Goal: Task Accomplishment & Management: Manage account settings

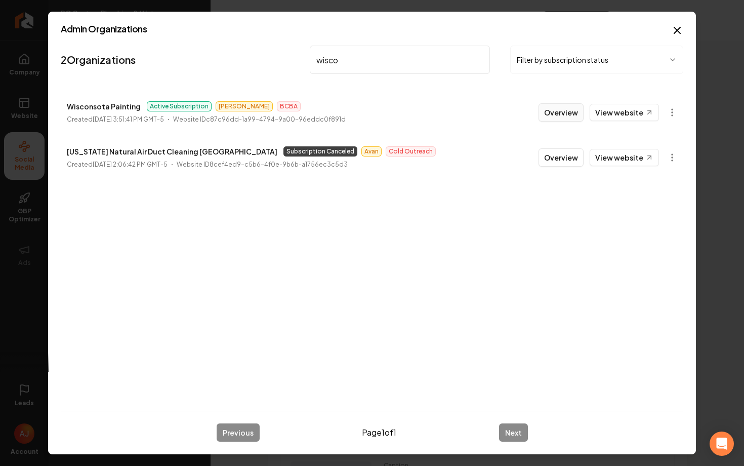
type input "wisco"
click at [556, 118] on button "Overview" at bounding box center [561, 112] width 45 height 18
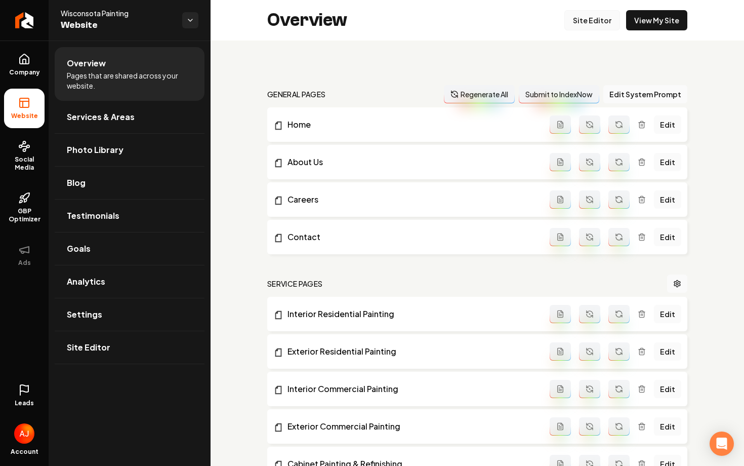
click at [595, 22] on link "Site Editor" at bounding box center [592, 20] width 56 height 20
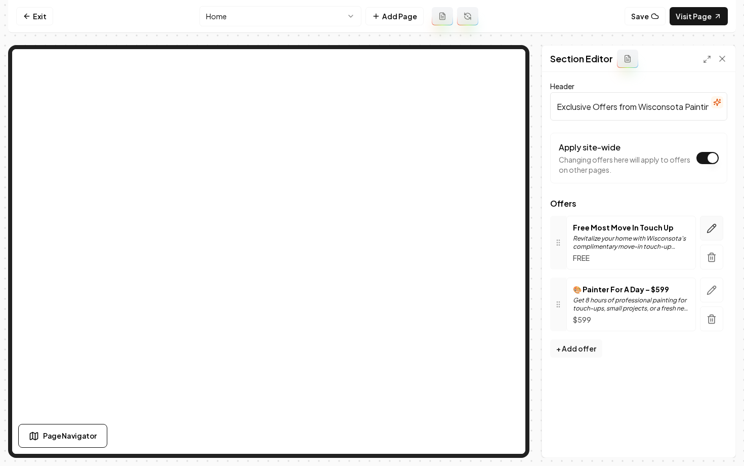
click at [707, 230] on icon "button" at bounding box center [712, 228] width 10 height 10
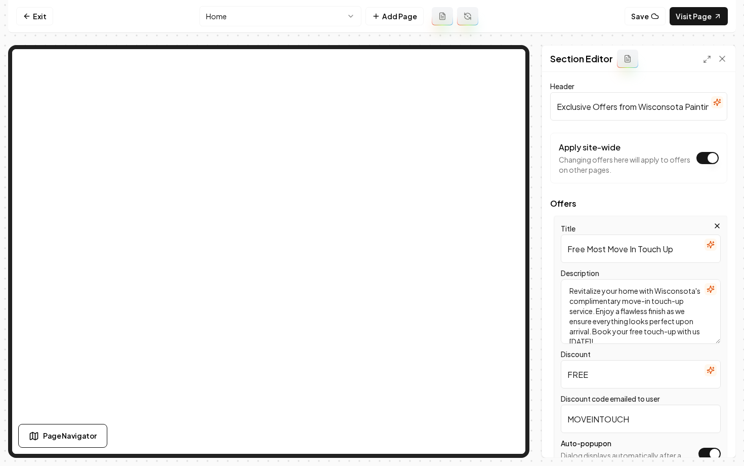
drag, startPoint x: 674, startPoint y: 250, endPoint x: 567, endPoint y: 251, distance: 106.8
click at [567, 251] on input "Free Most Move In Touch Up" at bounding box center [641, 248] width 160 height 28
type input "New Movers Special!"
drag, startPoint x: 605, startPoint y: 337, endPoint x: 621, endPoint y: 303, distance: 37.1
click at [621, 303] on textarea "Revitalize your home with Wisconsota's complimentary move-in touch-up service. …" at bounding box center [641, 311] width 160 height 65
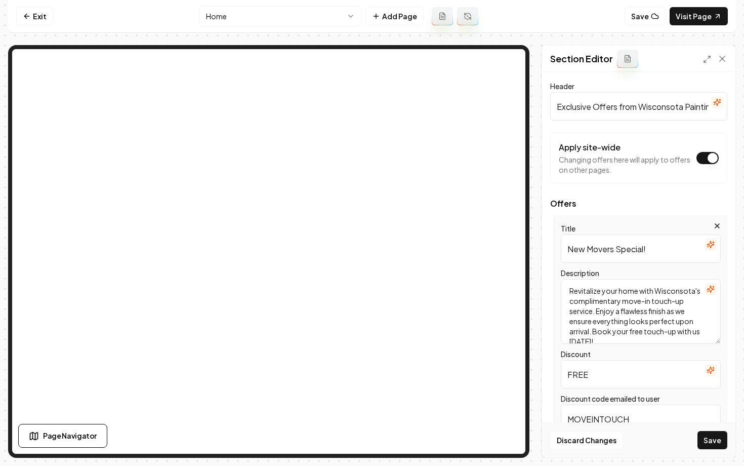
click at [598, 339] on textarea "Revitalize your home with Wisconsota's complimentary move-in touch-up service. …" at bounding box center [641, 311] width 160 height 65
drag, startPoint x: 598, startPoint y: 339, endPoint x: 576, endPoint y: 292, distance: 51.8
click at [576, 292] on textarea "Revitalize your home with Wisconsota's complimentary move-in touch-up service. …" at bounding box center [641, 311] width 160 height 65
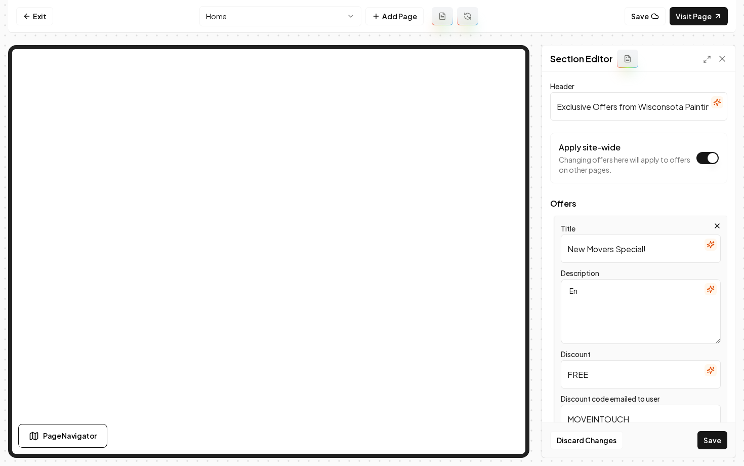
type textarea "E"
drag, startPoint x: 624, startPoint y: 290, endPoint x: 557, endPoint y: 290, distance: 66.8
click at [556, 290] on div "Title New Movers Special! Description Get a free room Discount FREE Discount co…" at bounding box center [640, 346] width 173 height 261
type textarea "New movers receive one free room when getting a whole house interior painting j…"
click at [641, 373] on input "FREE" at bounding box center [641, 374] width 160 height 28
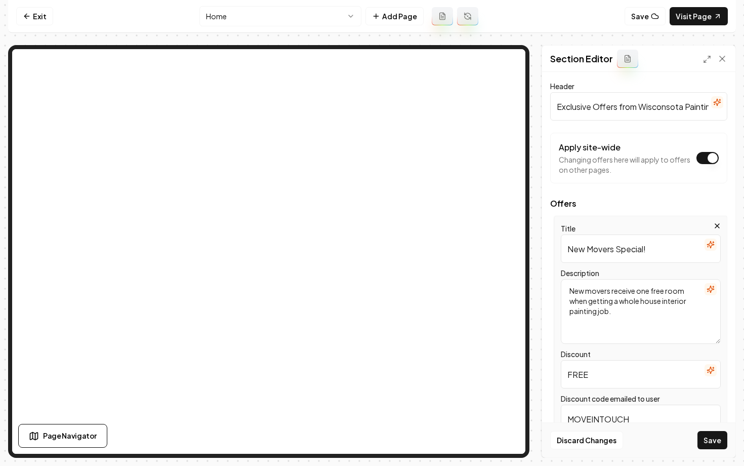
drag, startPoint x: 641, startPoint y: 373, endPoint x: 532, endPoint y: 373, distance: 109.9
click at [532, 373] on div "Section Editor Header Exclusive Offers from Wisconsota Painting Apply site-wide…" at bounding box center [372, 251] width 728 height 413
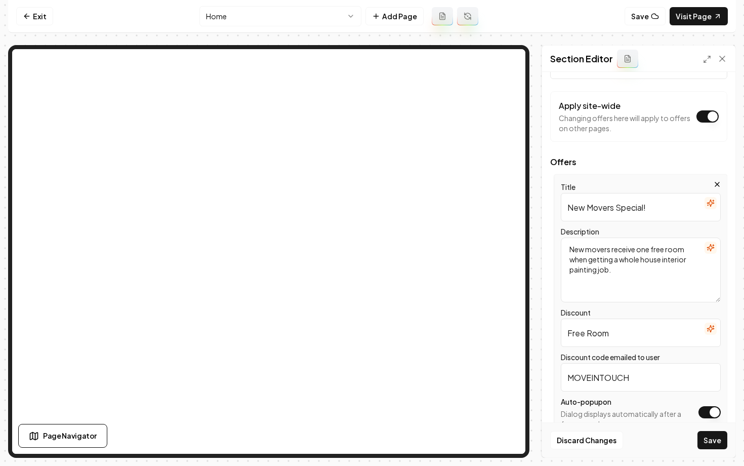
scroll to position [51, 0]
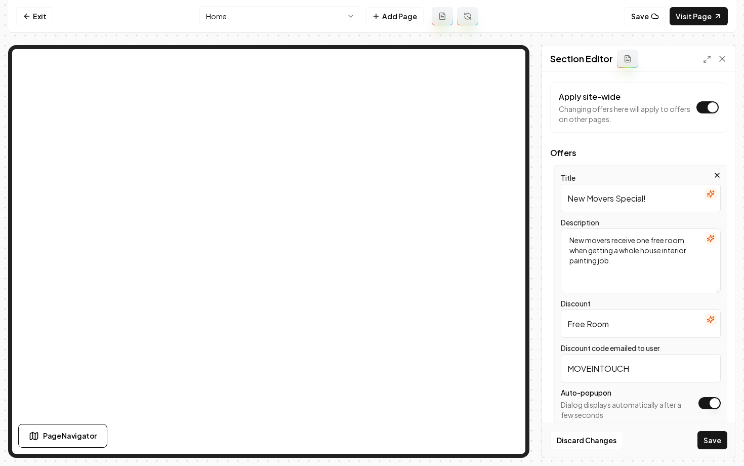
type input "Free Room"
drag, startPoint x: 631, startPoint y: 370, endPoint x: 598, endPoint y: 368, distance: 33.4
click at [598, 368] on input "MOVEINTOUCH" at bounding box center [641, 368] width 160 height 28
type input "MOVEINFREE"
click at [707, 436] on button "Save" at bounding box center [713, 440] width 30 height 18
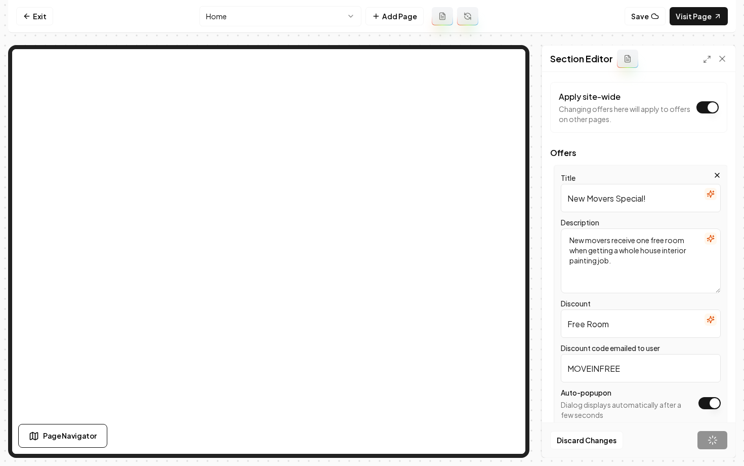
scroll to position [0, 0]
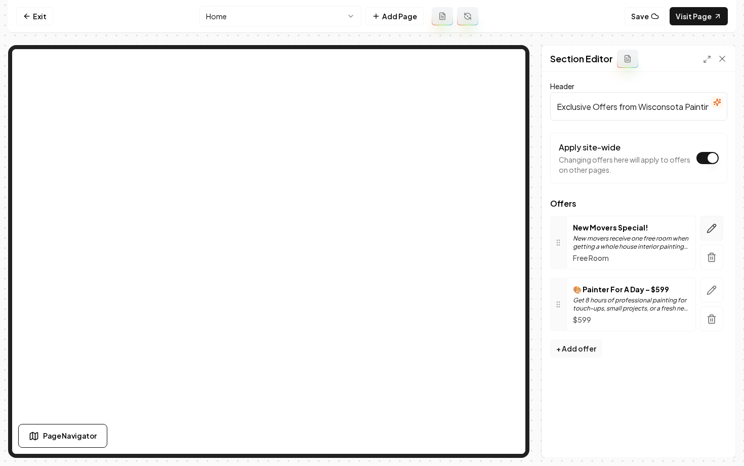
click at [707, 230] on icon "button" at bounding box center [712, 228] width 10 height 10
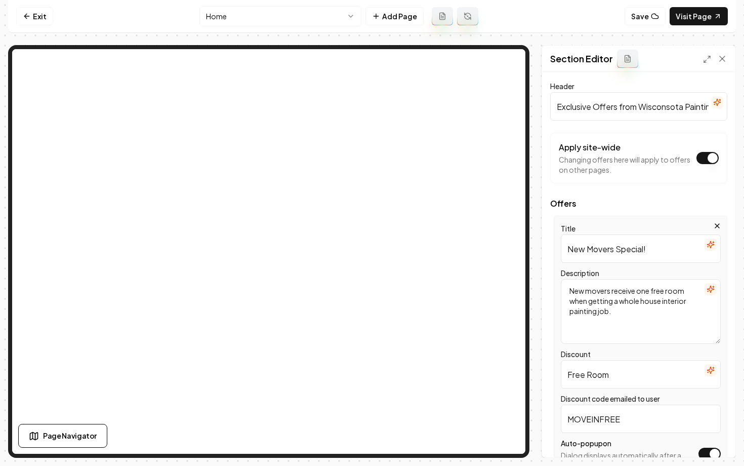
click at [713, 291] on icon "button" at bounding box center [711, 289] width 8 height 8
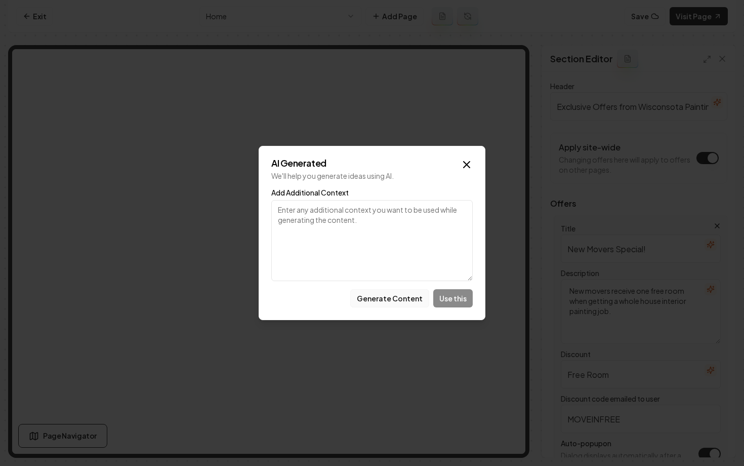
click at [381, 301] on button "Generate Content" at bounding box center [389, 298] width 79 height 18
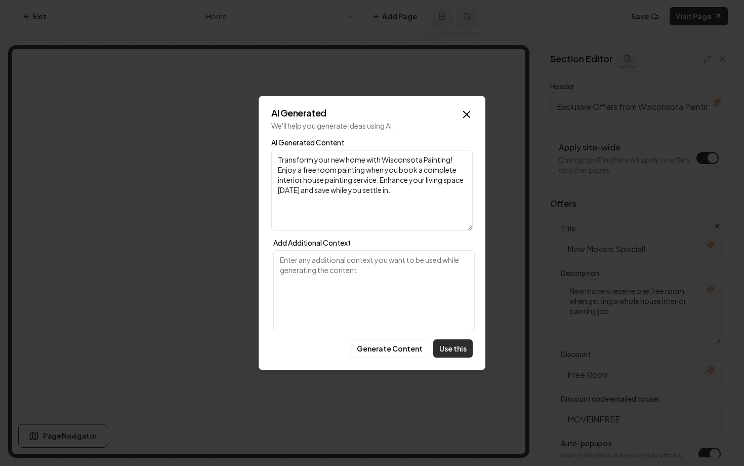
click at [450, 351] on button "Use this" at bounding box center [452, 348] width 39 height 18
type textarea "Transform your new home with Wisconsota Painting! Enjoy a free room painting wh…"
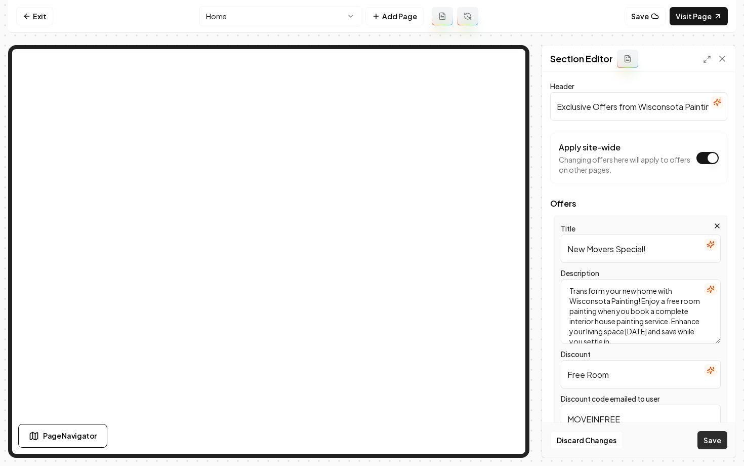
click at [708, 437] on button "Save" at bounding box center [713, 440] width 30 height 18
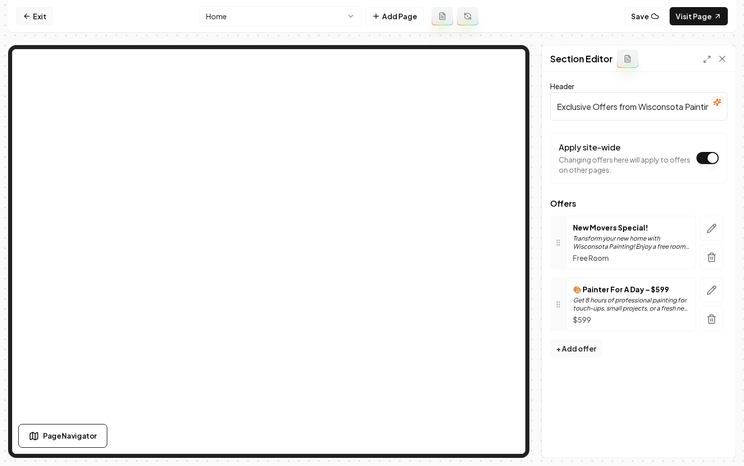
click at [47, 18] on link "Exit" at bounding box center [34, 16] width 37 height 18
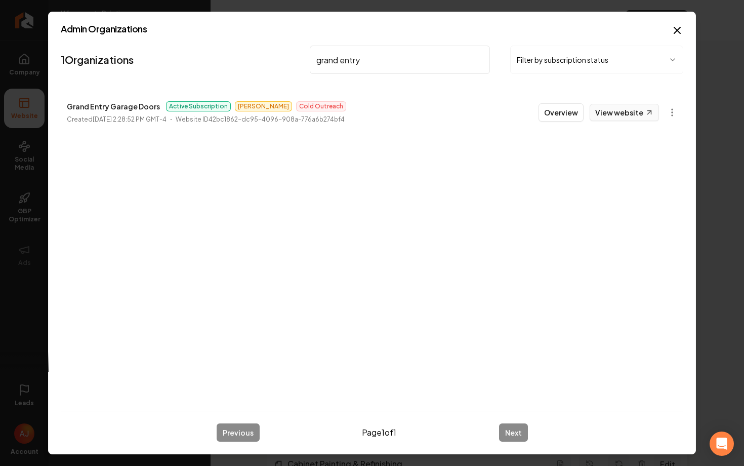
type input "grand entry"
click at [633, 108] on link "View website" at bounding box center [624, 112] width 69 height 17
drag, startPoint x: 364, startPoint y: 63, endPoint x: 257, endPoint y: 61, distance: 106.8
click at [257, 61] on nav "1 Organizations grand entry Filter by subscription status" at bounding box center [372, 64] width 623 height 45
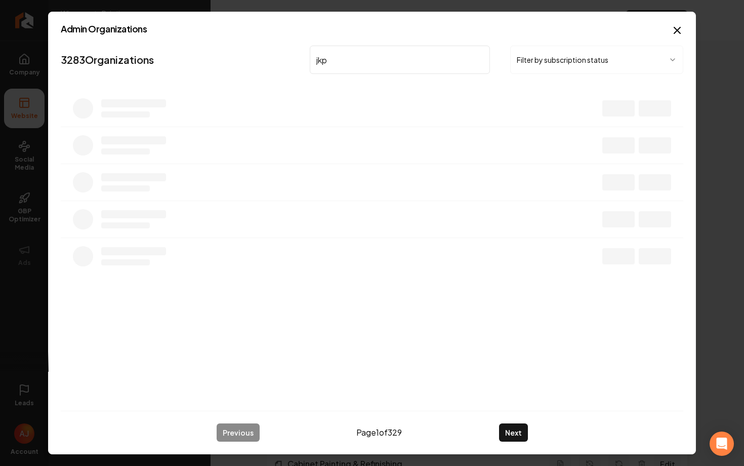
type input "jkp"
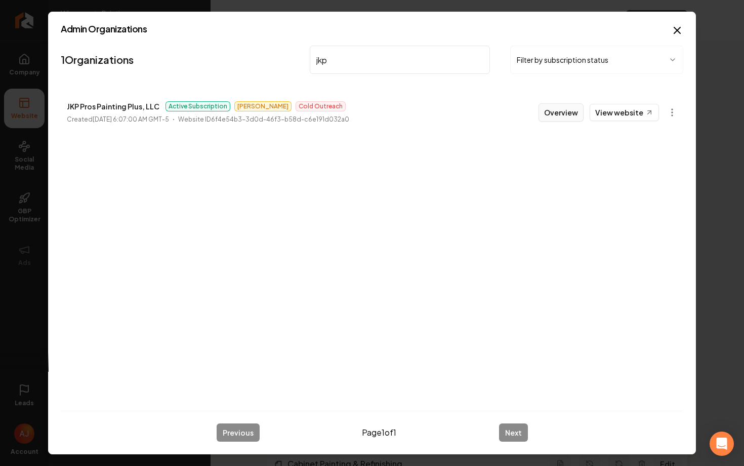
click at [555, 113] on button "Overview" at bounding box center [561, 112] width 45 height 18
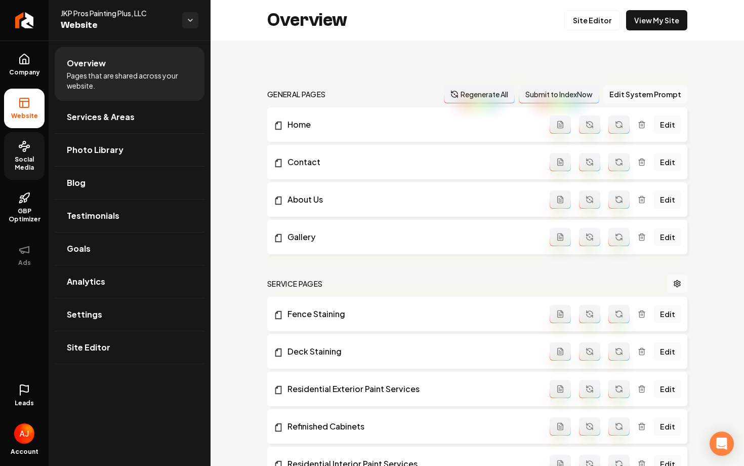
click at [27, 165] on span "Social Media" at bounding box center [24, 163] width 40 height 16
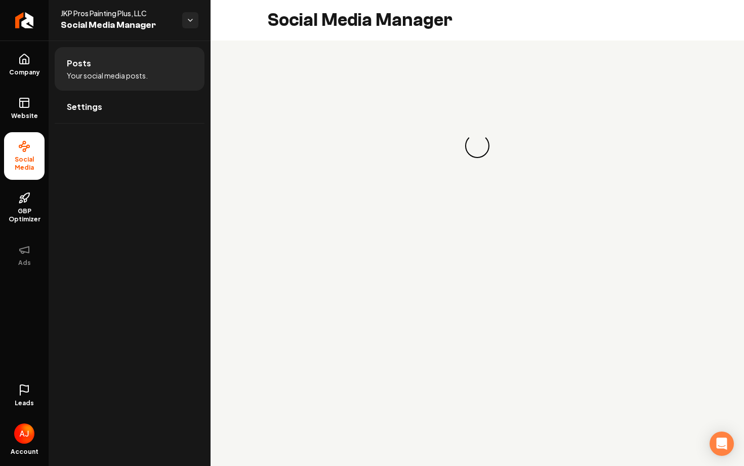
click at [23, 387] on icon at bounding box center [24, 390] width 12 height 12
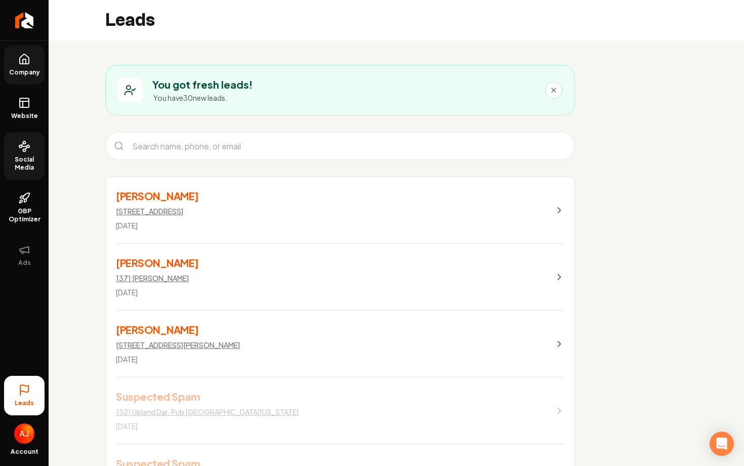
click at [28, 63] on icon at bounding box center [24, 59] width 9 height 10
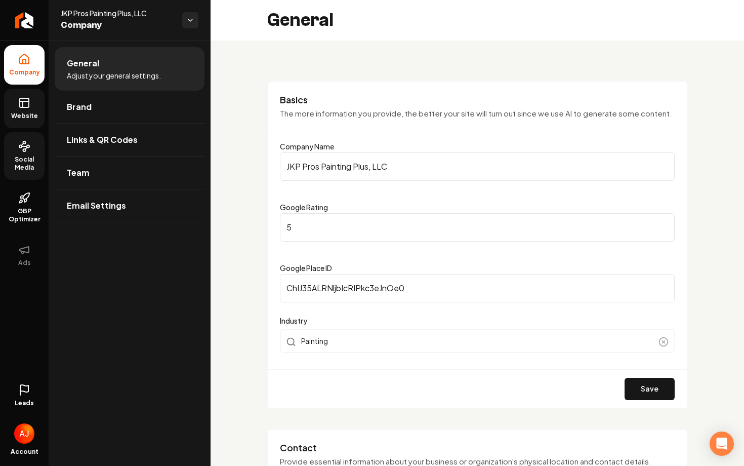
click at [28, 110] on link "Website" at bounding box center [24, 108] width 40 height 39
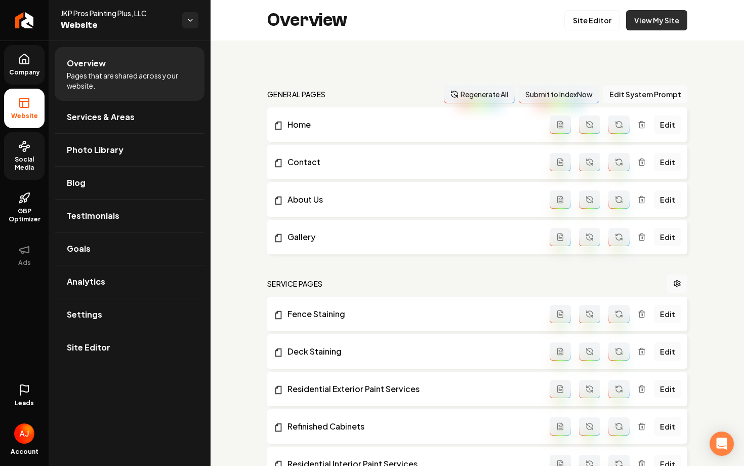
click at [643, 26] on link "View My Site" at bounding box center [656, 20] width 61 height 20
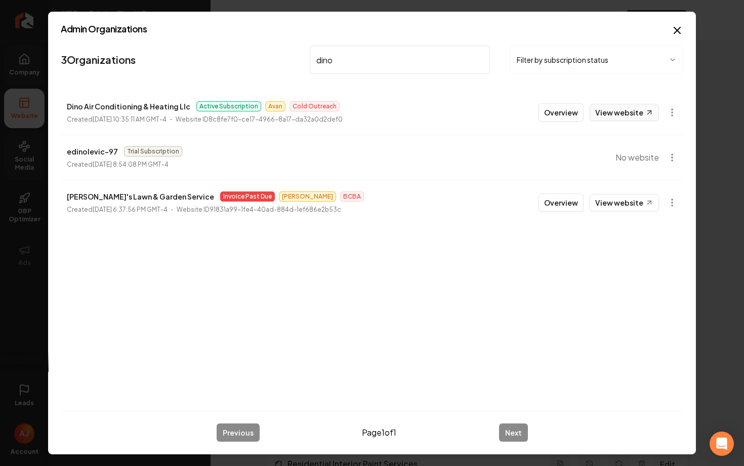
type input "dino"
click at [601, 115] on link "View website" at bounding box center [624, 112] width 69 height 17
click at [560, 117] on button "Overview" at bounding box center [561, 112] width 45 height 18
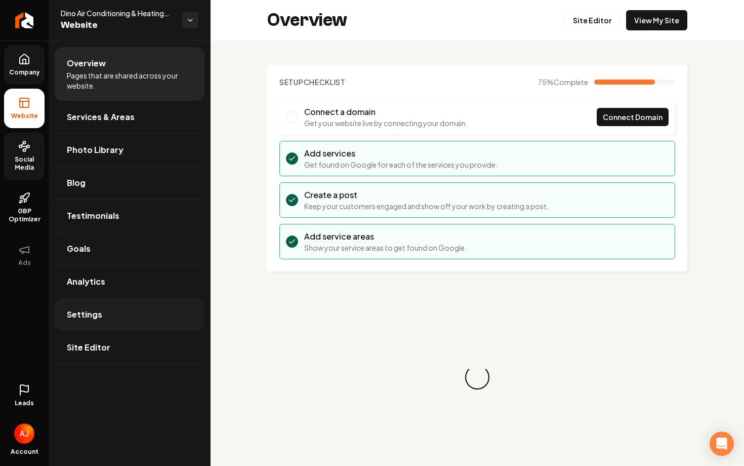
click at [149, 324] on link "Settings" at bounding box center [130, 314] width 150 height 32
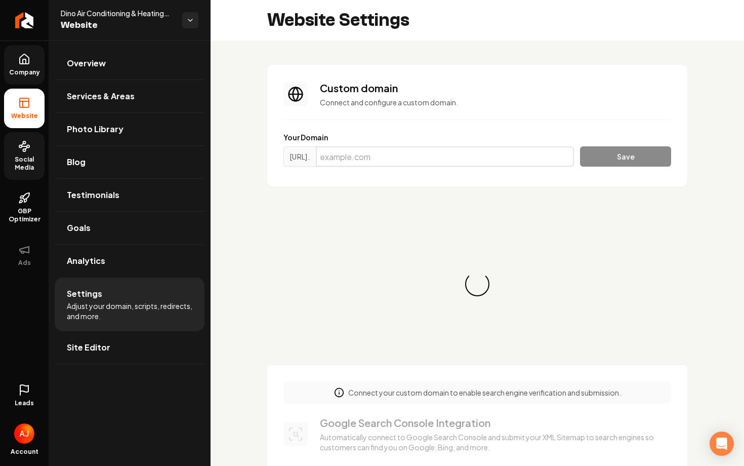
click at [378, 160] on input "Main content area" at bounding box center [445, 156] width 258 height 20
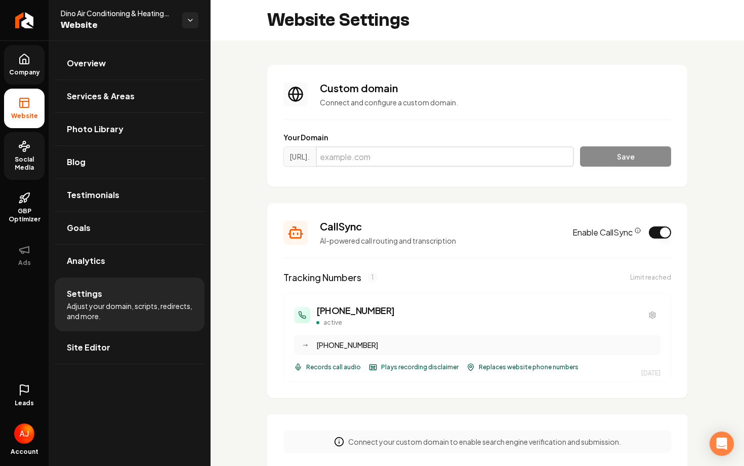
paste input "dinoac.com"
type input "dinoac.com"
click at [587, 160] on button "Save" at bounding box center [625, 156] width 91 height 20
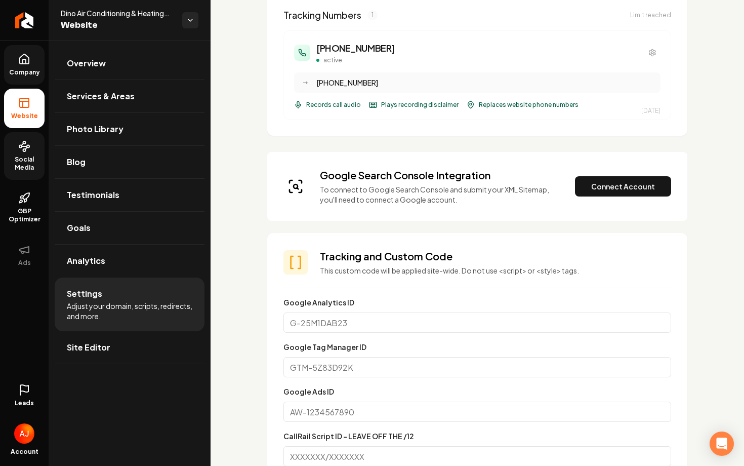
scroll to position [295, 0]
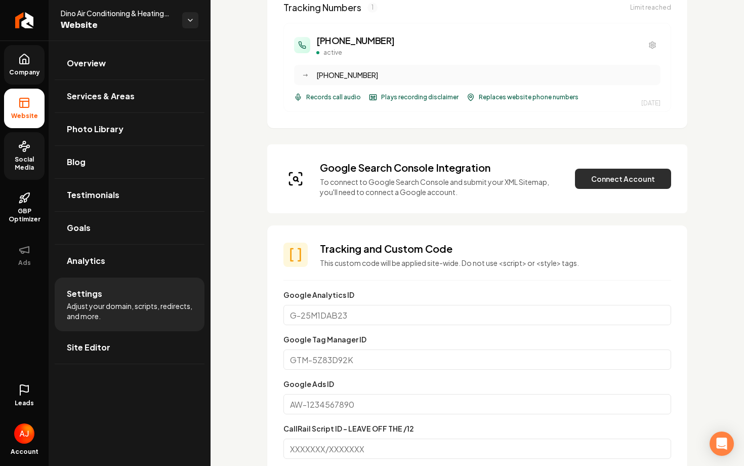
click at [597, 181] on button "Connect Account" at bounding box center [623, 179] width 96 height 20
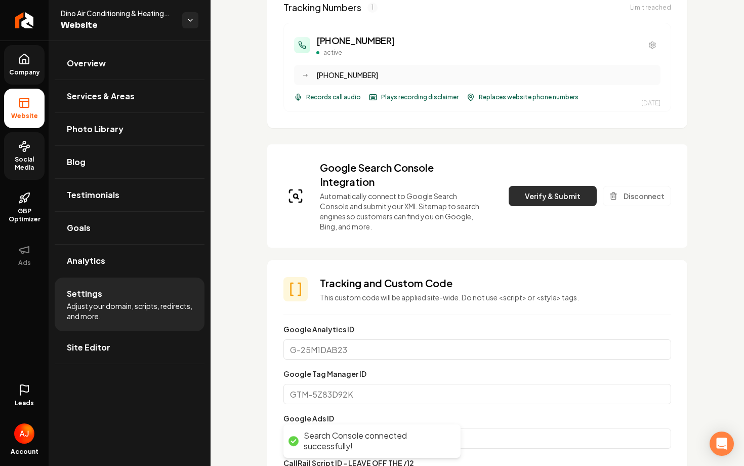
click at [549, 196] on button "Verify & Submit" at bounding box center [553, 196] width 88 height 20
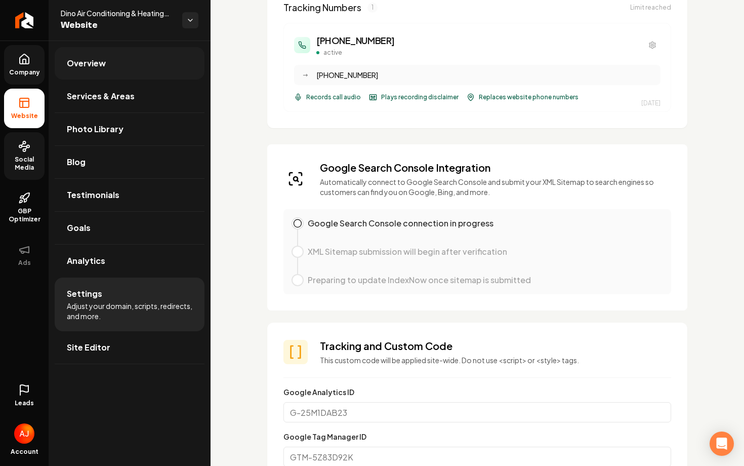
click at [122, 68] on link "Overview" at bounding box center [130, 63] width 150 height 32
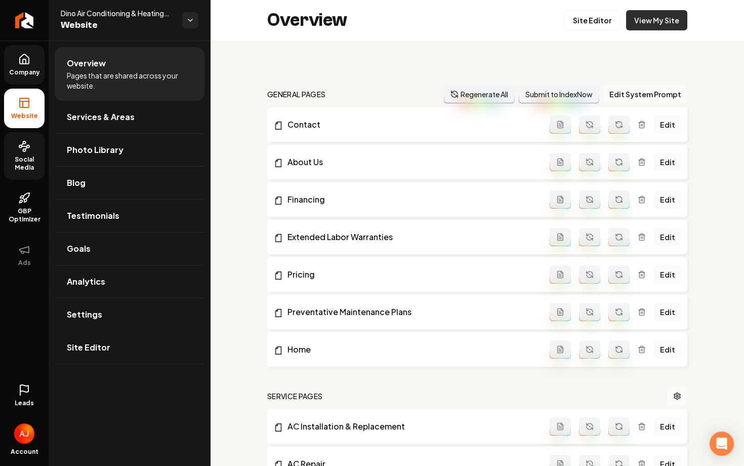
click at [637, 23] on link "View My Site" at bounding box center [656, 20] width 61 height 20
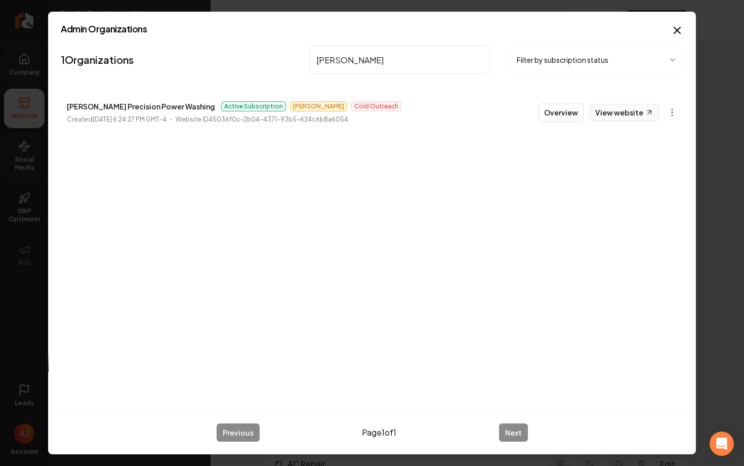
click at [613, 109] on link "View website" at bounding box center [624, 112] width 69 height 17
drag, startPoint x: 358, startPoint y: 63, endPoint x: 265, endPoint y: 61, distance: 93.7
click at [267, 60] on nav "1 Organizations jensen Filter by subscription status" at bounding box center [372, 64] width 623 height 45
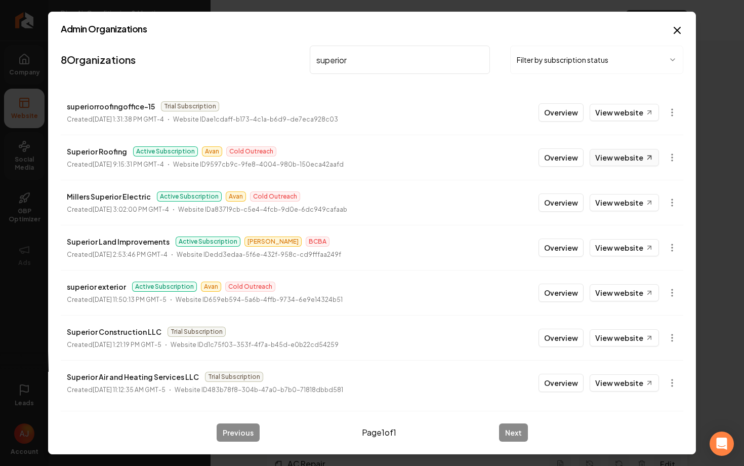
click at [607, 161] on link "View website" at bounding box center [624, 157] width 69 height 17
drag, startPoint x: 360, startPoint y: 64, endPoint x: 275, endPoint y: 64, distance: 85.0
click at [275, 64] on nav "8 Organizations superior Filter by subscription status" at bounding box center [372, 64] width 623 height 45
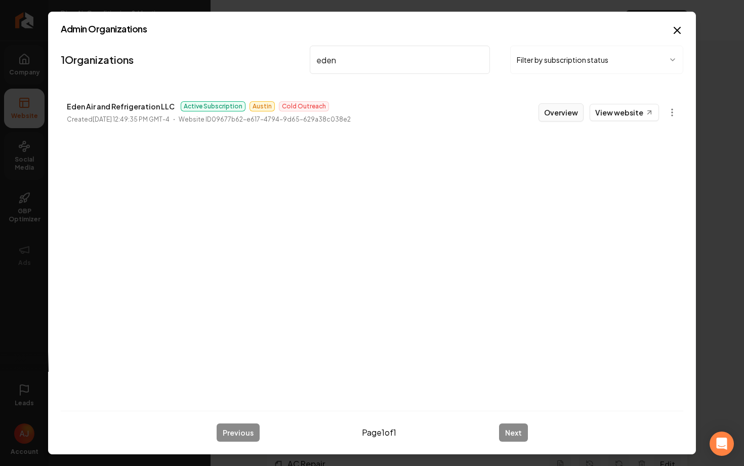
type input "eden"
click at [560, 117] on button "Overview" at bounding box center [561, 112] width 45 height 18
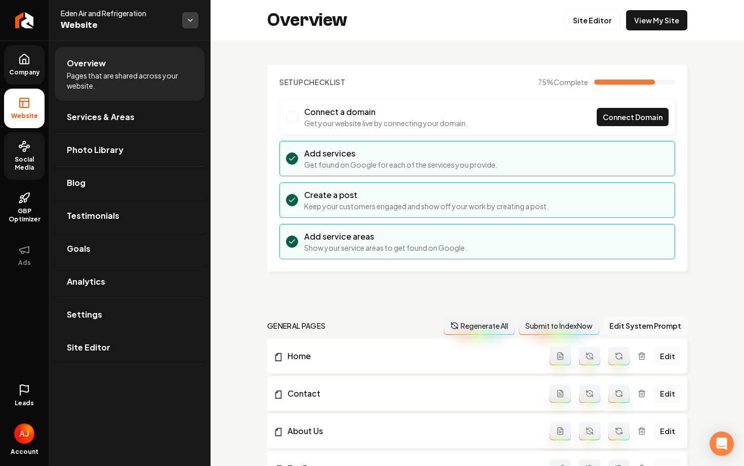
click at [190, 27] on html "Company Website Social Media GBP Optimizer Ads Leads Account Eden Air and Refri…" at bounding box center [372, 233] width 744 height 466
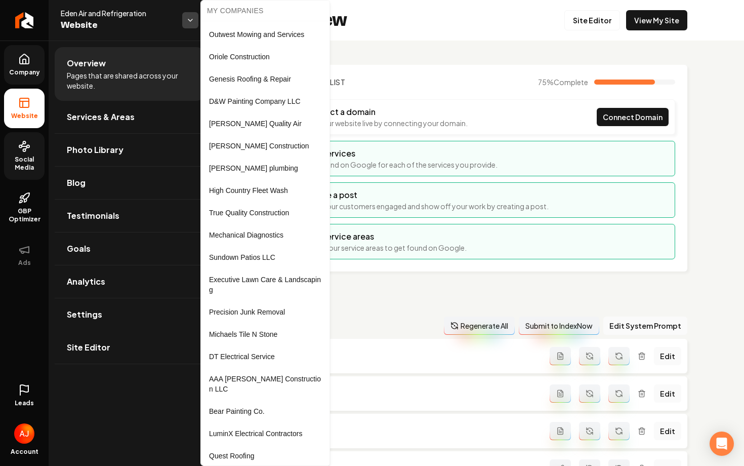
click at [190, 27] on html "Company Website Social Media GBP Optimizer Ads Leads Account Eden Air and Refri…" at bounding box center [372, 233] width 744 height 466
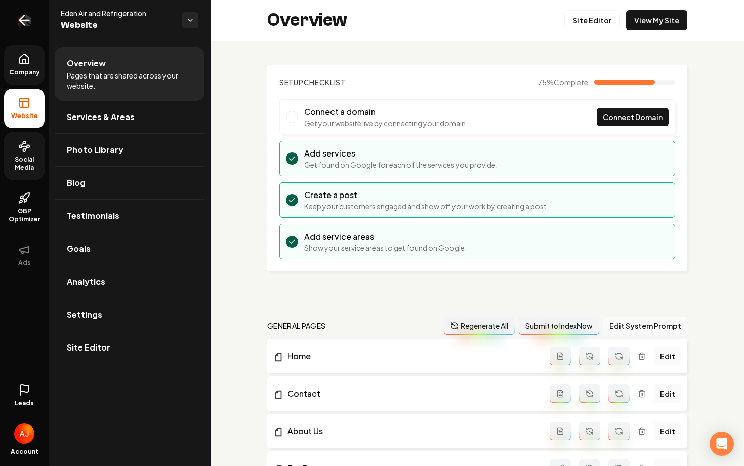
click at [0, 17] on link "Return to dashboard" at bounding box center [24, 20] width 49 height 40
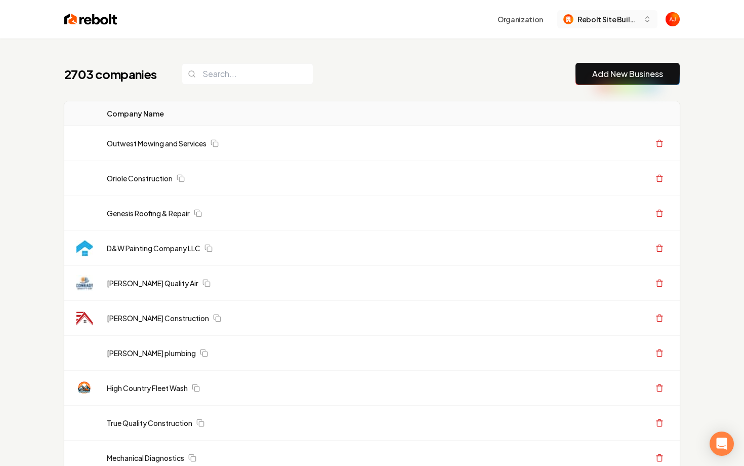
click at [583, 26] on button "Rebolt Site Builder" at bounding box center [607, 19] width 100 height 18
click at [585, 24] on span "Rebolt Site Builder" at bounding box center [609, 19] width 62 height 11
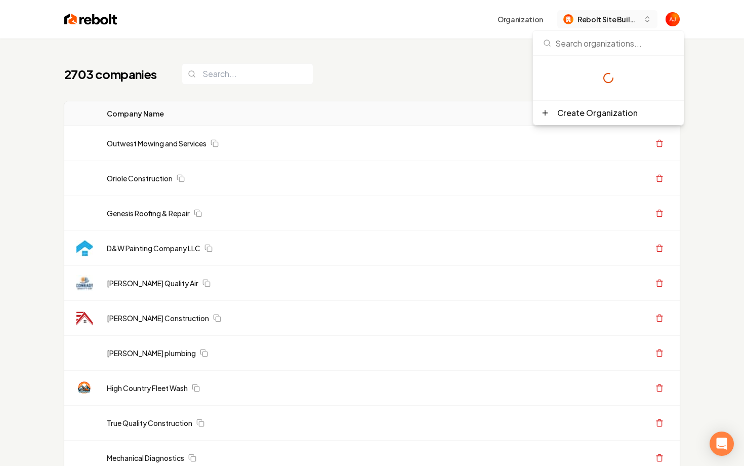
click at [585, 24] on span "Rebolt Site Builder" at bounding box center [609, 19] width 62 height 11
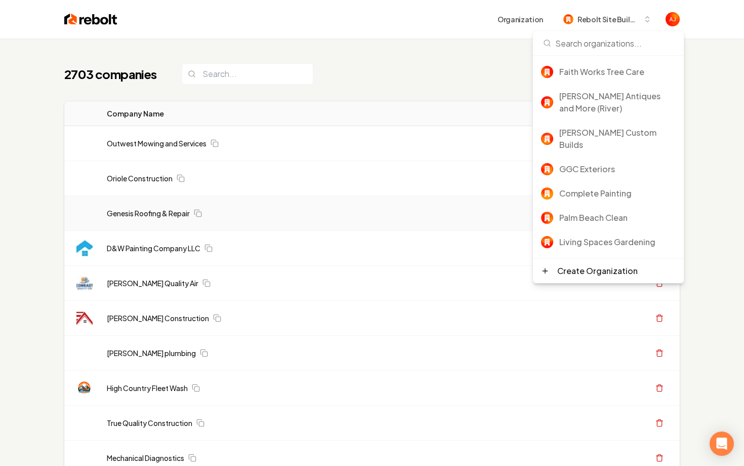
scroll to position [134, 0]
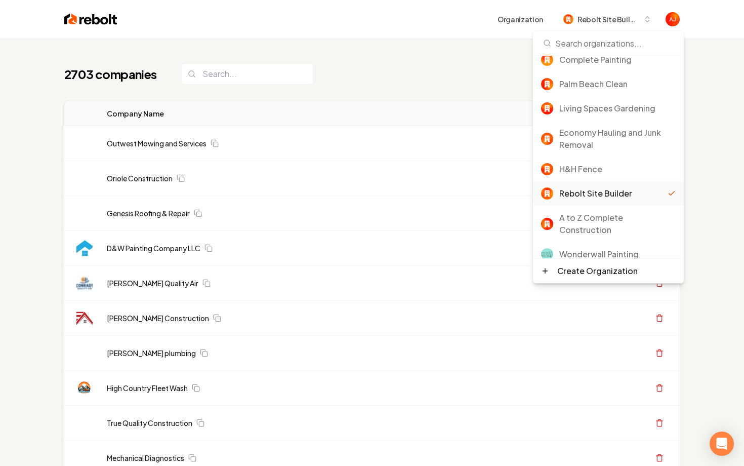
click at [438, 74] on div "2703 companies Add New Business" at bounding box center [372, 74] width 616 height 22
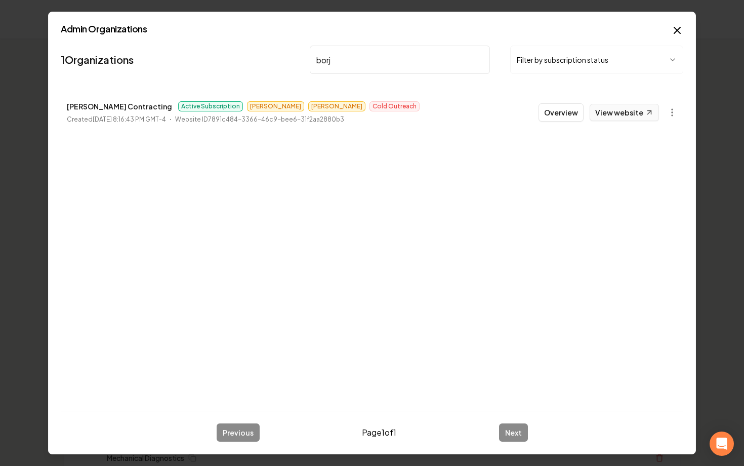
click at [606, 115] on link "View website" at bounding box center [624, 112] width 69 height 17
drag, startPoint x: 332, startPoint y: 61, endPoint x: 279, endPoint y: 61, distance: 52.6
click at [281, 61] on nav "1 Organizations borj Filter by subscription status" at bounding box center [372, 64] width 623 height 45
click at [602, 112] on link "View website" at bounding box center [624, 112] width 69 height 17
drag, startPoint x: 304, startPoint y: 54, endPoint x: 329, endPoint y: 57, distance: 24.6
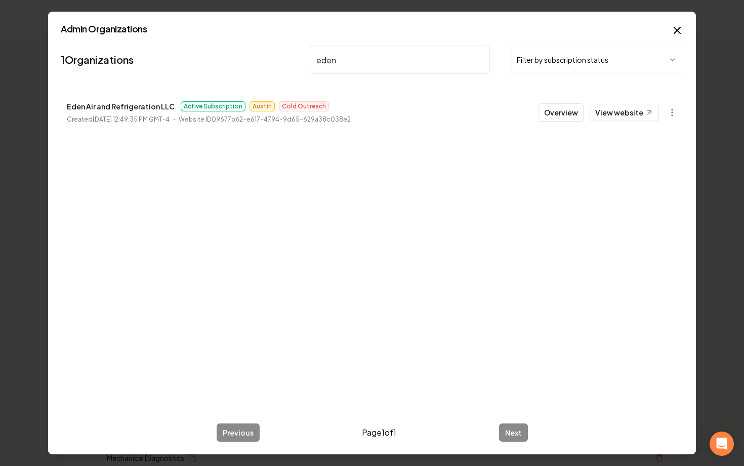
click at [264, 54] on nav "1 Organizations eden Filter by subscription status" at bounding box center [372, 64] width 623 height 45
drag, startPoint x: 329, startPoint y: 57, endPoint x: 334, endPoint y: 61, distance: 6.6
click at [331, 60] on input "eden" at bounding box center [400, 60] width 180 height 28
click at [295, 61] on nav "1 Organizations eden Filter by subscription status" at bounding box center [372, 64] width 623 height 45
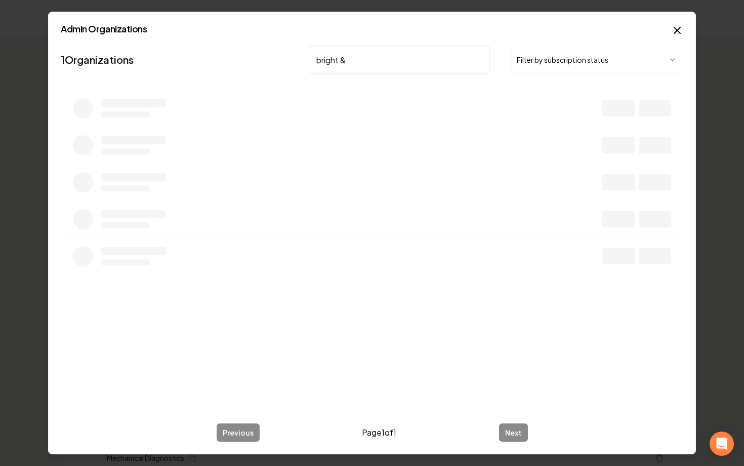
type input "bright &"
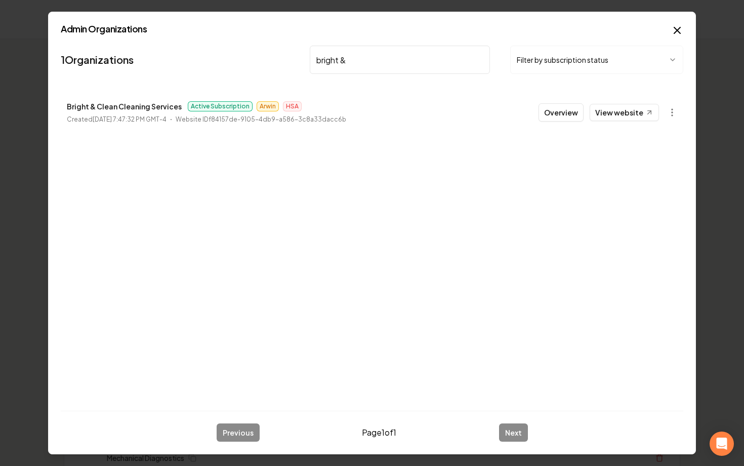
click at [552, 114] on button "Overview" at bounding box center [561, 112] width 45 height 18
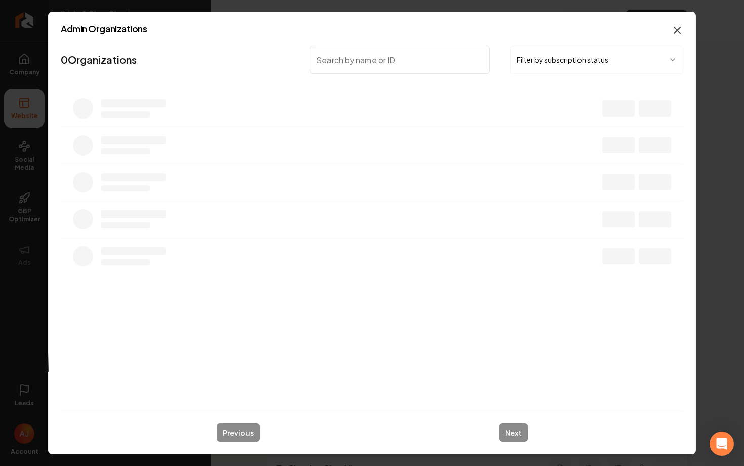
click at [672, 34] on icon "button" at bounding box center [677, 30] width 12 height 12
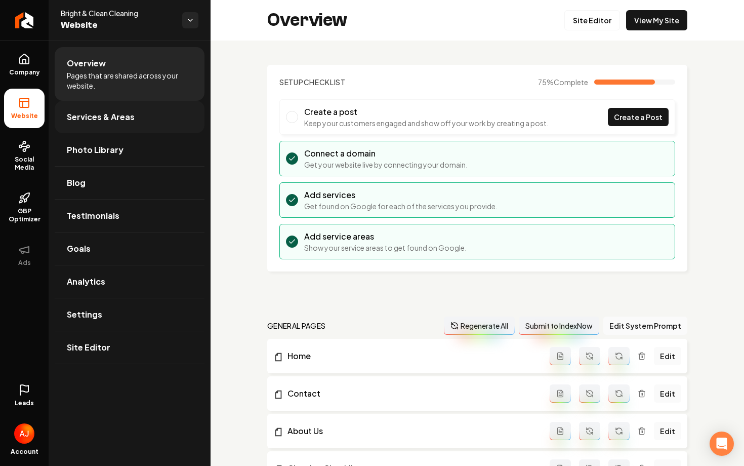
click at [106, 125] on link "Services & Areas" at bounding box center [130, 117] width 150 height 32
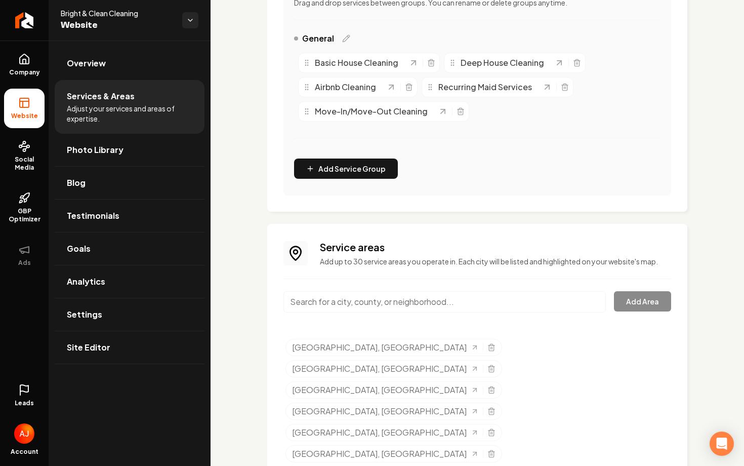
scroll to position [282, 0]
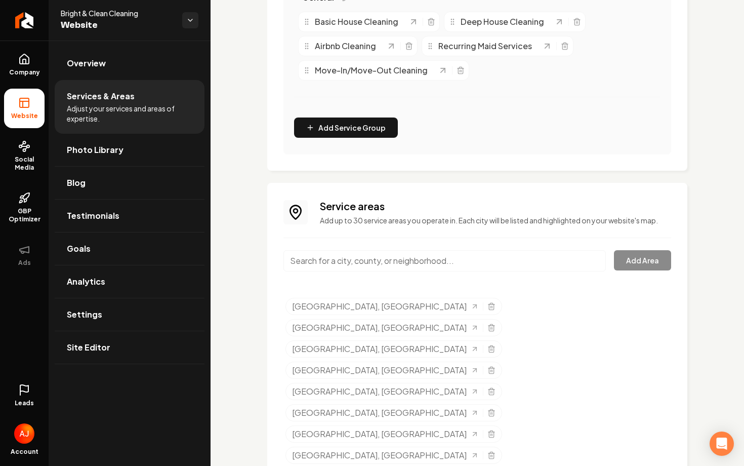
click at [363, 262] on input "Main content area" at bounding box center [444, 260] width 322 height 21
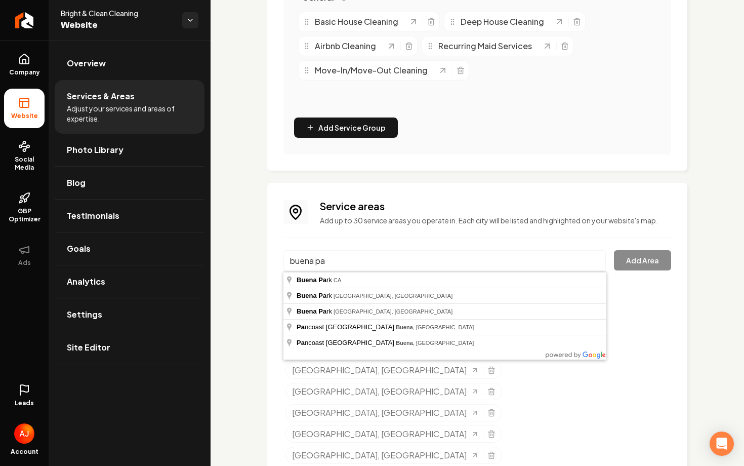
type input "Buena Park, CA"
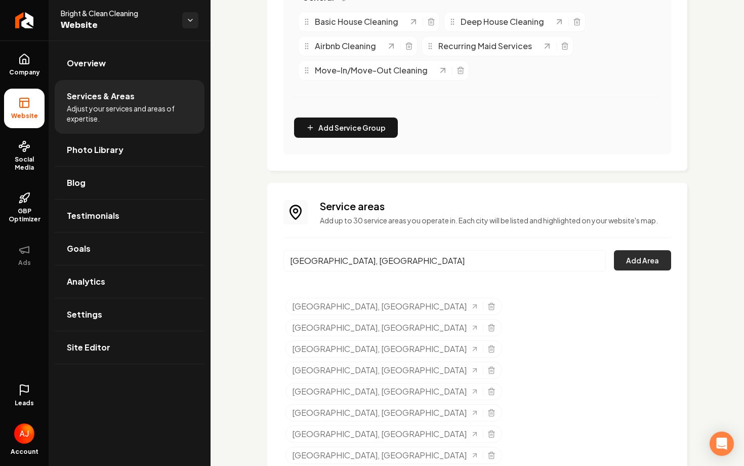
click at [644, 266] on button "Add Area" at bounding box center [642, 260] width 57 height 20
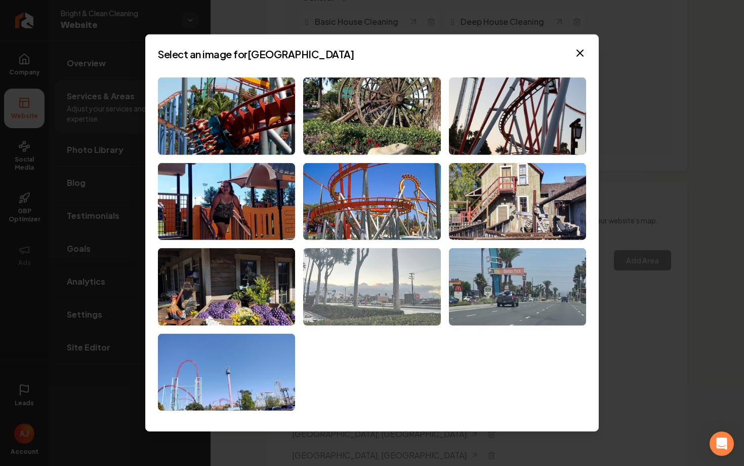
click at [390, 296] on img at bounding box center [371, 286] width 137 height 77
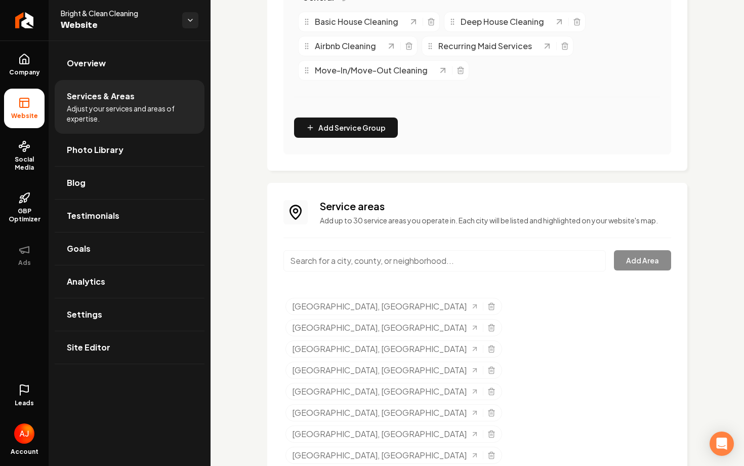
click at [319, 264] on input "Main content area" at bounding box center [444, 260] width 322 height 21
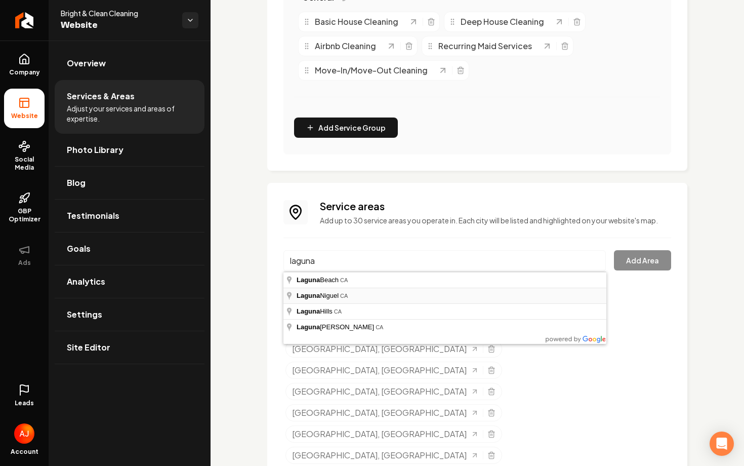
type input "Laguna Niguel, CA"
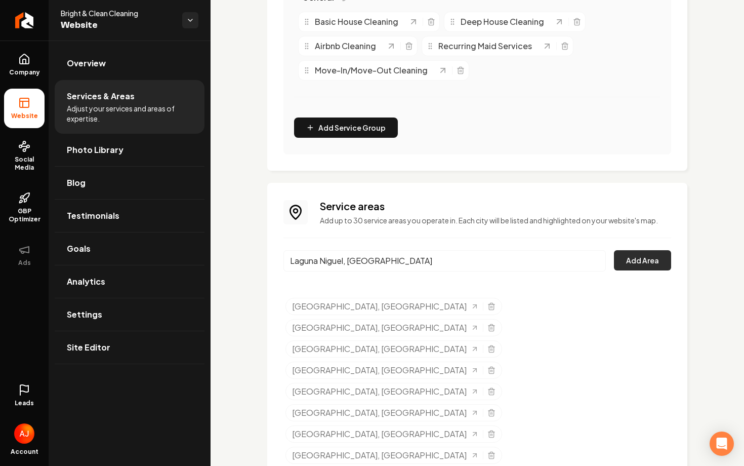
click at [640, 259] on button "Add Area" at bounding box center [642, 260] width 57 height 20
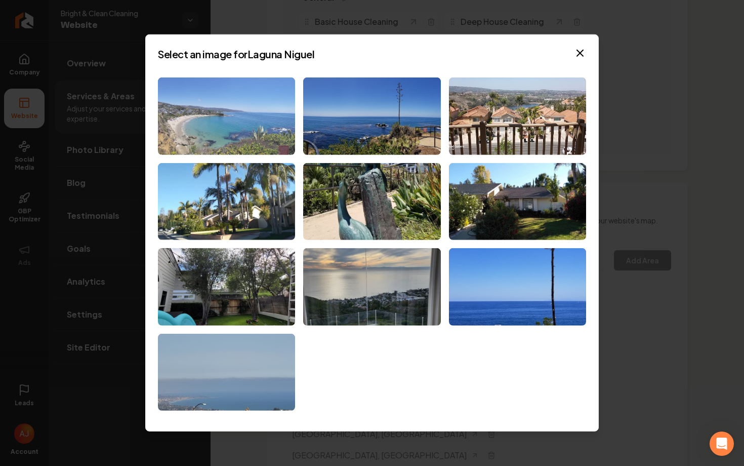
click at [267, 121] on img at bounding box center [226, 115] width 137 height 77
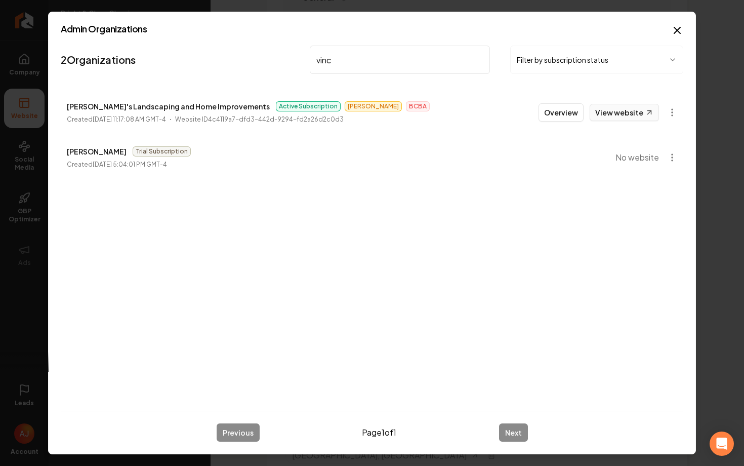
click at [620, 115] on link "View website" at bounding box center [624, 112] width 69 height 17
drag, startPoint x: 358, startPoint y: 58, endPoint x: 268, endPoint y: 58, distance: 90.1
click at [268, 58] on nav "2 Organizations vinc Filter by subscription status" at bounding box center [372, 64] width 623 height 45
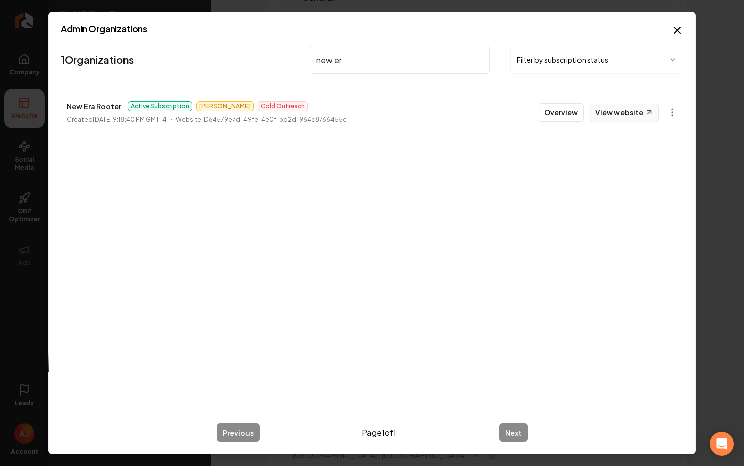
click at [644, 116] on link "View website" at bounding box center [624, 112] width 69 height 17
drag, startPoint x: 357, startPoint y: 64, endPoint x: 292, endPoint y: 60, distance: 65.4
click at [293, 61] on nav "1 Organizations new er Filter by subscription status" at bounding box center [372, 64] width 623 height 45
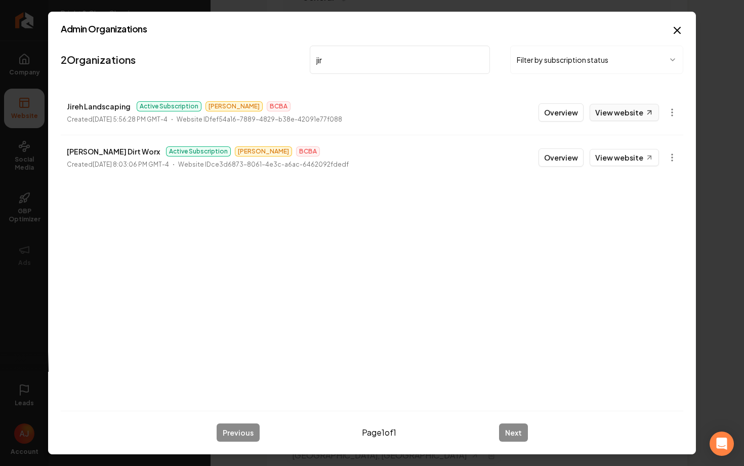
click at [621, 115] on link "View website" at bounding box center [624, 112] width 69 height 17
drag, startPoint x: 338, startPoint y: 59, endPoint x: 295, endPoint y: 59, distance: 43.0
click at [295, 59] on nav "2 Organizations jir Filter by subscription status" at bounding box center [372, 64] width 623 height 45
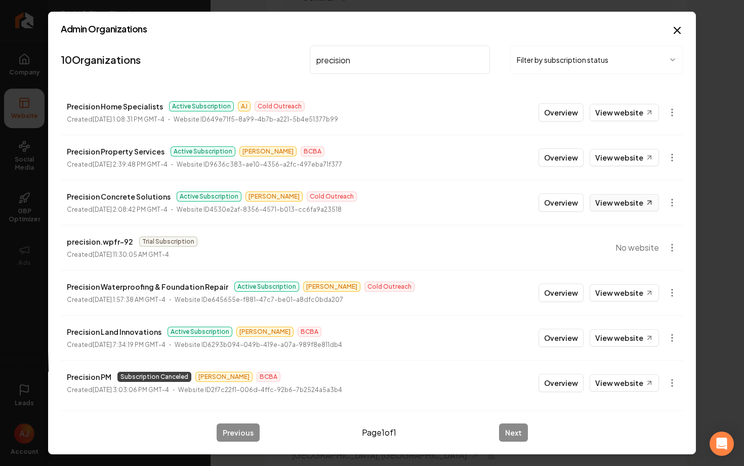
click at [604, 201] on link "View website" at bounding box center [624, 202] width 69 height 17
click at [0, 0] on body "Company Website Social Media GBP Optimizer Ads Leads Account Bright & Clean Cle…" at bounding box center [372, 233] width 744 height 466
drag, startPoint x: 364, startPoint y: 60, endPoint x: 265, endPoint y: 60, distance: 99.2
click at [265, 60] on nav "10 Organizations precision Filter by subscription status" at bounding box center [372, 64] width 623 height 45
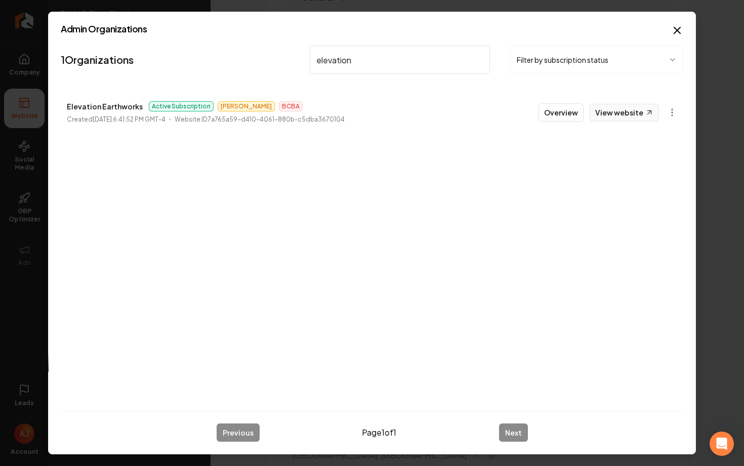
click at [612, 111] on link "View website" at bounding box center [624, 112] width 69 height 17
drag, startPoint x: 361, startPoint y: 62, endPoint x: 277, endPoint y: 62, distance: 84.5
click at [277, 62] on nav "1 Organizations elevation Filter by subscription status" at bounding box center [372, 64] width 623 height 45
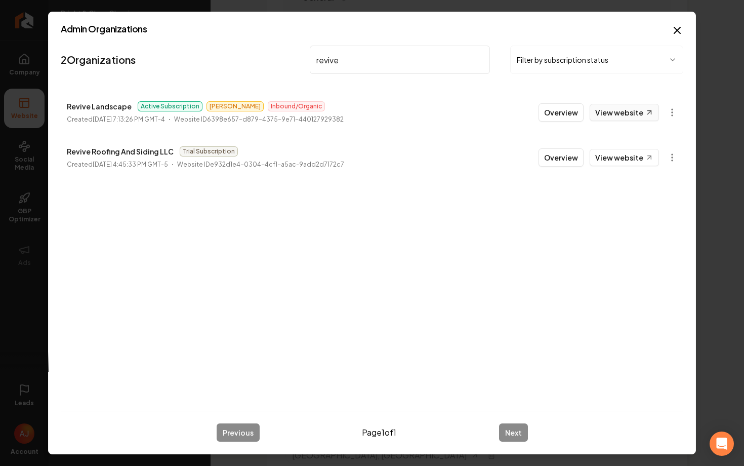
type input "revive"
click at [604, 114] on link "View website" at bounding box center [624, 112] width 69 height 17
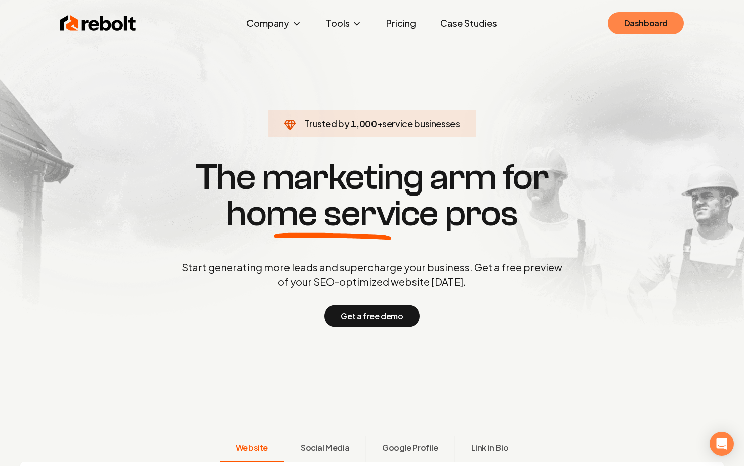
click at [641, 25] on link "Dashboard" at bounding box center [646, 23] width 76 height 22
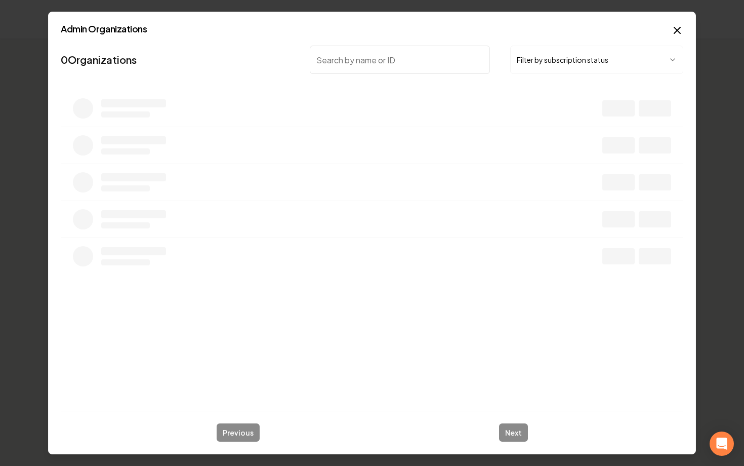
type input "f"
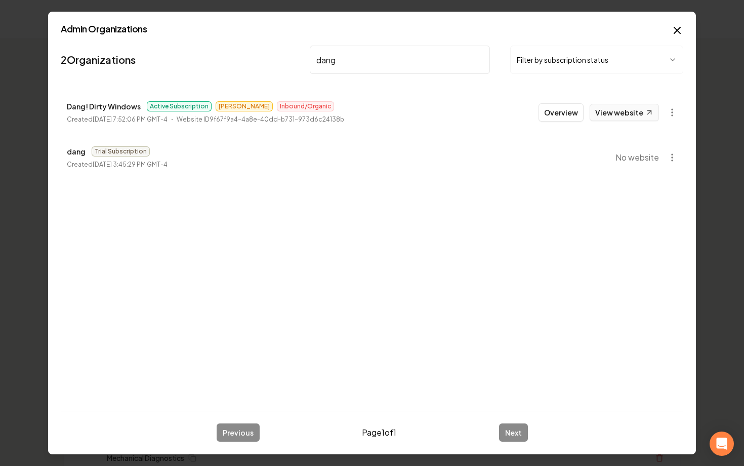
click at [610, 111] on link "View website" at bounding box center [624, 112] width 69 height 17
click at [327, 63] on input "dang" at bounding box center [400, 60] width 180 height 28
type input "d"
click at [616, 117] on link "View website" at bounding box center [624, 112] width 69 height 17
drag, startPoint x: 369, startPoint y: 61, endPoint x: 331, endPoint y: 61, distance: 38.0
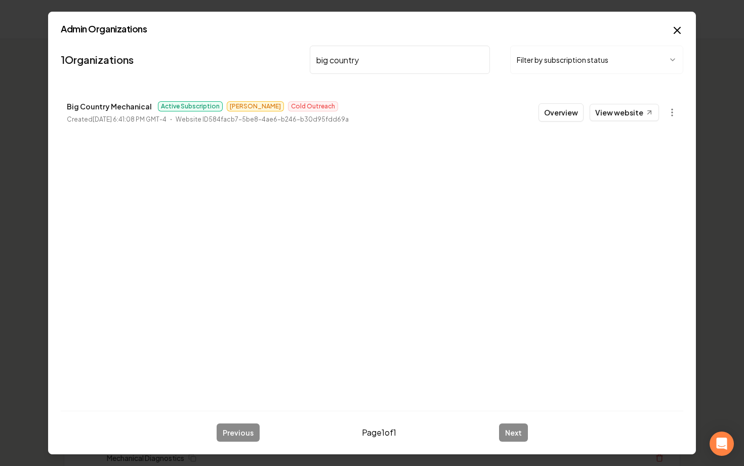
click at [331, 61] on input "big country" at bounding box center [400, 60] width 180 height 28
type input "blackr"
click at [631, 117] on link "View website" at bounding box center [624, 112] width 69 height 17
click at [603, 119] on link "View website" at bounding box center [624, 112] width 69 height 17
click at [562, 116] on button "Overview" at bounding box center [561, 112] width 45 height 18
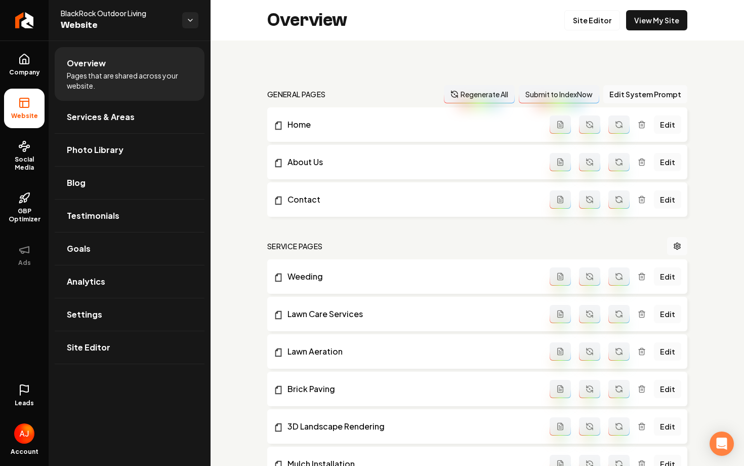
click at [26, 391] on icon at bounding box center [24, 390] width 12 height 12
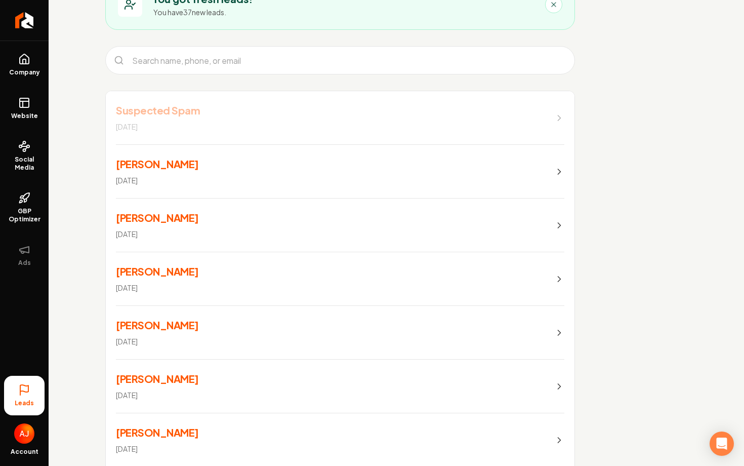
scroll to position [87, 0]
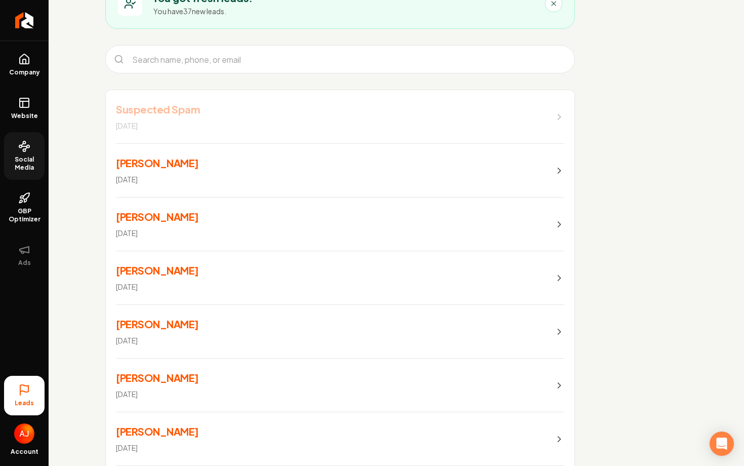
click at [26, 159] on span "Social Media" at bounding box center [24, 163] width 40 height 16
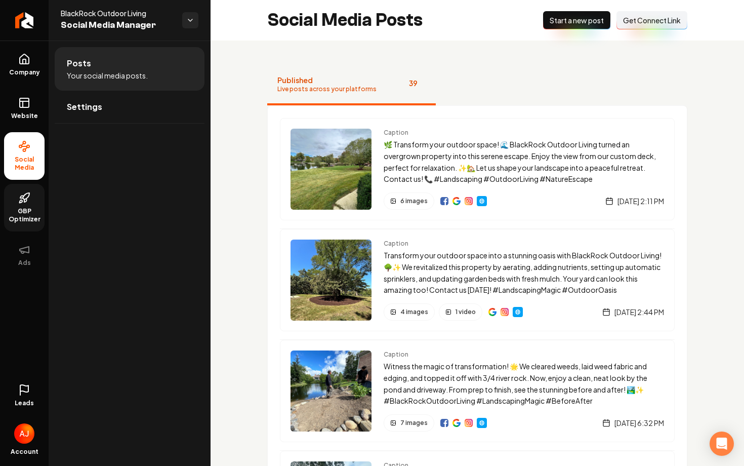
click at [17, 196] on link "GBP Optimizer" at bounding box center [24, 208] width 40 height 48
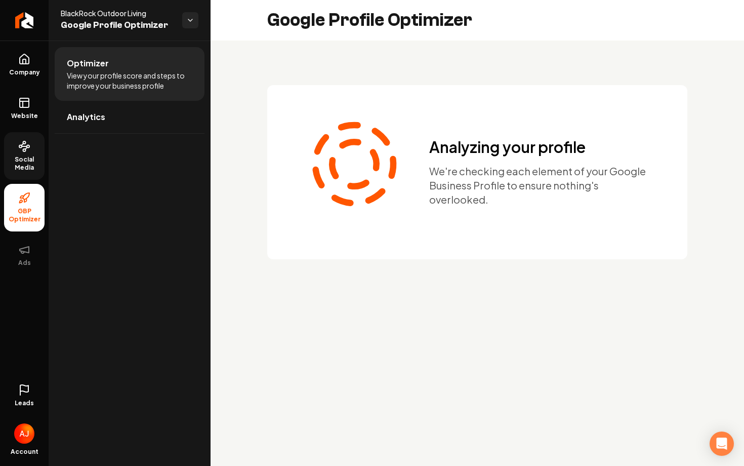
click at [16, 154] on link "Social Media" at bounding box center [24, 156] width 40 height 48
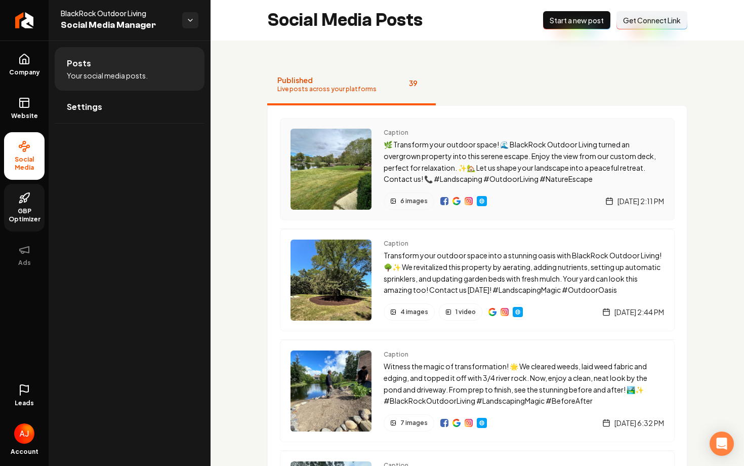
click at [457, 200] on img "Main content area" at bounding box center [457, 201] width 8 height 8
click at [23, 210] on span "GBP Optimizer" at bounding box center [24, 215] width 40 height 16
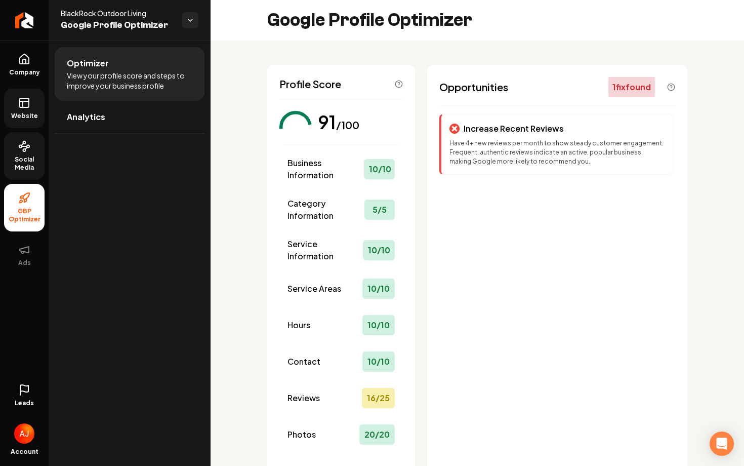
click at [26, 107] on rect at bounding box center [24, 102] width 9 height 9
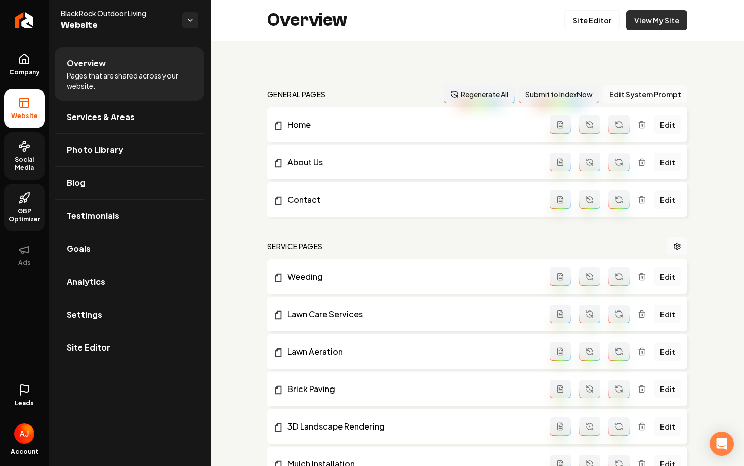
click at [637, 27] on link "View My Site" at bounding box center [656, 20] width 61 height 20
click at [19, 156] on span "Social Media" at bounding box center [24, 163] width 40 height 16
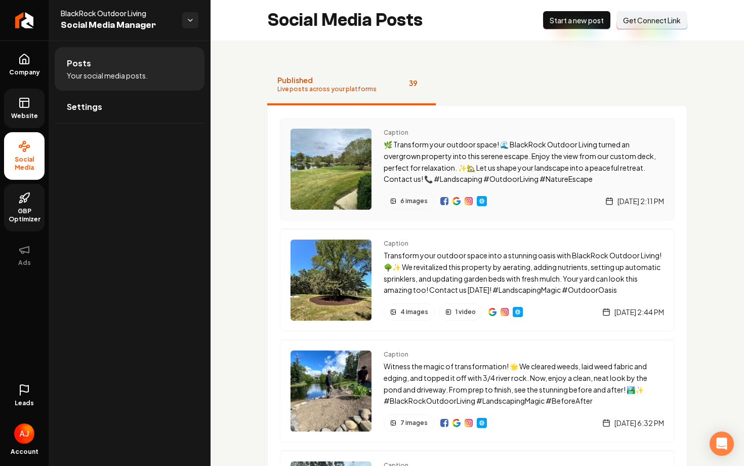
click at [440, 146] on p "🌿 Transform your outdoor space! 🌊 BlackRock Outdoor Living turned an overgrown …" at bounding box center [524, 162] width 280 height 46
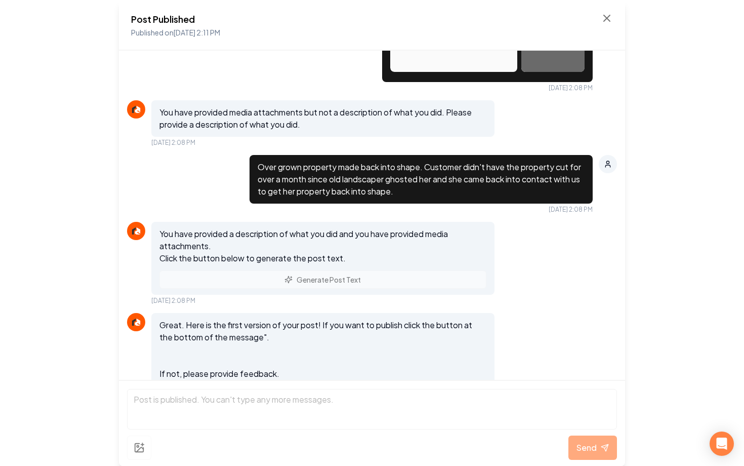
scroll to position [445, 0]
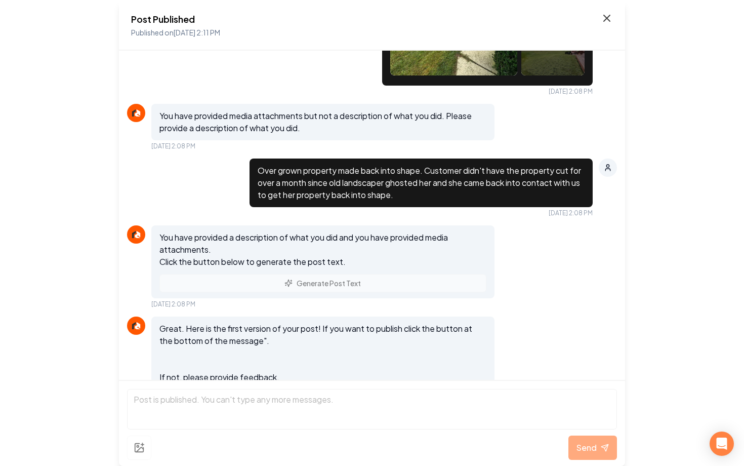
click at [606, 22] on icon at bounding box center [607, 18] width 12 height 12
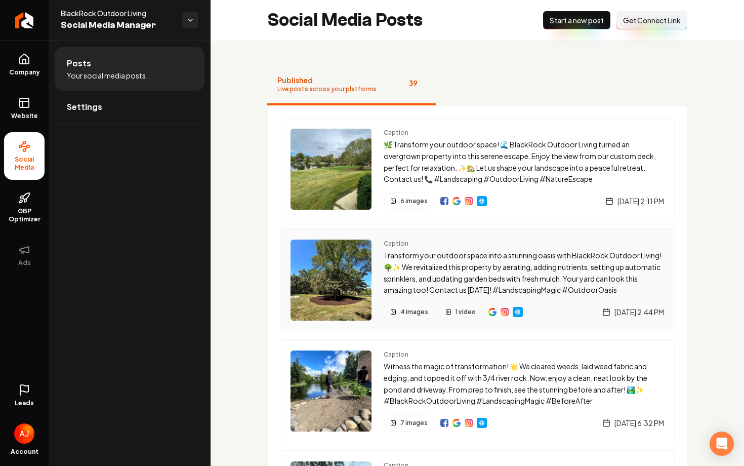
click at [460, 261] on p "Transform your outdoor space into a stunning oasis with BlackRock Outdoor Livin…" at bounding box center [524, 273] width 280 height 46
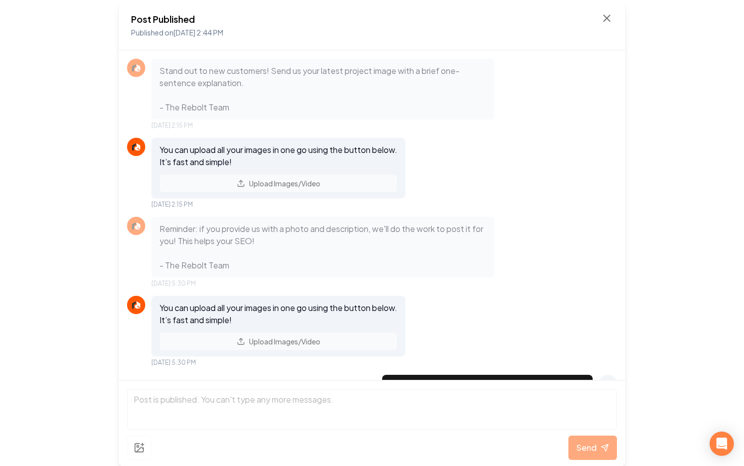
scroll to position [746, 0]
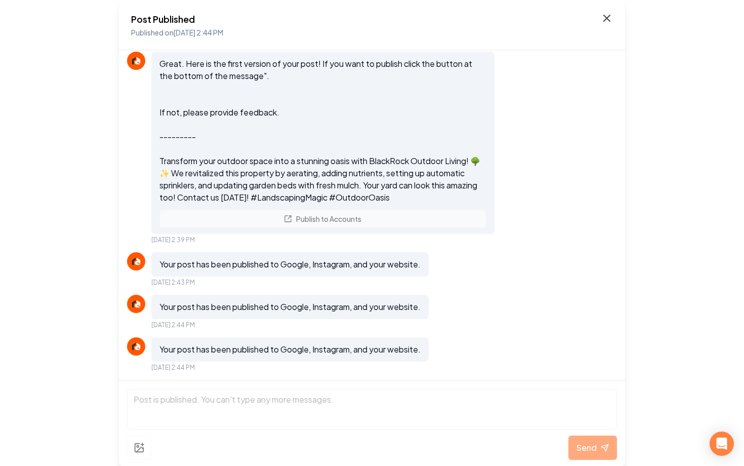
click at [607, 20] on icon at bounding box center [607, 18] width 12 height 12
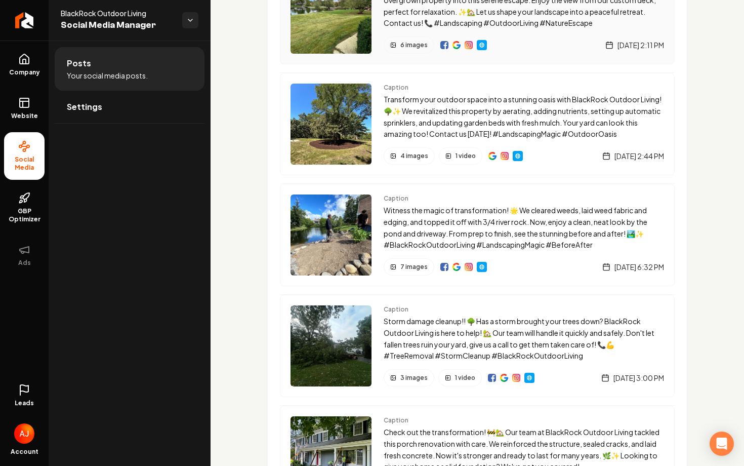
scroll to position [164, 0]
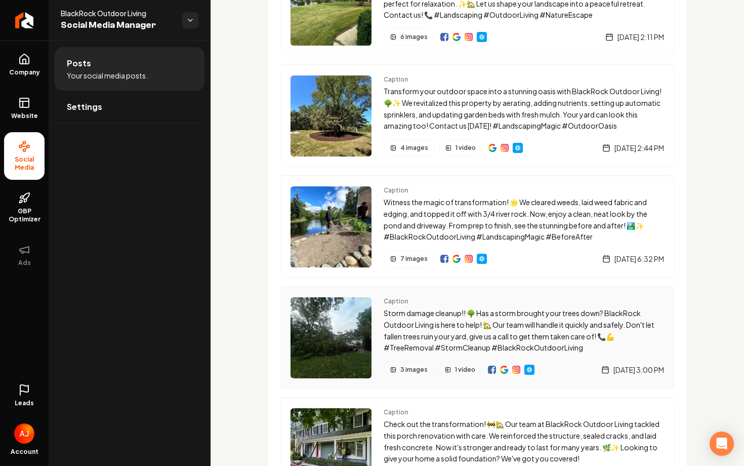
click at [507, 309] on p "Storm damage cleanup!! 🌳 Has a storm brought your trees down? BlackRock Outdoor…" at bounding box center [524, 330] width 280 height 46
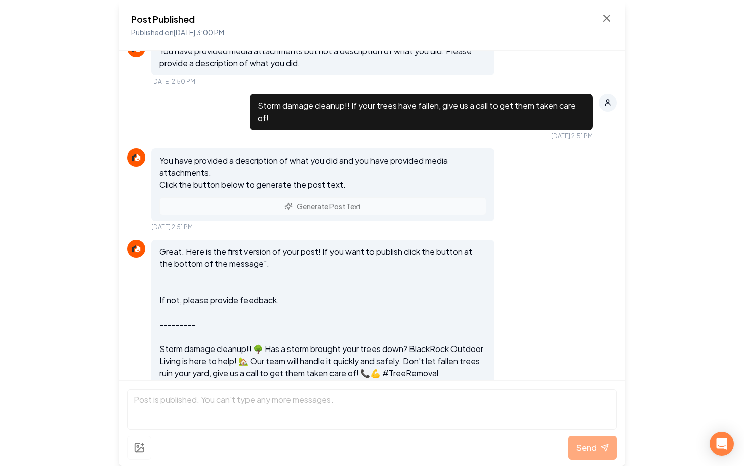
scroll to position [756, 0]
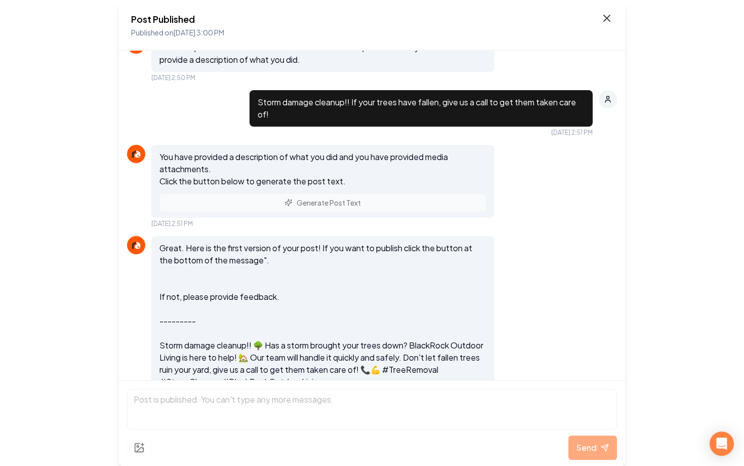
click at [608, 19] on icon at bounding box center [607, 18] width 12 height 12
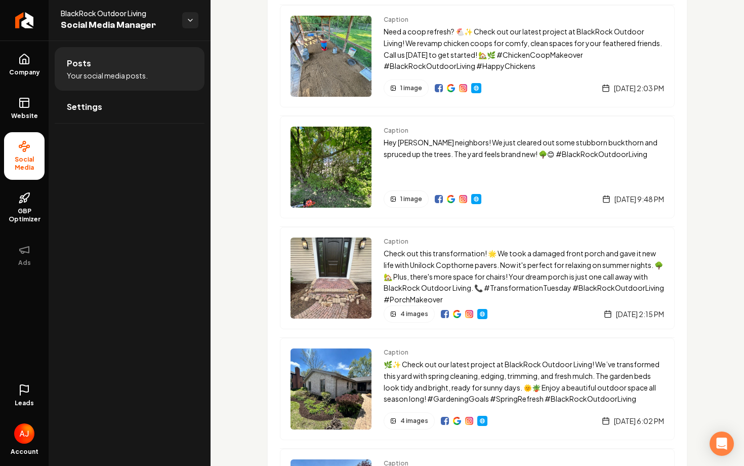
scroll to position [2331, 0]
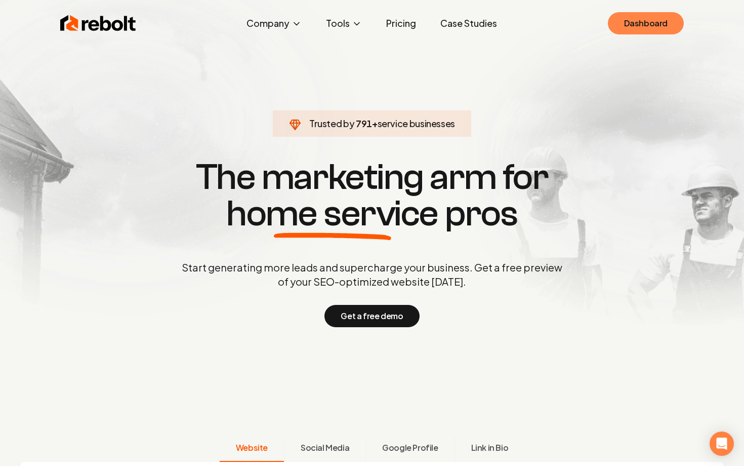
click at [618, 23] on link "Dashboard" at bounding box center [646, 23] width 76 height 22
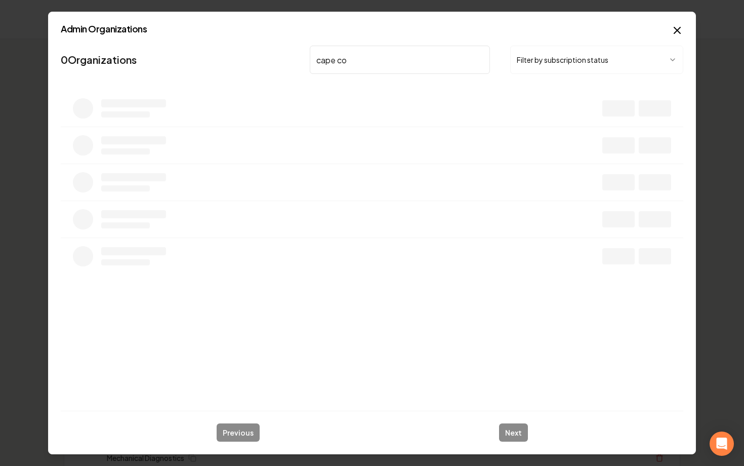
type input "cape cod"
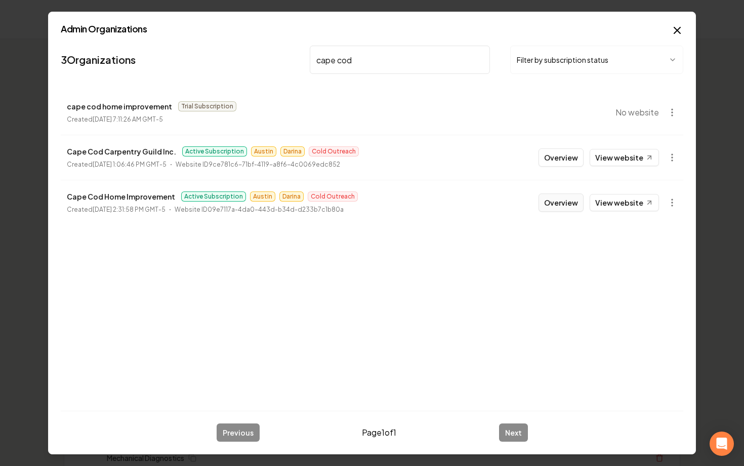
click at [569, 199] on button "Overview" at bounding box center [561, 202] width 45 height 18
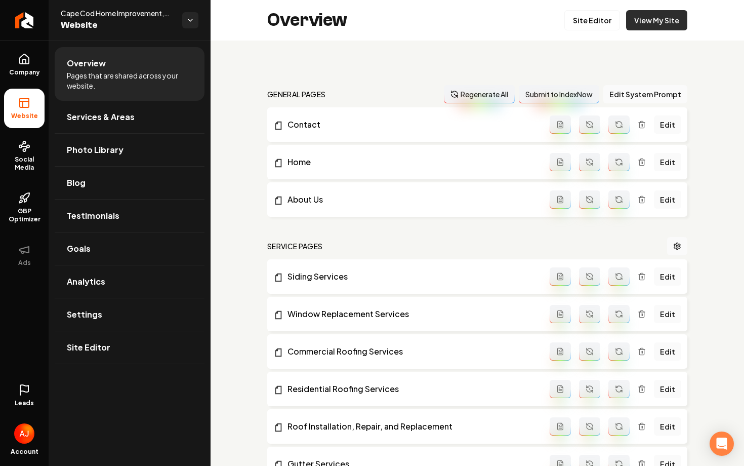
click at [636, 24] on link "View My Site" at bounding box center [656, 20] width 61 height 20
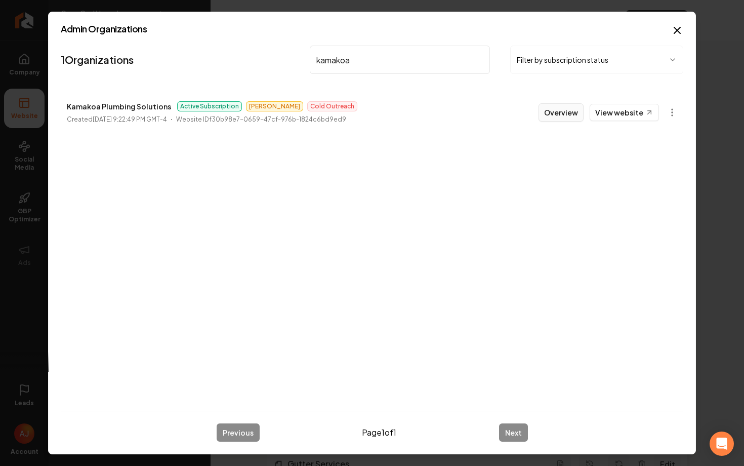
type input "kamakoa"
click at [573, 112] on button "Overview" at bounding box center [561, 112] width 45 height 18
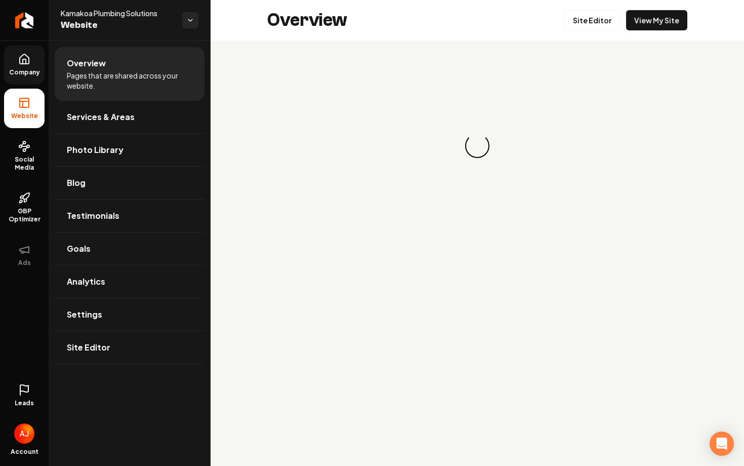
click at [22, 75] on span "Company" at bounding box center [24, 72] width 39 height 8
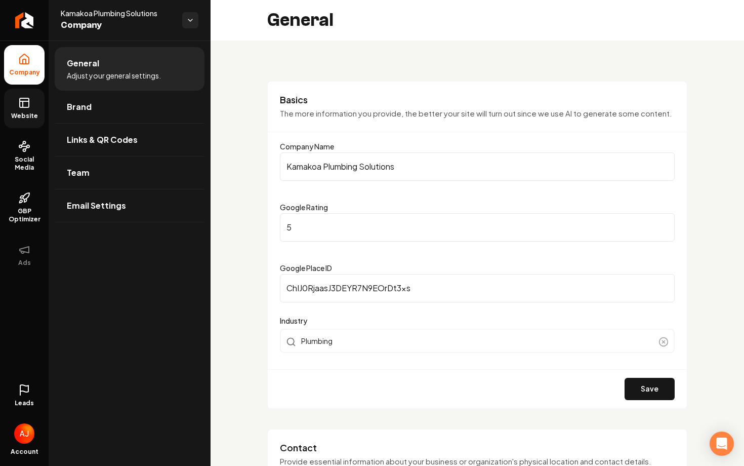
click at [24, 96] on link "Website" at bounding box center [24, 108] width 40 height 39
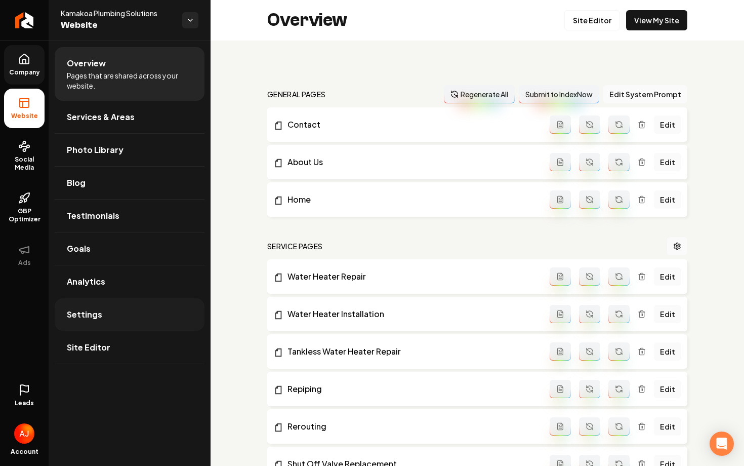
click at [127, 303] on link "Settings" at bounding box center [130, 314] width 150 height 32
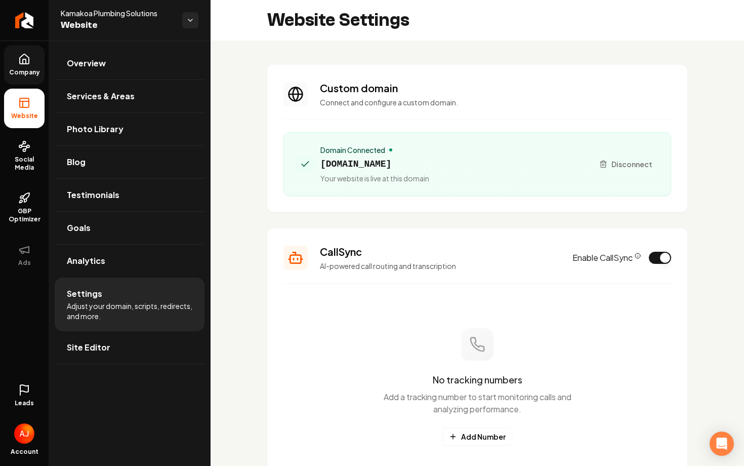
click at [37, 63] on link "Company" at bounding box center [24, 64] width 40 height 39
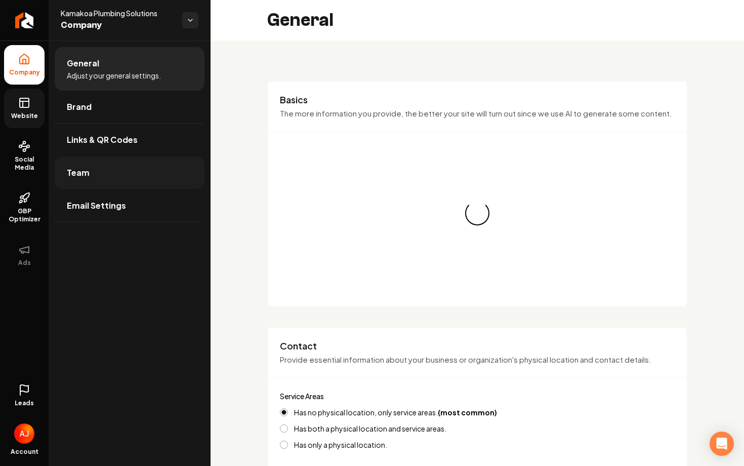
click at [131, 165] on link "Team" at bounding box center [130, 172] width 150 height 32
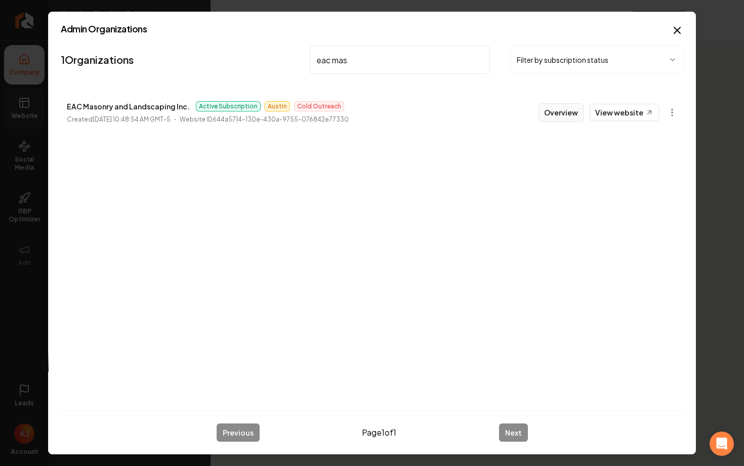
type input "eac mas"
click at [575, 106] on button "Overview" at bounding box center [561, 112] width 45 height 18
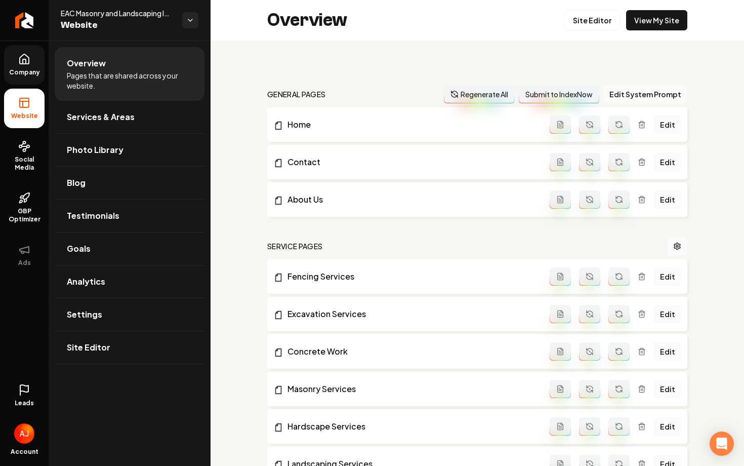
click at [30, 383] on link "Leads" at bounding box center [24, 395] width 40 height 39
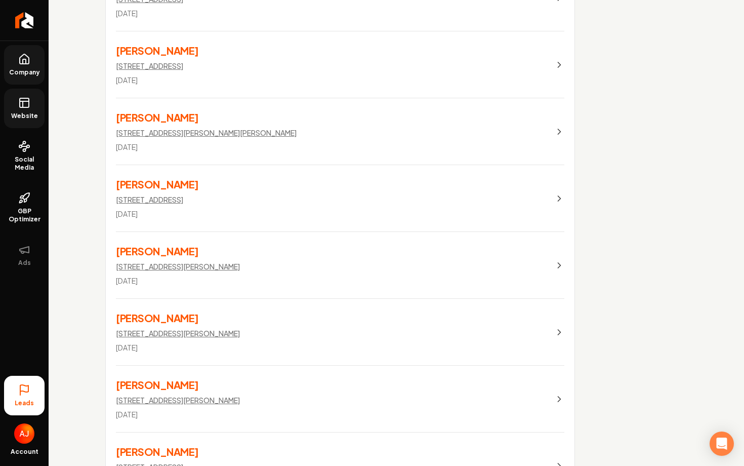
scroll to position [1005, 0]
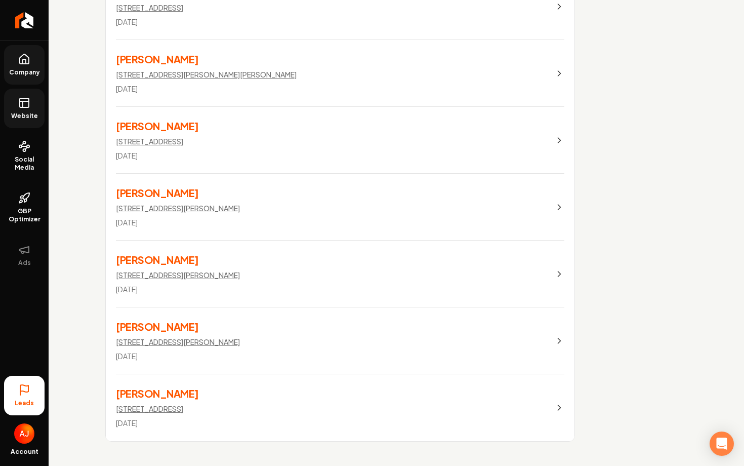
click at [277, 399] on link "Brian 8 Winthrop Avenue, Marblehead Mar 17, 2025" at bounding box center [340, 407] width 469 height 67
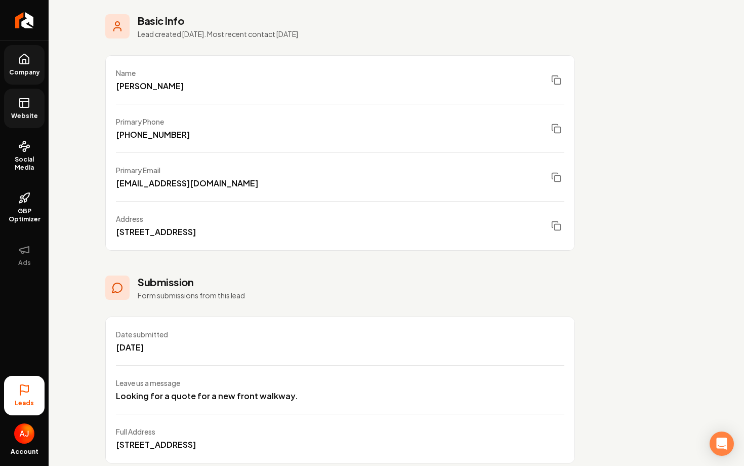
scroll to position [119, 0]
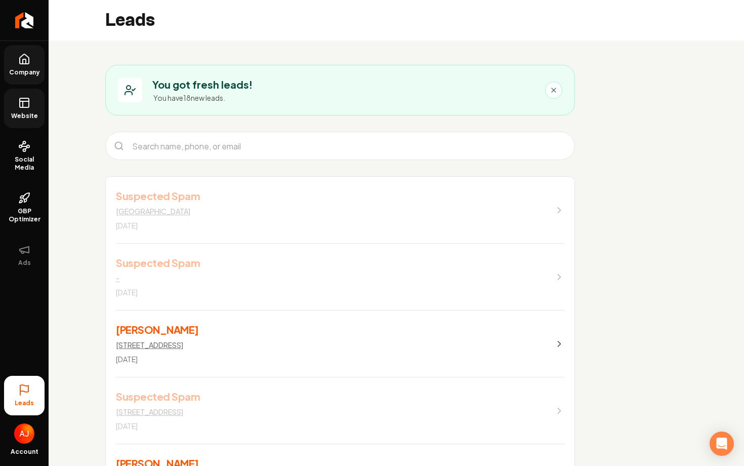
click at [15, 96] on link "Website" at bounding box center [24, 108] width 40 height 39
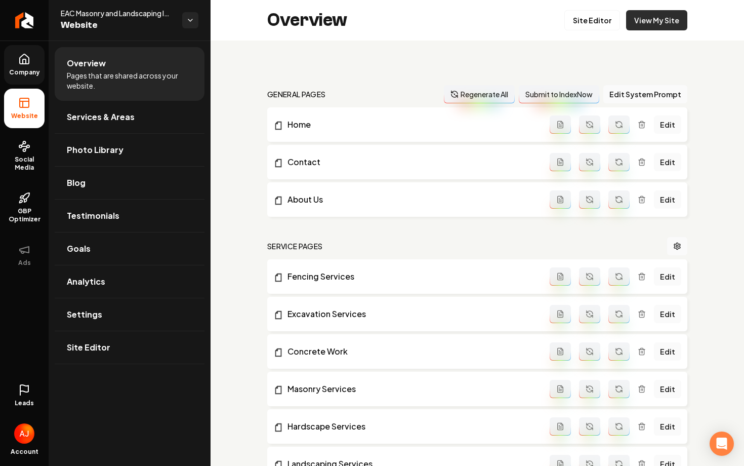
click at [645, 26] on link "View My Site" at bounding box center [656, 20] width 61 height 20
click at [35, 394] on link "Leads" at bounding box center [24, 395] width 40 height 39
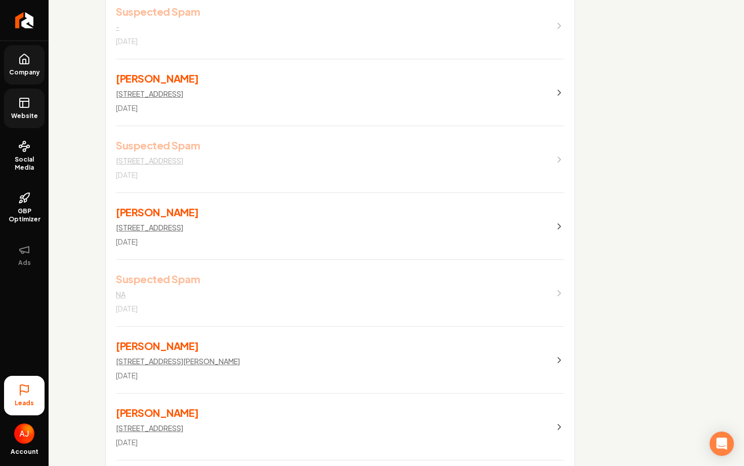
scroll to position [254, 0]
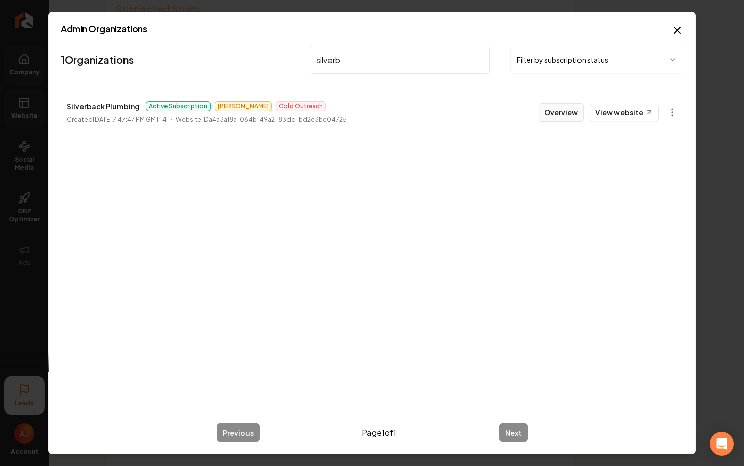
type input "silverb"
click at [556, 109] on button "Overview" at bounding box center [561, 112] width 45 height 18
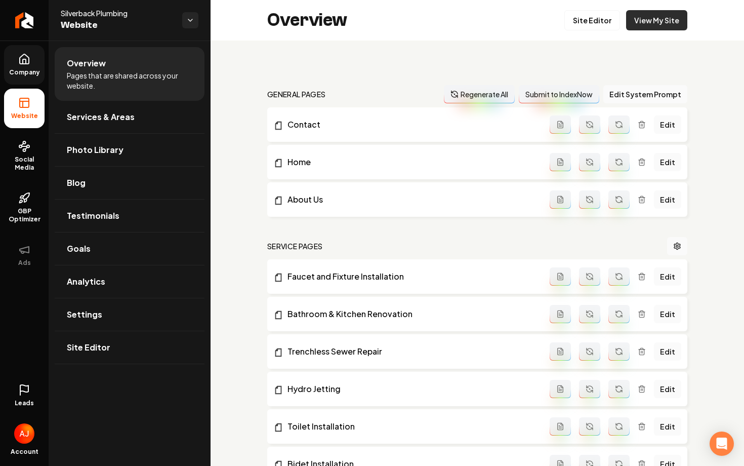
click at [640, 26] on link "View My Site" at bounding box center [656, 20] width 61 height 20
click at [30, 158] on span "Social Media" at bounding box center [24, 163] width 40 height 16
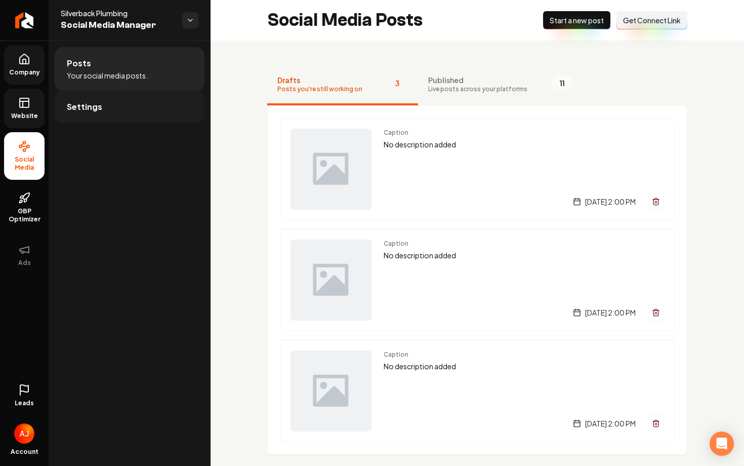
click at [166, 103] on link "Settings" at bounding box center [130, 107] width 150 height 32
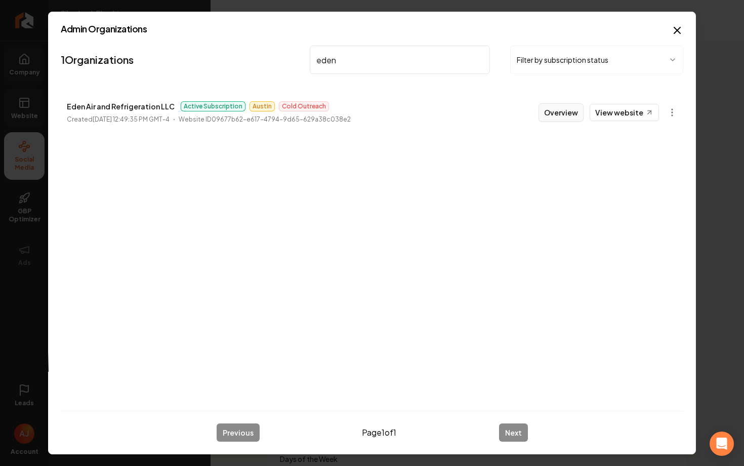
type input "eden"
click at [560, 115] on button "Overview" at bounding box center [561, 112] width 45 height 18
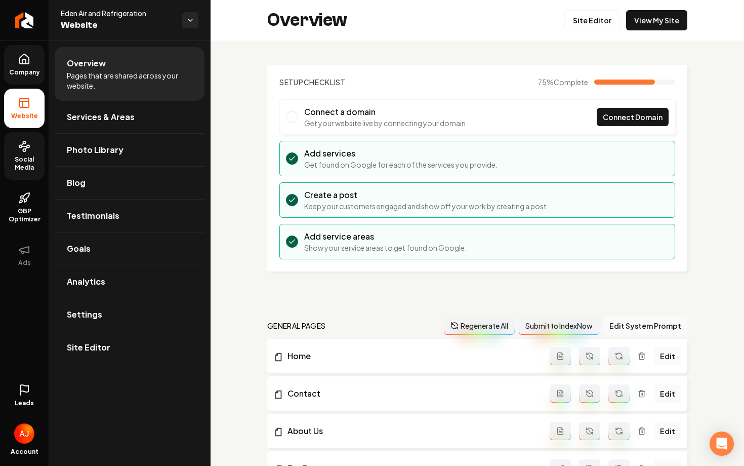
click at [638, 33] on div "Overview Site Editor View My Site" at bounding box center [478, 20] width 534 height 40
click at [641, 28] on link "View My Site" at bounding box center [656, 20] width 61 height 20
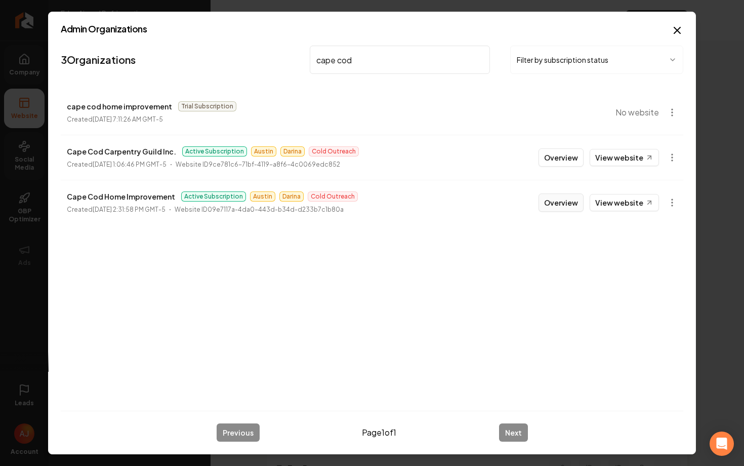
type input "cape cod"
click at [555, 208] on button "Overview" at bounding box center [561, 202] width 45 height 18
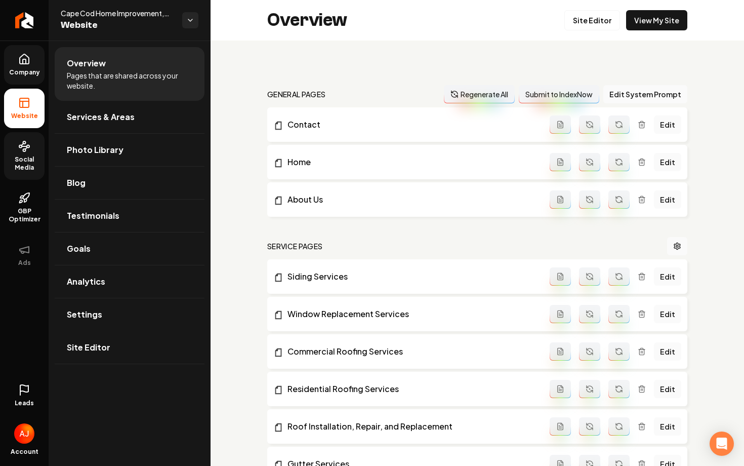
click at [28, 384] on icon at bounding box center [24, 390] width 12 height 12
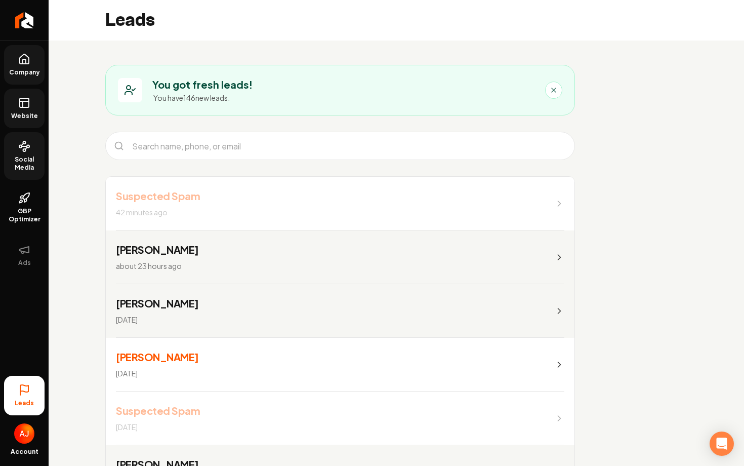
click at [24, 116] on span "Website" at bounding box center [24, 116] width 35 height 8
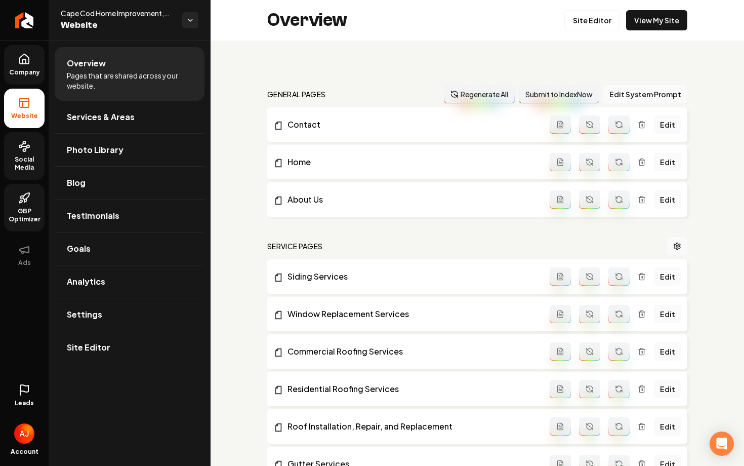
click at [25, 205] on link "GBP Optimizer" at bounding box center [24, 208] width 40 height 48
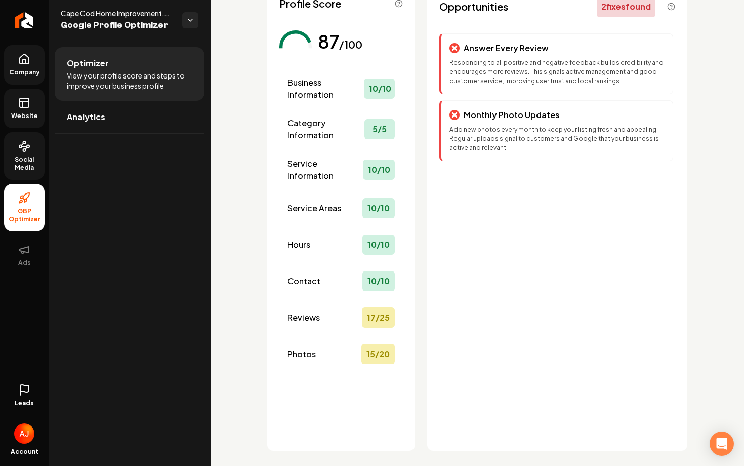
scroll to position [90, 0]
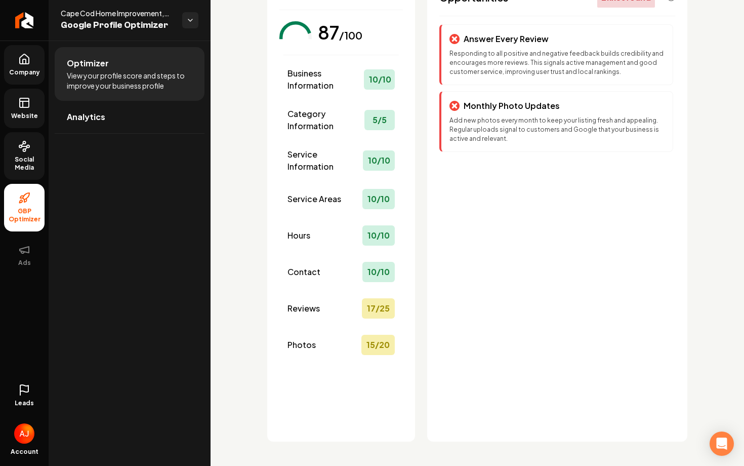
click at [25, 109] on link "Website" at bounding box center [24, 108] width 40 height 39
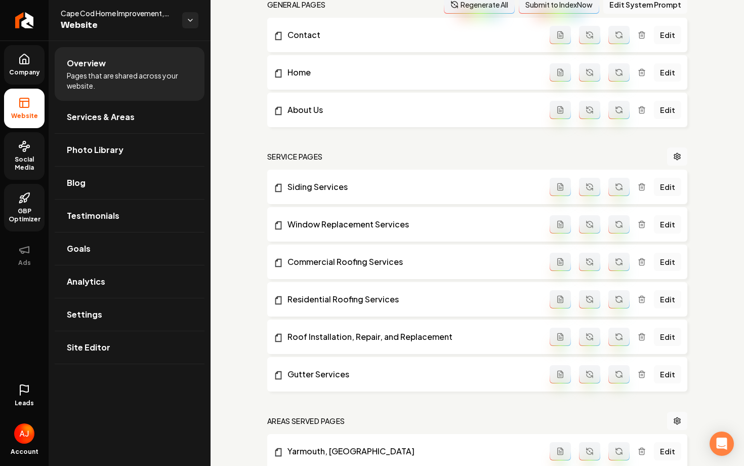
click at [20, 161] on span "Social Media" at bounding box center [24, 163] width 40 height 16
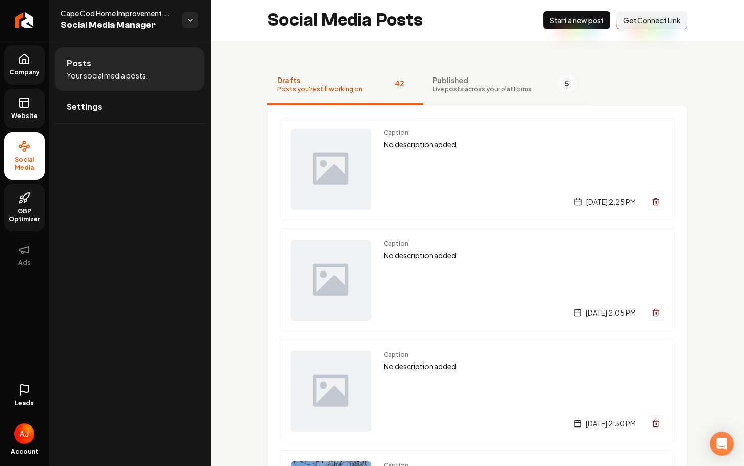
click at [448, 96] on button "Published Live posts across your platforms 5" at bounding box center [505, 85] width 165 height 40
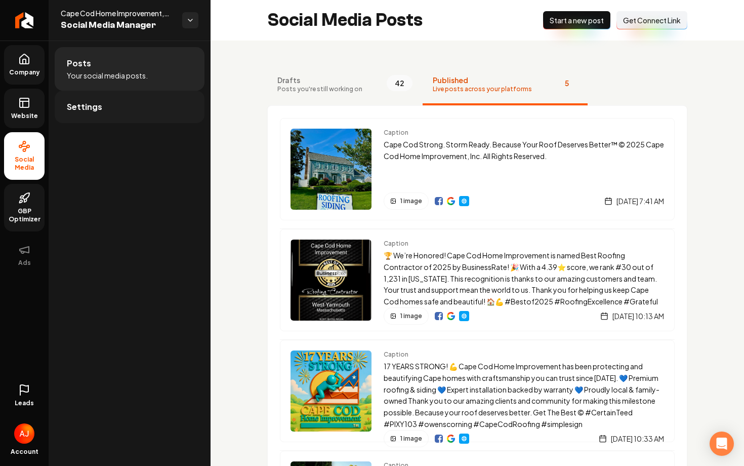
click at [131, 109] on link "Settings" at bounding box center [130, 107] width 150 height 32
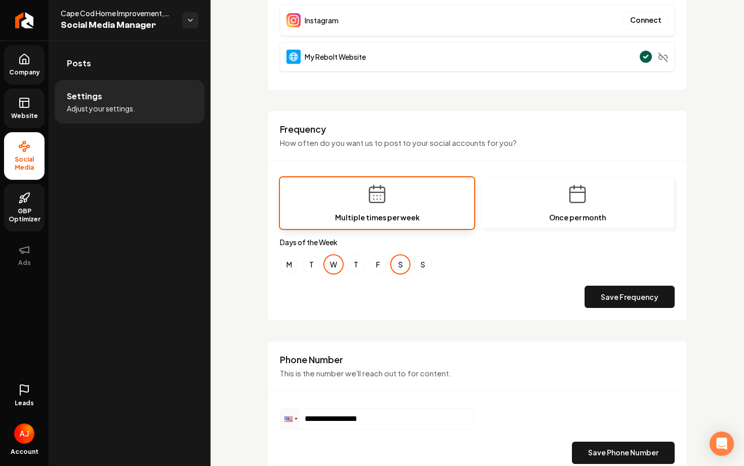
scroll to position [215, 0]
click at [131, 71] on link "Posts" at bounding box center [130, 63] width 150 height 32
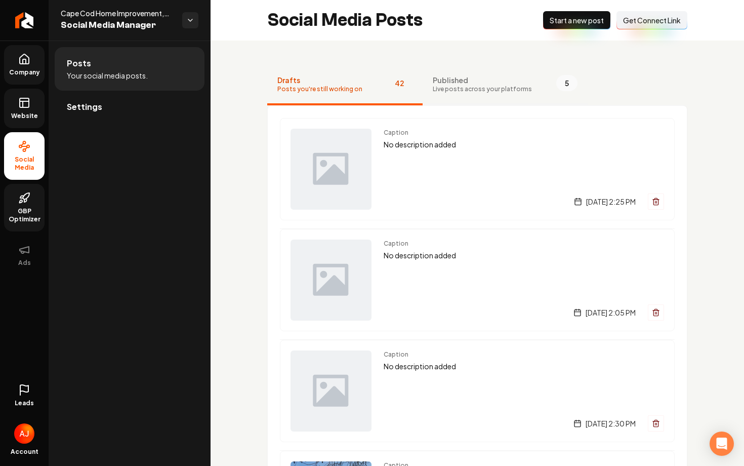
click at [481, 94] on button "Published Live posts across your platforms 5" at bounding box center [505, 85] width 165 height 40
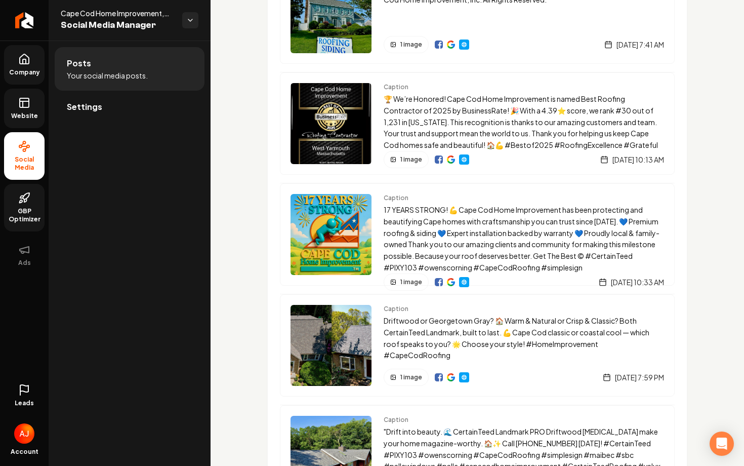
scroll to position [157, 0]
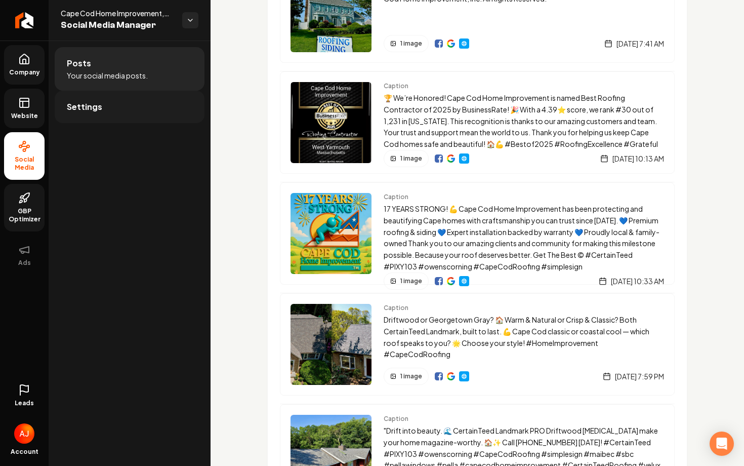
click at [106, 100] on link "Settings" at bounding box center [130, 107] width 150 height 32
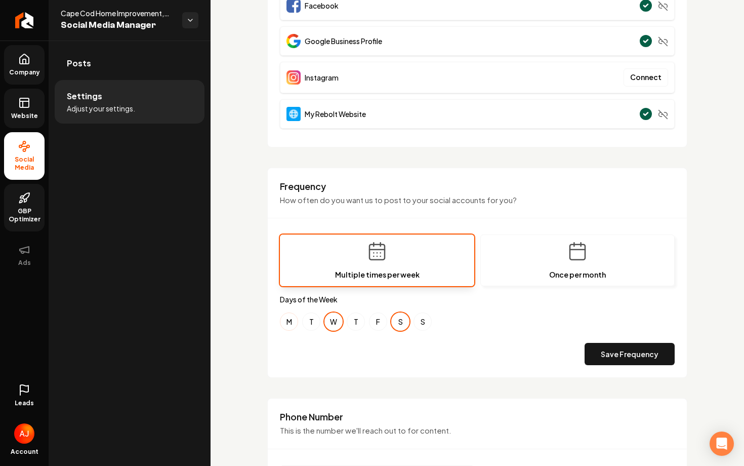
click at [285, 319] on button "M" at bounding box center [289, 321] width 18 height 18
click at [599, 358] on button "Save Frequency" at bounding box center [630, 354] width 90 height 22
click at [17, 107] on link "Website" at bounding box center [24, 108] width 40 height 39
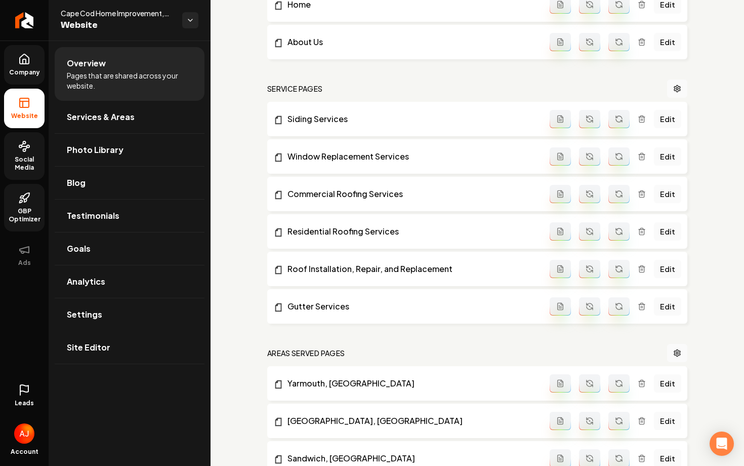
click at [12, 152] on link "Social Media" at bounding box center [24, 156] width 40 height 48
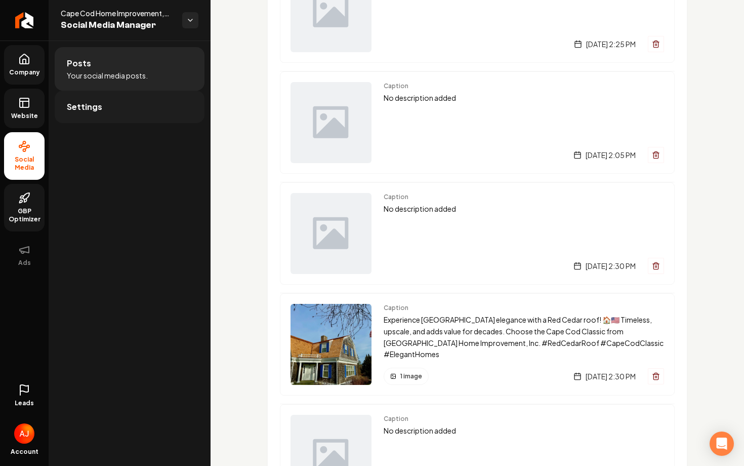
click at [110, 108] on link "Settings" at bounding box center [130, 107] width 150 height 32
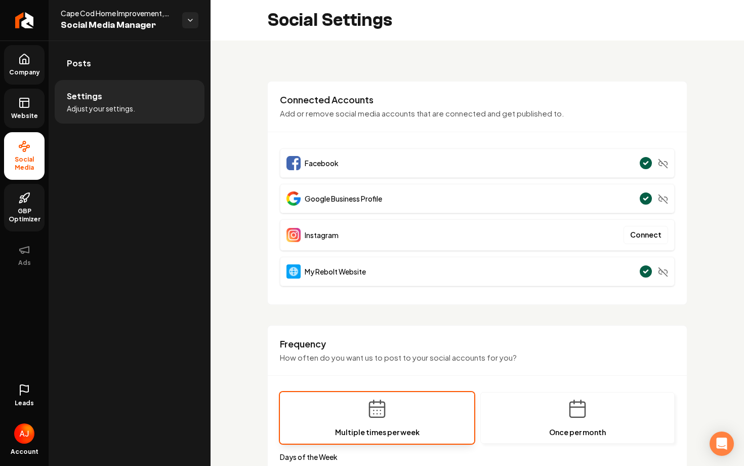
click at [14, 99] on link "Website" at bounding box center [24, 108] width 40 height 39
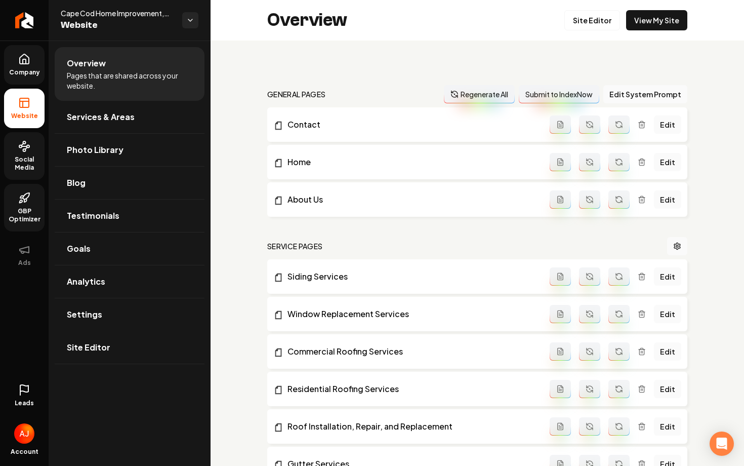
click at [649, 31] on div "Overview Site Editor View My Site" at bounding box center [478, 20] width 534 height 40
click at [650, 29] on link "View My Site" at bounding box center [656, 20] width 61 height 20
click at [21, 198] on icon at bounding box center [24, 198] width 12 height 12
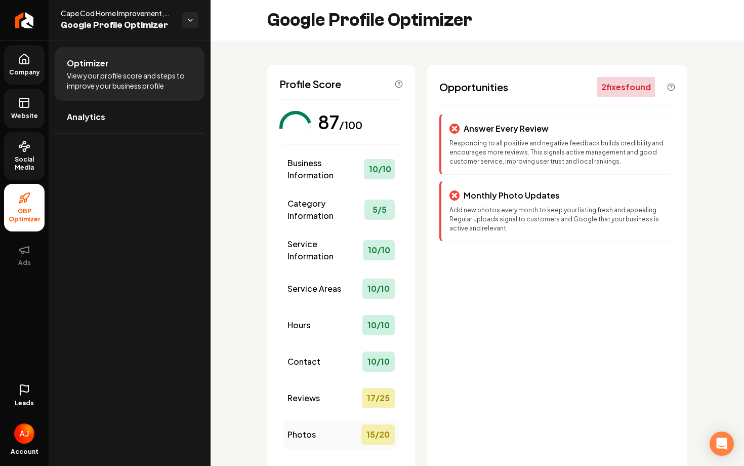
click at [304, 439] on span "Photos" at bounding box center [302, 434] width 28 height 12
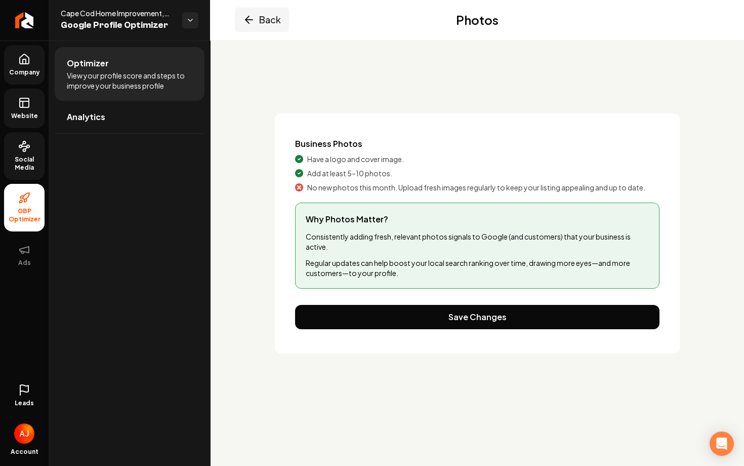
click at [250, 26] on button "Back" at bounding box center [262, 20] width 54 height 24
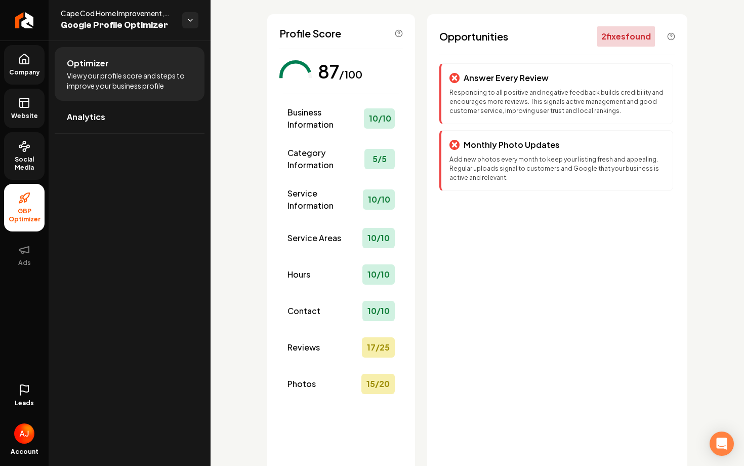
scroll to position [35, 0]
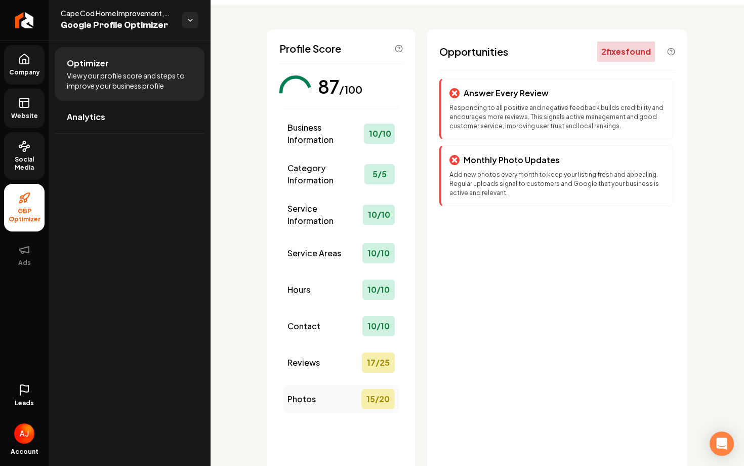
click at [316, 402] on div "Photos 15 / 20" at bounding box center [340, 399] width 115 height 28
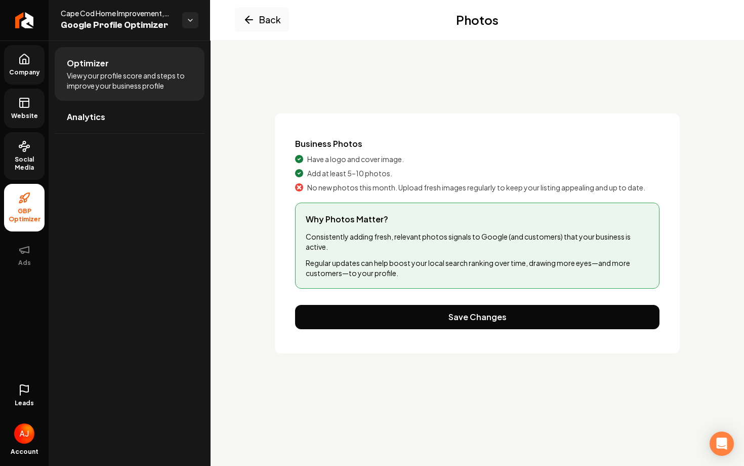
scroll to position [0, 0]
click at [253, 20] on icon "Main content area" at bounding box center [249, 20] width 12 height 12
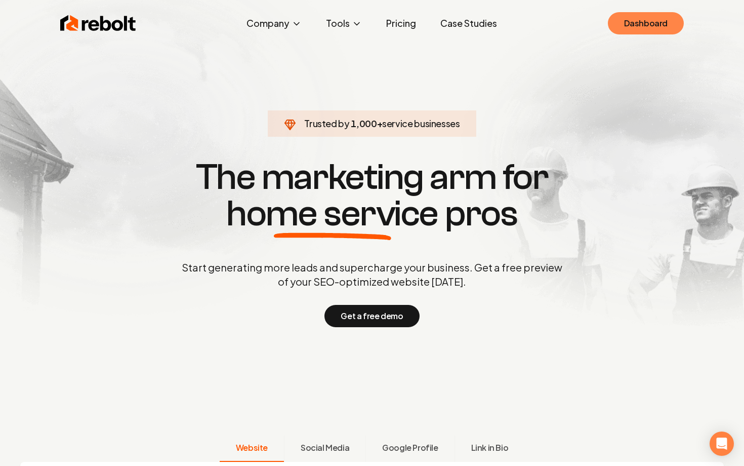
click at [636, 20] on link "Dashboard" at bounding box center [646, 23] width 76 height 22
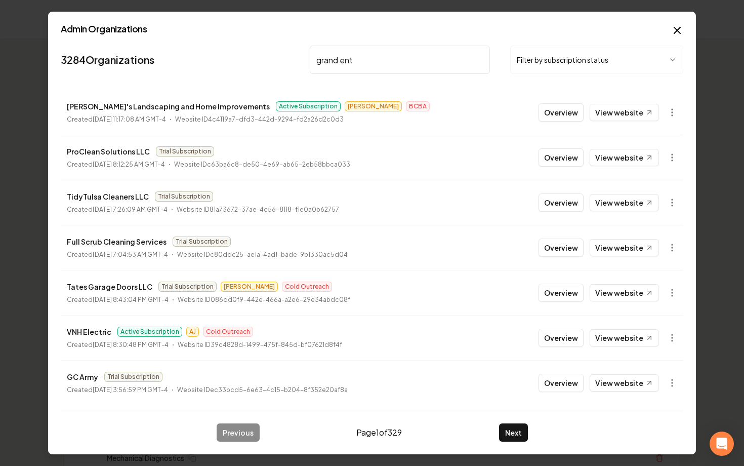
type input "grand entr"
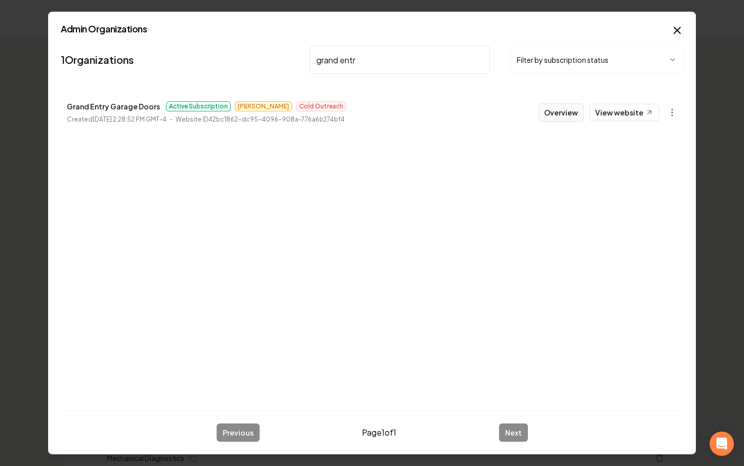
click at [542, 108] on button "Overview" at bounding box center [561, 112] width 45 height 18
click at [546, 120] on th "Actions" at bounding box center [602, 113] width 156 height 25
click at [565, 115] on th "Actions" at bounding box center [602, 113] width 156 height 25
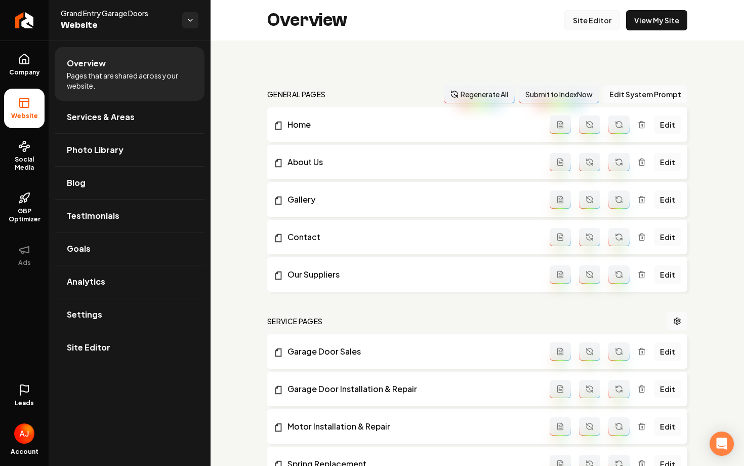
click at [585, 26] on link "Site Editor" at bounding box center [592, 20] width 56 height 20
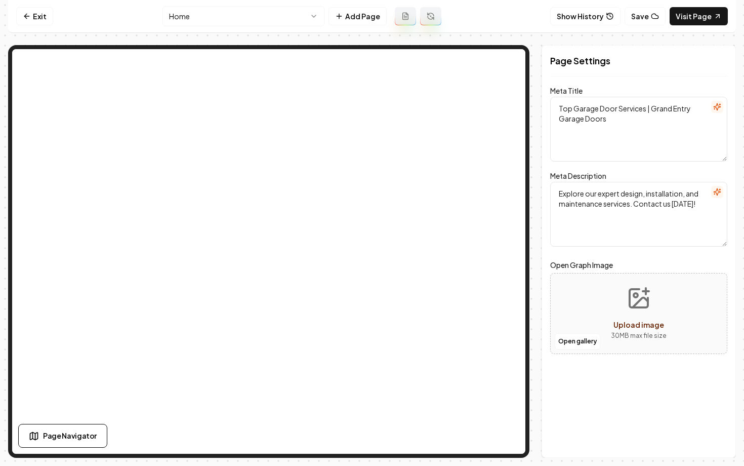
click at [227, 18] on html "Computer Required This feature is only available on a computer. Please switch t…" at bounding box center [372, 233] width 744 height 466
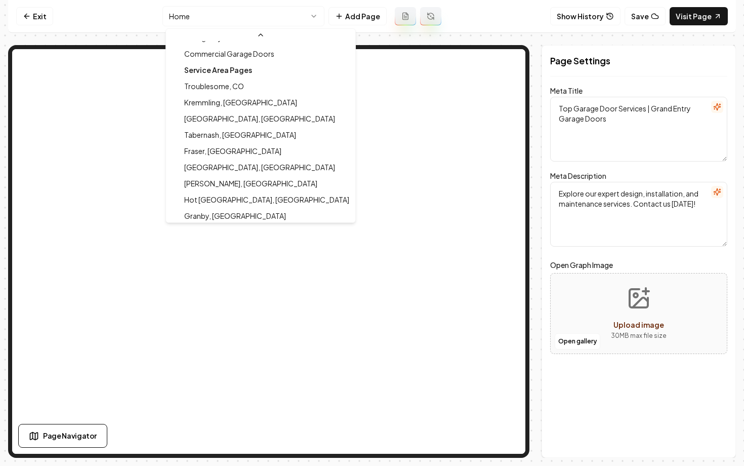
scroll to position [276, 0]
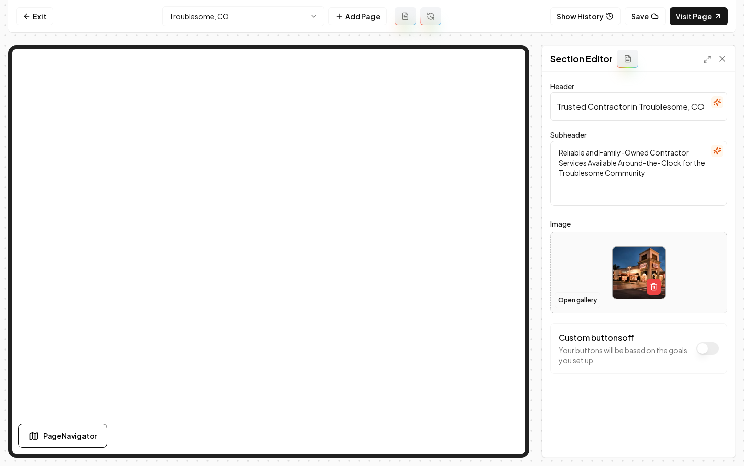
click at [578, 303] on button "Open gallery" at bounding box center [578, 300] width 46 height 16
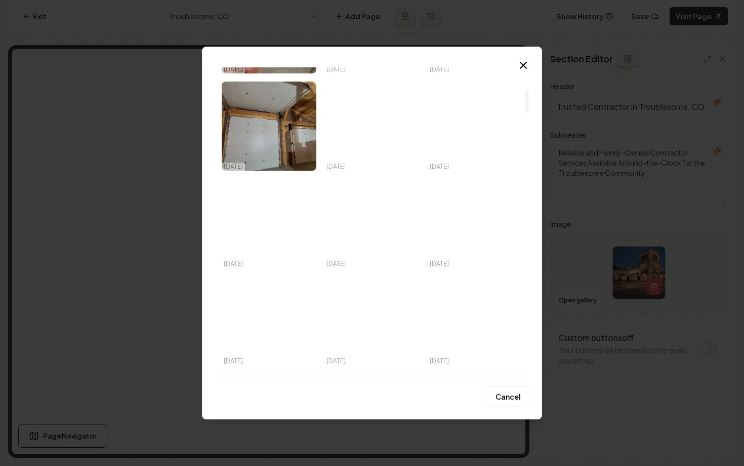
scroll to position [348, 0]
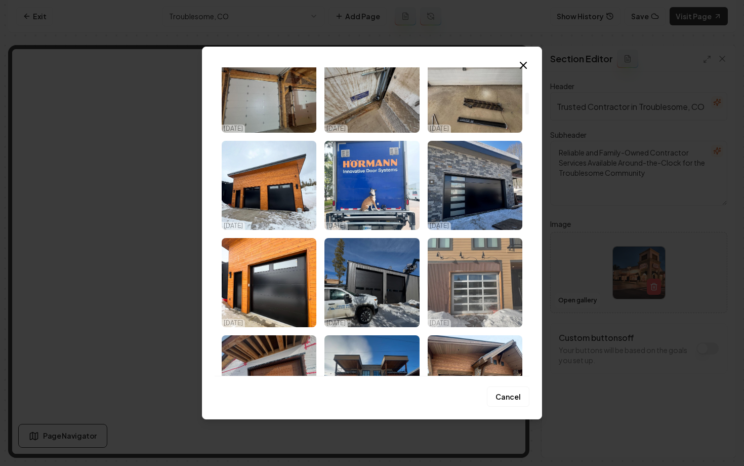
click at [497, 301] on img "Select image image_68a4cfa85c7cd75eb8af6752.jpeg" at bounding box center [475, 282] width 95 height 89
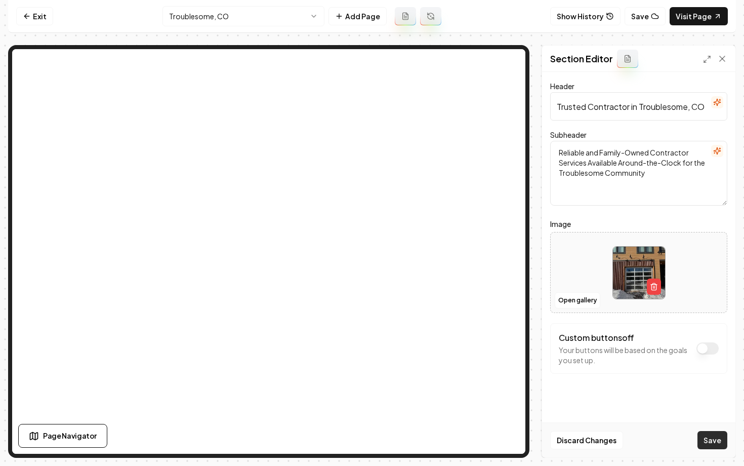
click at [708, 441] on button "Save" at bounding box center [713, 440] width 30 height 18
click at [23, 16] on icon at bounding box center [27, 16] width 8 height 8
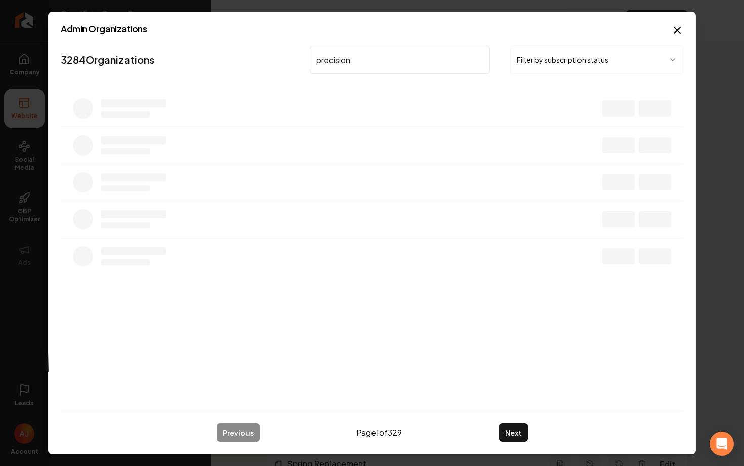
type input "precision"
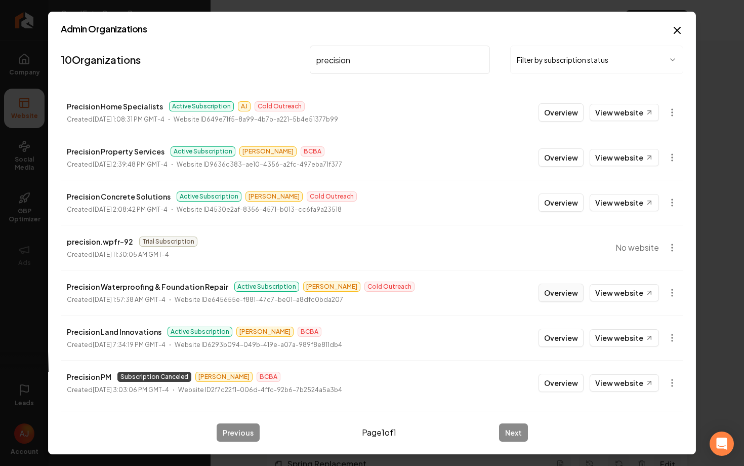
click at [557, 293] on button "Overview" at bounding box center [561, 292] width 45 height 18
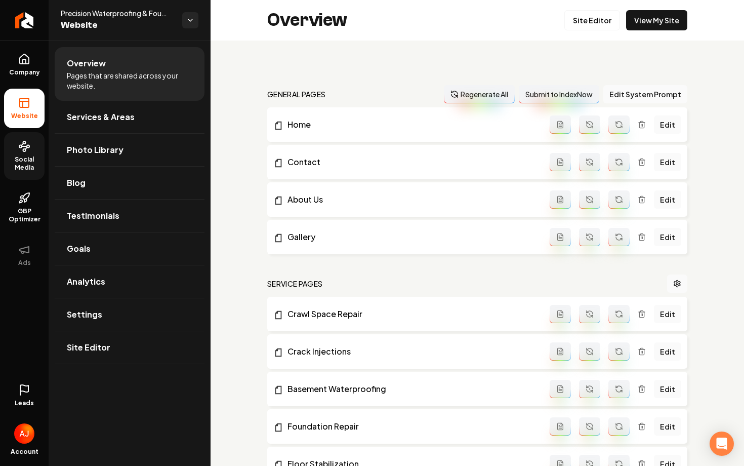
click at [28, 156] on span "Social Media" at bounding box center [24, 163] width 40 height 16
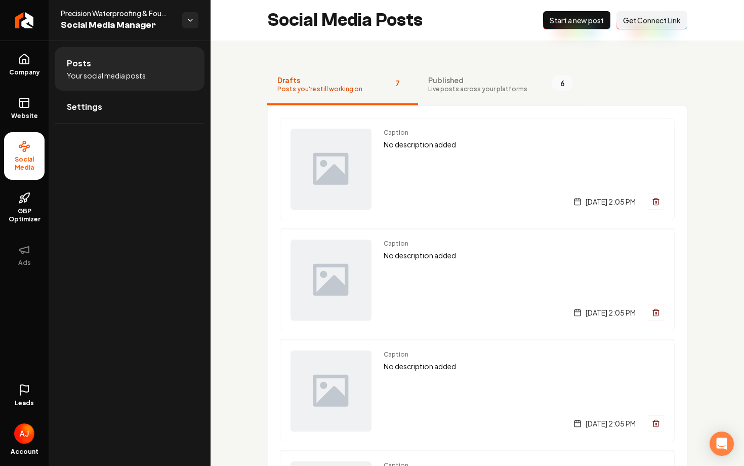
click at [434, 91] on span "Live posts across your platforms" at bounding box center [477, 89] width 99 height 8
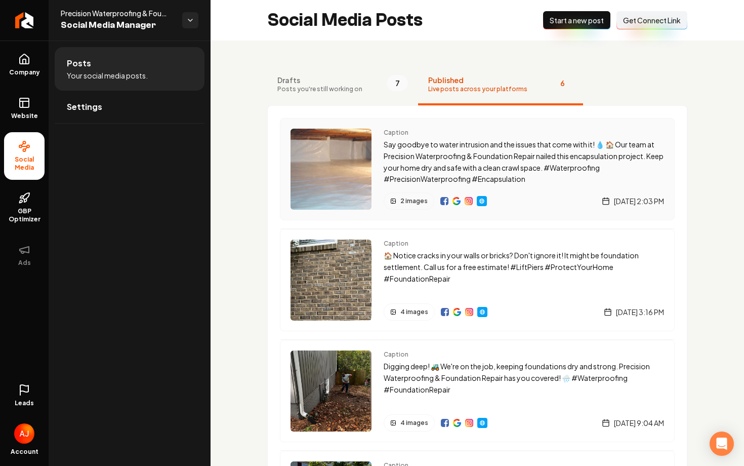
click at [436, 129] on span "Caption" at bounding box center [524, 133] width 280 height 8
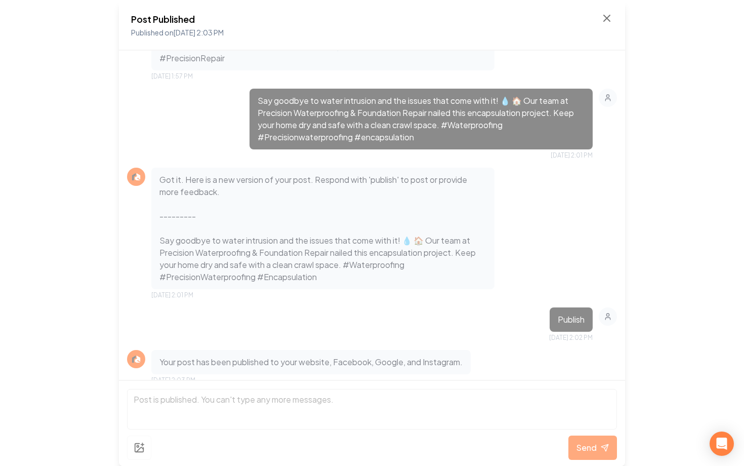
scroll to position [623, 0]
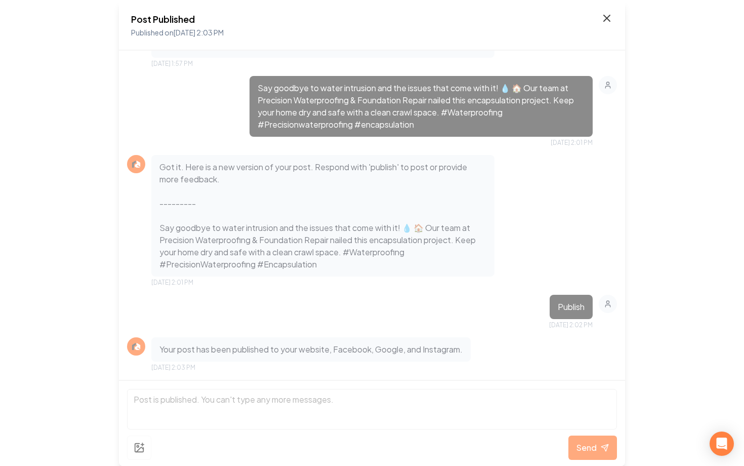
click at [604, 21] on icon at bounding box center [607, 18] width 12 height 12
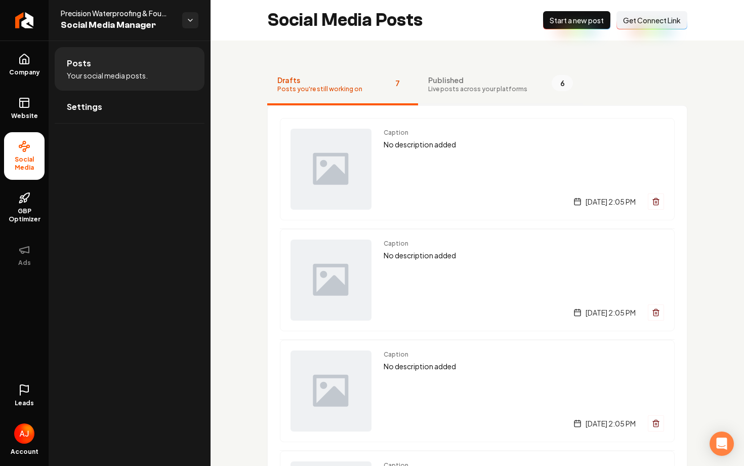
click at [443, 86] on span "Live posts across your platforms" at bounding box center [477, 89] width 99 height 8
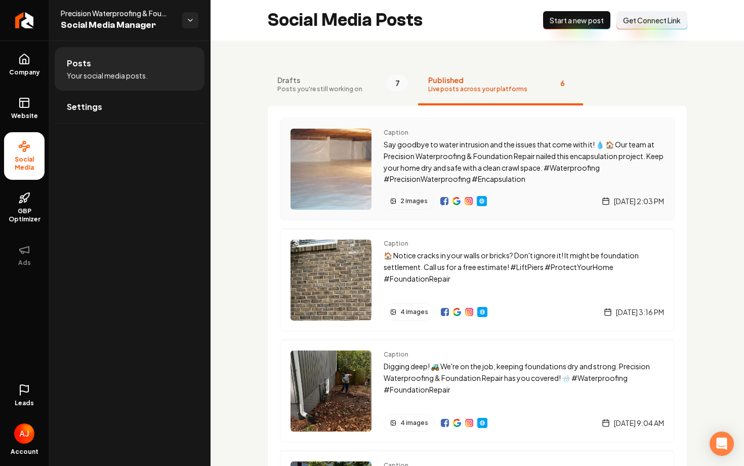
click at [444, 202] on img "Main content area" at bounding box center [444, 201] width 8 height 8
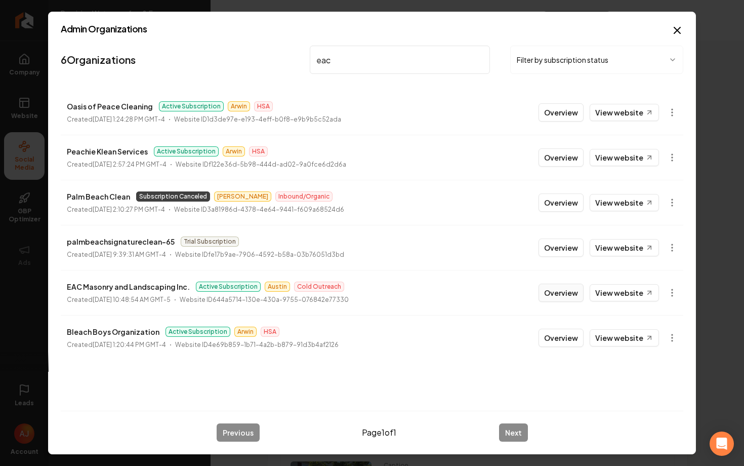
type input "eac"
click at [548, 295] on button "Overview" at bounding box center [561, 292] width 45 height 18
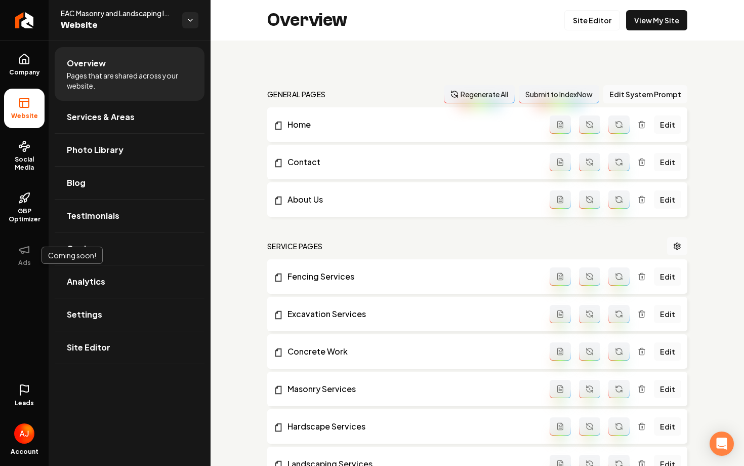
click at [23, 389] on icon at bounding box center [24, 390] width 12 height 12
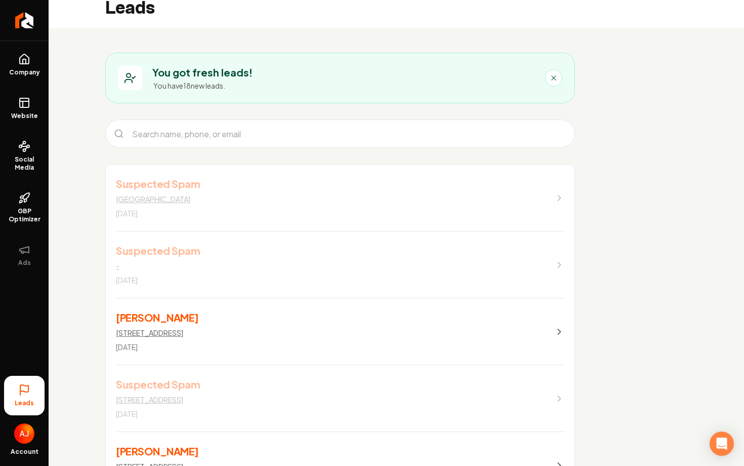
scroll to position [15, 0]
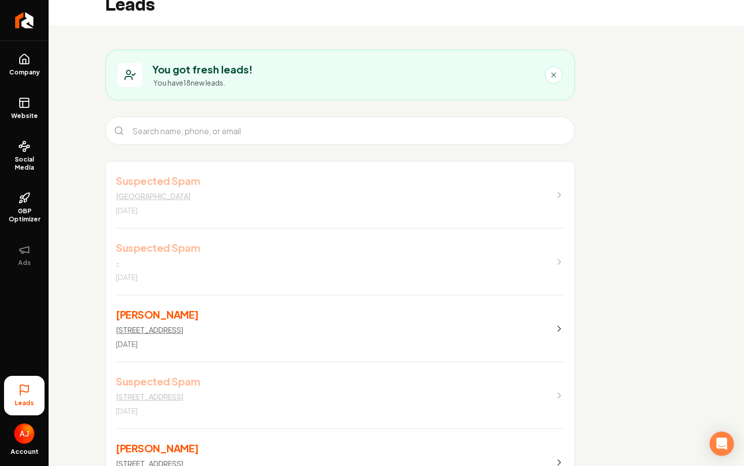
click at [484, 195] on link "Suspected Spam 236 Street 5 days ago" at bounding box center [340, 194] width 469 height 67
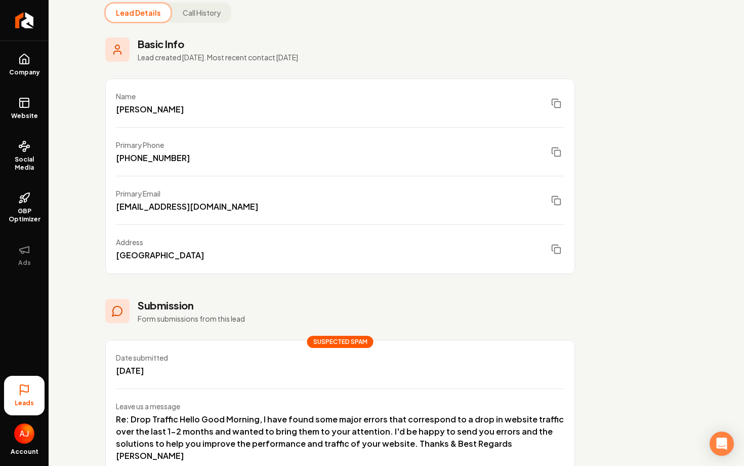
scroll to position [91, 0]
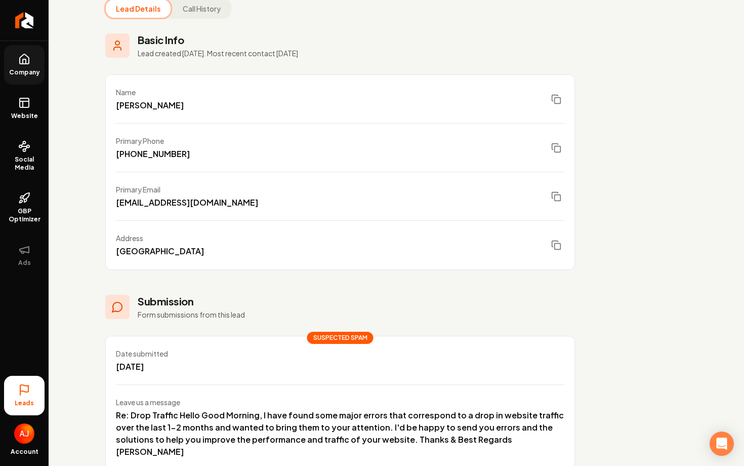
click at [22, 63] on icon at bounding box center [24, 59] width 12 height 12
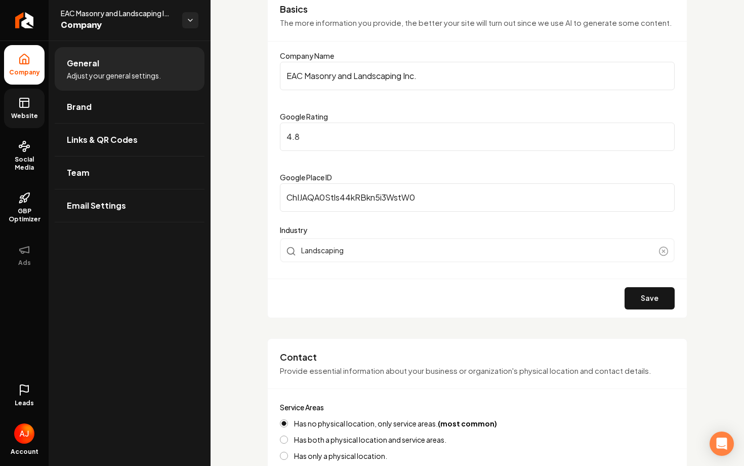
click at [14, 116] on span "Website" at bounding box center [24, 116] width 35 height 8
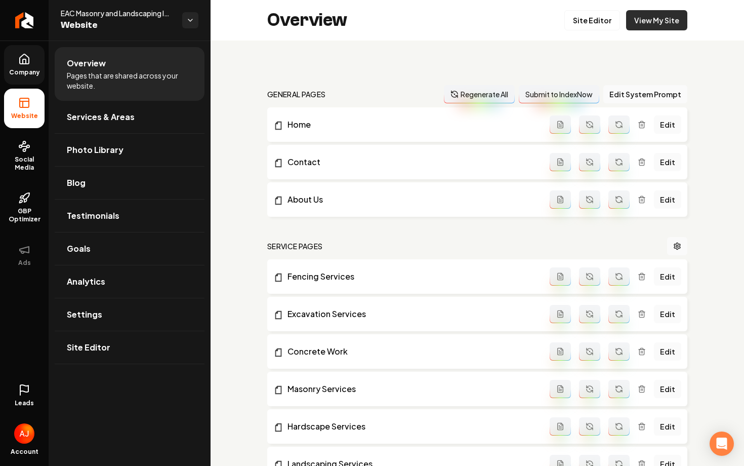
click at [645, 23] on link "View My Site" at bounding box center [656, 20] width 61 height 20
click at [9, 219] on span "GBP Optimizer" at bounding box center [24, 215] width 40 height 16
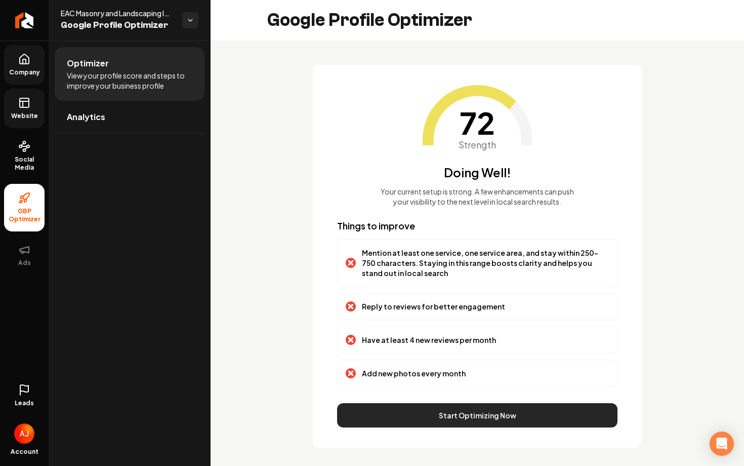
click at [405, 419] on button "Start Optimizing Now" at bounding box center [477, 415] width 280 height 24
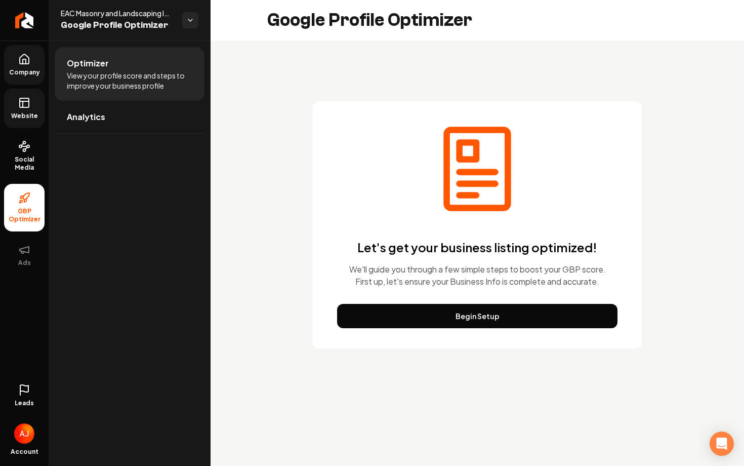
click at [434, 338] on div "Let's get your business listing optimized! We'll guide you through a few simple…" at bounding box center [477, 224] width 329 height 247
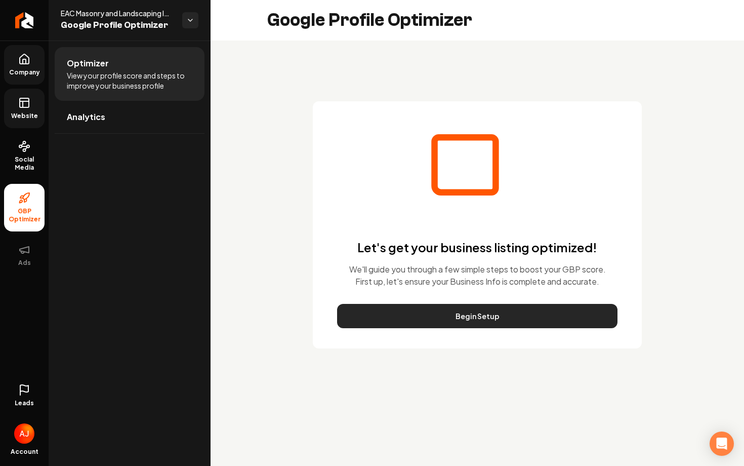
click at [429, 316] on button "Begin Setup" at bounding box center [477, 316] width 280 height 24
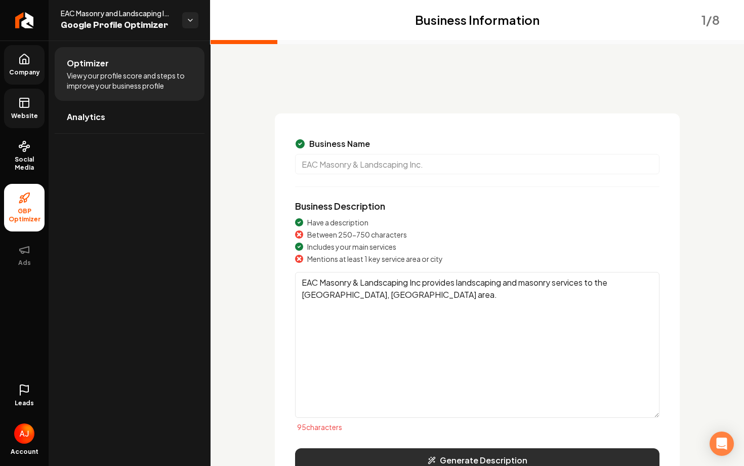
click at [448, 463] on button "Generate Description" at bounding box center [477, 460] width 364 height 24
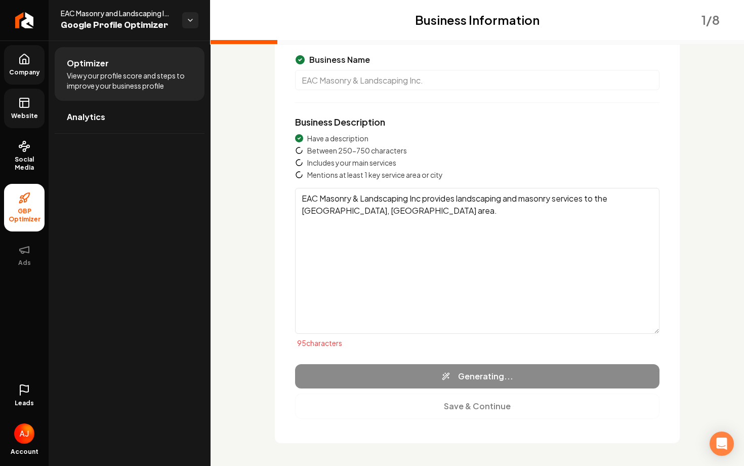
scroll to position [86, 0]
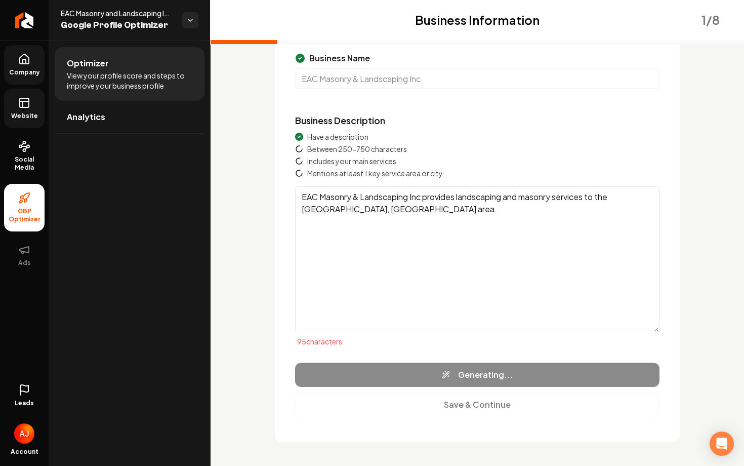
type textarea "EAC Masonry and Landscaping Inc., a trusted name in the landscaping industry, s…"
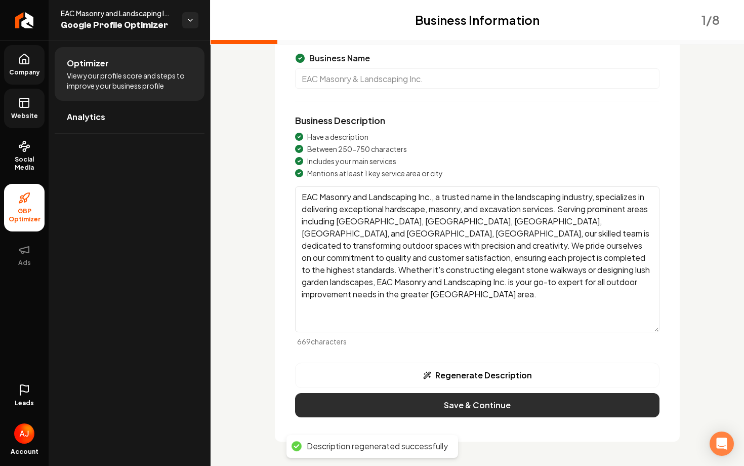
click at [479, 403] on button "Save & Continue" at bounding box center [477, 405] width 364 height 24
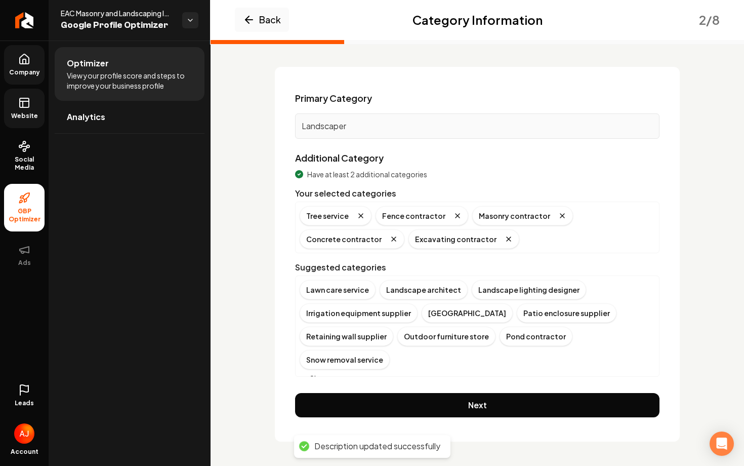
scroll to position [34, 0]
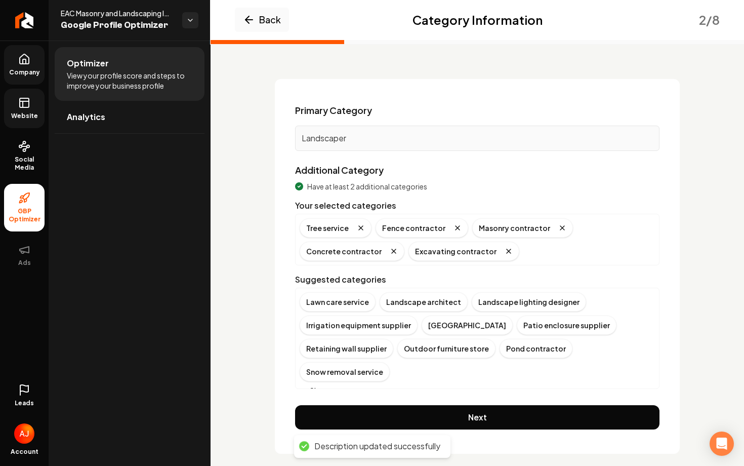
click at [479, 405] on button "Next" at bounding box center [477, 417] width 364 height 24
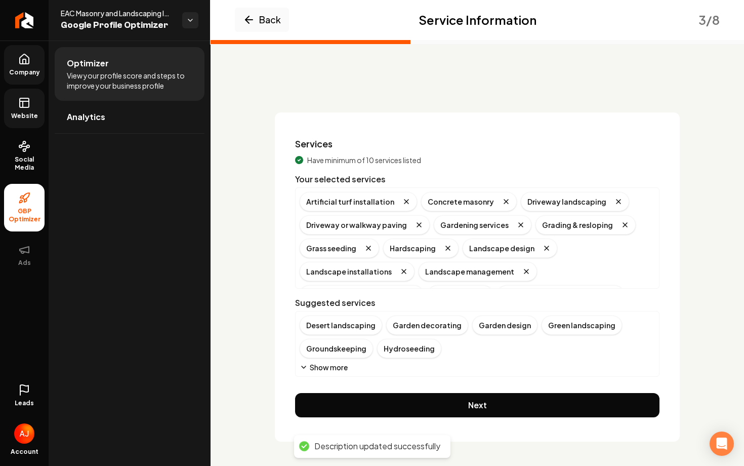
scroll to position [1, 0]
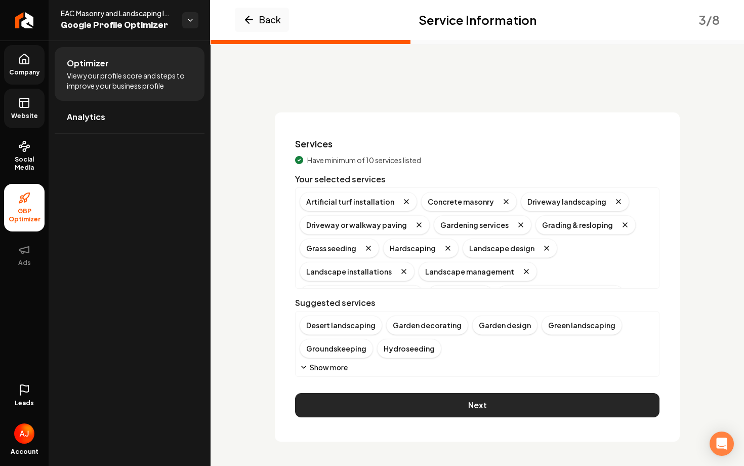
click at [479, 403] on button "Next" at bounding box center [477, 405] width 364 height 24
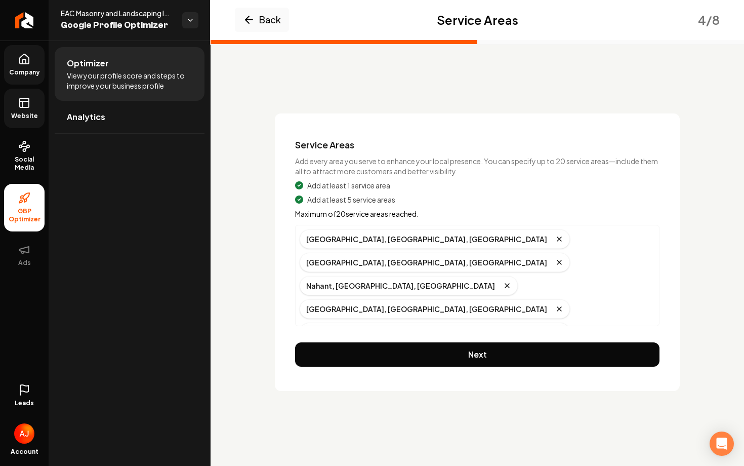
scroll to position [0, 0]
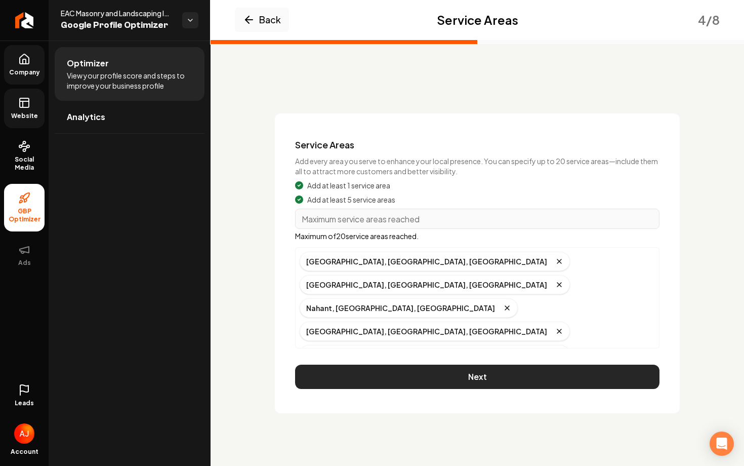
click at [487, 377] on button "Next" at bounding box center [477, 376] width 364 height 24
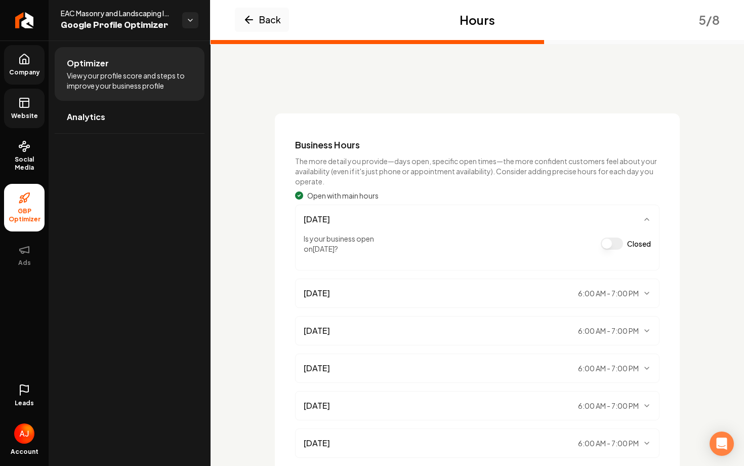
scroll to position [118, 0]
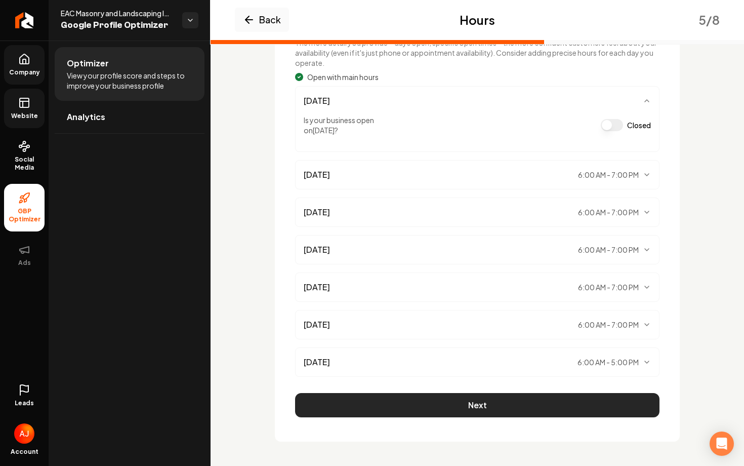
click at [497, 402] on button "Next" at bounding box center [477, 405] width 364 height 24
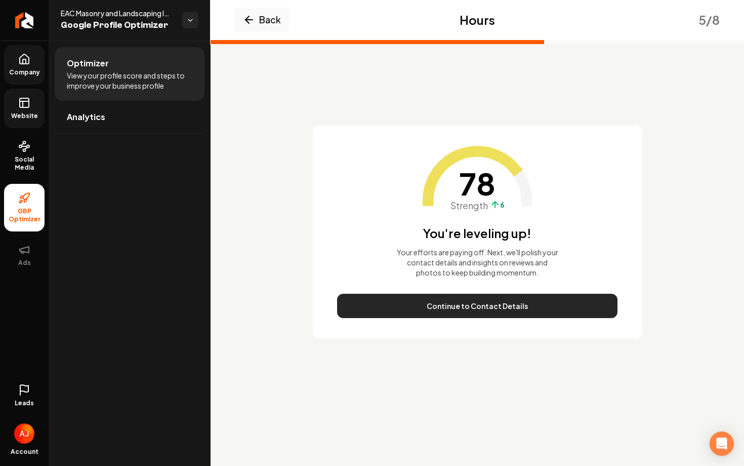
click at [508, 303] on button "Continue to Contact Details" at bounding box center [477, 306] width 280 height 24
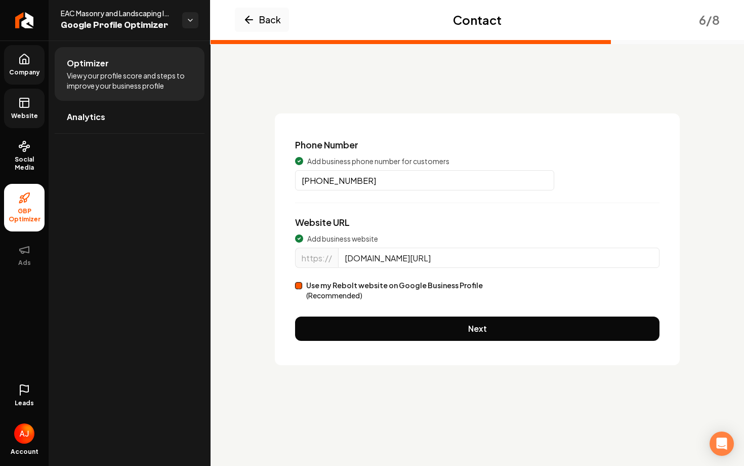
click at [508, 303] on div "Phone Number Add business phone number for customers (781) 244-9893 Website URL…" at bounding box center [477, 239] width 405 height 252
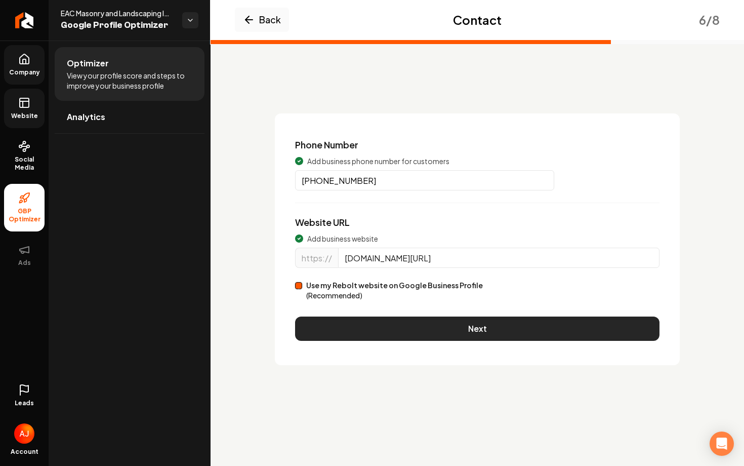
click at [511, 326] on button "Next" at bounding box center [477, 328] width 364 height 24
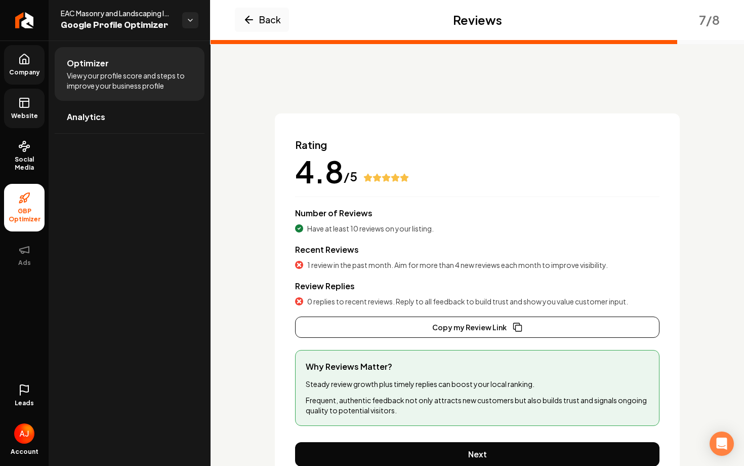
click at [490, 440] on div "Rating 4.8 /5 Number of Reviews Have at least 10 reviews on your listing. Recen…" at bounding box center [477, 301] width 405 height 377
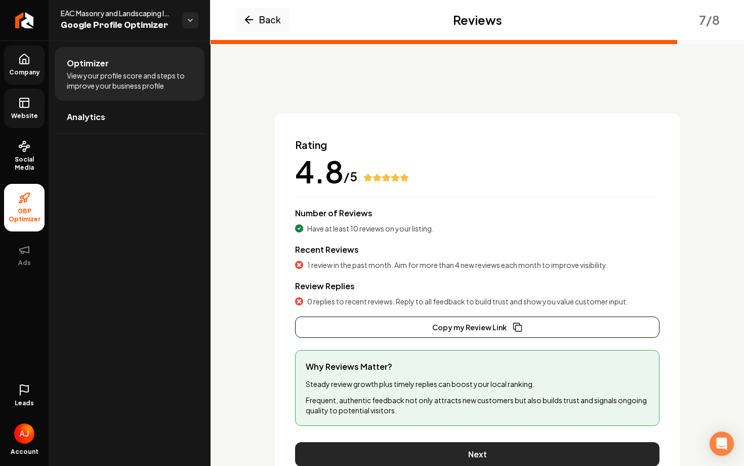
click at [490, 446] on button "Next" at bounding box center [477, 454] width 364 height 24
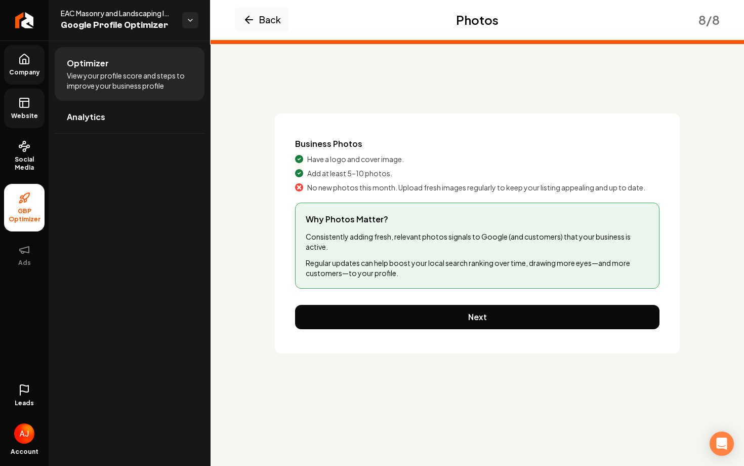
click at [21, 126] on link "Website" at bounding box center [24, 108] width 40 height 39
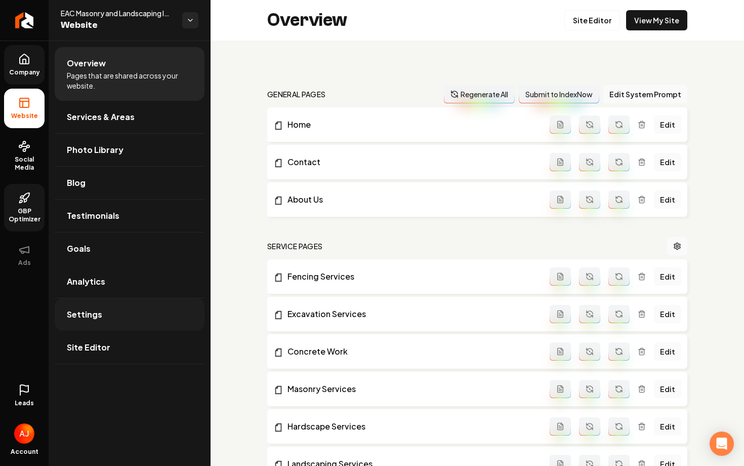
click at [105, 305] on link "Settings" at bounding box center [130, 314] width 150 height 32
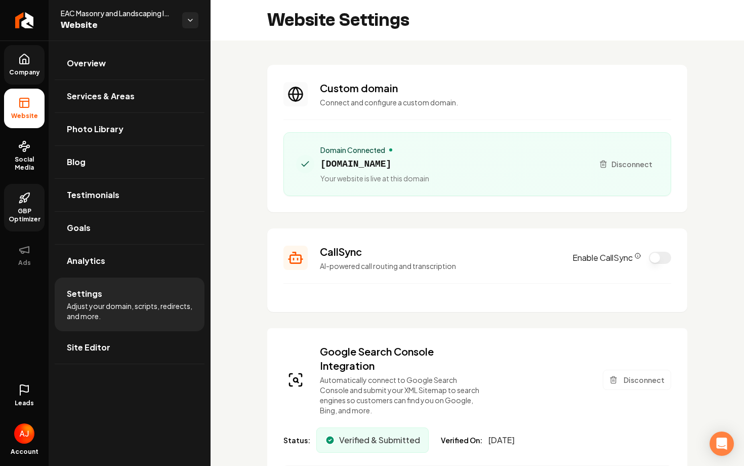
click at [25, 389] on icon at bounding box center [24, 390] width 12 height 12
click at [27, 389] on icon at bounding box center [24, 390] width 12 height 12
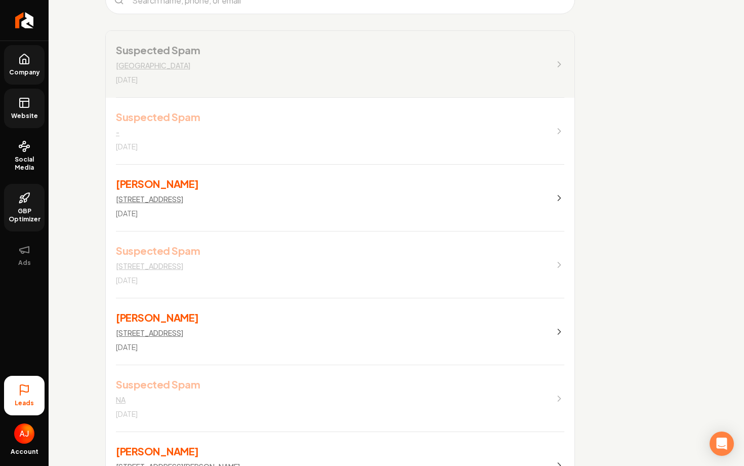
scroll to position [255, 0]
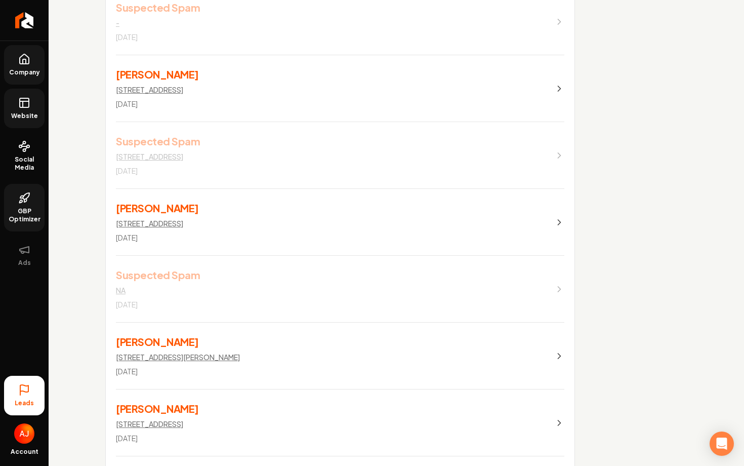
click at [554, 84] on icon "Main content area" at bounding box center [559, 89] width 10 height 10
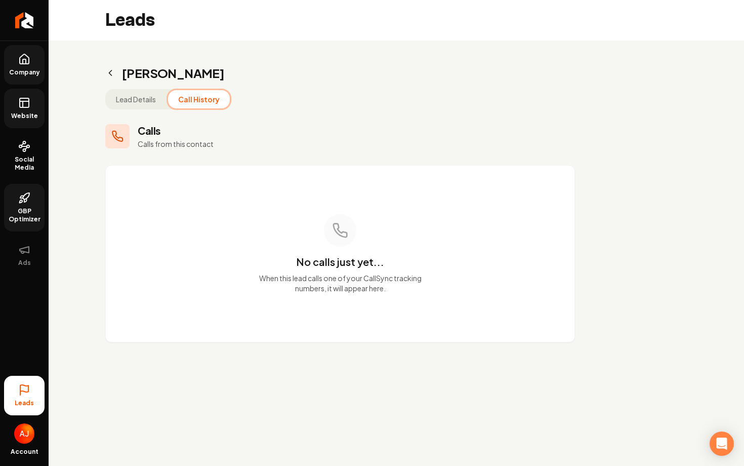
click at [183, 98] on button "Call History" at bounding box center [199, 99] width 62 height 18
click at [112, 65] on h2 "Mark B Rabin" at bounding box center [340, 73] width 470 height 16
click at [109, 76] on icon "Main content area" at bounding box center [110, 73] width 10 height 10
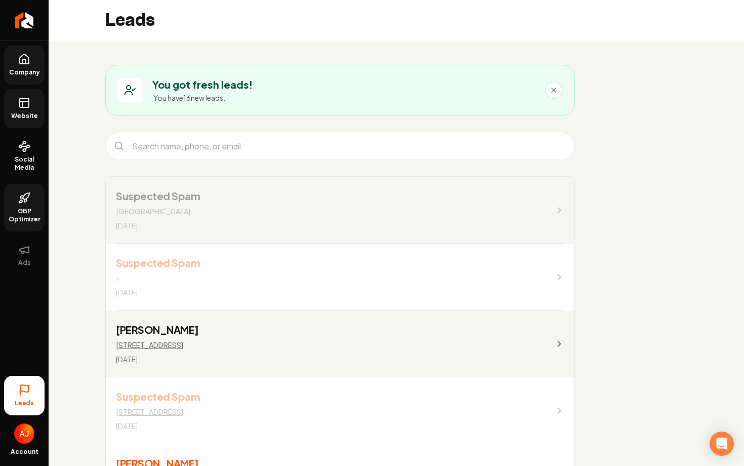
click at [27, 120] on link "Website" at bounding box center [24, 108] width 40 height 39
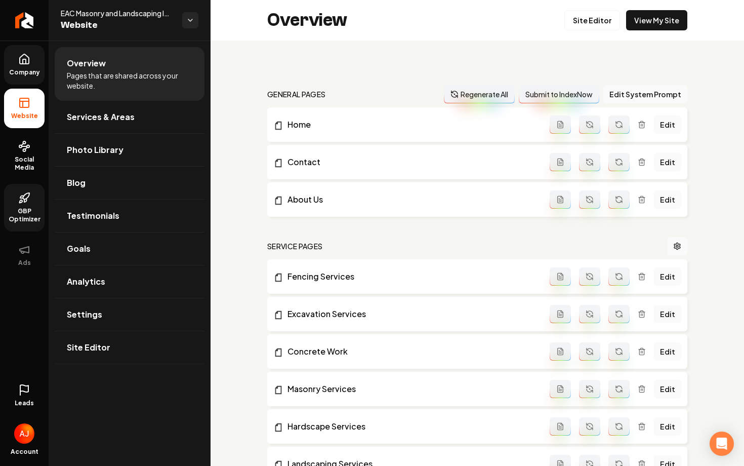
click at [21, 396] on link "Leads" at bounding box center [24, 395] width 40 height 39
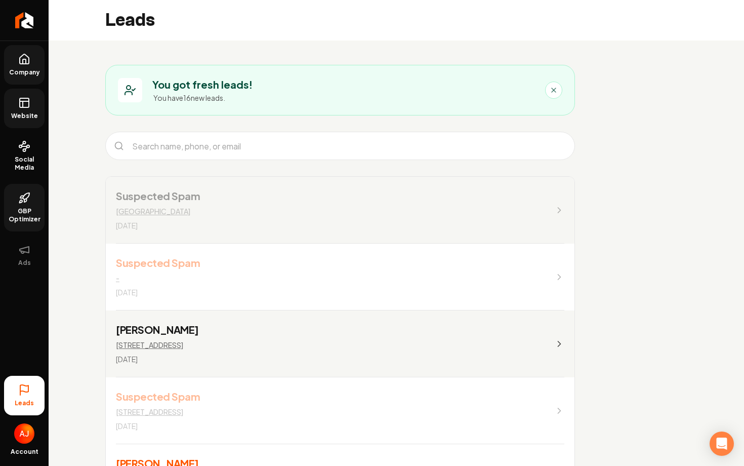
click at [25, 118] on span "Website" at bounding box center [24, 116] width 35 height 8
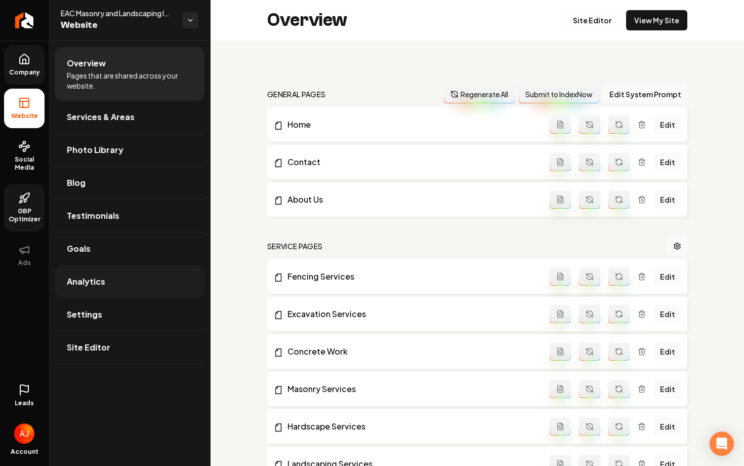
click at [92, 292] on link "Analytics" at bounding box center [130, 281] width 150 height 32
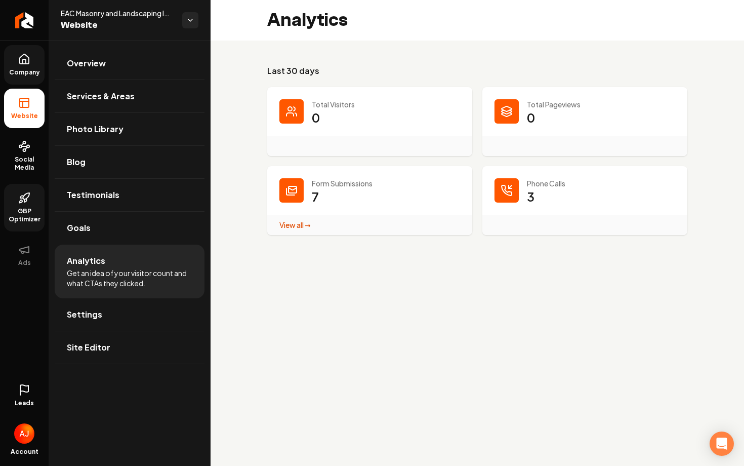
click at [26, 380] on link "Leads" at bounding box center [24, 395] width 40 height 39
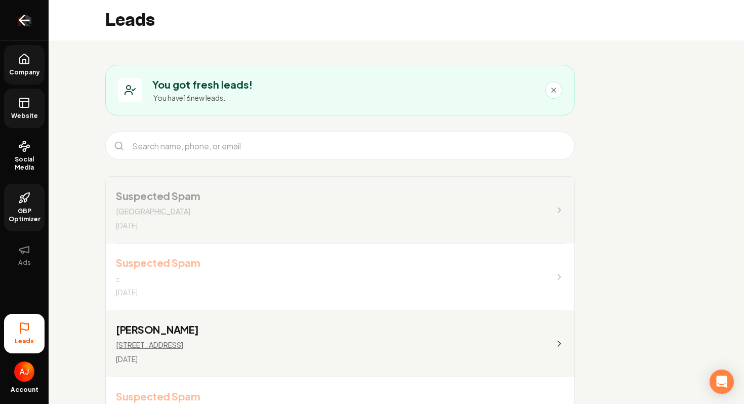
click at [35, 26] on link "Return to dashboard" at bounding box center [24, 20] width 49 height 40
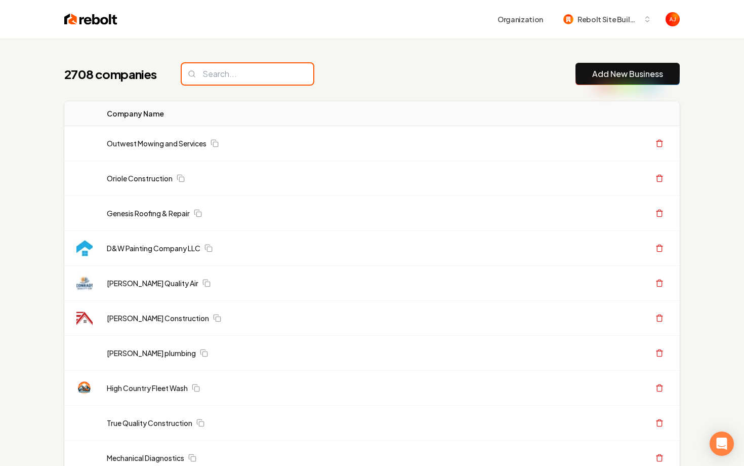
click at [291, 72] on input "search" at bounding box center [248, 73] width 132 height 21
click at [507, 23] on button "Organization" at bounding box center [521, 19] width 58 height 18
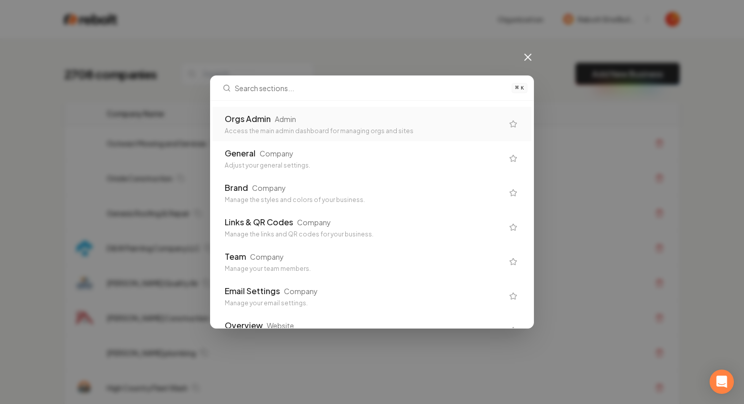
click at [274, 128] on div "Access the main admin dashboard for managing orgs and sites" at bounding box center [364, 131] width 278 height 8
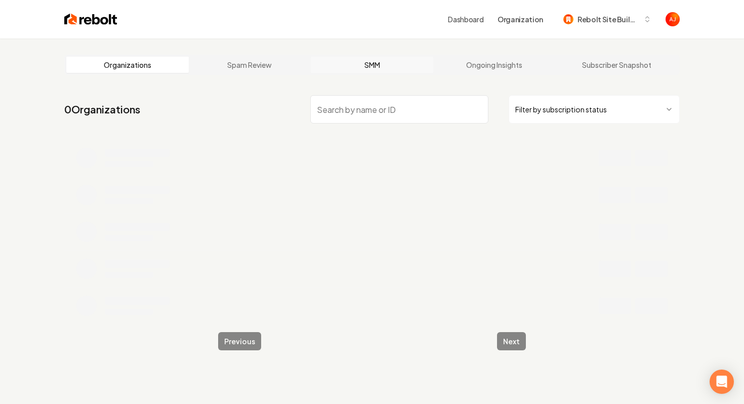
click at [379, 69] on link "SMM" at bounding box center [372, 65] width 123 height 16
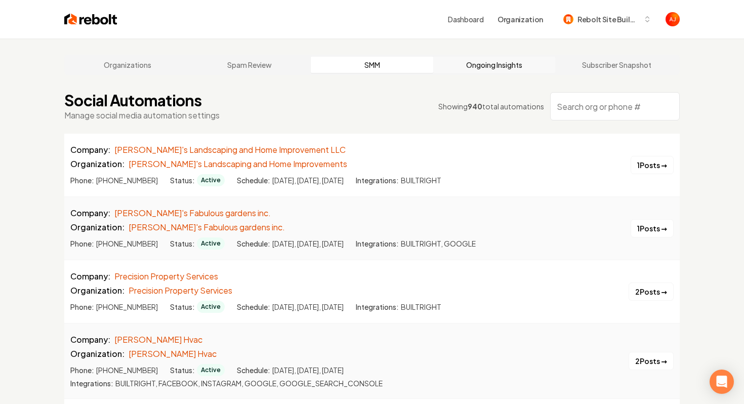
click at [494, 67] on link "Ongoing Insights" at bounding box center [494, 65] width 123 height 16
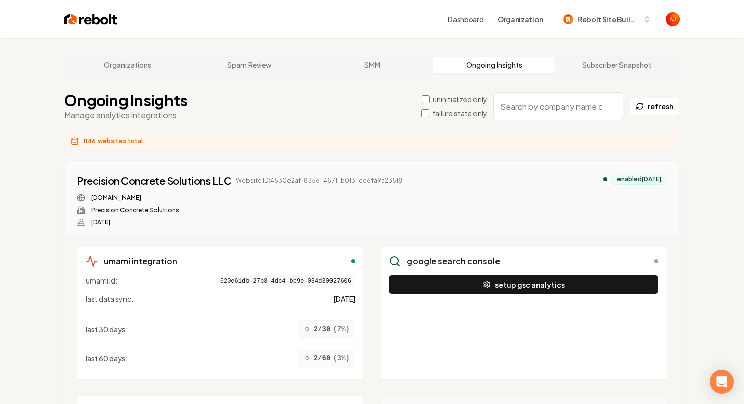
click at [526, 107] on input "search" at bounding box center [559, 106] width 130 height 28
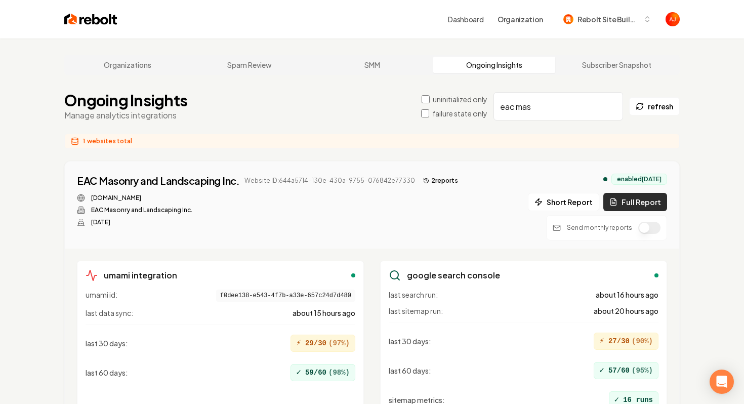
type input "eac mas"
click at [630, 201] on button "Full Report" at bounding box center [635, 202] width 64 height 18
click at [424, 176] on button "3 report s" at bounding box center [440, 181] width 43 height 12
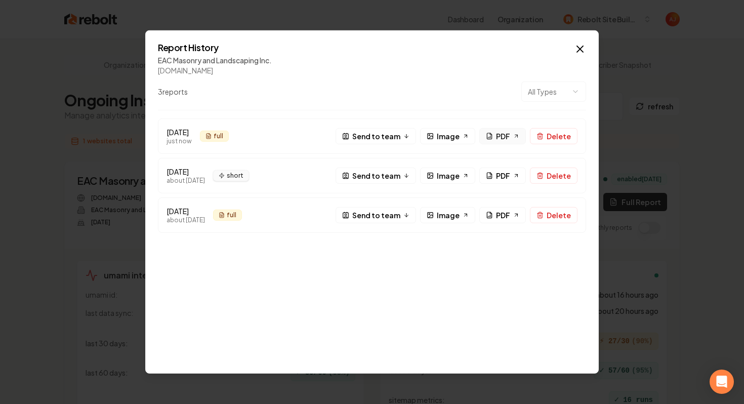
click at [490, 136] on icon at bounding box center [489, 136] width 7 height 7
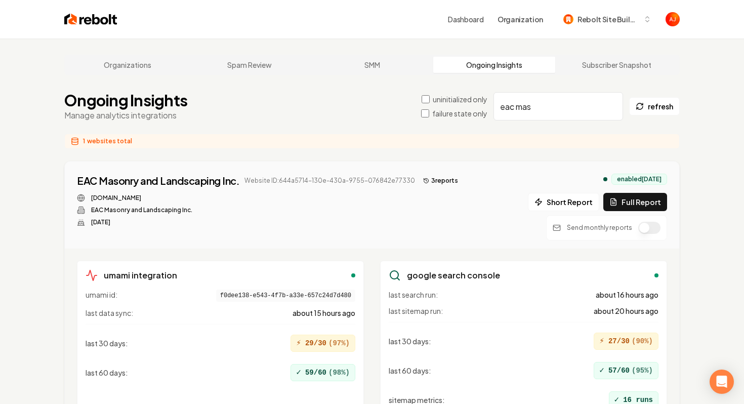
click at [128, 56] on div "Organizations Spam Review SMM Ongoing Insights Subscriber Snapshot" at bounding box center [372, 65] width 616 height 20
click at [129, 64] on link "Organizations" at bounding box center [127, 65] width 123 height 16
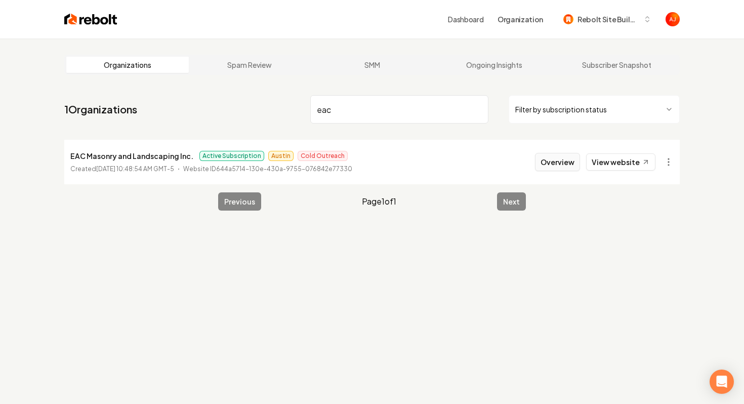
type input "eac"
click at [550, 162] on button "Overview" at bounding box center [557, 162] width 45 height 18
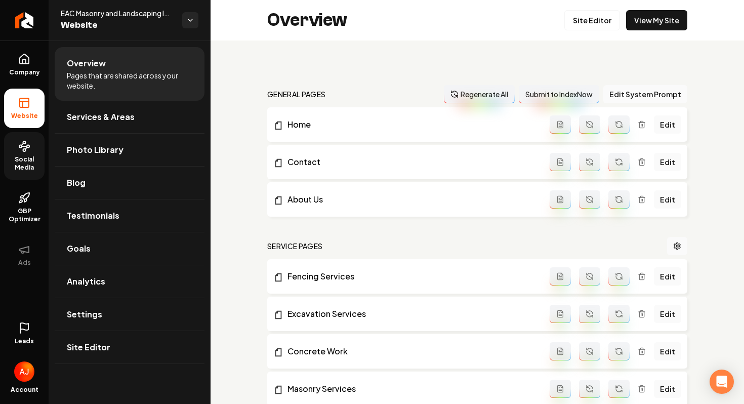
click at [25, 155] on link "Social Media" at bounding box center [24, 156] width 40 height 48
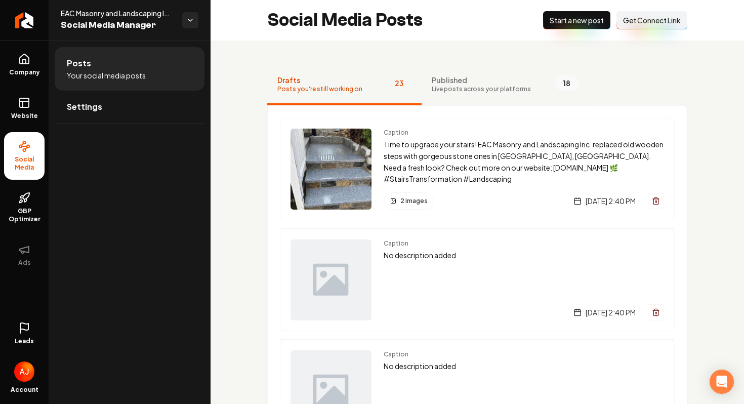
click at [454, 80] on span "Published" at bounding box center [481, 80] width 99 height 10
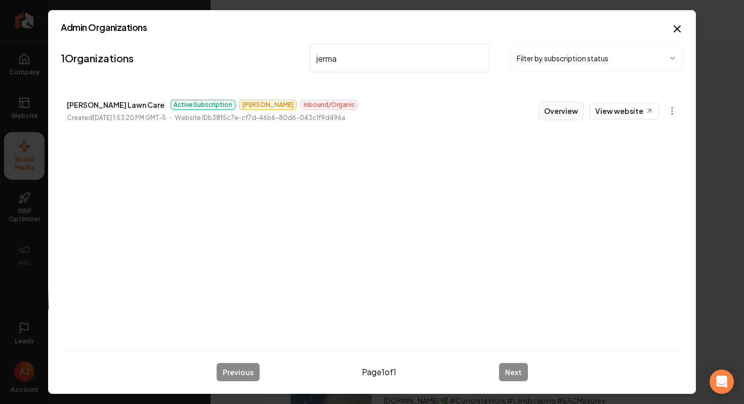
type input "jerma"
click at [552, 109] on button "Overview" at bounding box center [561, 111] width 45 height 18
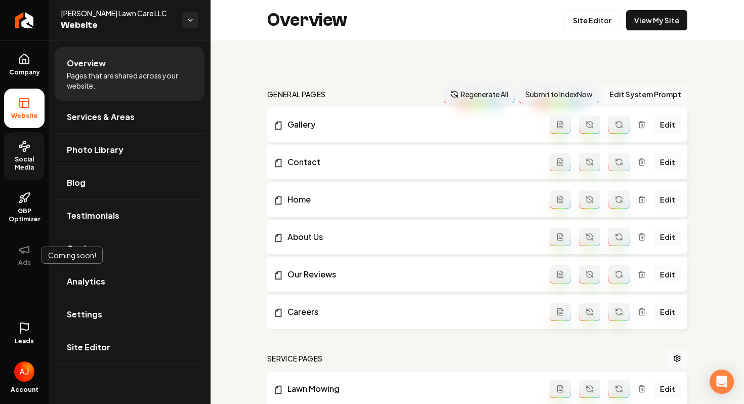
click at [21, 335] on link "Leads" at bounding box center [24, 333] width 40 height 39
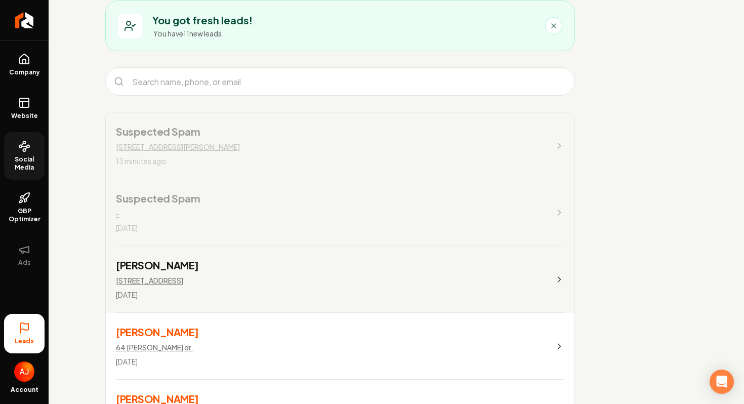
scroll to position [67, 0]
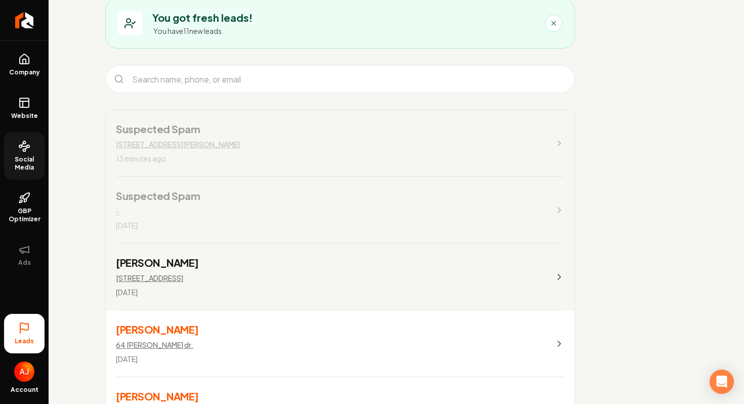
click at [554, 145] on link "Suspected Spam 3009 secor ave 13 minutes ago" at bounding box center [340, 143] width 469 height 67
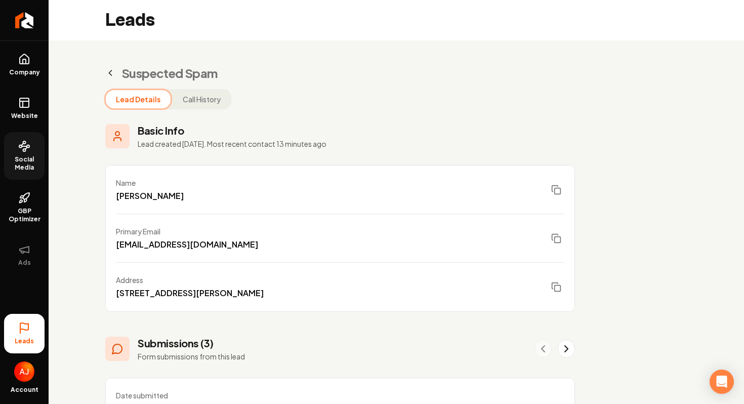
click at [108, 72] on icon "Main content area" at bounding box center [110, 73] width 10 height 10
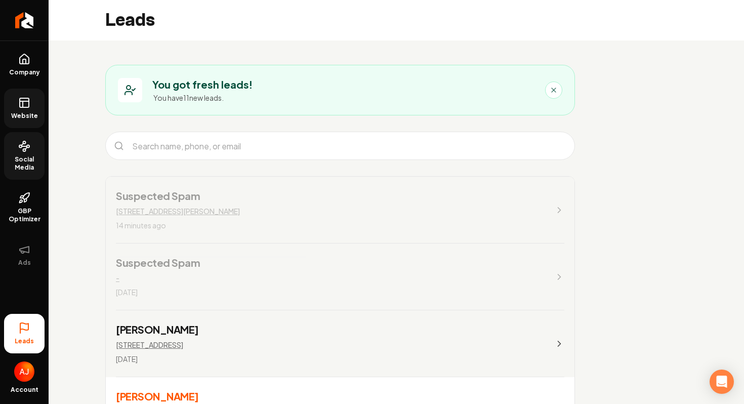
click at [21, 105] on icon at bounding box center [24, 103] width 12 height 12
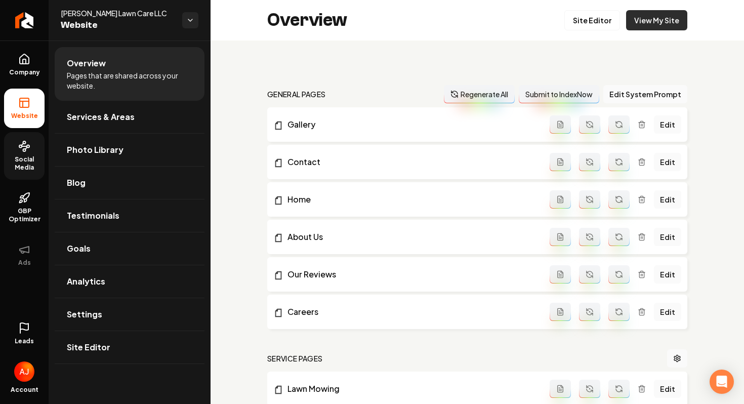
click at [642, 25] on link "View My Site" at bounding box center [656, 20] width 61 height 20
click at [30, 326] on icon at bounding box center [24, 328] width 12 height 12
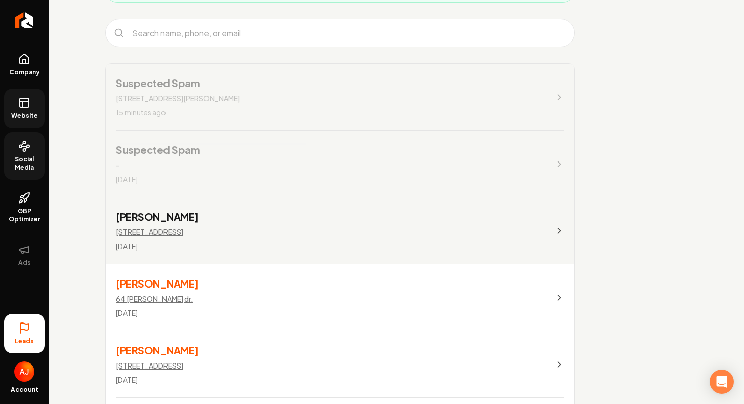
scroll to position [116, 0]
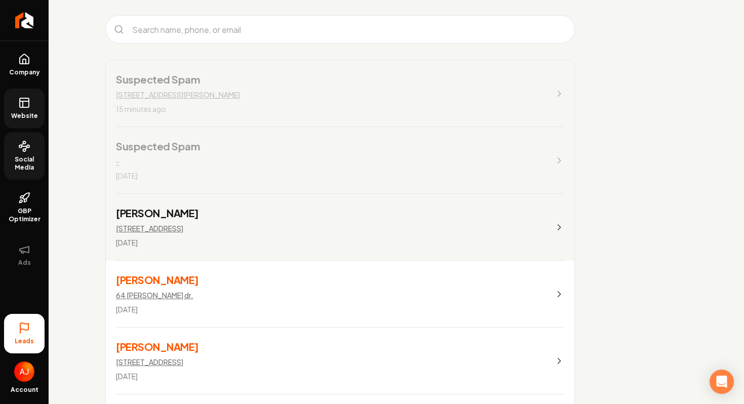
click at [312, 156] on link "Suspected Spam - 2 days ago" at bounding box center [340, 160] width 469 height 67
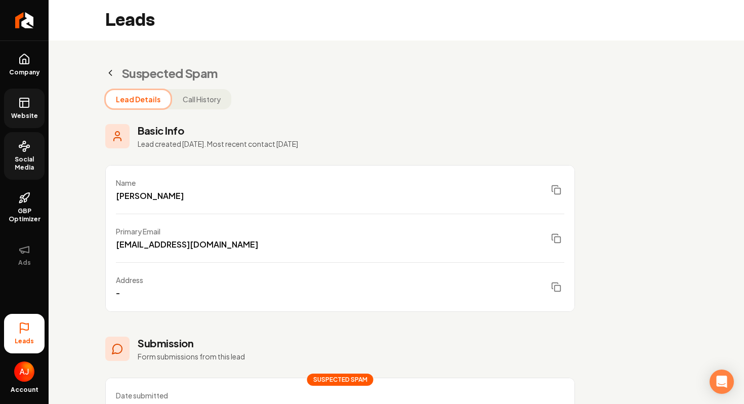
click at [113, 77] on icon "Main content area" at bounding box center [110, 73] width 10 height 10
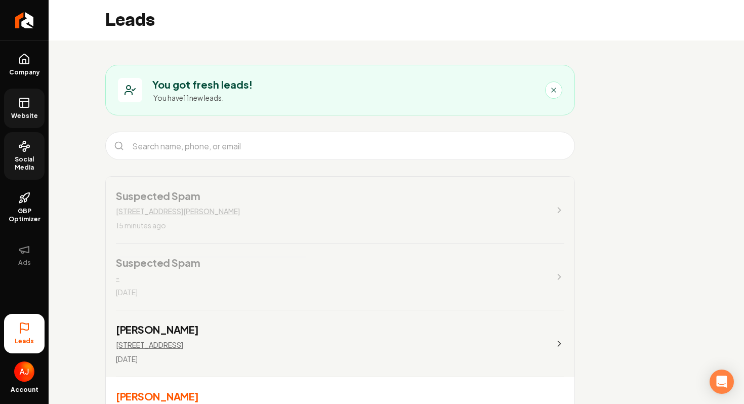
click at [26, 113] on span "Website" at bounding box center [24, 116] width 35 height 8
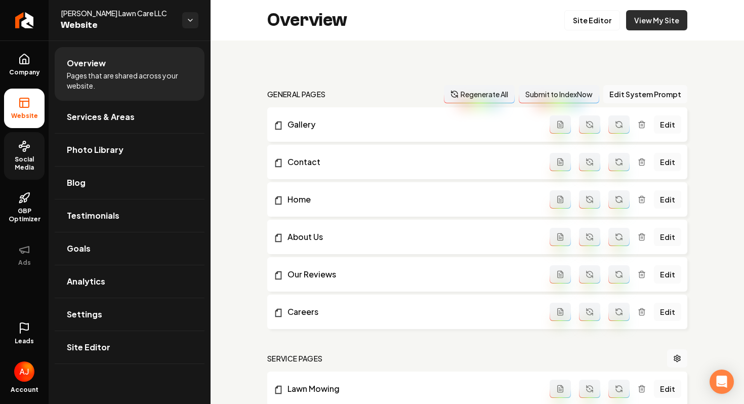
click at [662, 21] on link "View My Site" at bounding box center [656, 20] width 61 height 20
click at [23, 335] on link "Leads" at bounding box center [24, 333] width 40 height 39
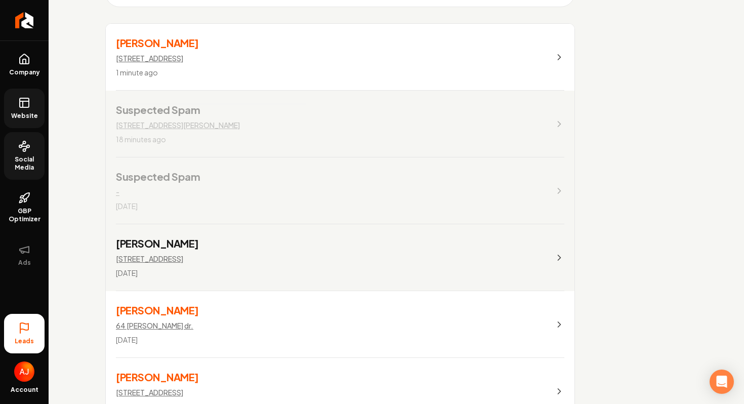
scroll to position [11, 0]
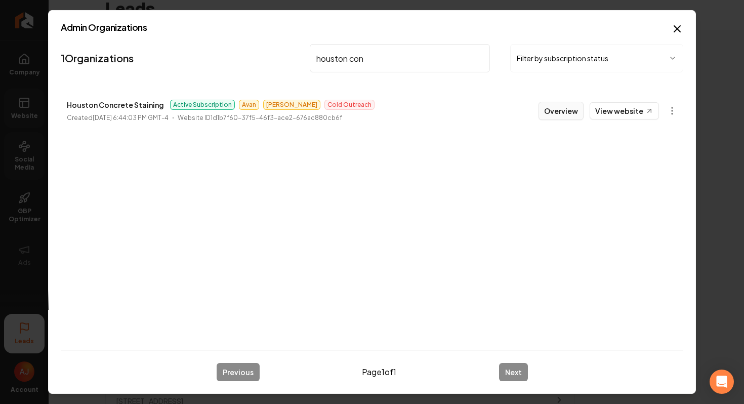
type input "houston con"
click at [560, 117] on button "Overview" at bounding box center [561, 111] width 45 height 18
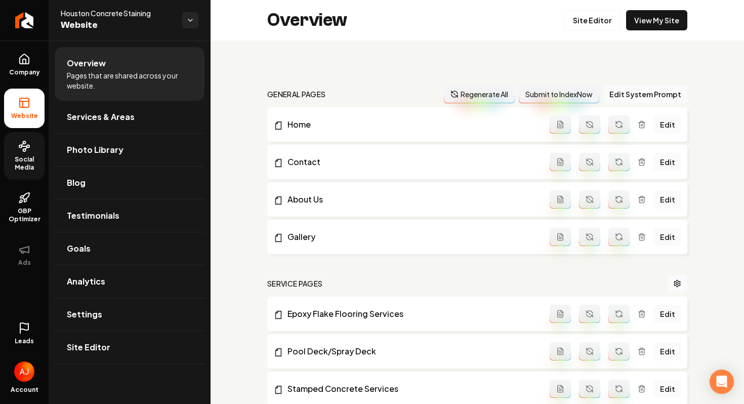
click at [20, 142] on icon at bounding box center [24, 146] width 12 height 12
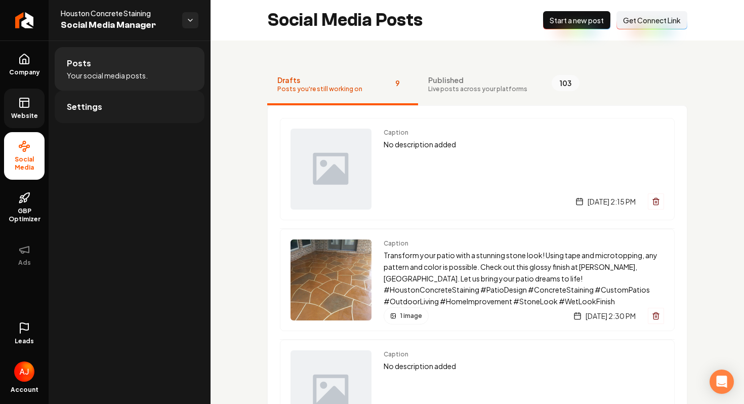
click at [112, 107] on link "Settings" at bounding box center [130, 107] width 150 height 32
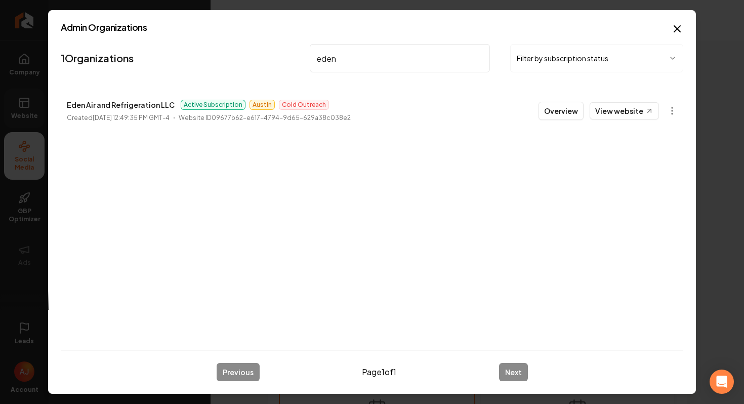
type input "eden"
click at [613, 113] on link "View website" at bounding box center [624, 110] width 69 height 17
click at [603, 111] on link "View website" at bounding box center [624, 110] width 69 height 17
click at [552, 110] on button "Overview" at bounding box center [561, 111] width 45 height 18
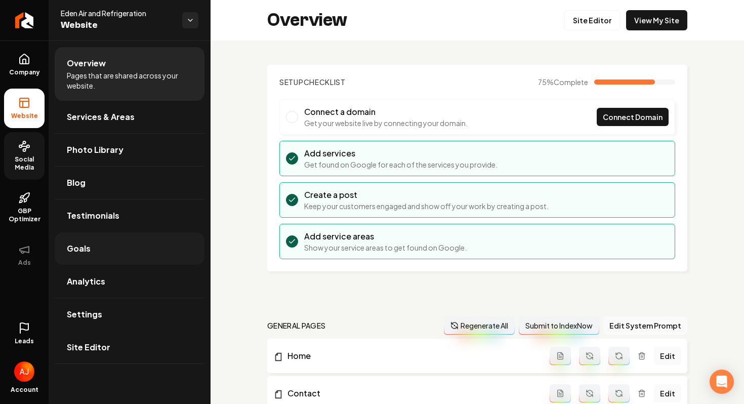
click at [108, 251] on link "Goals" at bounding box center [130, 248] width 150 height 32
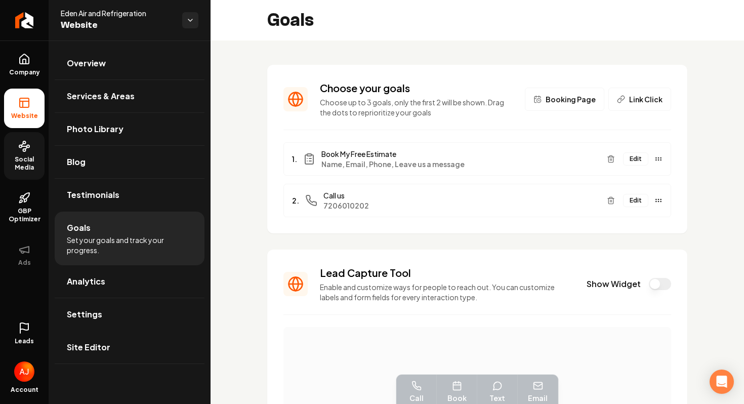
click at [655, 284] on button "Show Widget" at bounding box center [660, 284] width 22 height 12
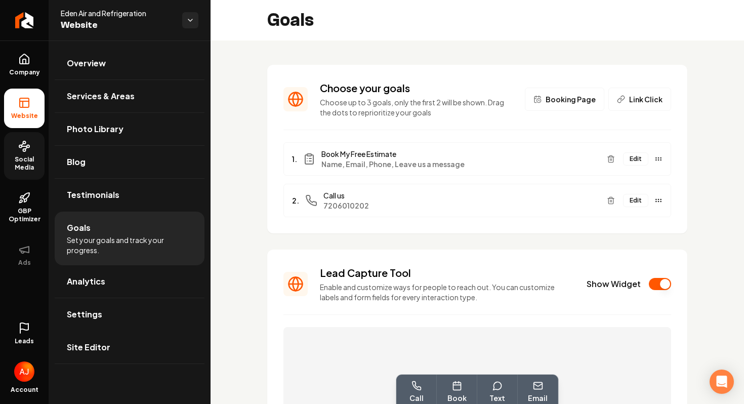
click at [23, 161] on span "Social Media" at bounding box center [24, 163] width 40 height 16
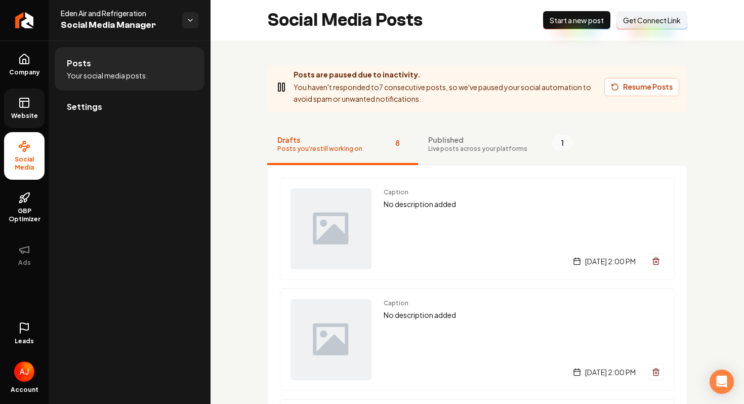
click at [442, 148] on span "Live posts across your platforms" at bounding box center [477, 149] width 99 height 8
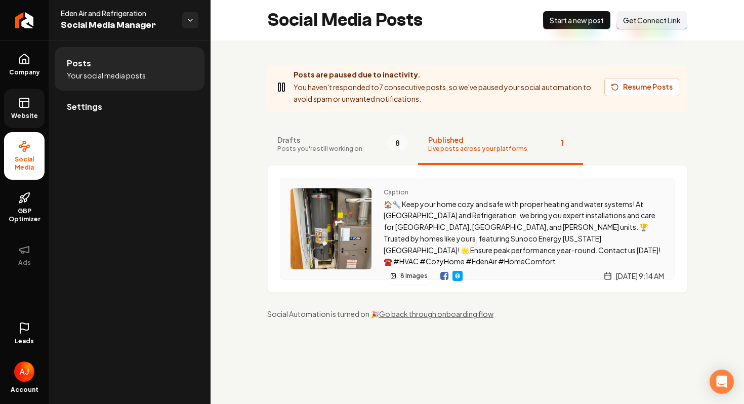
click at [443, 272] on img "Main content area" at bounding box center [444, 276] width 8 height 8
click at [444, 272] on img "Main content area" at bounding box center [444, 276] width 8 height 8
click at [24, 113] on span "Website" at bounding box center [24, 116] width 35 height 8
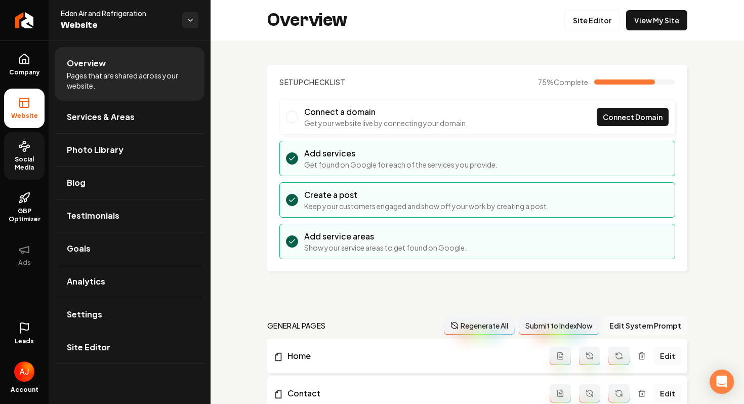
click at [454, 27] on div "Overview Site Editor View My Site" at bounding box center [478, 20] width 534 height 40
click at [456, 13] on div "Overview Site Editor View My Site" at bounding box center [478, 20] width 534 height 40
click at [594, 21] on link "Site Editor" at bounding box center [592, 20] width 56 height 20
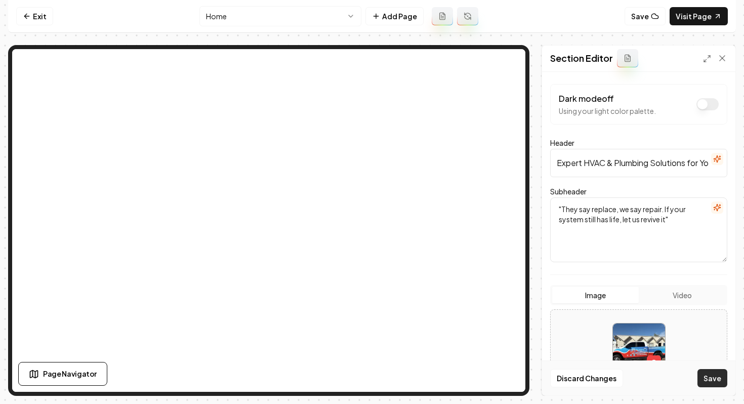
click at [708, 378] on button "Save" at bounding box center [713, 378] width 30 height 18
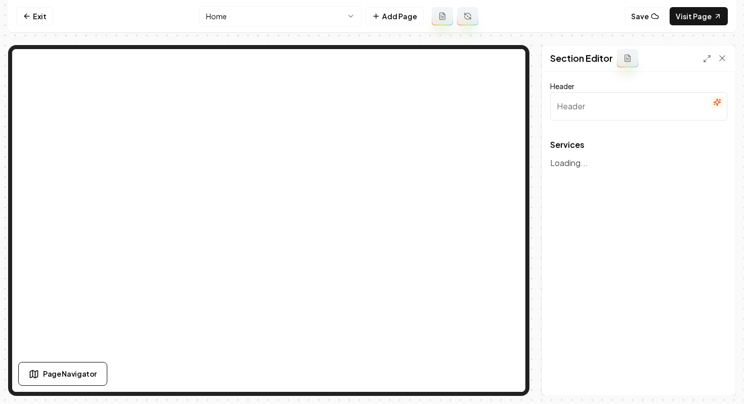
type input "Expert HVAC Services for Your Home and Business"
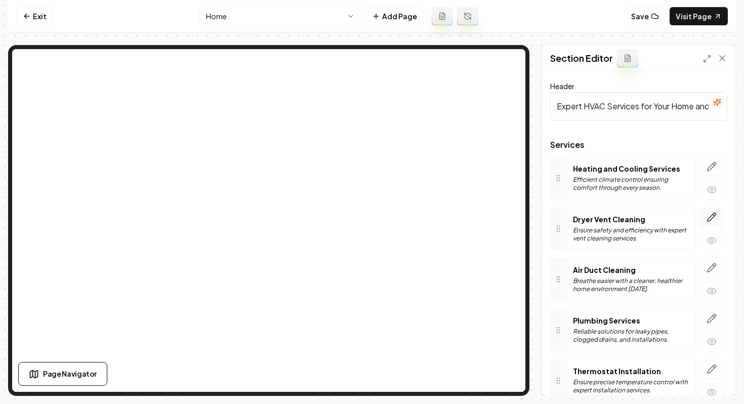
click at [711, 217] on icon "button" at bounding box center [712, 217] width 10 height 10
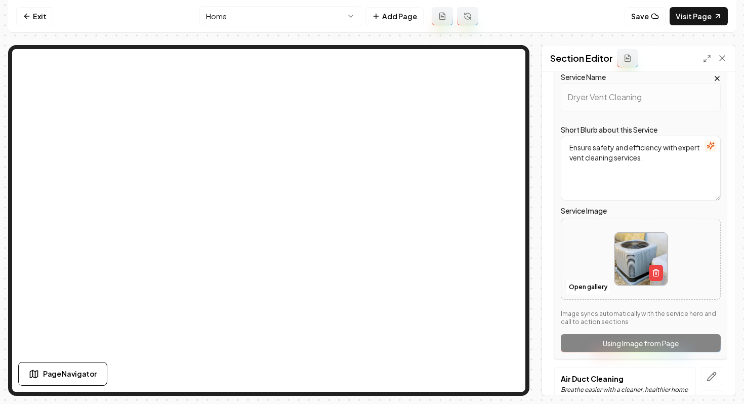
scroll to position [144, 0]
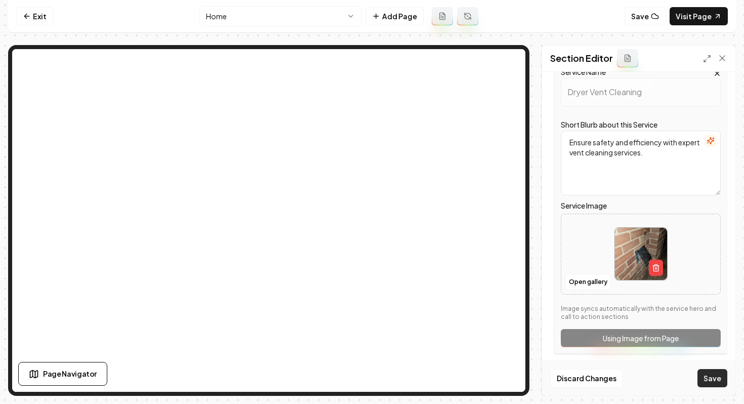
click at [709, 381] on button "Save" at bounding box center [713, 378] width 30 height 18
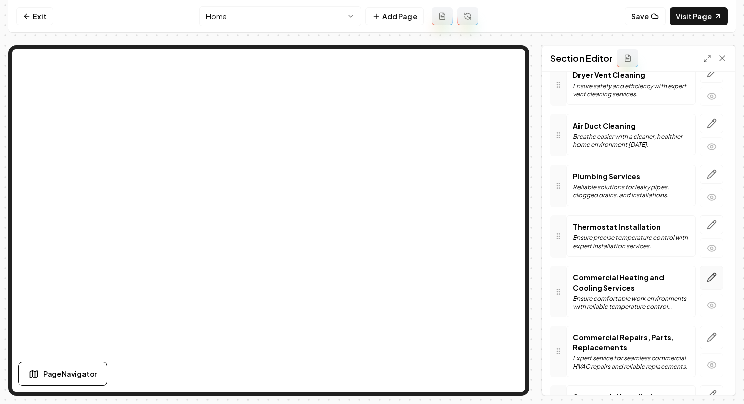
click at [714, 285] on button "button" at bounding box center [711, 278] width 23 height 24
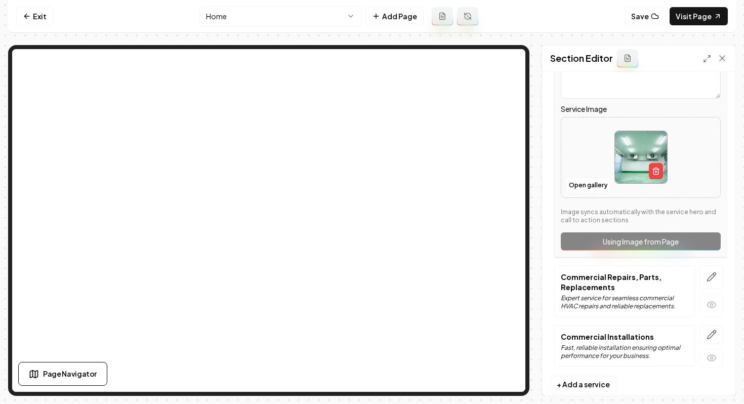
scroll to position [462, 0]
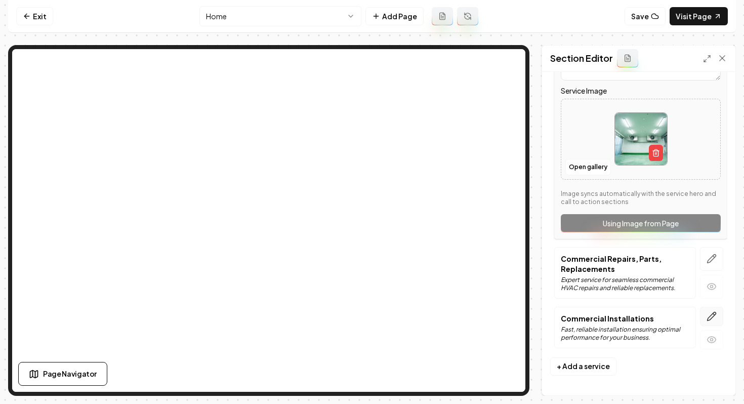
click at [713, 315] on icon "button" at bounding box center [712, 316] width 10 height 10
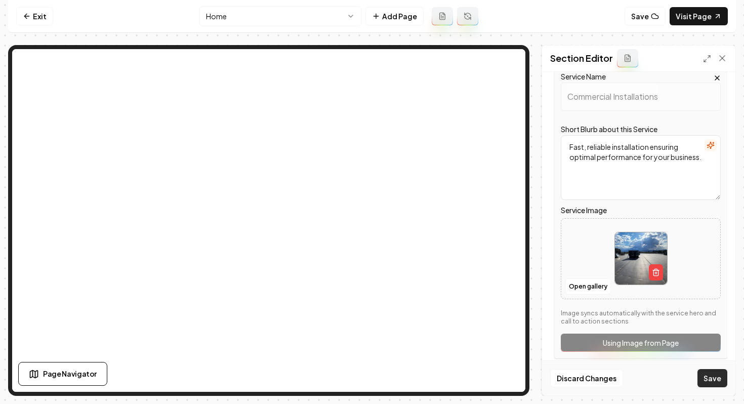
click at [706, 379] on button "Save" at bounding box center [713, 378] width 30 height 18
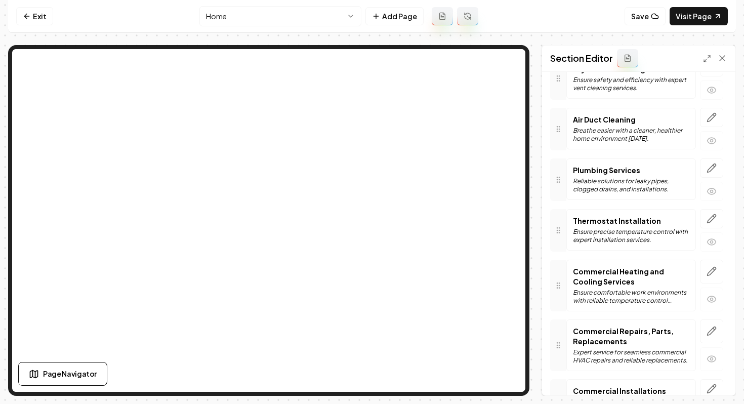
scroll to position [0, 0]
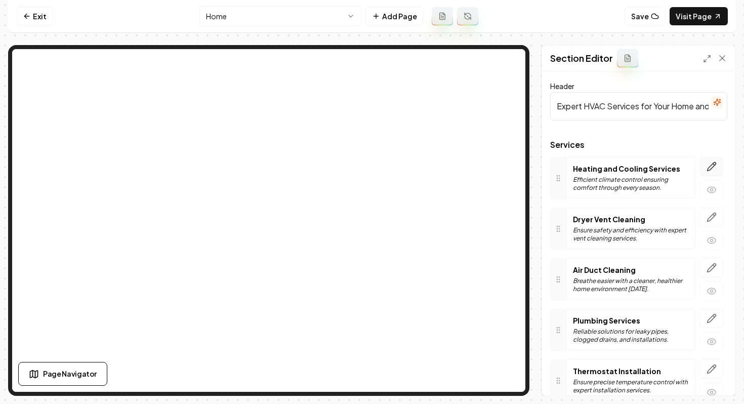
click at [713, 164] on icon "button" at bounding box center [714, 165] width 2 height 2
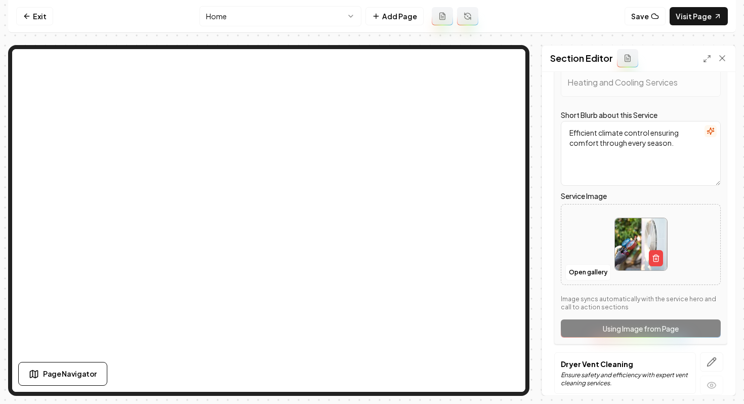
scroll to position [111, 0]
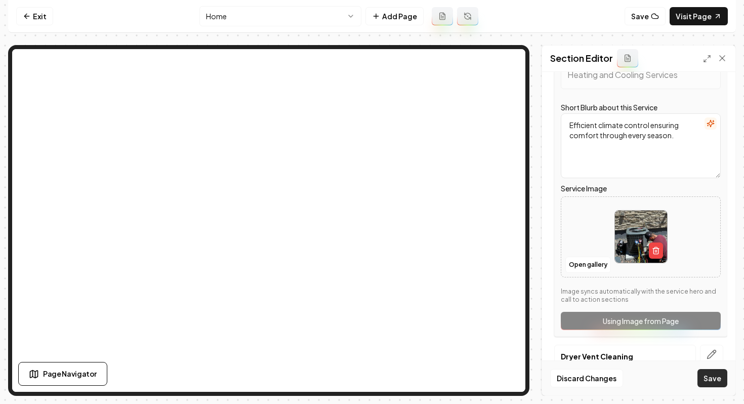
click at [708, 378] on button "Save" at bounding box center [713, 378] width 30 height 18
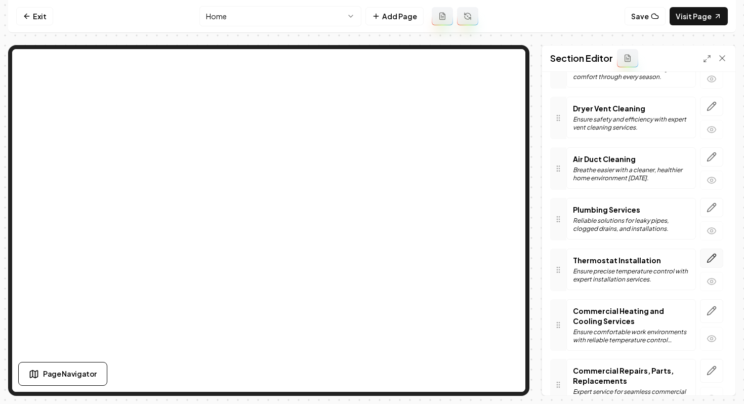
click at [709, 266] on button "button" at bounding box center [711, 258] width 23 height 19
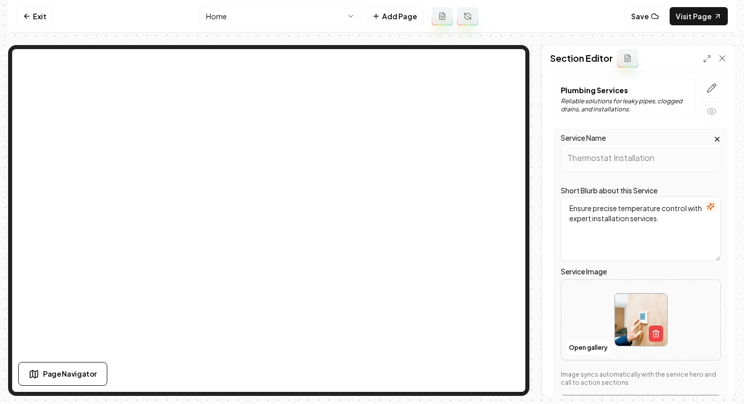
scroll to position [307, 0]
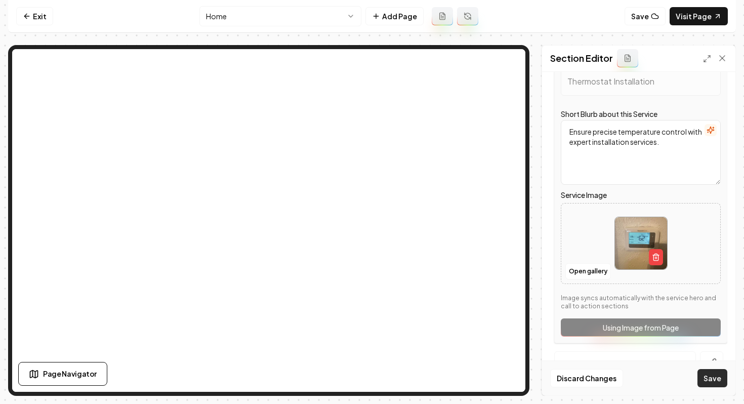
click at [718, 380] on button "Save" at bounding box center [713, 378] width 30 height 18
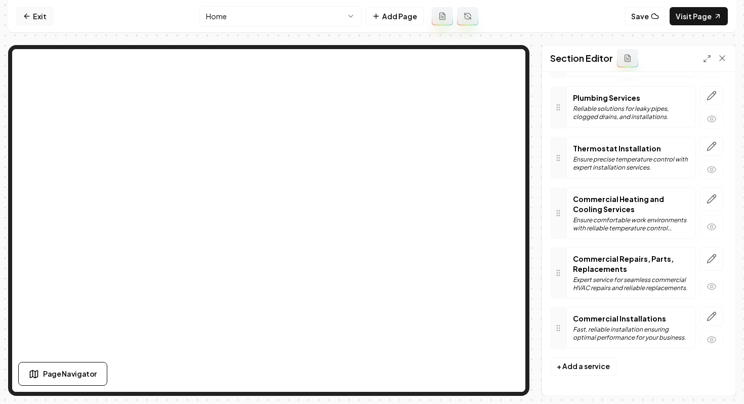
click at [27, 15] on icon at bounding box center [27, 16] width 8 height 8
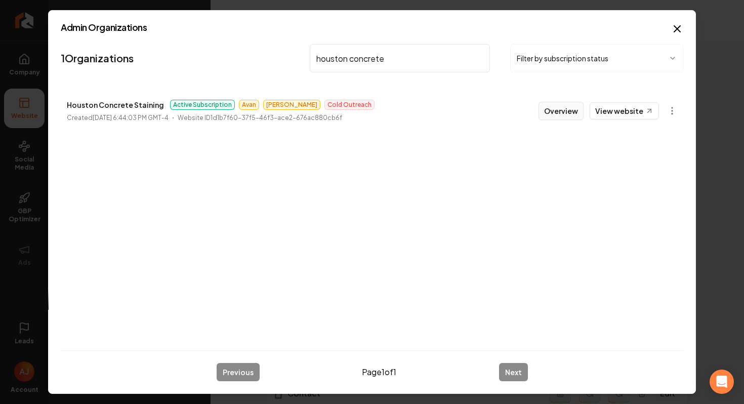
type input "houston concrete"
click at [573, 116] on button "Overview" at bounding box center [561, 111] width 45 height 18
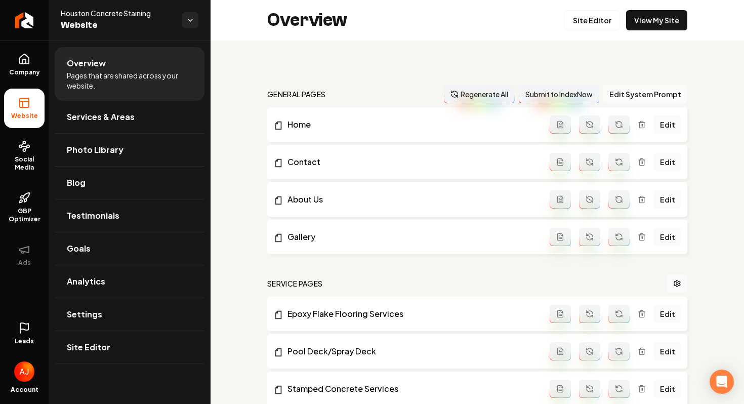
click at [20, 337] on link "Leads" at bounding box center [24, 333] width 40 height 39
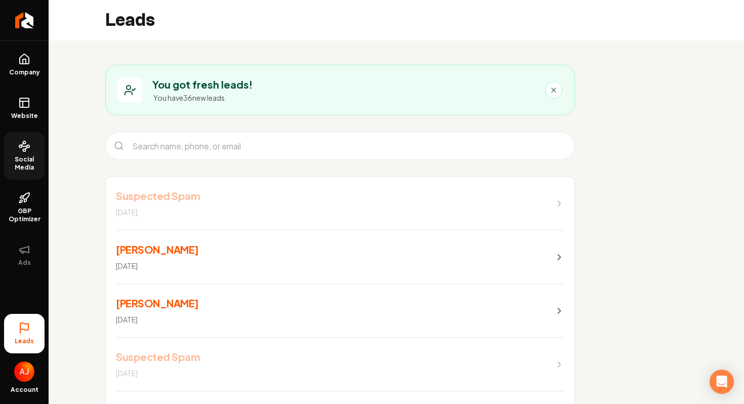
click at [26, 156] on span "Social Media" at bounding box center [24, 163] width 40 height 16
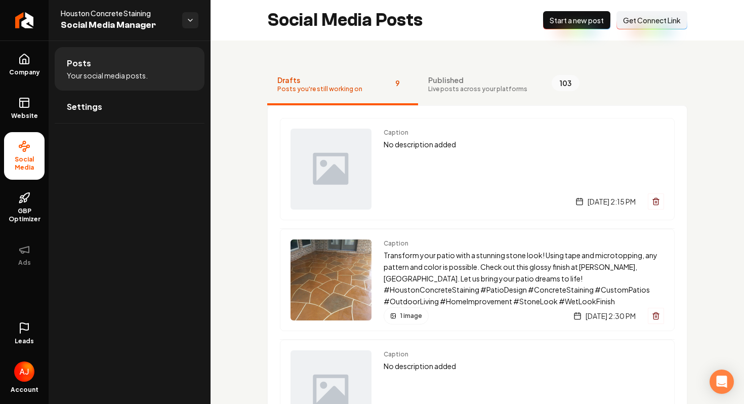
click at [650, 21] on span "Get Connect Link" at bounding box center [652, 20] width 58 height 10
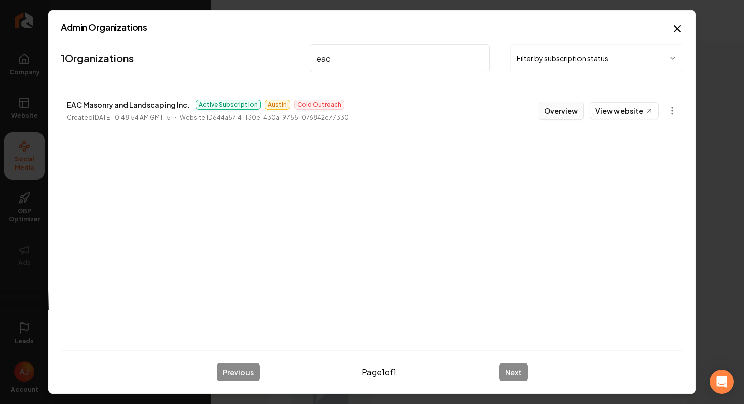
type input "eac"
click at [554, 118] on button "Overview" at bounding box center [561, 111] width 45 height 18
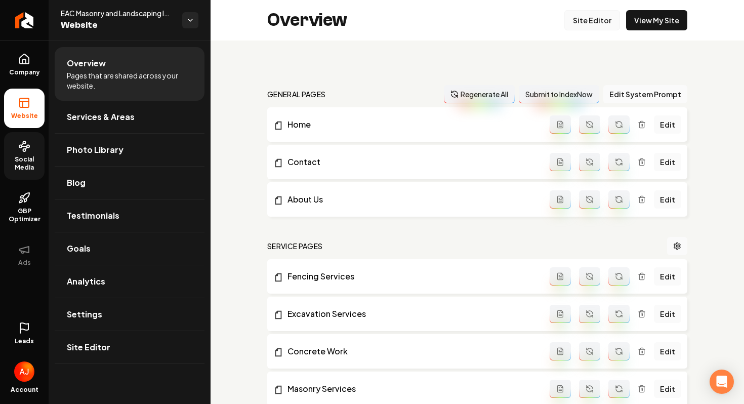
click at [603, 15] on link "Site Editor" at bounding box center [592, 20] width 56 height 20
click at [107, 269] on link "Analytics" at bounding box center [130, 281] width 150 height 32
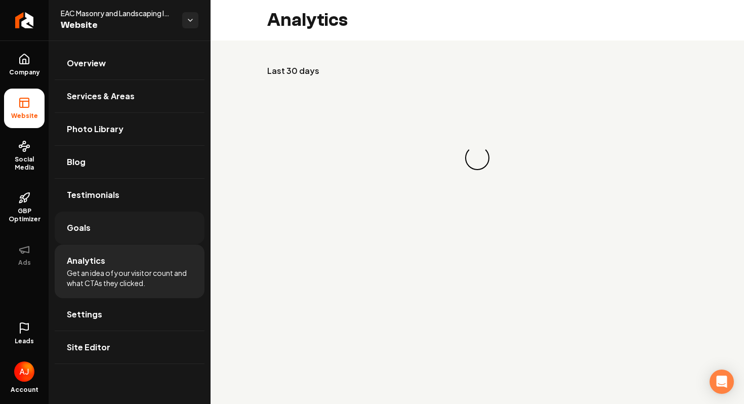
click at [111, 234] on link "Goals" at bounding box center [130, 228] width 150 height 32
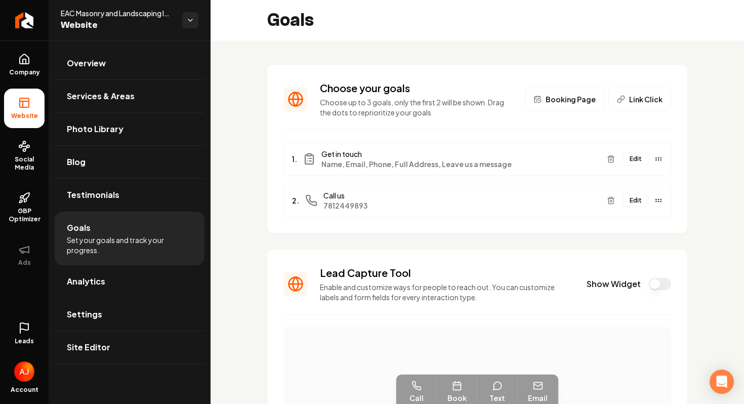
click at [654, 286] on button "Show Widget" at bounding box center [660, 284] width 22 height 12
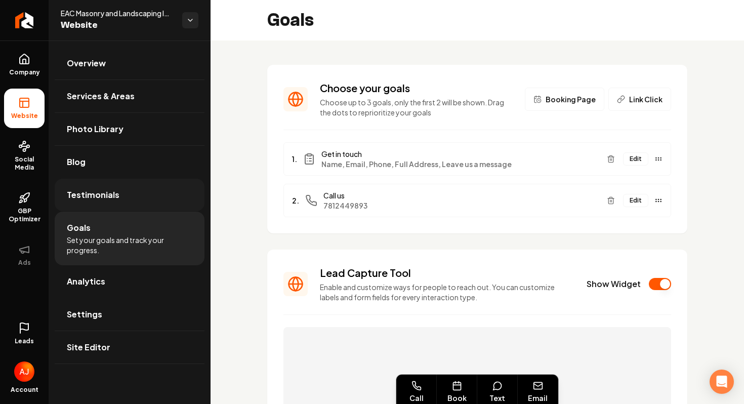
click at [144, 198] on link "Testimonials" at bounding box center [130, 195] width 150 height 32
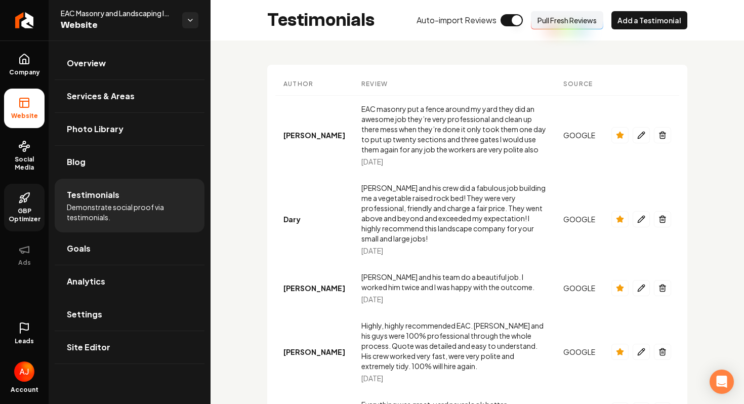
click at [27, 204] on icon at bounding box center [24, 198] width 12 height 12
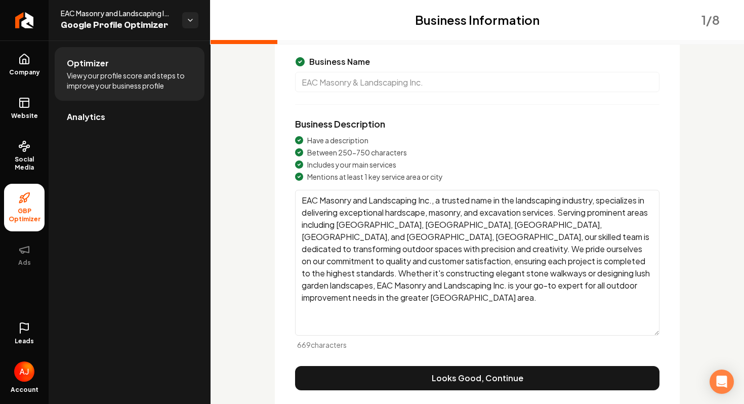
scroll to position [82, 0]
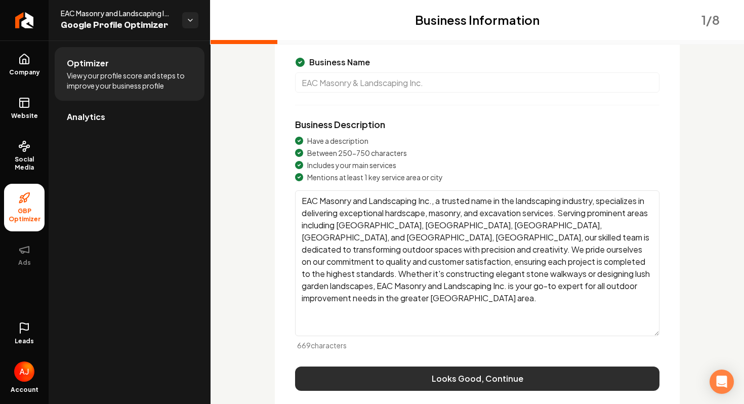
click at [374, 379] on button "Looks Good, Continue" at bounding box center [477, 379] width 364 height 24
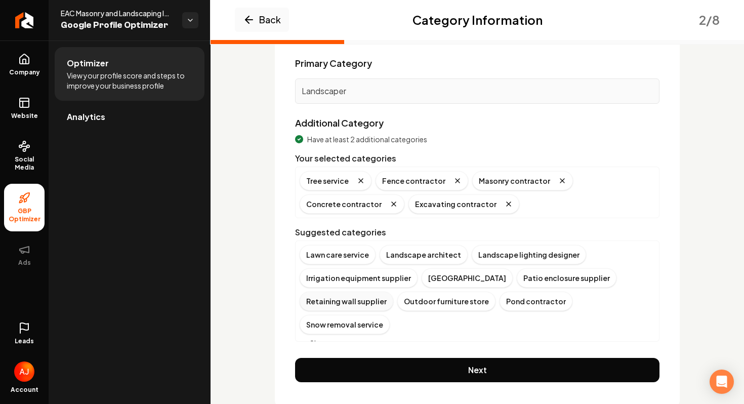
click at [370, 302] on div "Retaining wall supplier" at bounding box center [347, 301] width 94 height 19
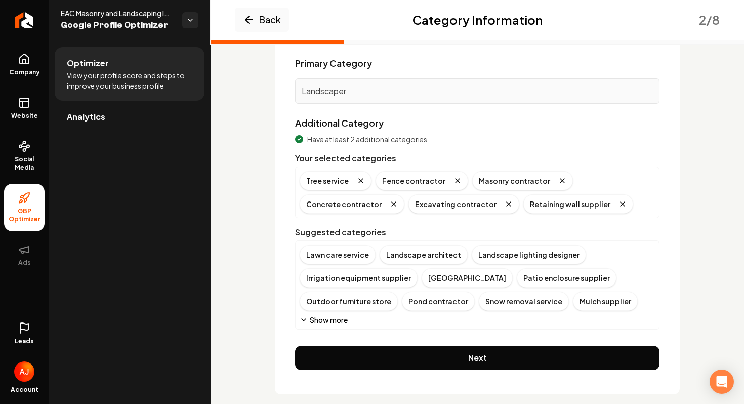
click at [334, 322] on button "Show more" at bounding box center [324, 320] width 48 height 10
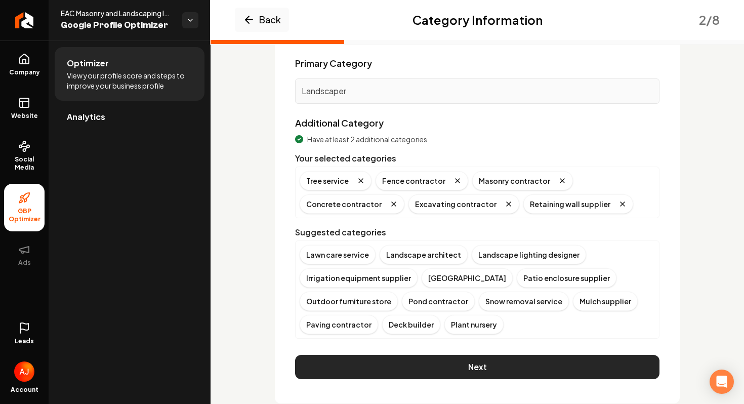
click at [364, 356] on button "Next" at bounding box center [477, 367] width 364 height 24
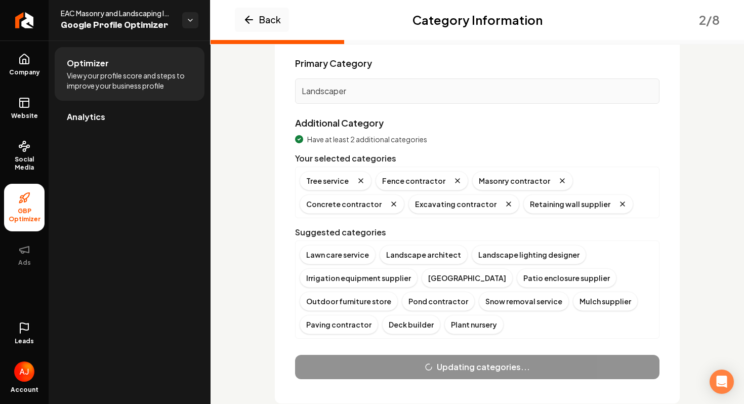
scroll to position [63, 0]
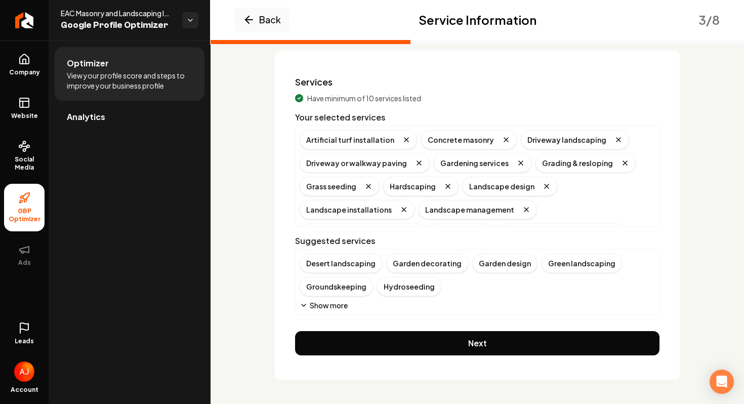
click at [339, 309] on button "Show more" at bounding box center [324, 305] width 48 height 10
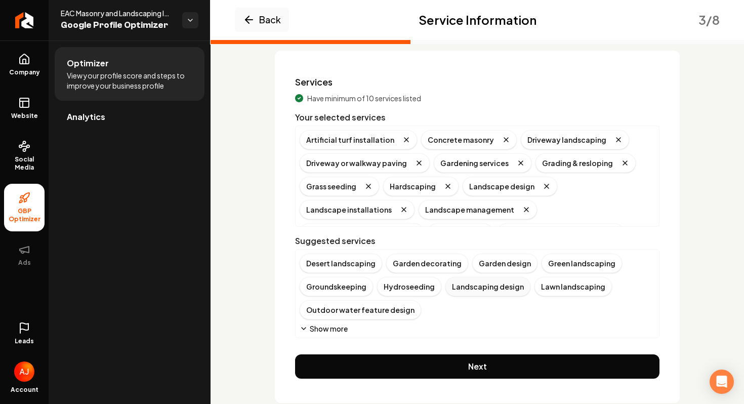
click at [488, 291] on div "Landscaping design" at bounding box center [487, 286] width 85 height 19
click at [348, 309] on div "Rock landscaping" at bounding box center [338, 309] width 77 height 19
click at [332, 329] on button "Show more" at bounding box center [324, 328] width 48 height 10
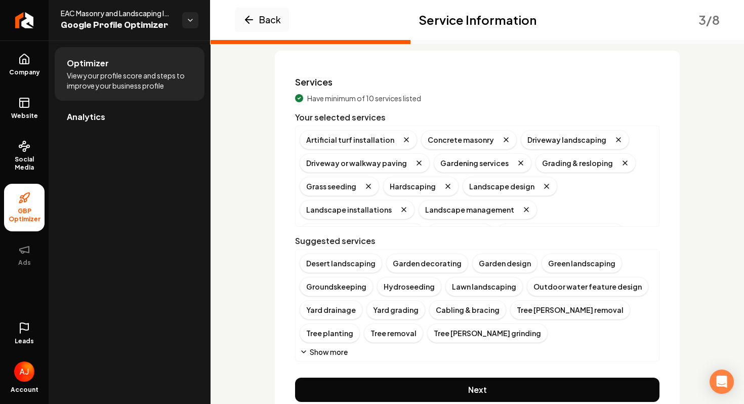
click at [331, 353] on button "Show more" at bounding box center [324, 352] width 48 height 10
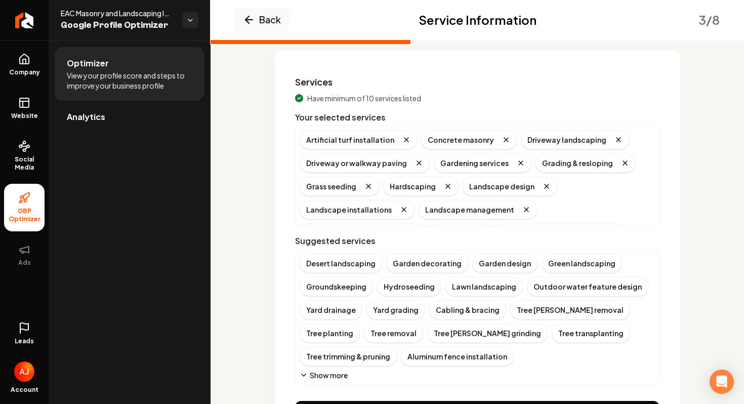
scroll to position [83, 0]
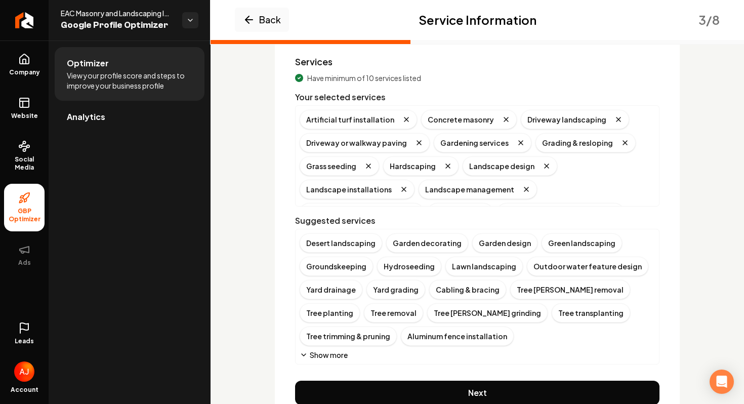
click at [341, 357] on button "Show more" at bounding box center [324, 355] width 48 height 10
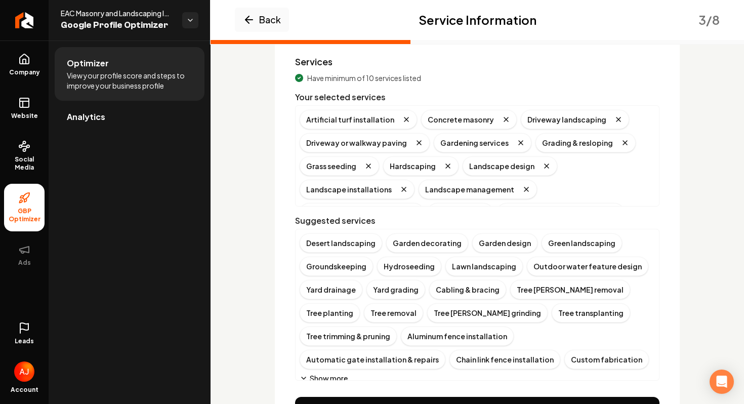
click at [337, 379] on button "Show more" at bounding box center [324, 378] width 48 height 10
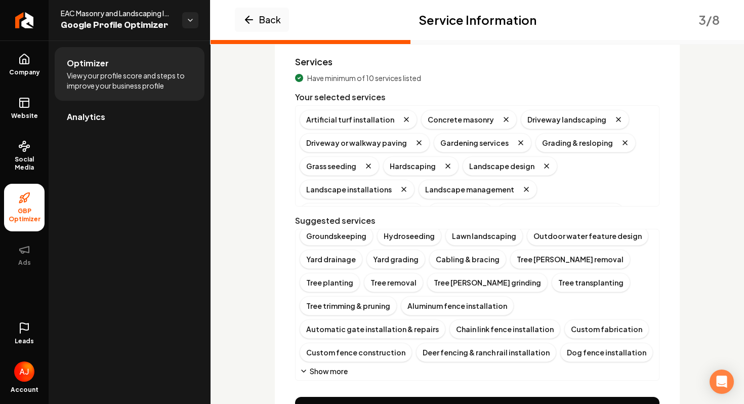
click at [342, 369] on button "Show more" at bounding box center [324, 371] width 48 height 10
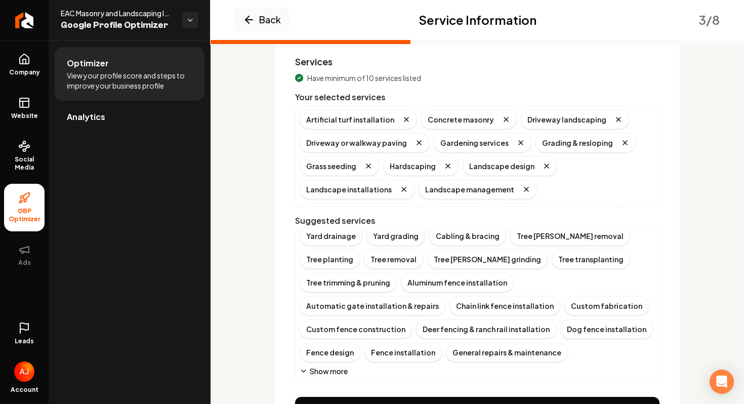
click at [340, 372] on button "Show more" at bounding box center [324, 371] width 48 height 10
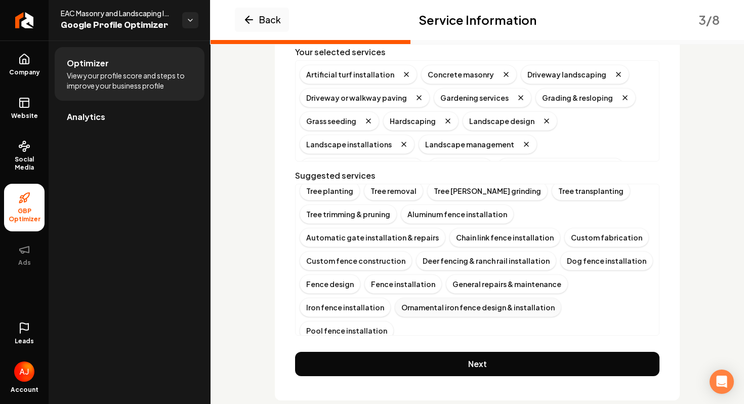
scroll to position [129, 0]
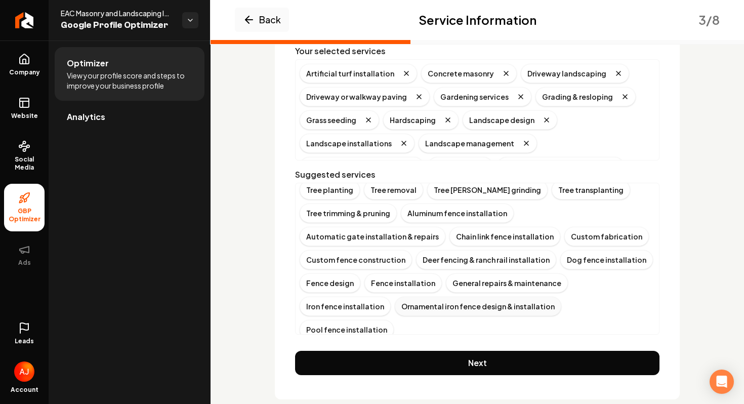
click at [369, 360] on button "Next" at bounding box center [477, 363] width 364 height 24
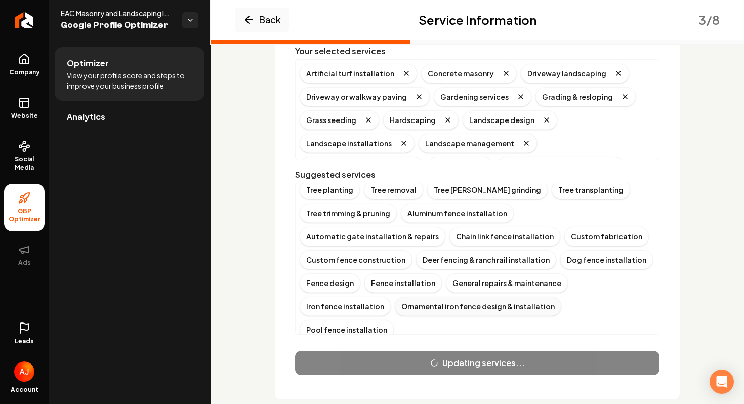
scroll to position [33, 0]
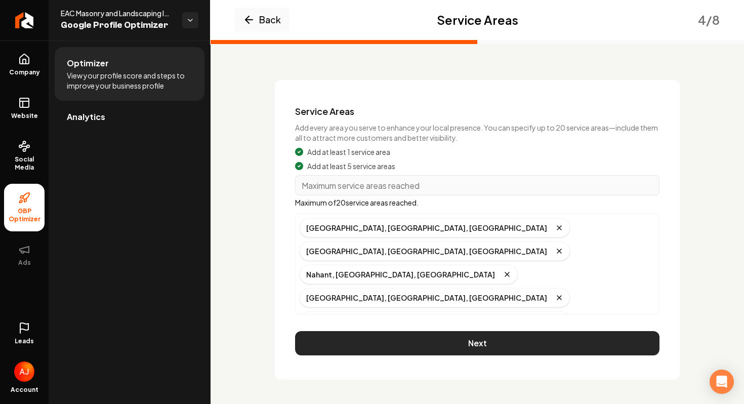
click at [369, 347] on button "Next" at bounding box center [477, 343] width 364 height 24
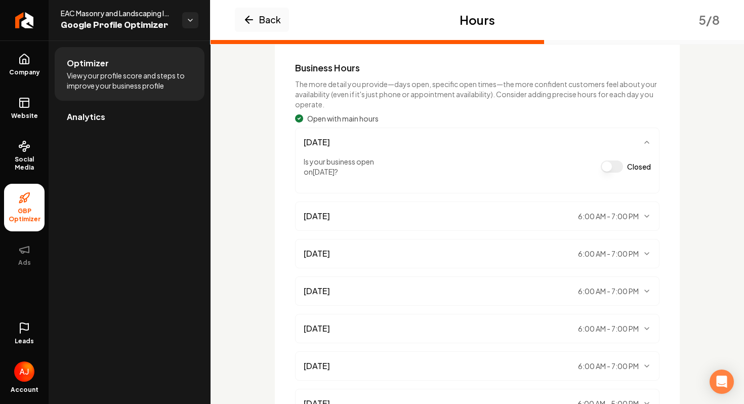
scroll to position [180, 0]
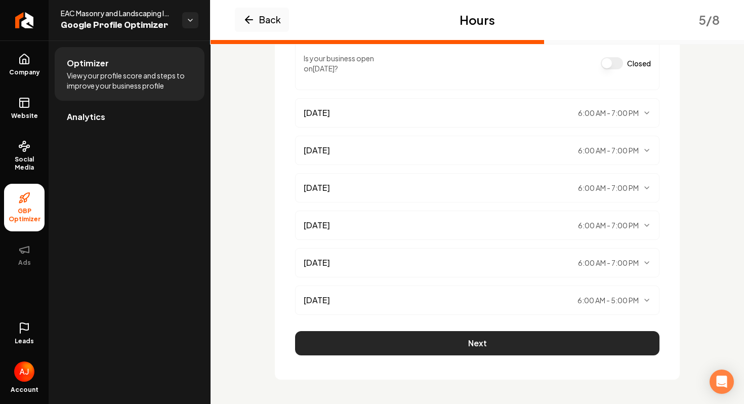
click at [379, 333] on button "Next" at bounding box center [477, 343] width 364 height 24
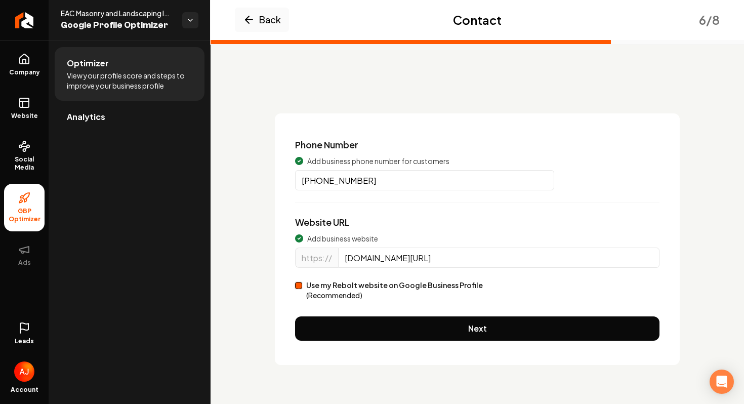
click at [379, 333] on button "Next" at bounding box center [477, 328] width 364 height 24
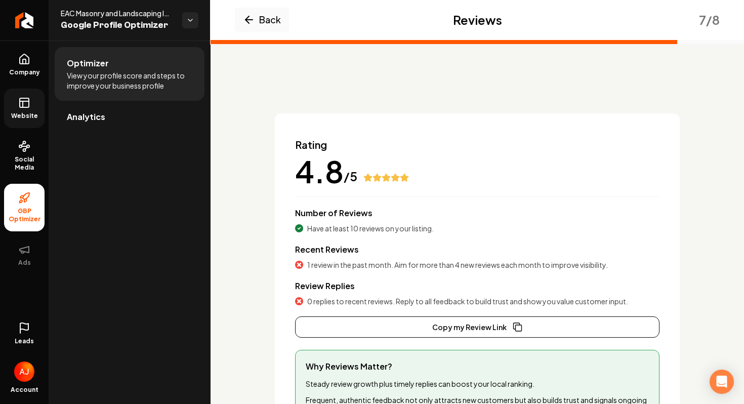
click at [34, 113] on span "Website" at bounding box center [24, 116] width 35 height 8
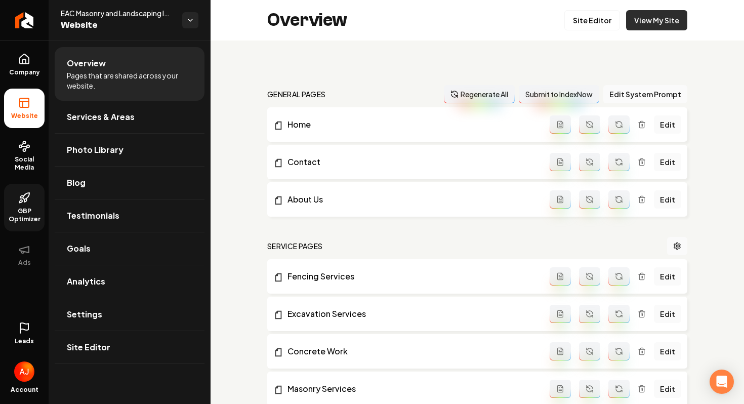
click at [637, 22] on link "View My Site" at bounding box center [656, 20] width 61 height 20
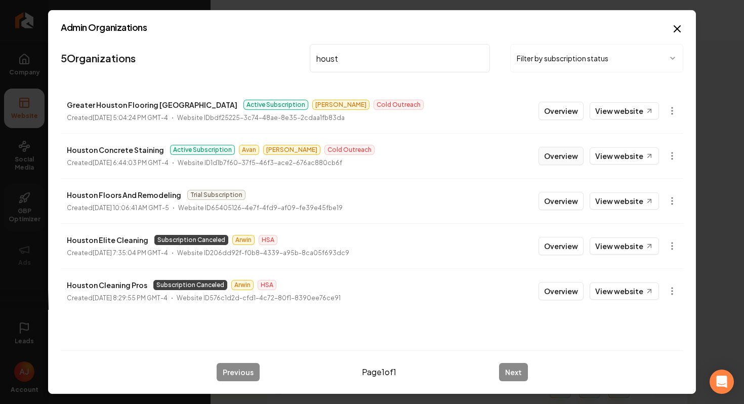
type input "houst"
click at [560, 157] on button "Overview" at bounding box center [561, 156] width 45 height 18
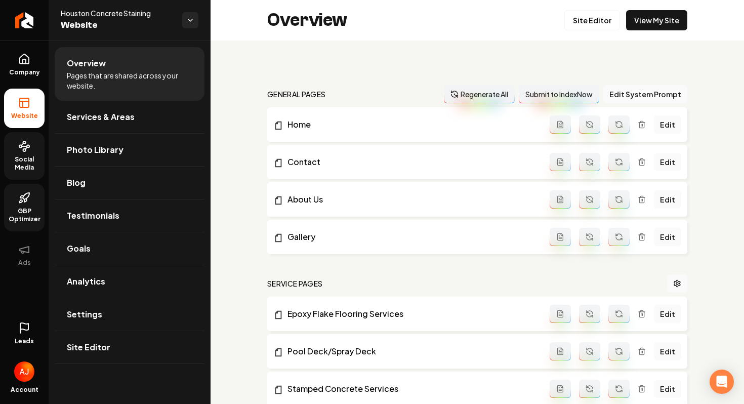
click at [17, 159] on span "Social Media" at bounding box center [24, 163] width 40 height 16
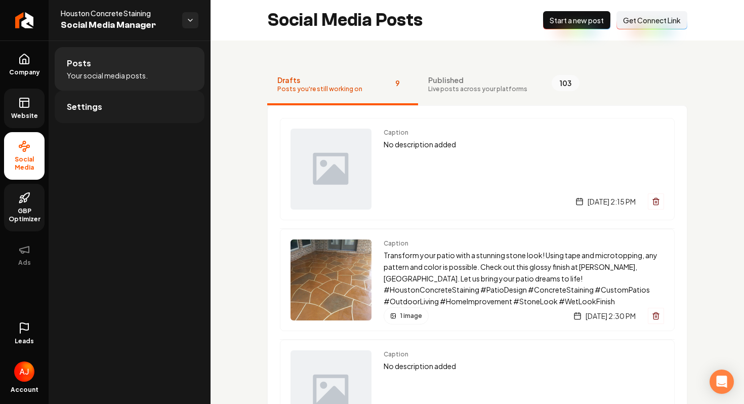
click at [98, 116] on link "Settings" at bounding box center [130, 107] width 150 height 32
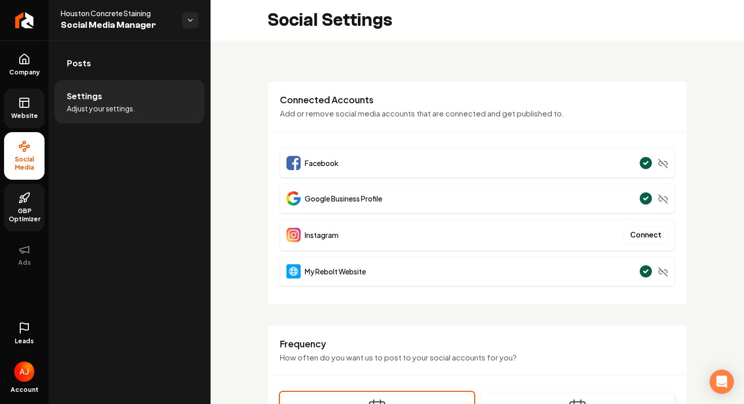
click at [22, 115] on span "Website" at bounding box center [24, 116] width 35 height 8
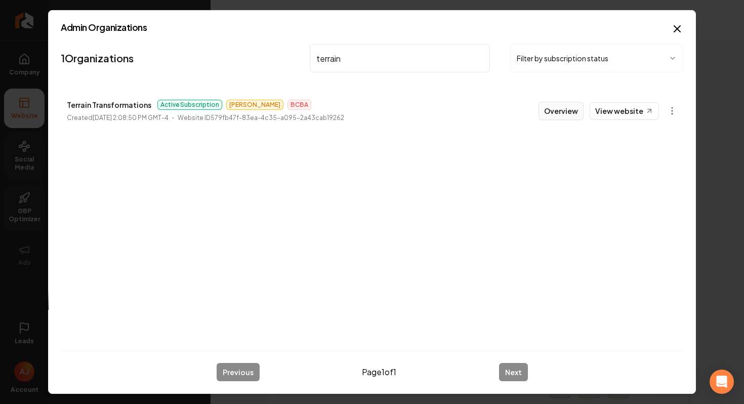
type input "terrain"
click at [549, 116] on button "Overview" at bounding box center [561, 111] width 45 height 18
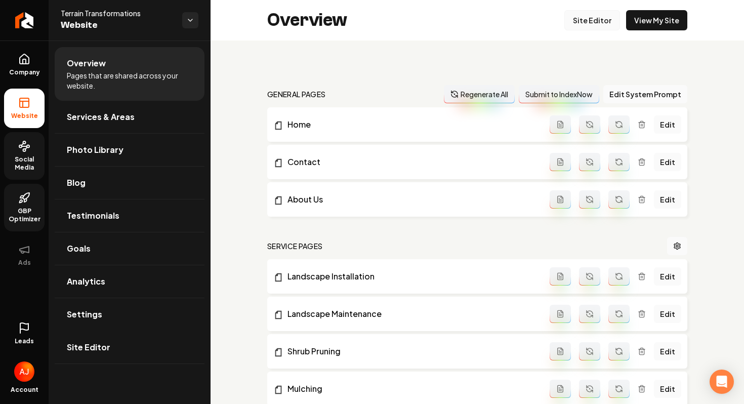
click at [585, 24] on link "Site Editor" at bounding box center [592, 20] width 56 height 20
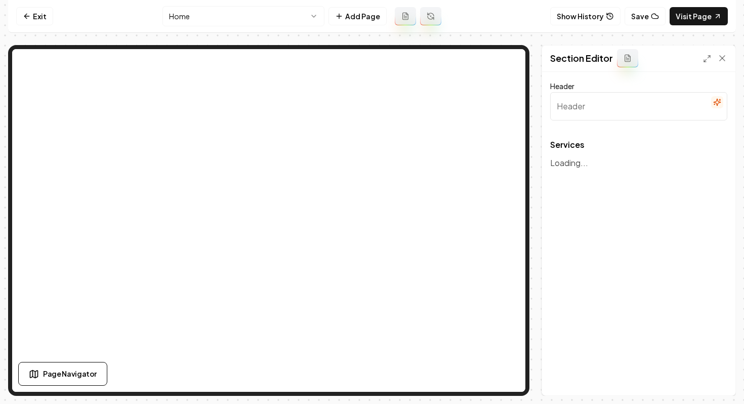
type input "Our Expert Landscaping Services"
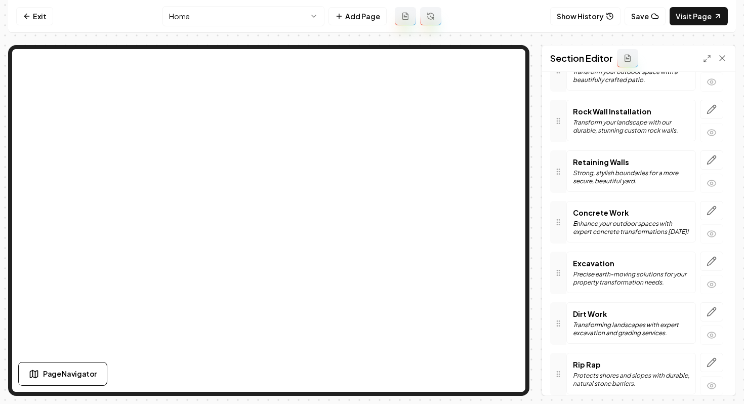
scroll to position [508, 0]
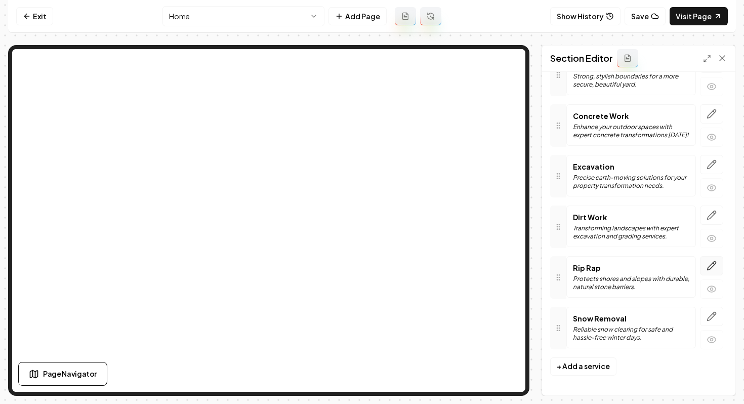
click at [712, 261] on icon "button" at bounding box center [712, 266] width 10 height 10
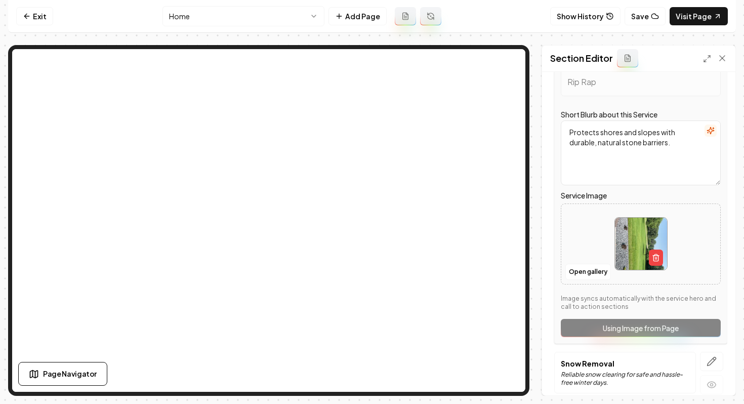
scroll to position [756, 0]
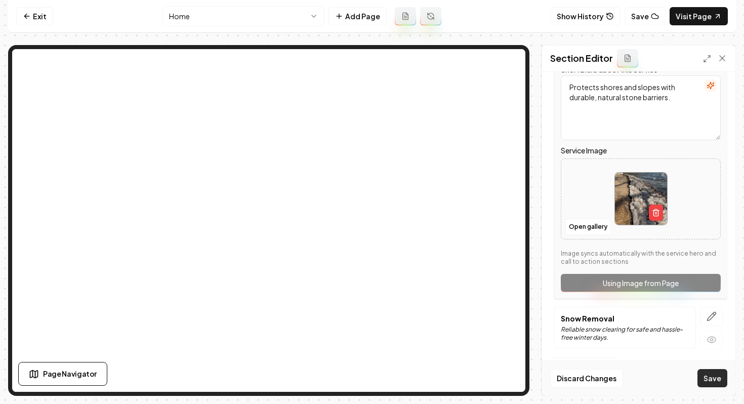
click at [718, 379] on button "Save" at bounding box center [713, 378] width 30 height 18
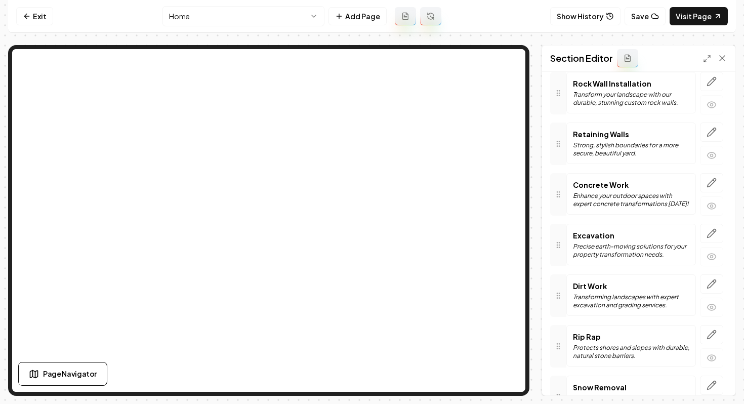
scroll to position [428, 0]
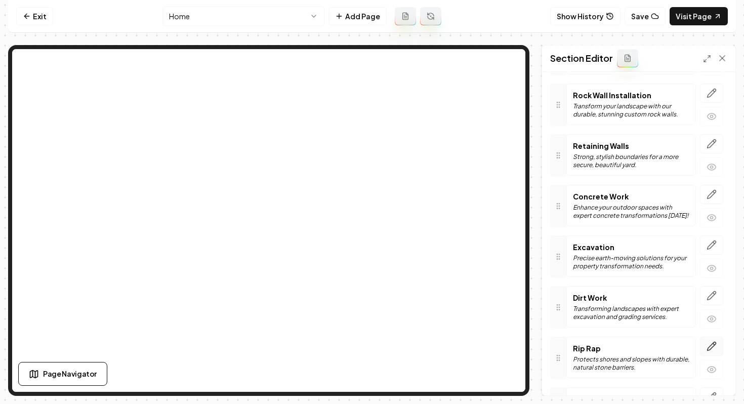
click at [714, 346] on icon "button" at bounding box center [712, 346] width 10 height 10
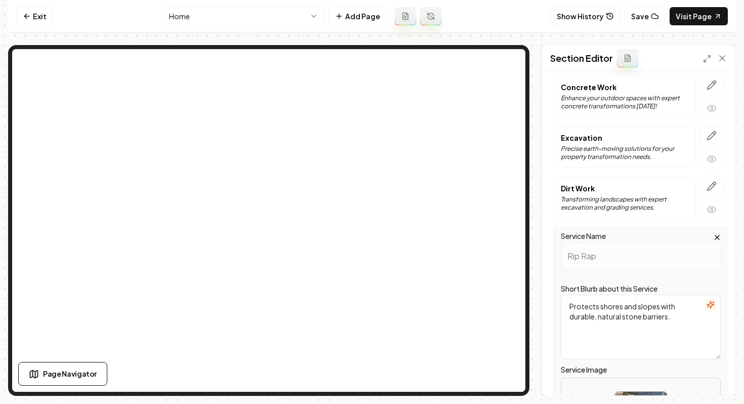
scroll to position [687, 0]
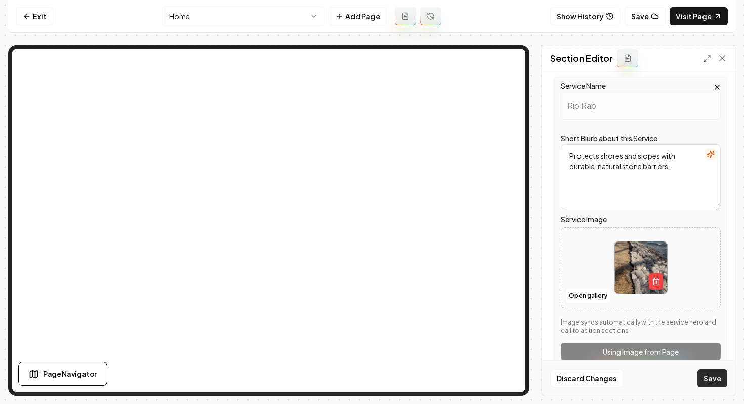
click at [707, 378] on button "Save" at bounding box center [713, 378] width 30 height 18
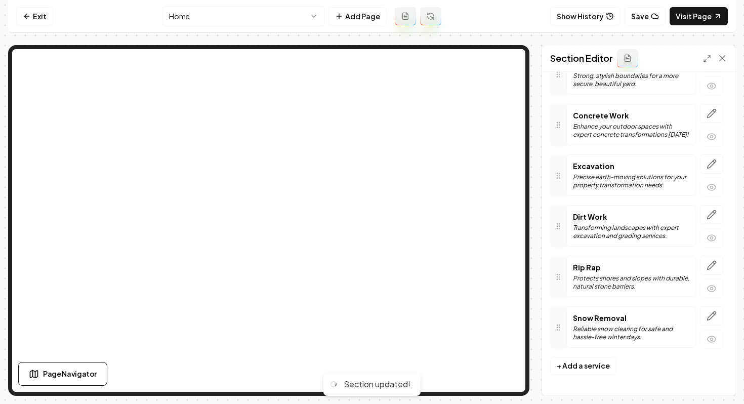
scroll to position [508, 0]
click at [50, 22] on link "Exit" at bounding box center [34, 16] width 37 height 18
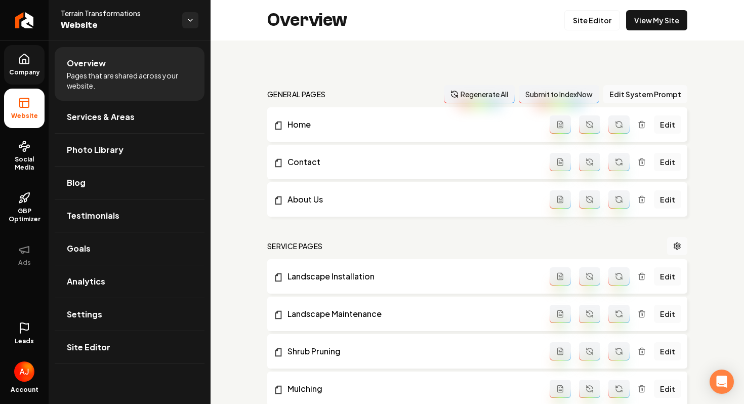
click at [17, 76] on link "Company" at bounding box center [24, 64] width 40 height 39
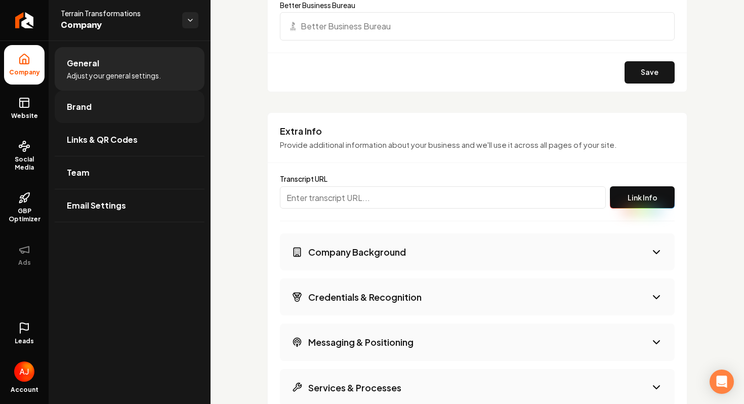
click at [89, 113] on link "Brand" at bounding box center [130, 107] width 150 height 32
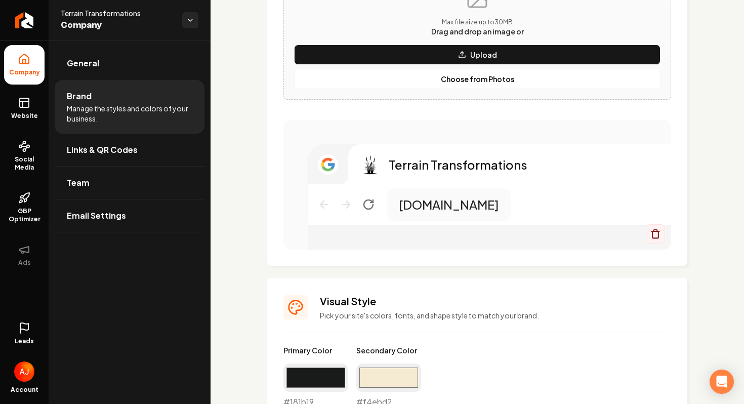
scroll to position [605, 0]
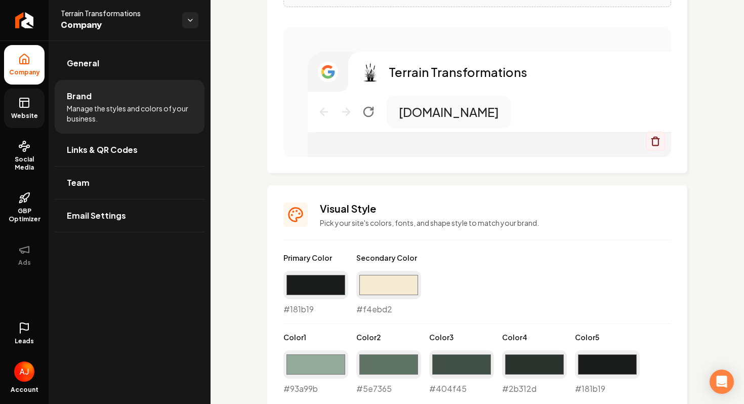
click at [34, 103] on link "Website" at bounding box center [24, 108] width 40 height 39
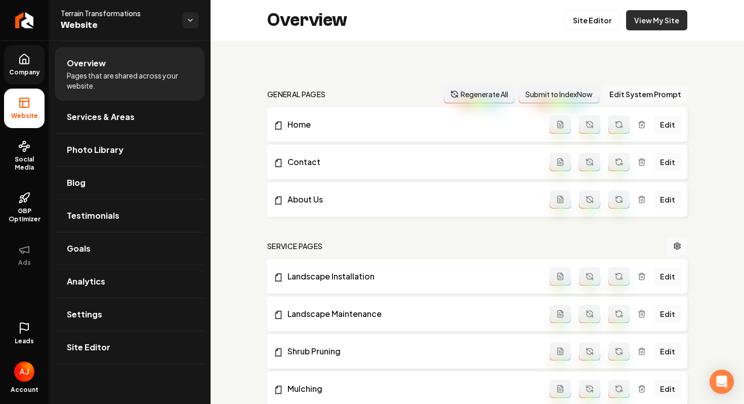
click at [633, 25] on link "View My Site" at bounding box center [656, 20] width 61 height 20
click at [592, 23] on link "Site Editor" at bounding box center [592, 20] width 56 height 20
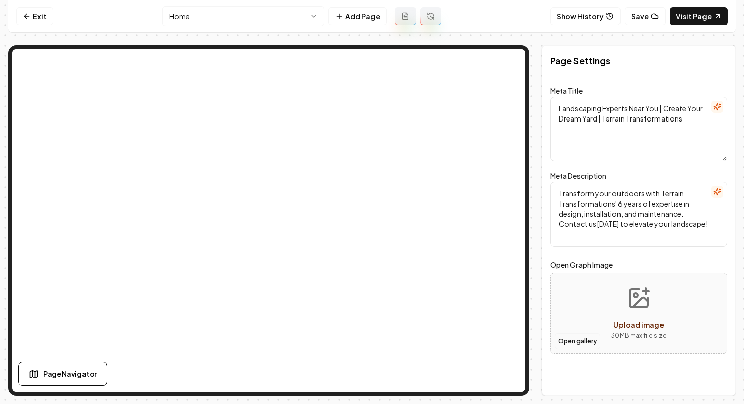
click at [579, 340] on button "Open gallery" at bounding box center [578, 341] width 46 height 16
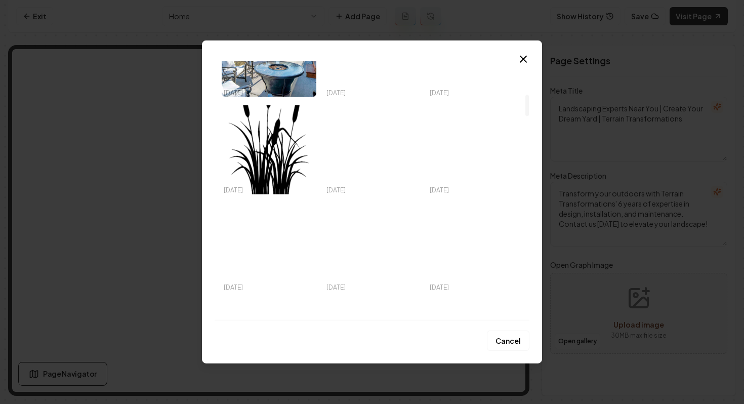
scroll to position [407, 0]
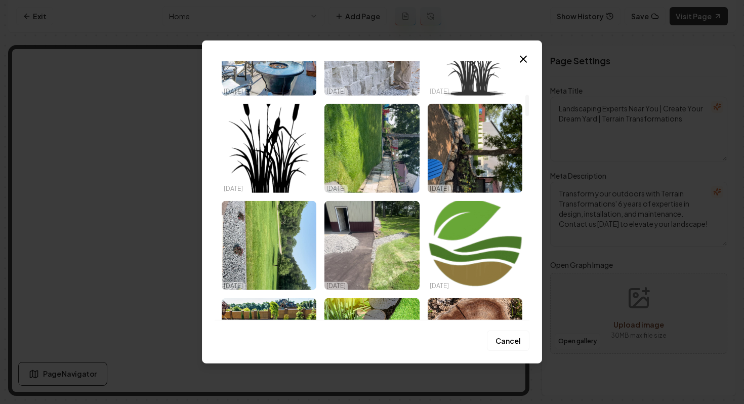
click at [464, 94] on img "Select image image_68ed448a5c7cd75eb89f633e.png" at bounding box center [475, 51] width 95 height 89
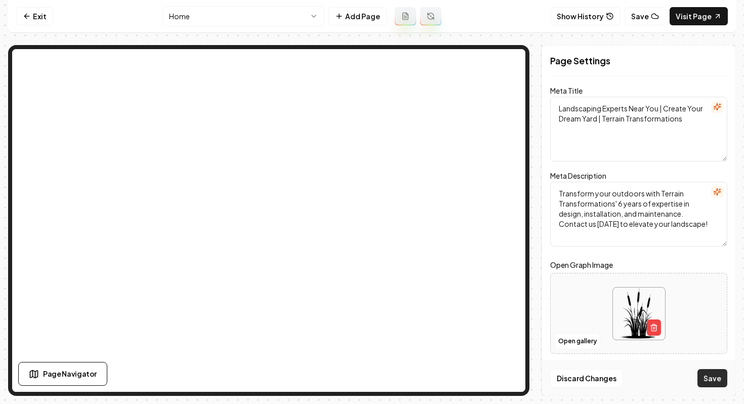
click at [724, 376] on button "Save" at bounding box center [713, 378] width 30 height 18
click at [36, 22] on link "Exit" at bounding box center [34, 16] width 37 height 18
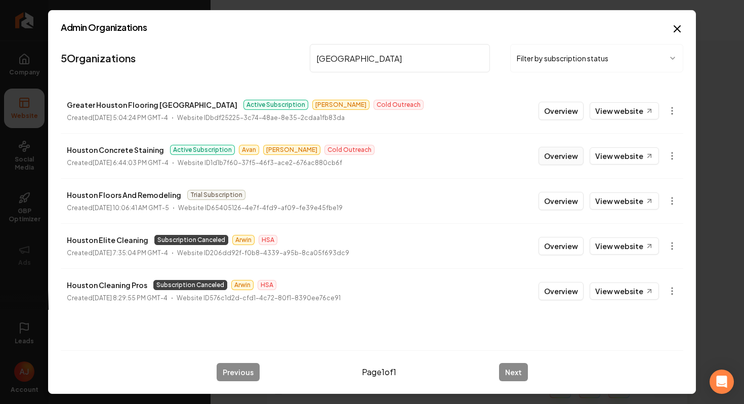
type input "[GEOGRAPHIC_DATA]"
click at [549, 159] on button "Overview" at bounding box center [561, 156] width 45 height 18
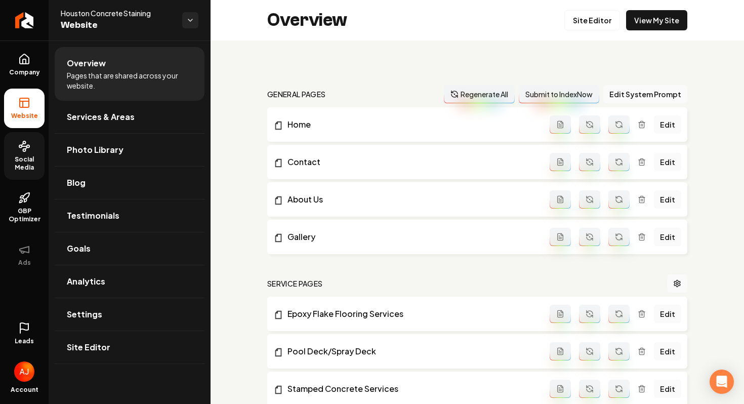
click at [29, 175] on link "Social Media" at bounding box center [24, 156] width 40 height 48
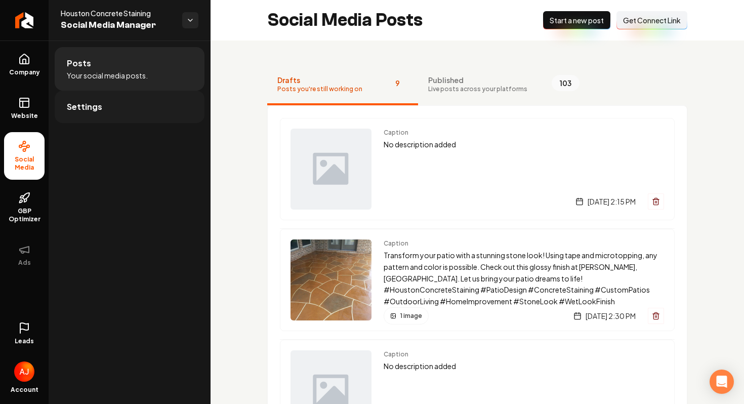
click at [79, 112] on span "Settings" at bounding box center [84, 107] width 35 height 12
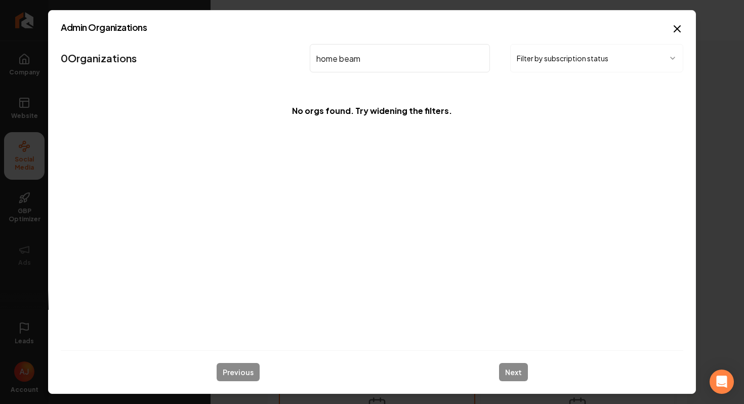
click at [340, 58] on input "home beam" at bounding box center [400, 58] width 180 height 28
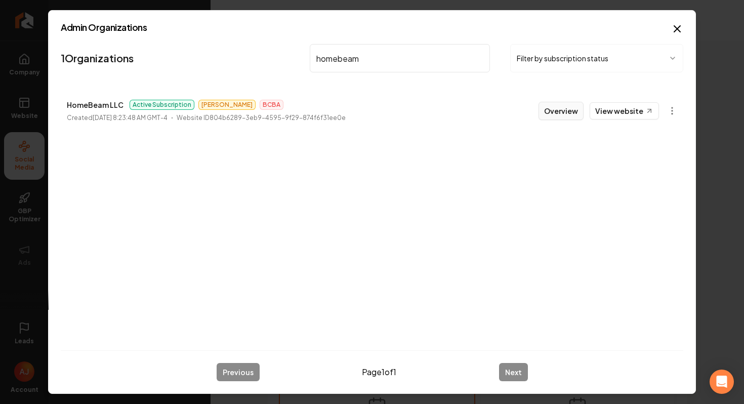
type input "homebeam"
click at [556, 113] on button "Overview" at bounding box center [561, 111] width 45 height 18
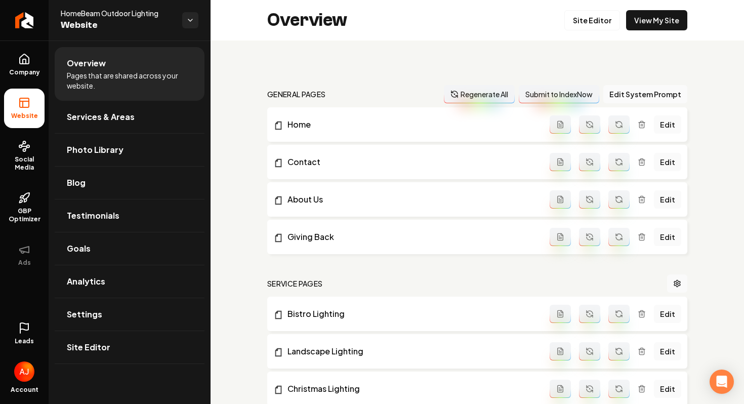
click at [30, 318] on link "Leads" at bounding box center [24, 333] width 40 height 39
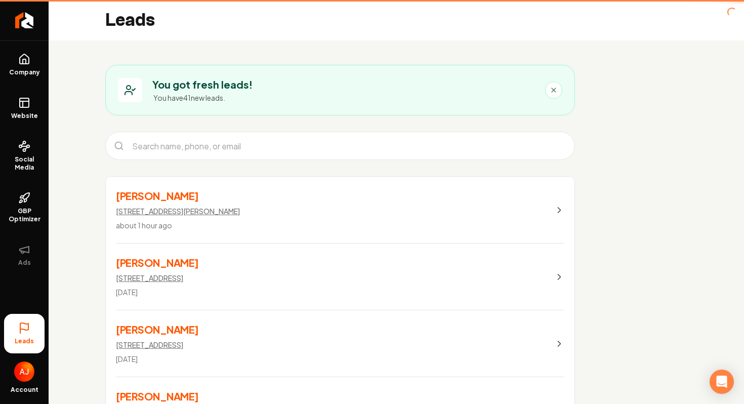
click at [30, 326] on div "Leads Account" at bounding box center [24, 357] width 49 height 94
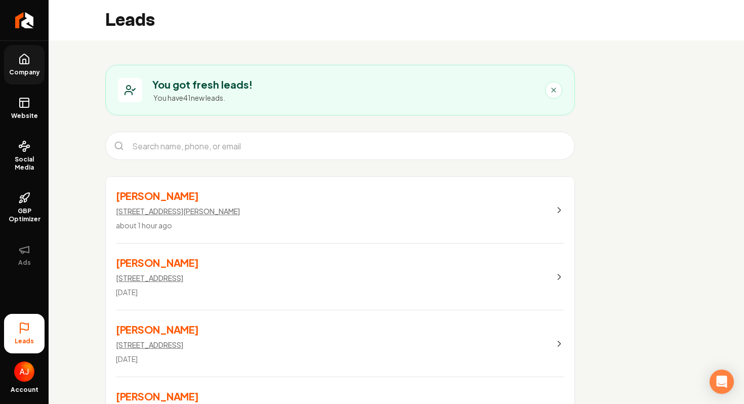
click at [25, 69] on span "Company" at bounding box center [24, 72] width 39 height 8
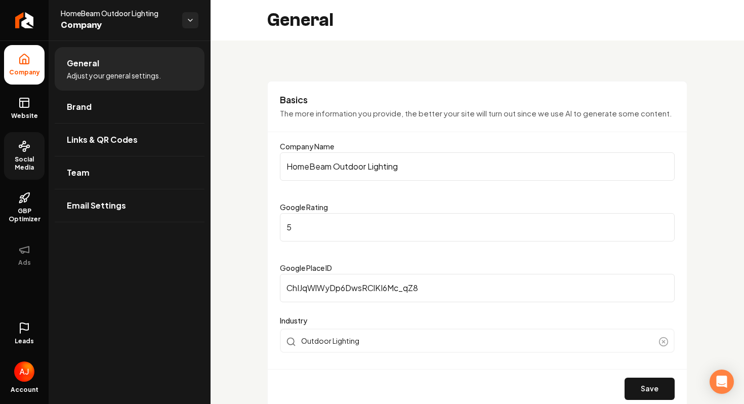
click at [29, 161] on span "Social Media" at bounding box center [24, 163] width 40 height 16
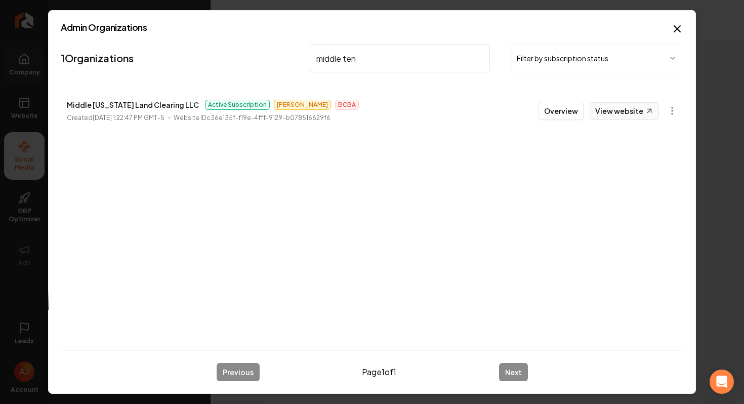
click at [607, 117] on link "View website" at bounding box center [624, 110] width 69 height 17
drag, startPoint x: 358, startPoint y: 63, endPoint x: 266, endPoint y: 58, distance: 91.8
click at [266, 59] on nav "1 Organizations middle ten Filter by subscription status" at bounding box center [372, 62] width 623 height 45
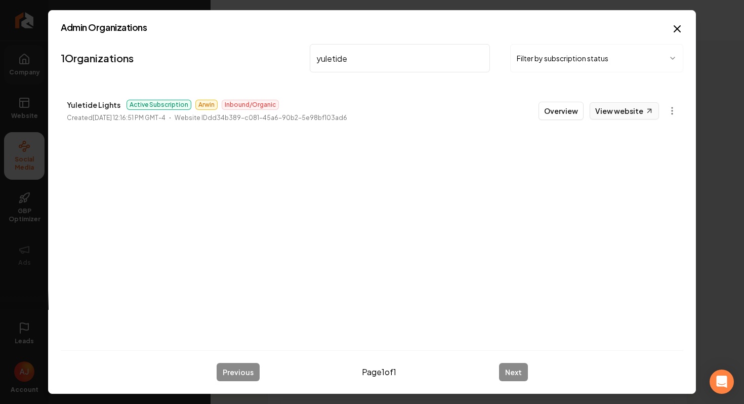
click at [606, 111] on link "View website" at bounding box center [624, 110] width 69 height 17
drag, startPoint x: 339, startPoint y: 61, endPoint x: 279, endPoint y: 61, distance: 60.2
click at [280, 61] on nav "1 Organizations yuletide Filter by subscription status" at bounding box center [372, 62] width 623 height 45
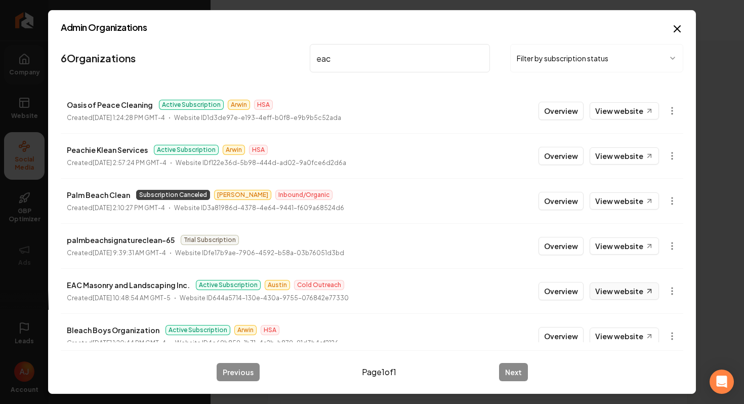
type input "eac"
click at [600, 291] on link "View website" at bounding box center [624, 290] width 69 height 17
click at [554, 295] on button "Overview" at bounding box center [561, 291] width 45 height 18
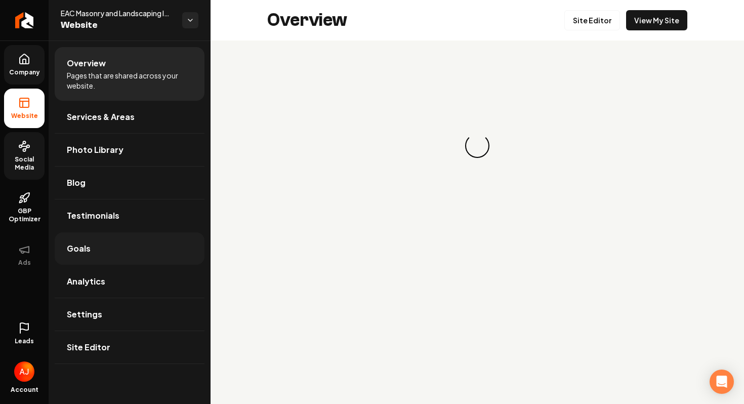
click at [82, 241] on link "Goals" at bounding box center [130, 248] width 150 height 32
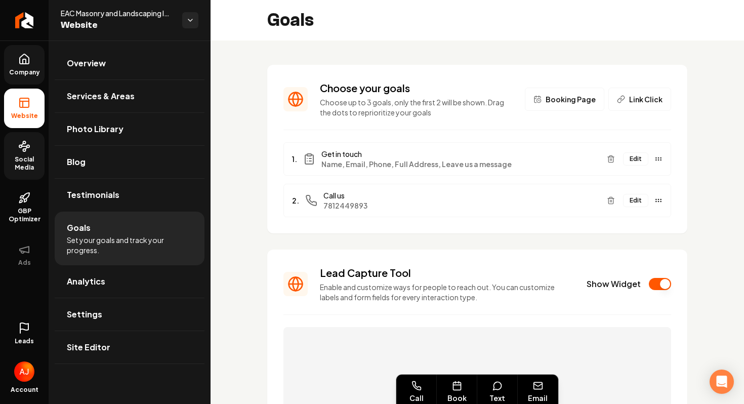
click at [654, 285] on button "Show Widget" at bounding box center [660, 284] width 22 height 12
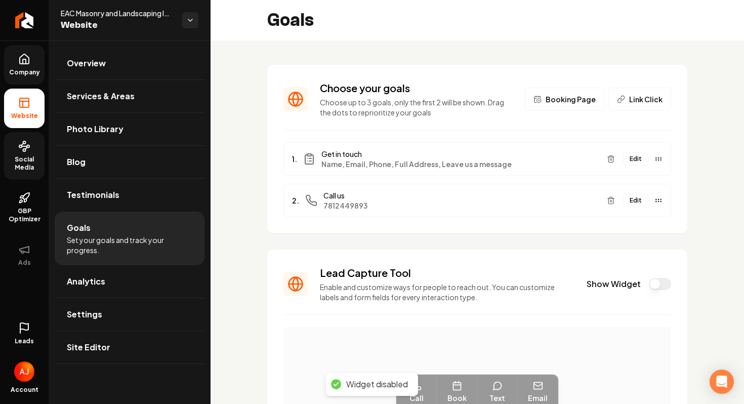
click at [659, 284] on button "Show Widget" at bounding box center [660, 284] width 22 height 12
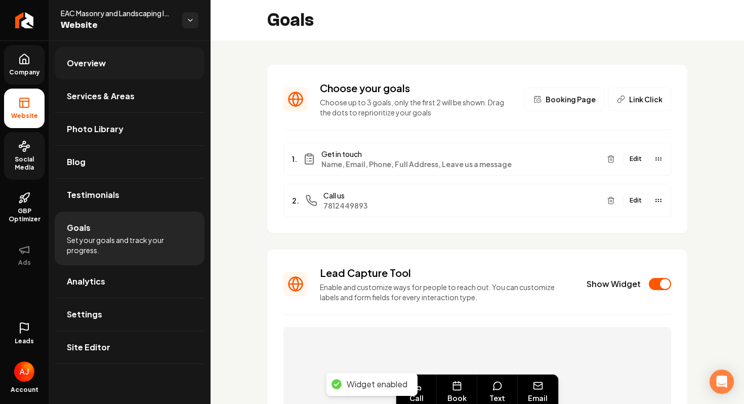
click at [91, 68] on span "Overview" at bounding box center [86, 63] width 39 height 12
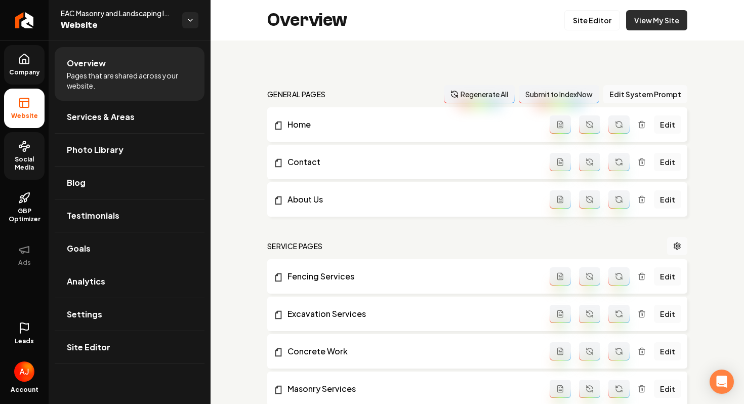
click at [644, 21] on link "View My Site" at bounding box center [656, 20] width 61 height 20
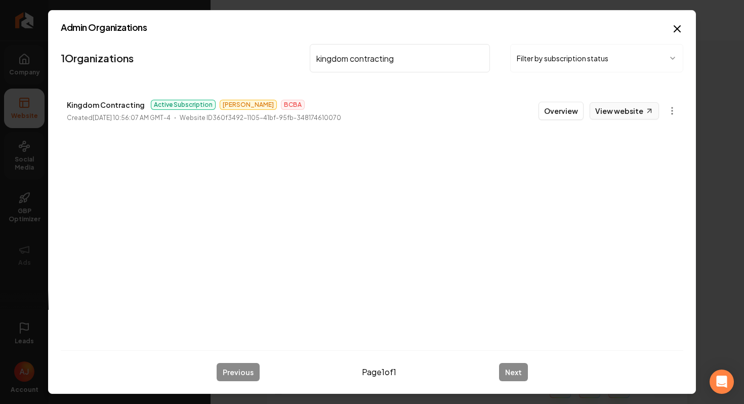
click at [604, 115] on link "View website" at bounding box center [624, 110] width 69 height 17
drag, startPoint x: 401, startPoint y: 60, endPoint x: 241, endPoint y: 59, distance: 160.0
click at [241, 59] on nav "1 Organizations kingdom contracting Filter by subscription status" at bounding box center [372, 62] width 623 height 45
click at [605, 115] on link "View website" at bounding box center [624, 110] width 69 height 17
click at [373, 56] on input "apvm" at bounding box center [400, 58] width 180 height 28
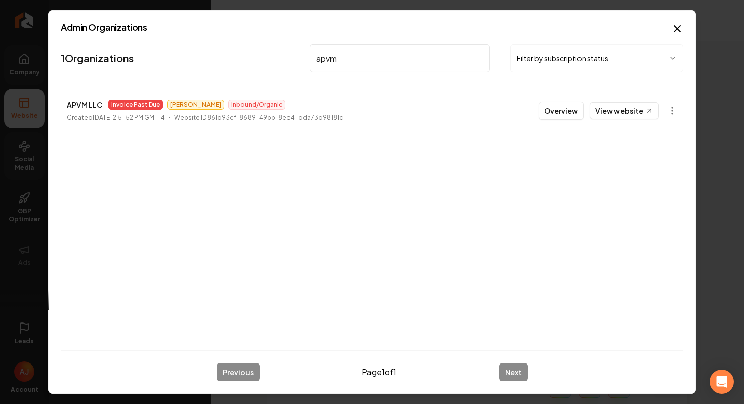
click at [373, 56] on input "apvm" at bounding box center [400, 58] width 180 height 28
click at [611, 115] on link "View website" at bounding box center [624, 110] width 69 height 17
drag, startPoint x: 359, startPoint y: 55, endPoint x: 238, endPoint y: 55, distance: 121.5
click at [238, 55] on nav "1 Organizations emperor Filter by subscription status" at bounding box center [372, 62] width 623 height 45
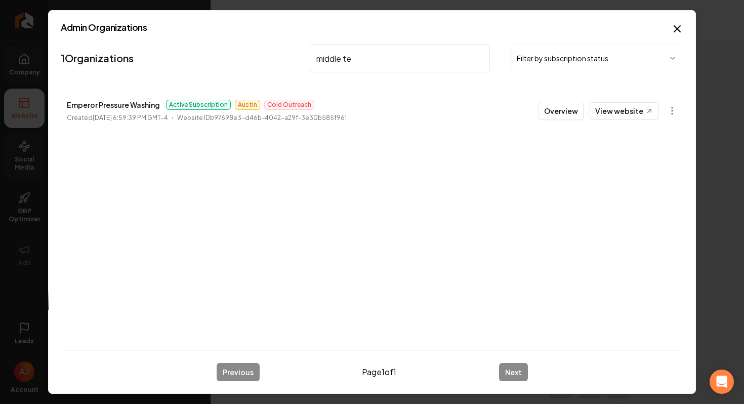
type input "middle ten"
click at [555, 113] on button "Overview" at bounding box center [561, 111] width 45 height 18
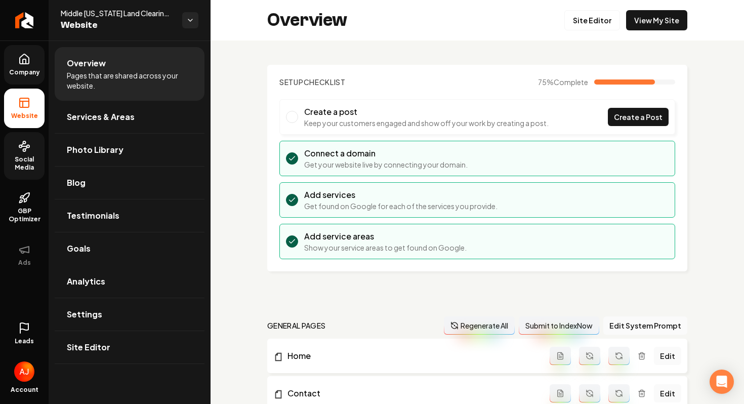
click at [32, 70] on span "Company" at bounding box center [24, 72] width 39 height 8
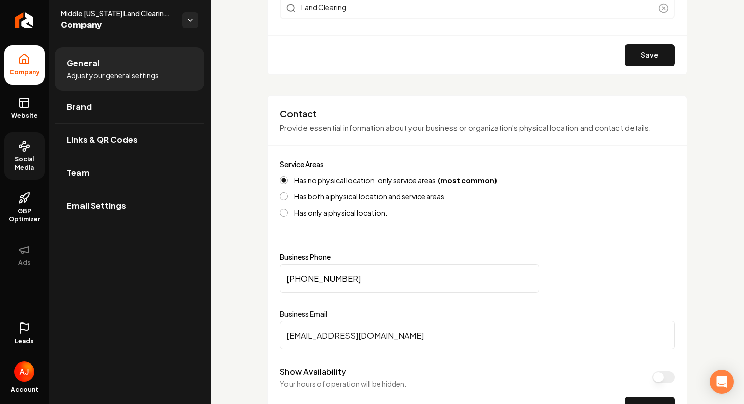
scroll to position [467, 0]
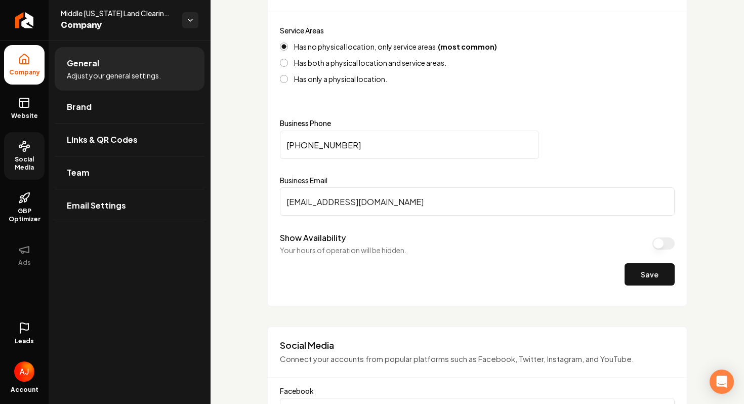
drag, startPoint x: 413, startPoint y: 202, endPoint x: 260, endPoint y: 201, distance: 152.4
click at [25, 145] on icon at bounding box center [24, 146] width 12 height 12
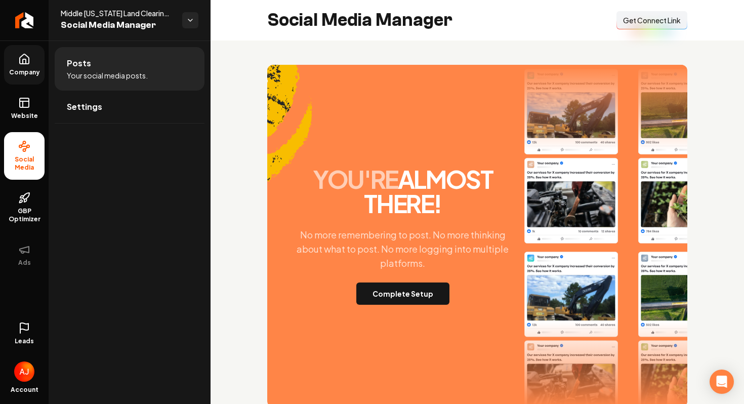
click at [633, 26] on button "Connect Link Get Connect Link" at bounding box center [652, 20] width 71 height 18
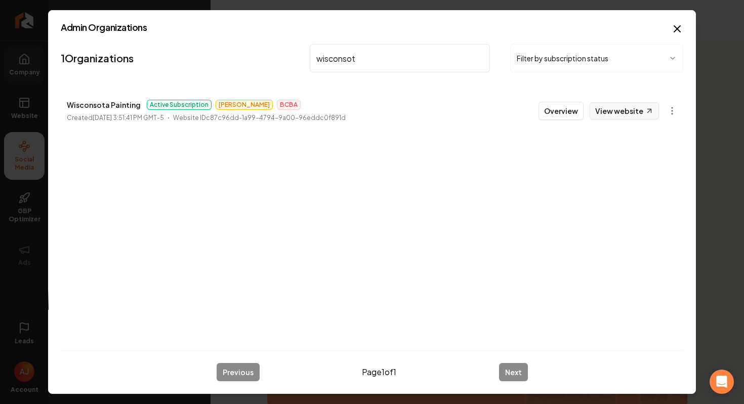
click at [607, 111] on link "View website" at bounding box center [624, 110] width 69 height 17
drag, startPoint x: 359, startPoint y: 63, endPoint x: 286, endPoint y: 62, distance: 72.9
click at [287, 63] on nav "1 Organizations wisconsot Filter by subscription status" at bounding box center [372, 62] width 623 height 45
type input "w"
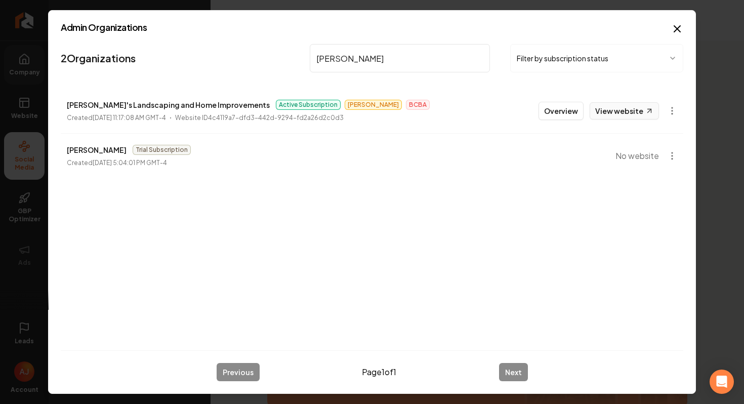
click at [630, 110] on link "View website" at bounding box center [624, 110] width 69 height 17
drag, startPoint x: 345, startPoint y: 62, endPoint x: 259, endPoint y: 56, distance: 86.2
click at [259, 56] on nav "2 Organizations [PERSON_NAME] Filter by subscription status" at bounding box center [372, 62] width 623 height 45
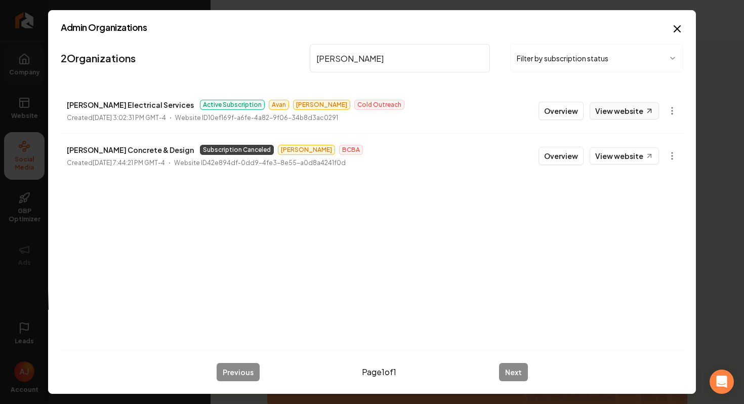
type input "[PERSON_NAME]"
click at [631, 105] on link "View website" at bounding box center [624, 110] width 69 height 17
click at [558, 112] on button "Overview" at bounding box center [561, 111] width 45 height 18
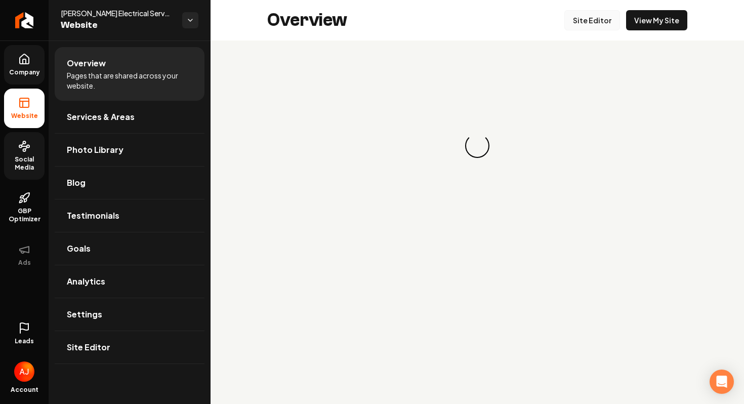
click at [597, 24] on link "Site Editor" at bounding box center [592, 20] width 56 height 20
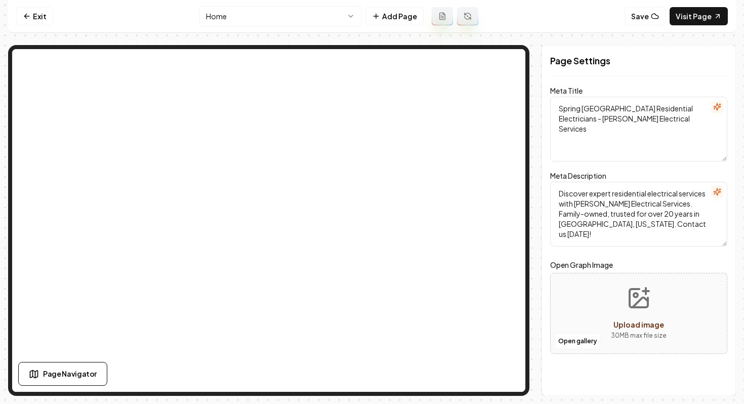
scroll to position [1, 0]
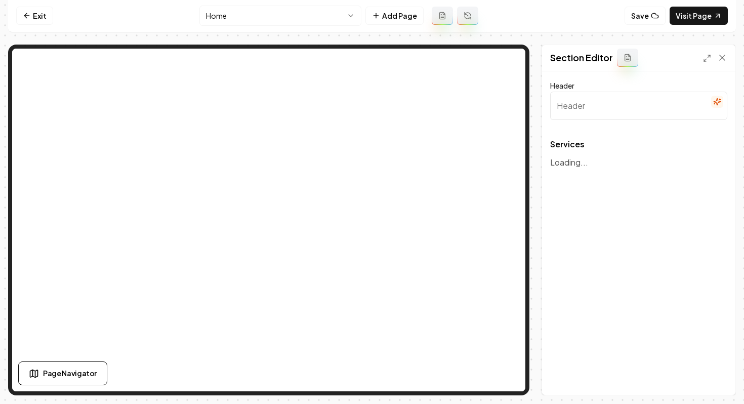
type input "Residential Electrical Services"
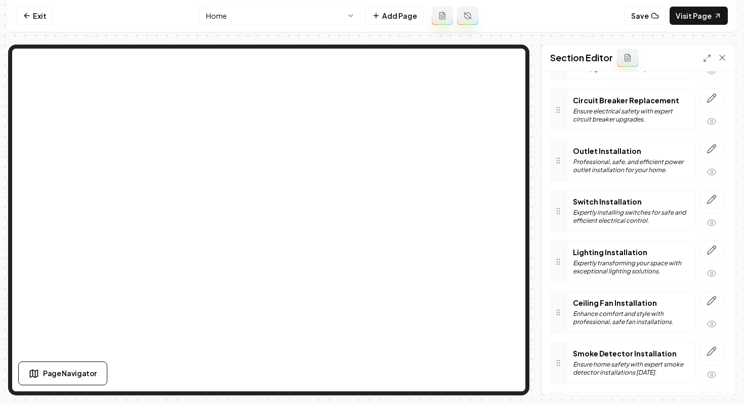
scroll to position [120, 0]
click at [709, 252] on icon "button" at bounding box center [712, 248] width 9 height 9
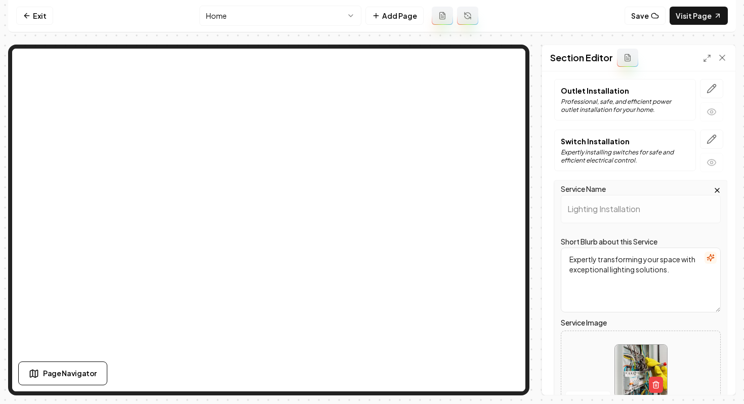
scroll to position [204, 0]
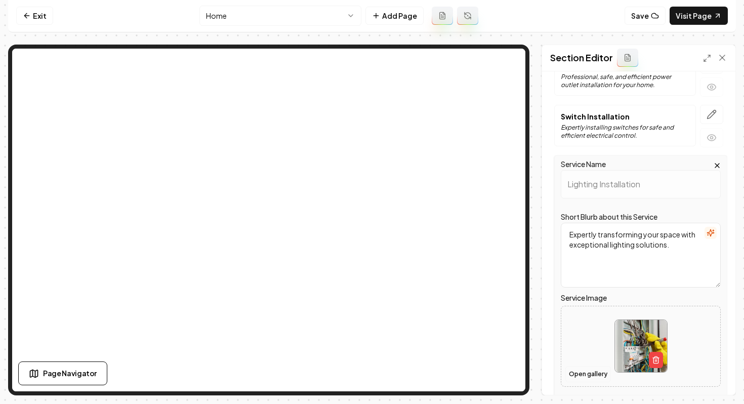
click at [588, 373] on button "Open gallery" at bounding box center [588, 374] width 46 height 16
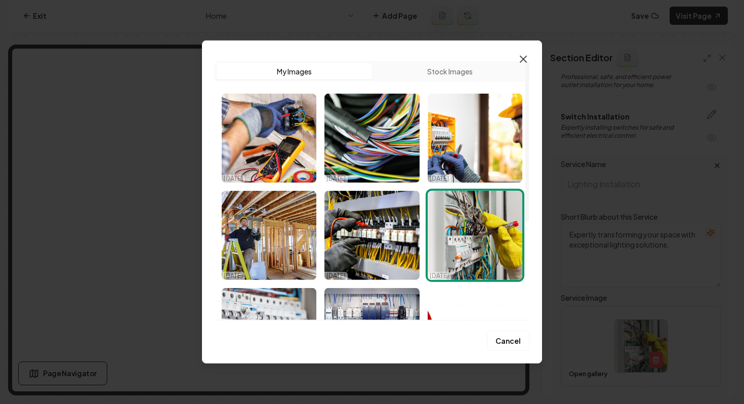
click at [525, 60] on icon "button" at bounding box center [523, 59] width 12 height 12
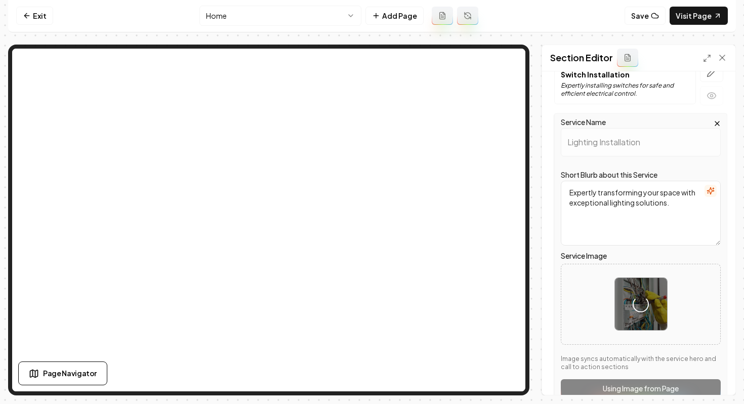
scroll to position [246, 0]
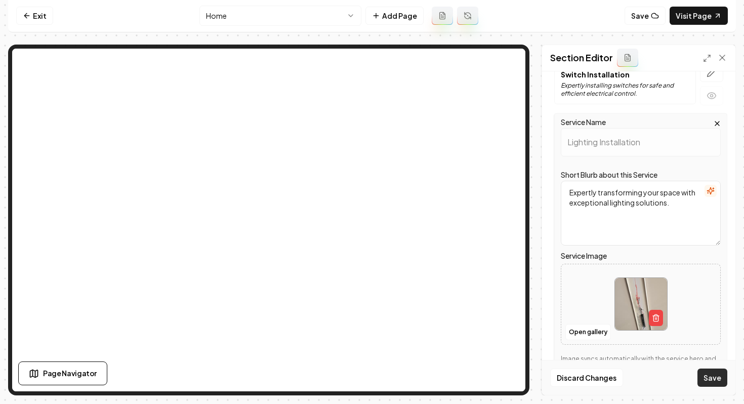
click at [704, 378] on button "Save" at bounding box center [713, 378] width 30 height 18
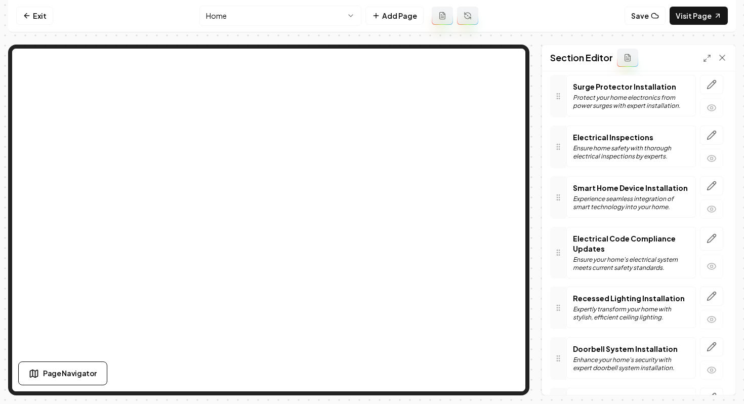
scroll to position [830, 0]
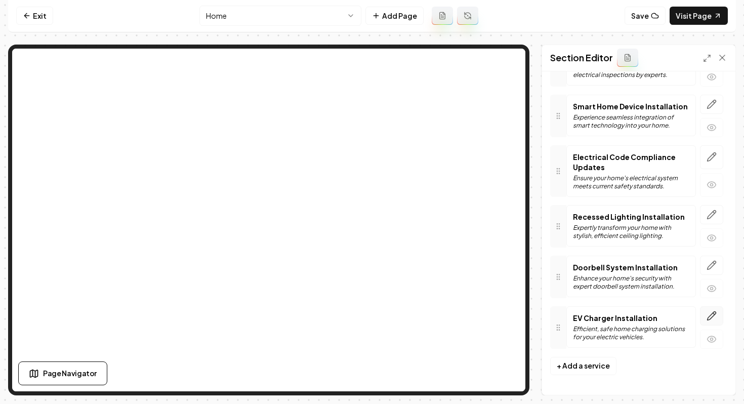
click at [711, 315] on icon "button" at bounding box center [712, 316] width 10 height 10
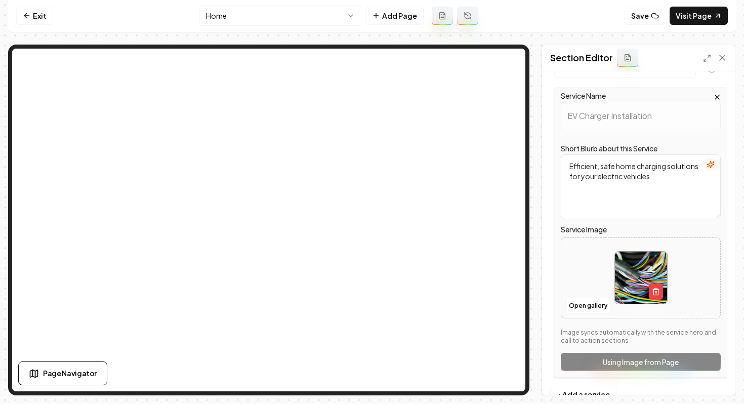
scroll to position [1052, 0]
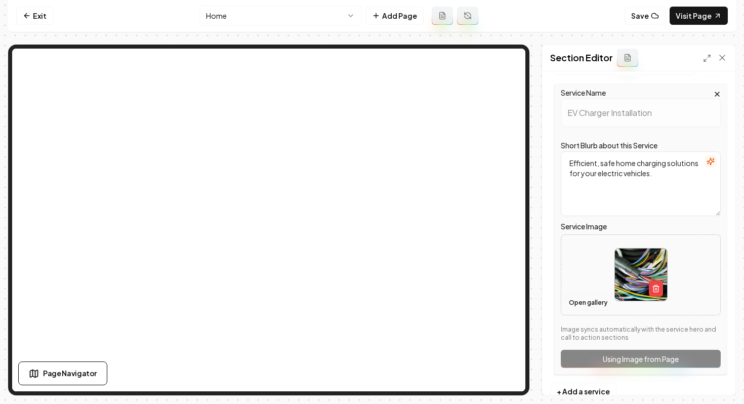
click at [584, 297] on button "Open gallery" at bounding box center [588, 303] width 46 height 16
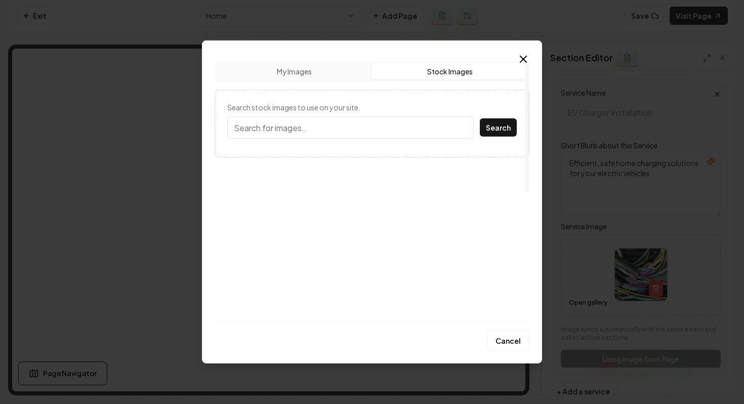
click at [450, 71] on button "Stock Images" at bounding box center [449, 71] width 155 height 16
click at [362, 127] on input "Search stock images to use on your site." at bounding box center [350, 127] width 247 height 22
type input "ev charger"
click at [480, 118] on button "Search" at bounding box center [498, 127] width 37 height 18
click at [288, 193] on img at bounding box center [273, 201] width 93 height 89
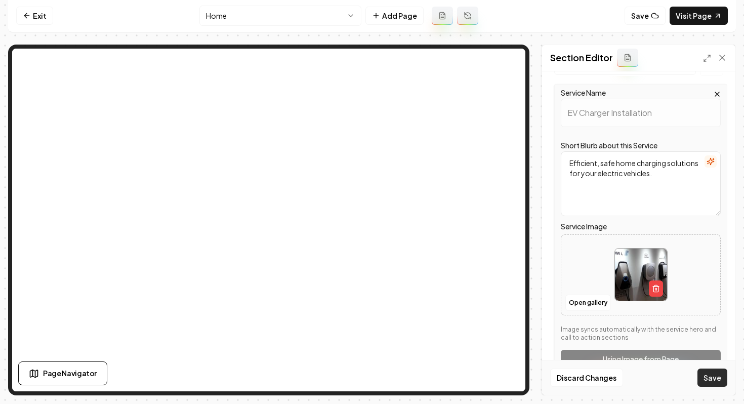
click at [711, 380] on button "Save" at bounding box center [713, 378] width 30 height 18
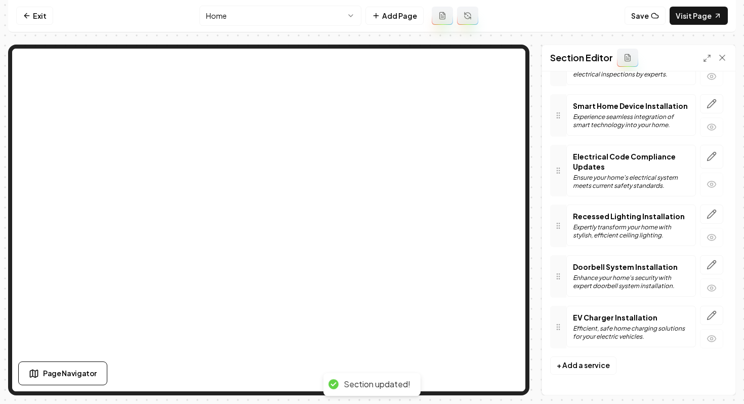
scroll to position [830, 0]
click at [707, 265] on icon "button" at bounding box center [712, 265] width 10 height 10
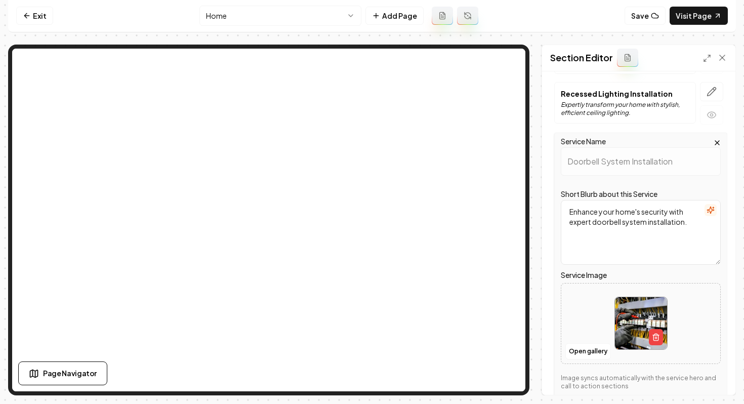
scroll to position [956, 0]
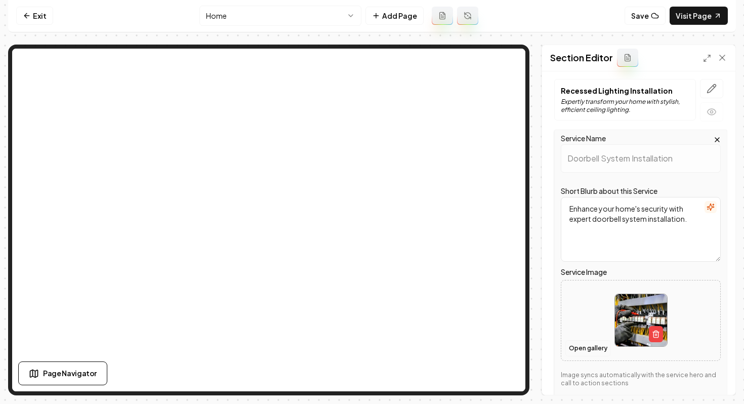
click at [573, 342] on button "Open gallery" at bounding box center [588, 348] width 46 height 16
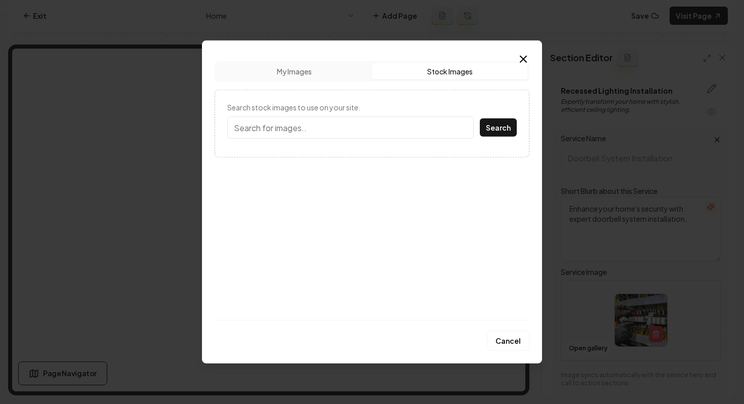
click at [439, 68] on button "Stock Images" at bounding box center [449, 71] width 155 height 16
click at [359, 128] on input "Search stock images to use on your site." at bounding box center [350, 127] width 247 height 22
click at [480, 118] on button "Search" at bounding box center [498, 127] width 37 height 18
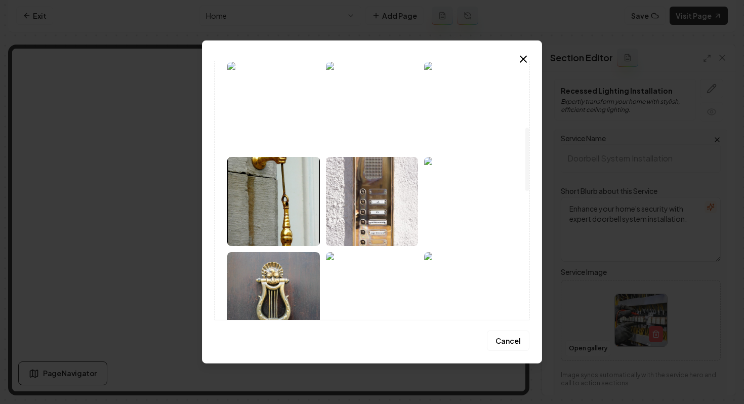
scroll to position [32, 0]
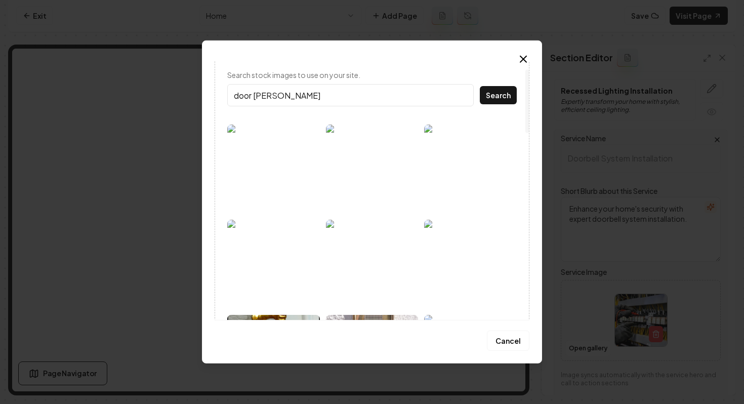
click at [233, 97] on input "door [PERSON_NAME]" at bounding box center [350, 95] width 247 height 22
click at [480, 86] on button "Search" at bounding box center [498, 95] width 37 height 18
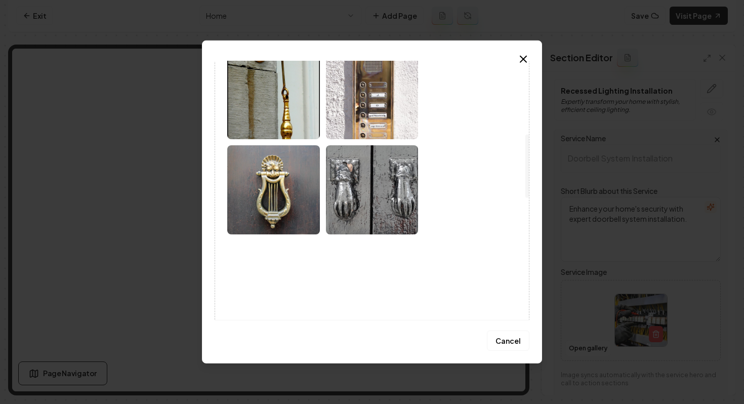
scroll to position [0, 0]
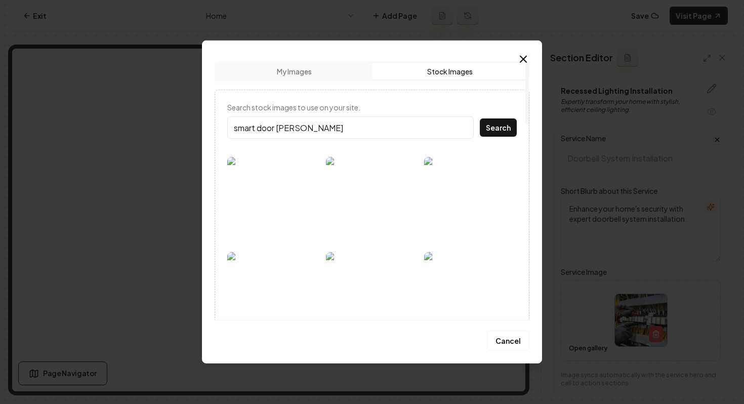
drag, startPoint x: 296, startPoint y: 125, endPoint x: 216, endPoint y: 124, distance: 80.0
click at [480, 118] on button "Search" at bounding box center [498, 127] width 37 height 18
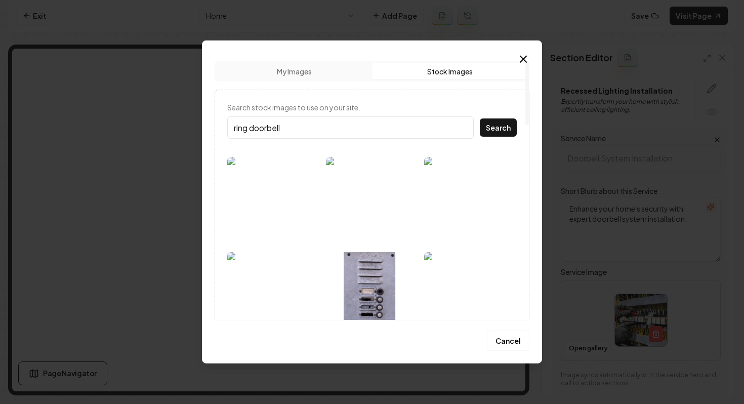
drag, startPoint x: 250, startPoint y: 128, endPoint x: 206, endPoint y: 128, distance: 43.5
click at [207, 128] on div "Upload My Images Stock Images Search stock images to use on your site. ring doo…" at bounding box center [372, 201] width 340 height 323
click at [480, 118] on button "Search" at bounding box center [498, 127] width 37 height 18
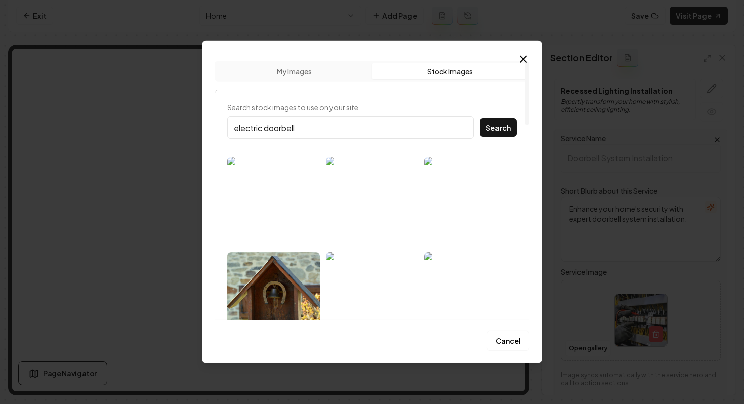
drag, startPoint x: 298, startPoint y: 129, endPoint x: 173, endPoint y: 127, distance: 125.0
click at [174, 127] on body "Computer Required This feature is only available on a computer. Please switch t…" at bounding box center [372, 201] width 744 height 404
click at [480, 118] on button "Search" at bounding box center [498, 127] width 37 height 18
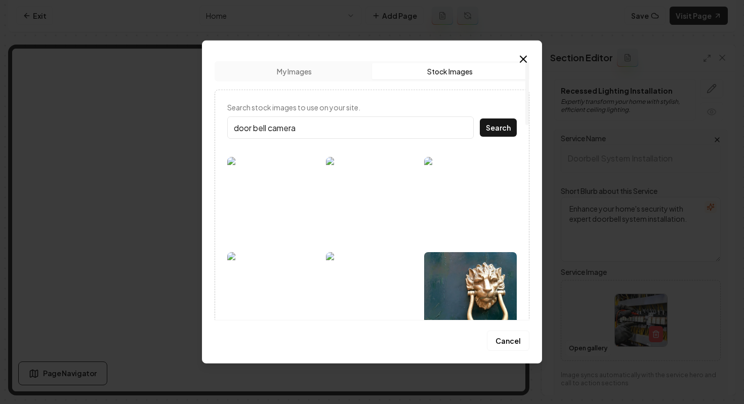
drag, startPoint x: 304, startPoint y: 129, endPoint x: 270, endPoint y: 129, distance: 33.9
click at [270, 129] on input "door bell camera" at bounding box center [350, 127] width 247 height 22
click at [480, 118] on button "Search" at bounding box center [498, 127] width 37 height 18
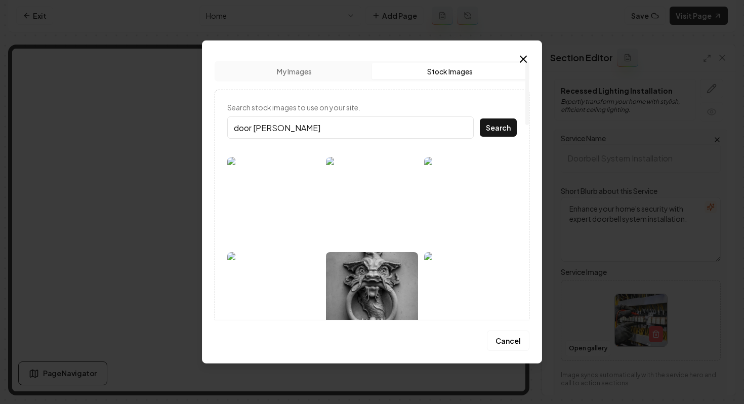
drag, startPoint x: 315, startPoint y: 128, endPoint x: 156, endPoint y: 128, distance: 159.0
click at [156, 128] on body "Computer Required This feature is only available on a computer. Please switch t…" at bounding box center [372, 201] width 744 height 404
click at [480, 118] on button "Search" at bounding box center [498, 127] width 37 height 18
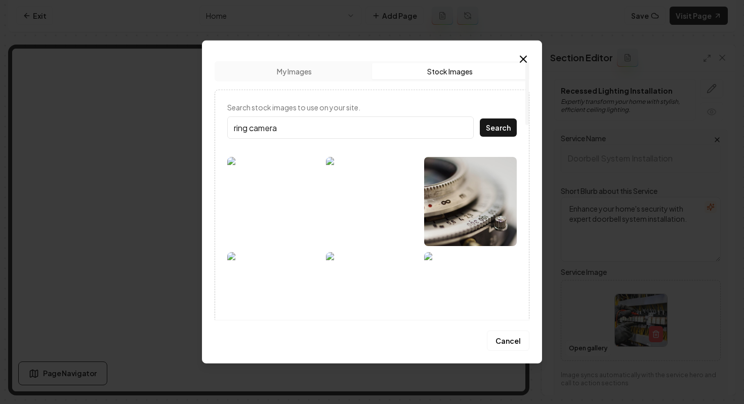
drag, startPoint x: 278, startPoint y: 120, endPoint x: 208, endPoint y: 120, distance: 70.4
click at [210, 120] on div "Upload My Images Stock Images Search stock images to use on your site. ring cam…" at bounding box center [372, 201] width 340 height 323
click at [266, 126] on input "ring camera" at bounding box center [350, 127] width 247 height 22
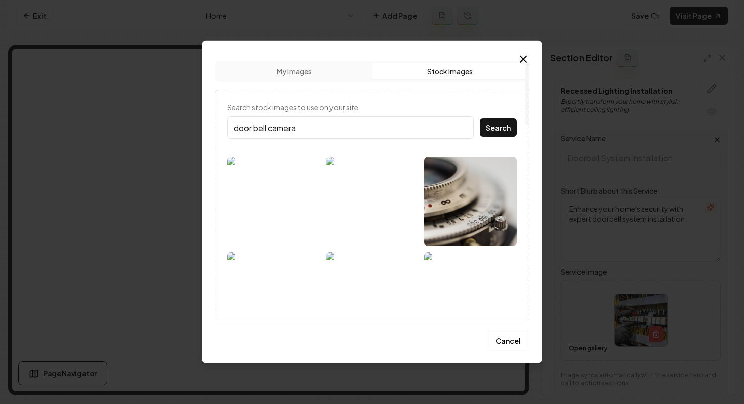
click at [480, 118] on button "Search" at bounding box center [498, 127] width 37 height 18
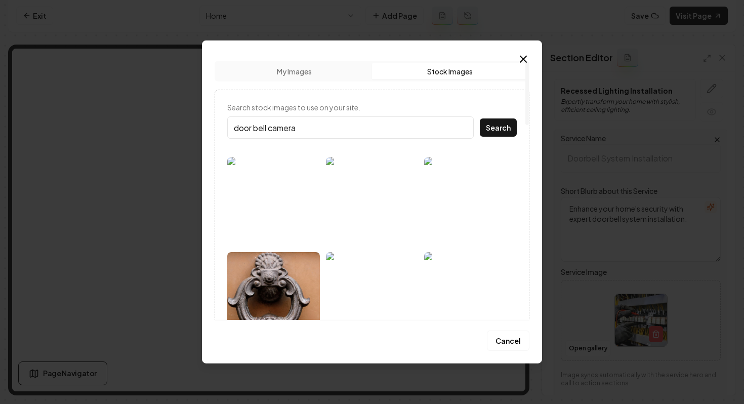
drag, startPoint x: 222, startPoint y: 124, endPoint x: 190, endPoint y: 124, distance: 31.4
click at [192, 124] on body "Computer Required This feature is only available on a computer. Please switch t…" at bounding box center [372, 201] width 744 height 404
type input "doorbell electric"
click at [480, 118] on button "Search" at bounding box center [498, 127] width 37 height 18
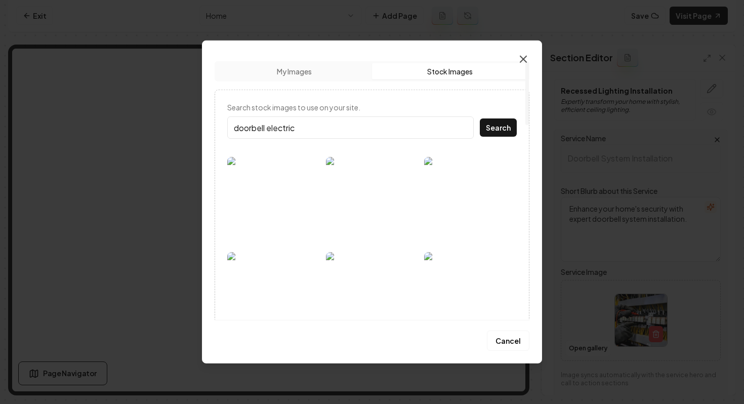
click at [529, 53] on icon "button" at bounding box center [523, 59] width 12 height 12
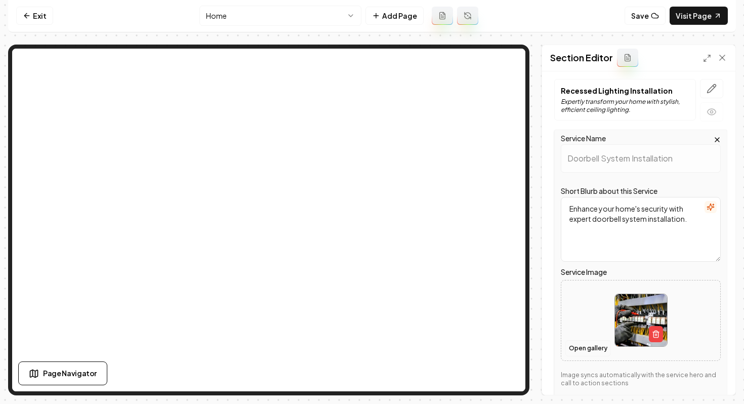
click at [589, 341] on button "Open gallery" at bounding box center [588, 348] width 46 height 16
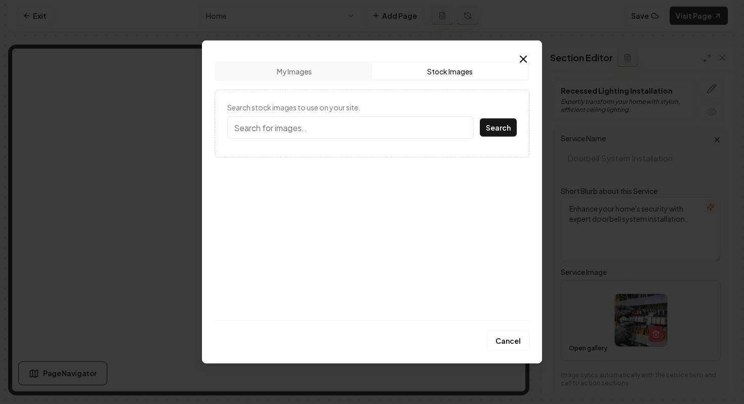
click at [441, 70] on button "Stock Images" at bounding box center [449, 71] width 155 height 16
click at [313, 119] on input "Search stock images to use on your site." at bounding box center [350, 127] width 247 height 22
type input "recessed lighting"
click at [480, 118] on button "Search" at bounding box center [498, 127] width 37 height 18
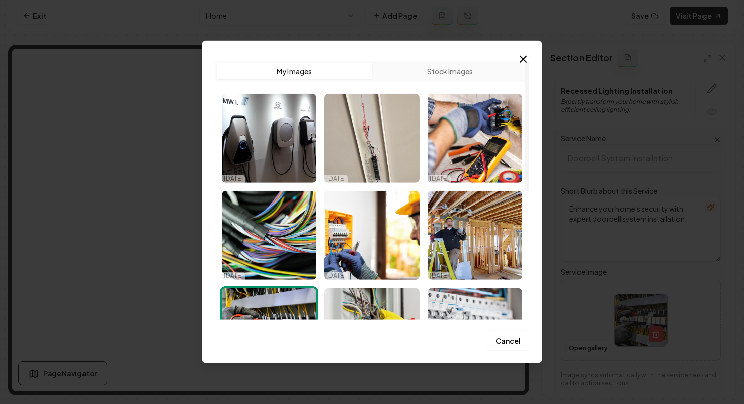
click at [417, 73] on button "Stock Images" at bounding box center [449, 71] width 155 height 16
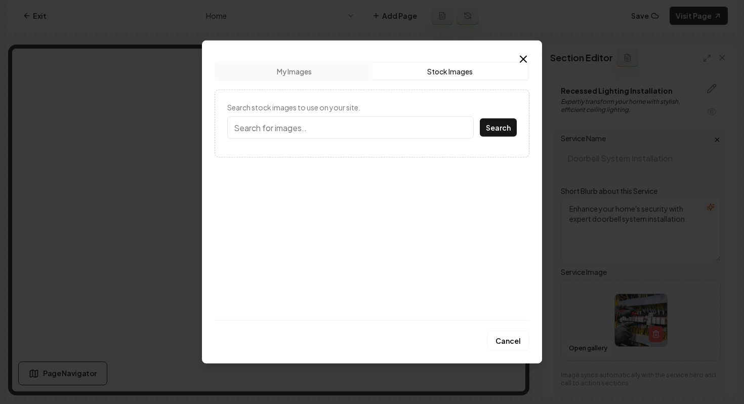
click at [333, 129] on input "Search stock images to use on your site." at bounding box center [350, 127] width 247 height 22
type input "recessed lighting"
click at [480, 118] on button "Search" at bounding box center [498, 127] width 37 height 18
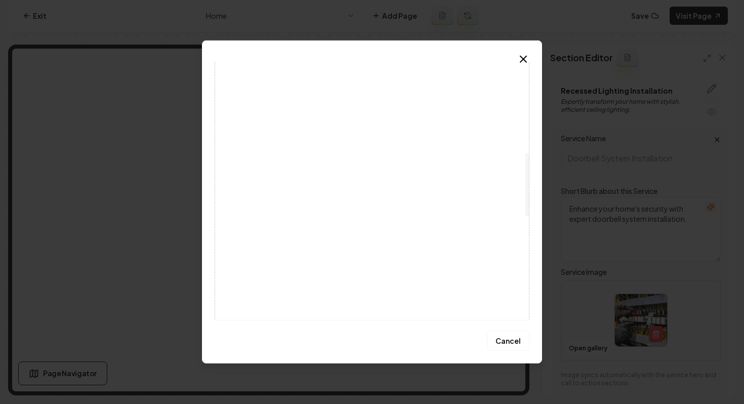
scroll to position [189, 0]
click at [481, 125] on img at bounding box center [470, 107] width 93 height 89
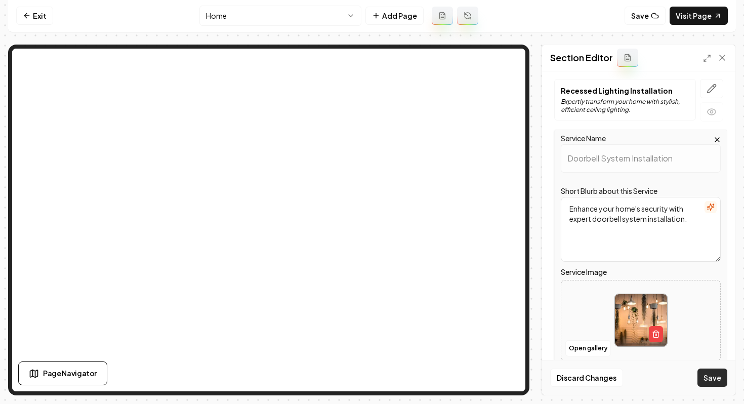
click at [715, 382] on button "Save" at bounding box center [713, 378] width 30 height 18
click at [579, 341] on button "Open gallery" at bounding box center [588, 348] width 46 height 16
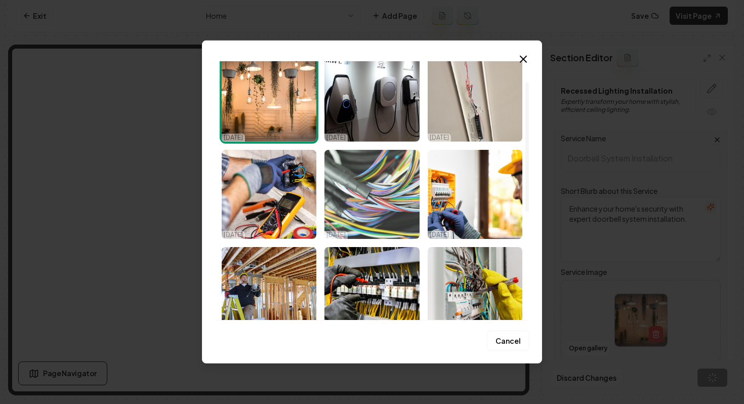
scroll to position [47, 0]
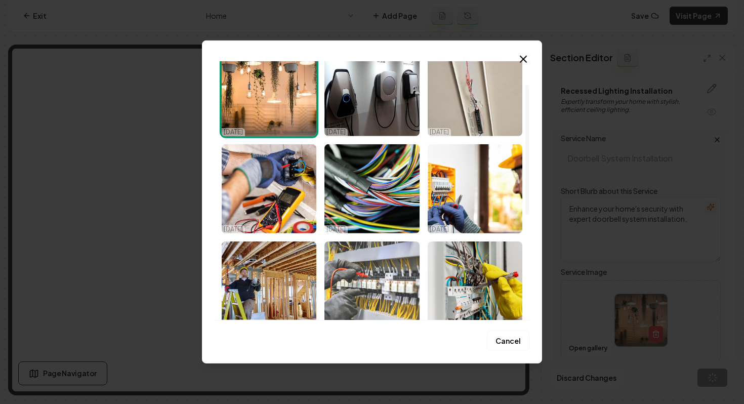
click at [370, 277] on img "Select image image_689609be5c7cd75eb877e33e.jpeg" at bounding box center [371, 285] width 95 height 89
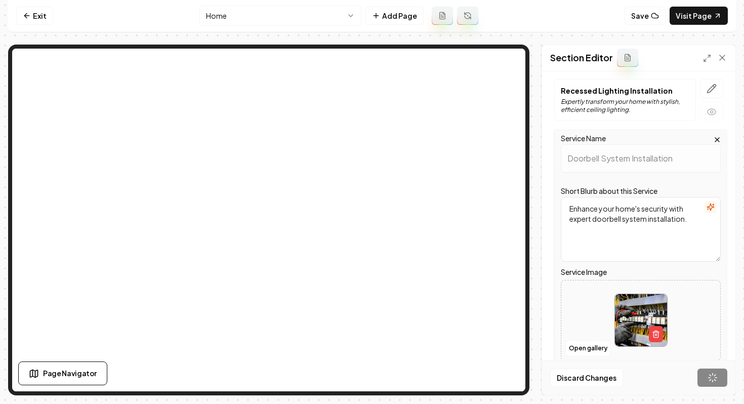
scroll to position [830, 0]
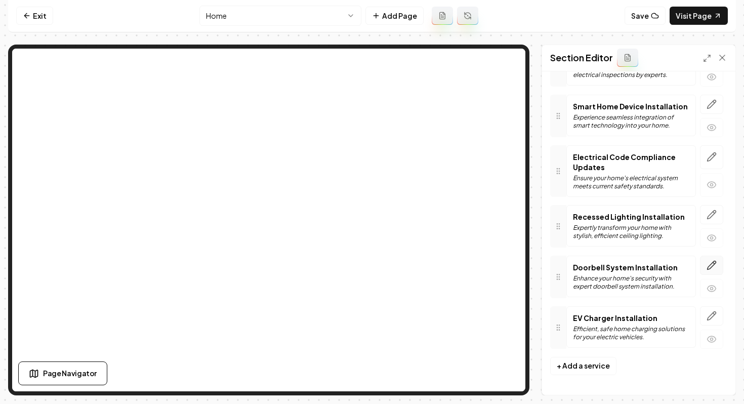
click at [711, 271] on button "button" at bounding box center [711, 265] width 23 height 19
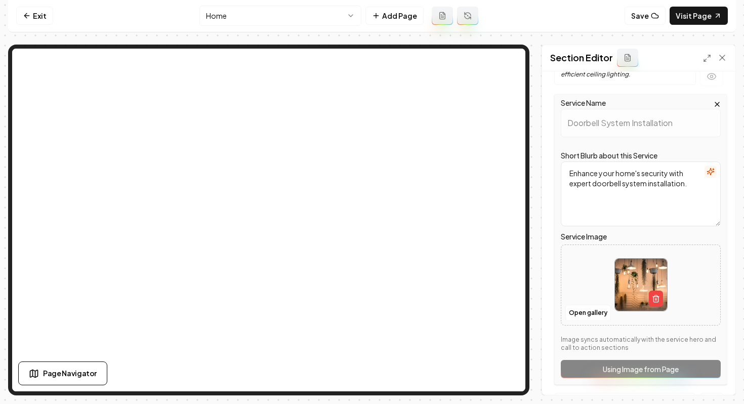
scroll to position [996, 0]
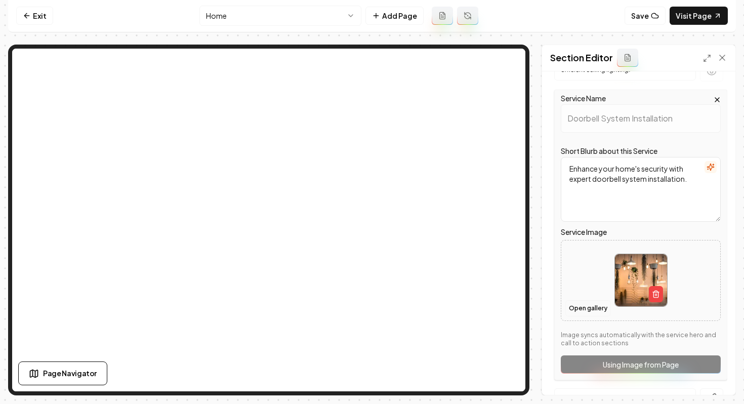
click at [588, 300] on button "Open gallery" at bounding box center [588, 308] width 46 height 16
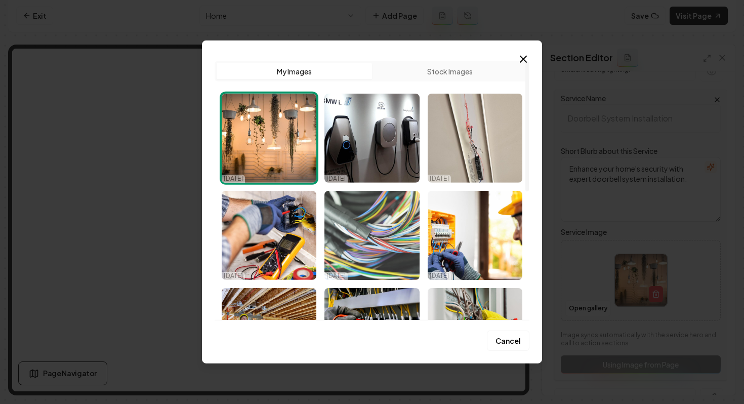
click at [368, 252] on img "Select image image_68960a2b5c7cd75eb87a3700.jpeg" at bounding box center [371, 235] width 95 height 89
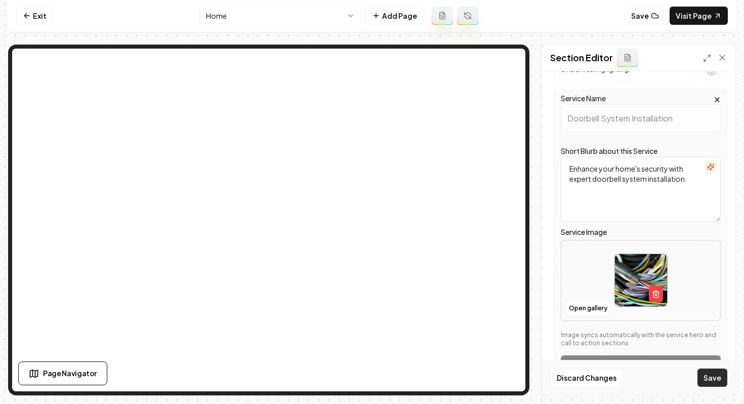
click at [719, 379] on button "Save" at bounding box center [713, 378] width 30 height 18
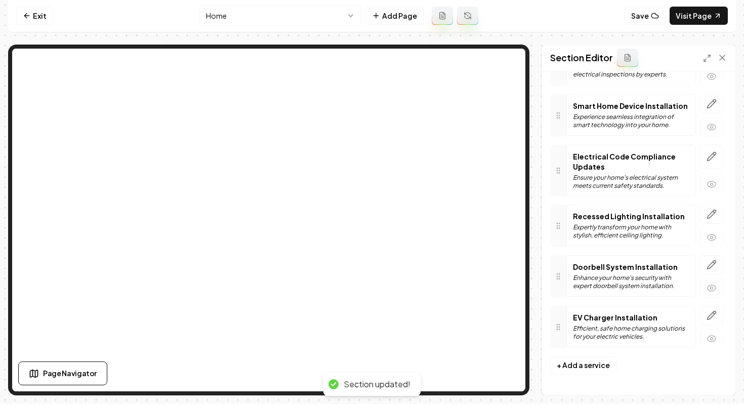
scroll to position [830, 0]
click at [711, 216] on icon "button" at bounding box center [712, 214] width 9 height 9
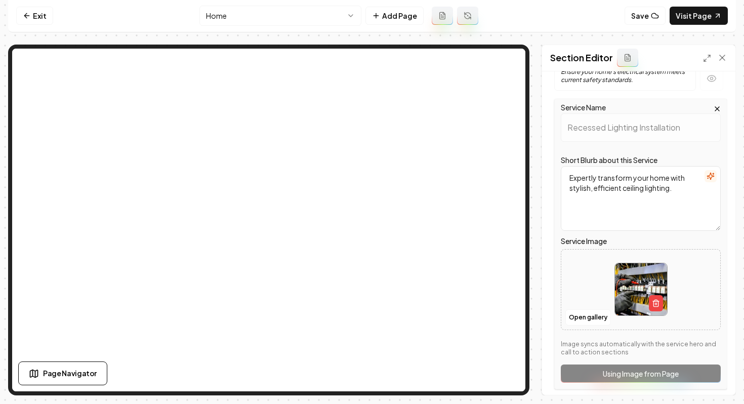
scroll to position [957, 0]
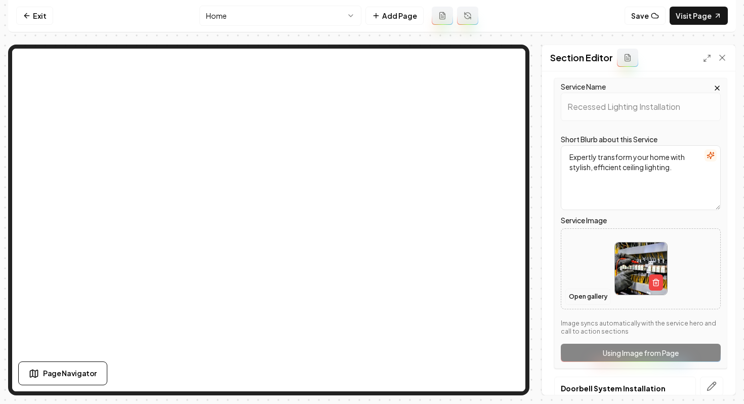
click at [580, 289] on button "Open gallery" at bounding box center [588, 297] width 46 height 16
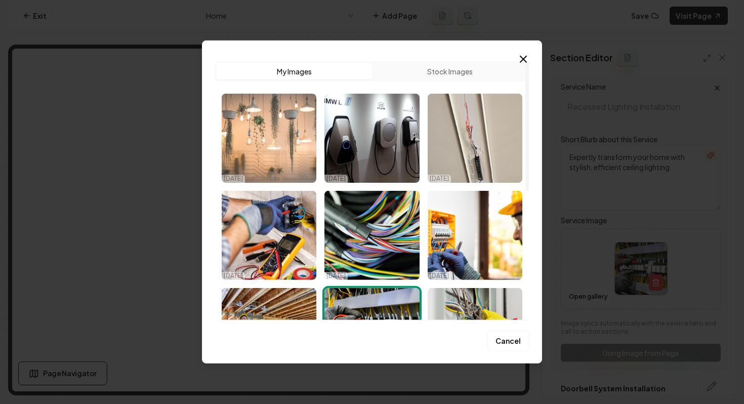
click at [273, 150] on img "Select image image_68f02bd05c7cd75eb8cb13d2.jpeg" at bounding box center [269, 138] width 95 height 89
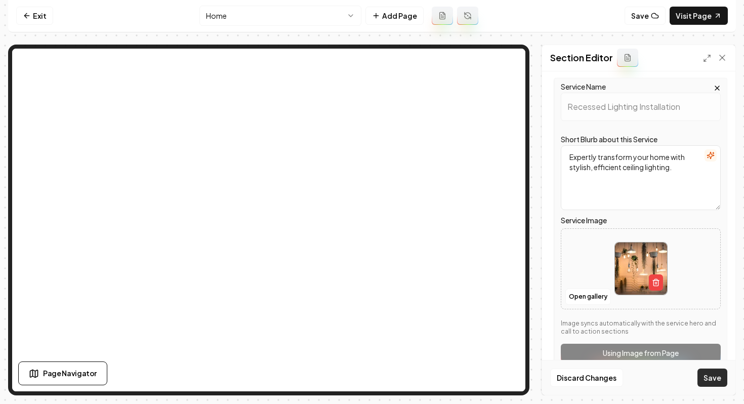
click at [710, 381] on button "Save" at bounding box center [713, 378] width 30 height 18
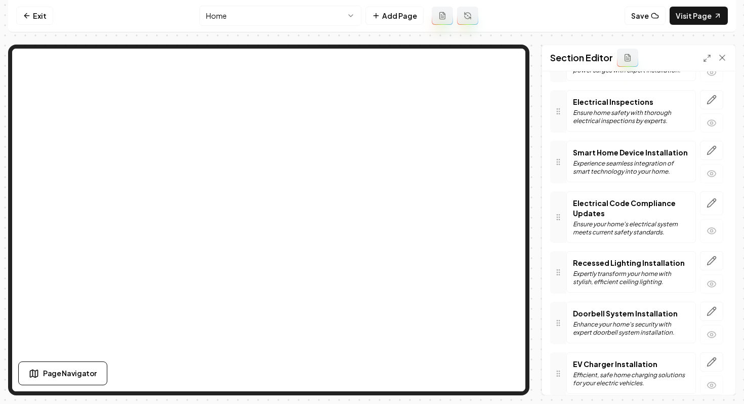
scroll to position [774, 0]
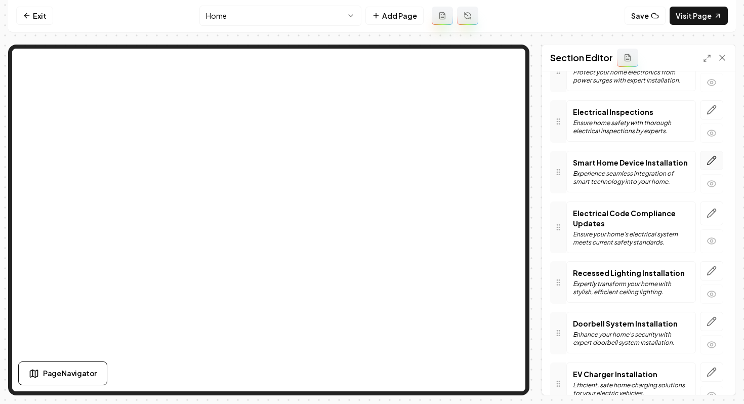
click at [710, 167] on button "button" at bounding box center [711, 160] width 23 height 19
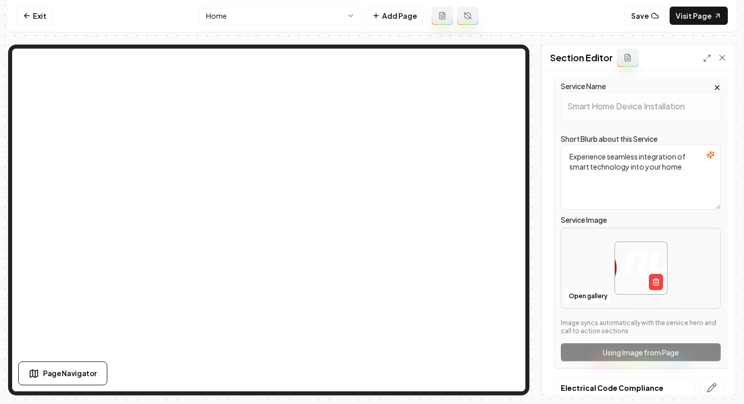
scroll to position [865, 0]
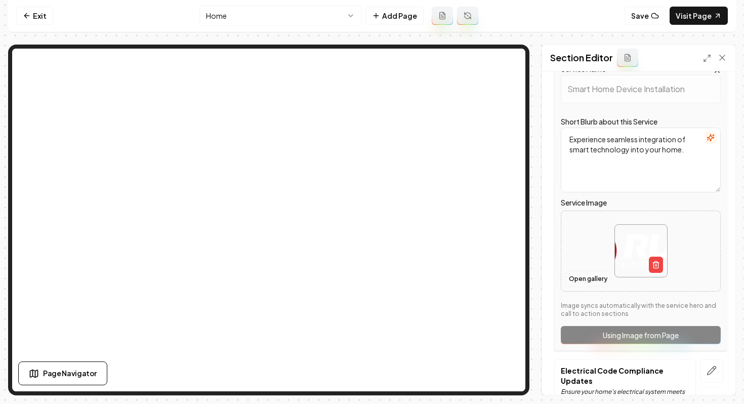
click at [580, 282] on button "Open gallery" at bounding box center [588, 279] width 46 height 16
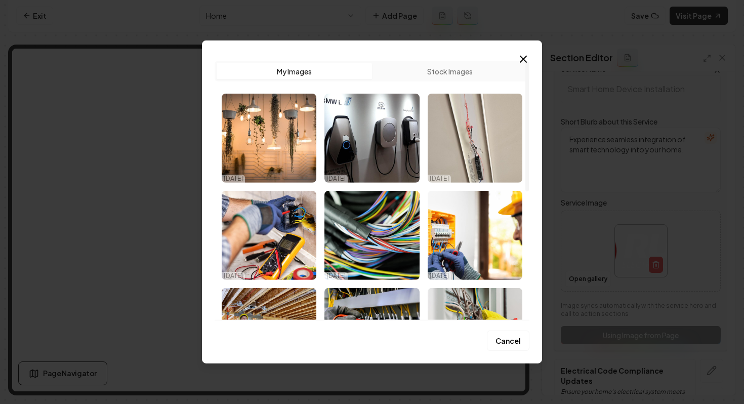
click at [471, 76] on button "Stock Images" at bounding box center [449, 71] width 155 height 16
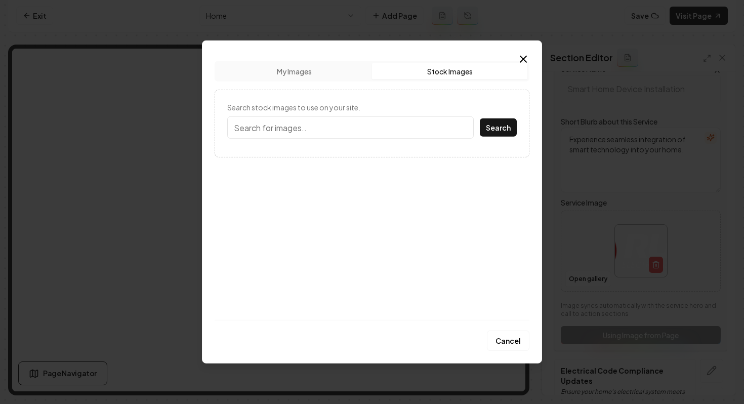
click at [389, 130] on input "Search stock images to use on your site." at bounding box center [350, 127] width 247 height 22
type input "smart home"
click at [480, 118] on button "Search" at bounding box center [498, 127] width 37 height 18
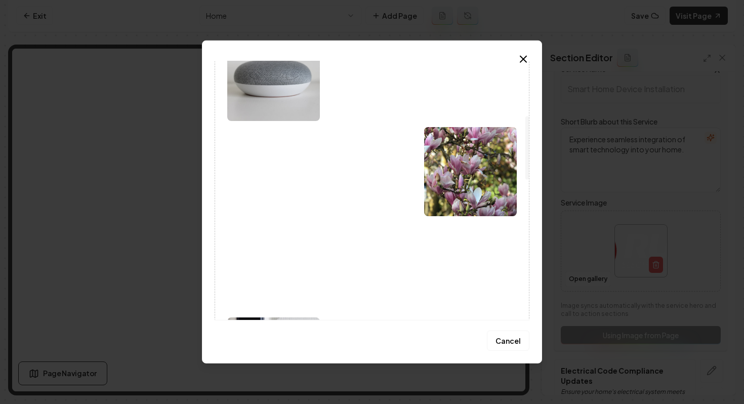
scroll to position [255, 0]
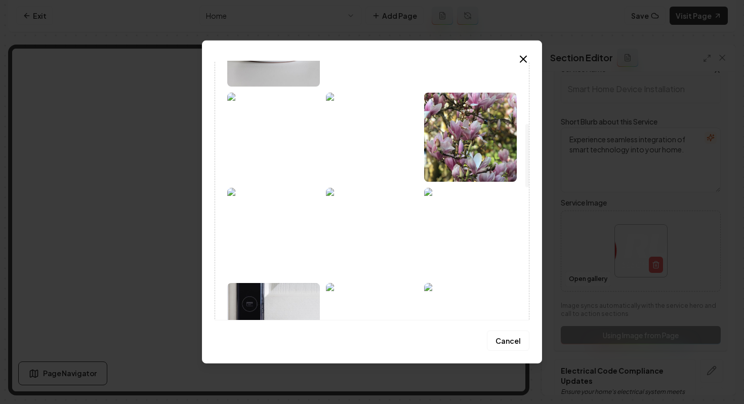
click at [283, 224] on img at bounding box center [273, 232] width 93 height 89
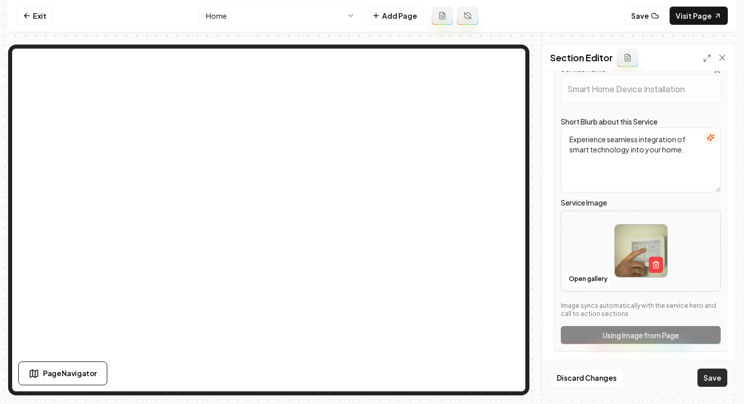
click at [702, 375] on button "Save" at bounding box center [713, 378] width 30 height 18
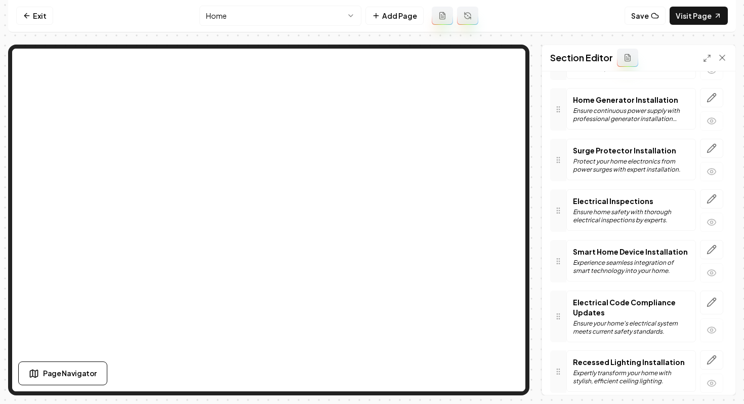
scroll to position [640, 0]
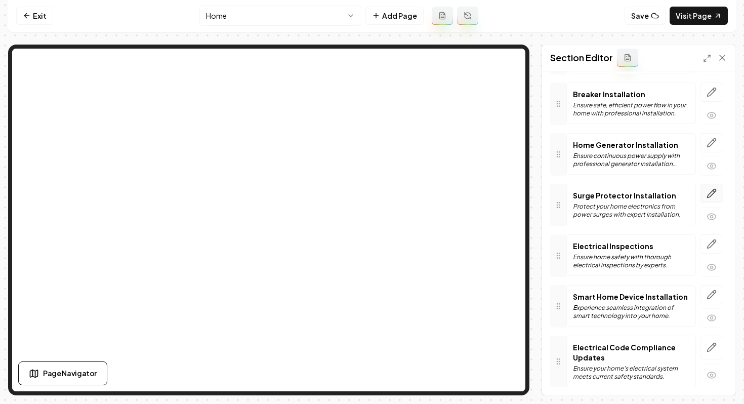
click at [717, 190] on button "button" at bounding box center [711, 193] width 23 height 19
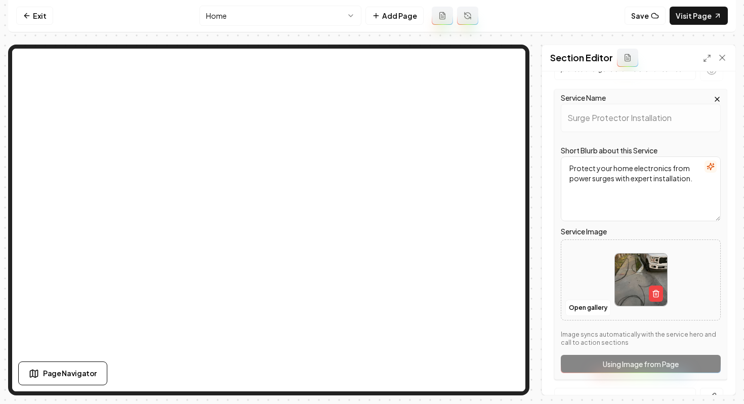
scroll to position [752, 0]
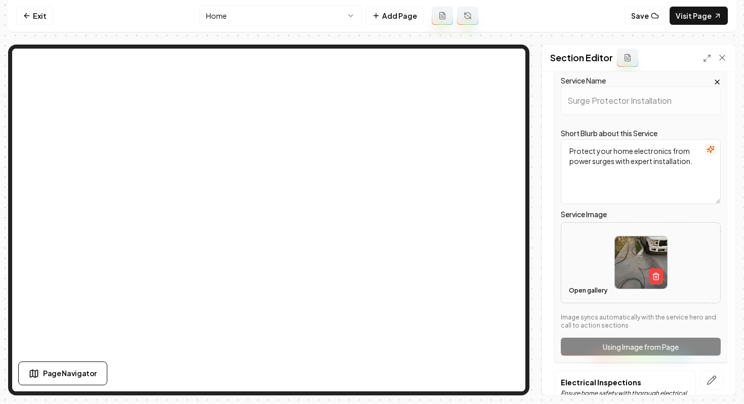
click at [586, 297] on button "Open gallery" at bounding box center [588, 290] width 46 height 16
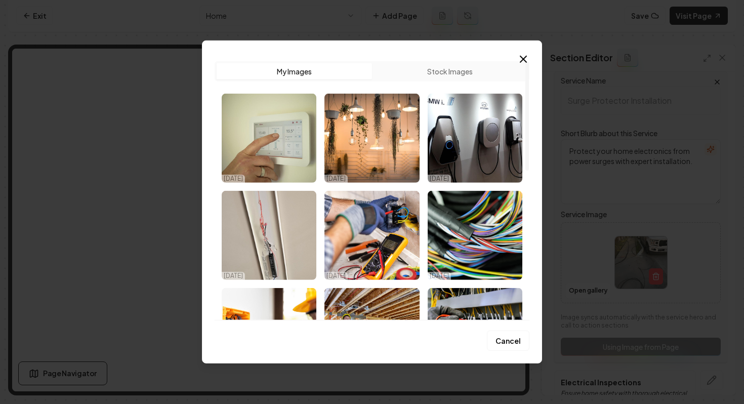
click at [433, 70] on button "Stock Images" at bounding box center [449, 71] width 155 height 16
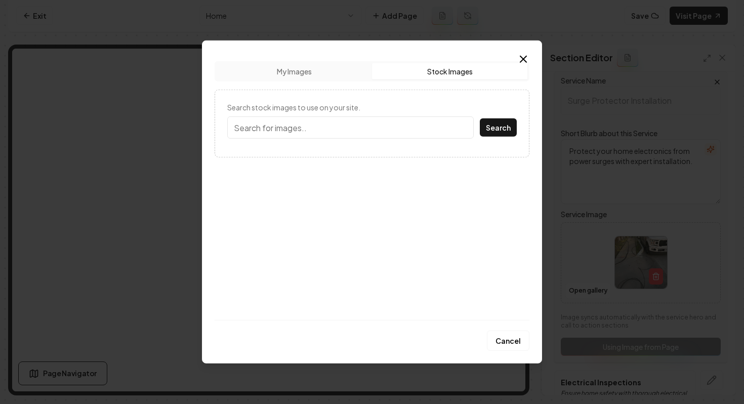
click at [351, 127] on input "Search stock images to use on your site." at bounding box center [350, 127] width 247 height 22
type input "surge protection"
click at [480, 118] on button "Search" at bounding box center [498, 127] width 37 height 18
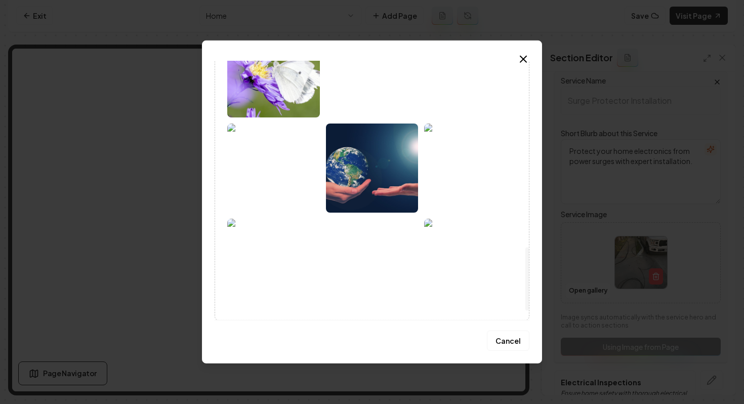
scroll to position [0, 0]
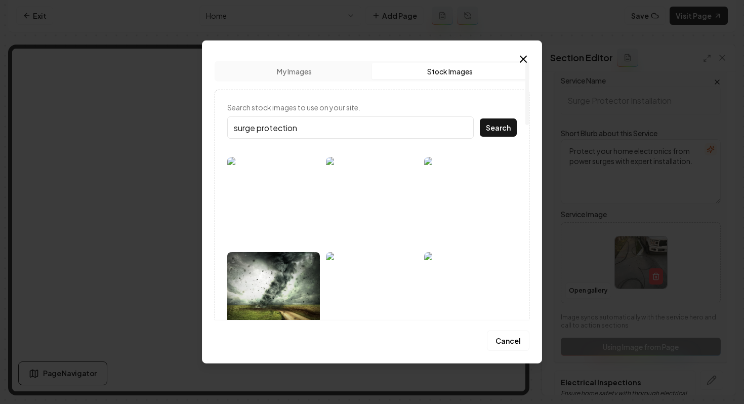
click at [365, 209] on img at bounding box center [372, 201] width 93 height 89
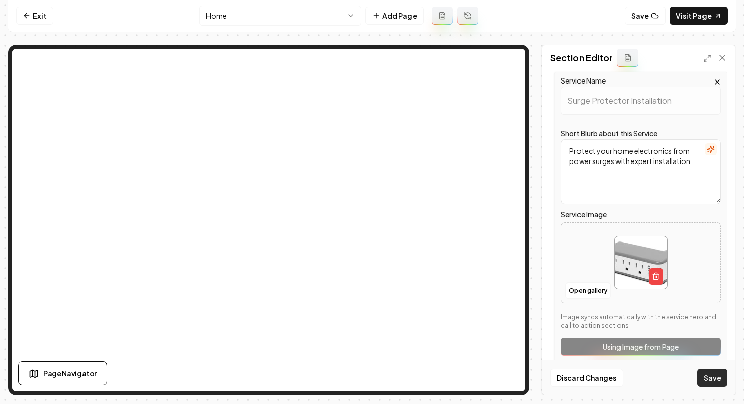
click at [715, 376] on button "Save" at bounding box center [713, 378] width 30 height 18
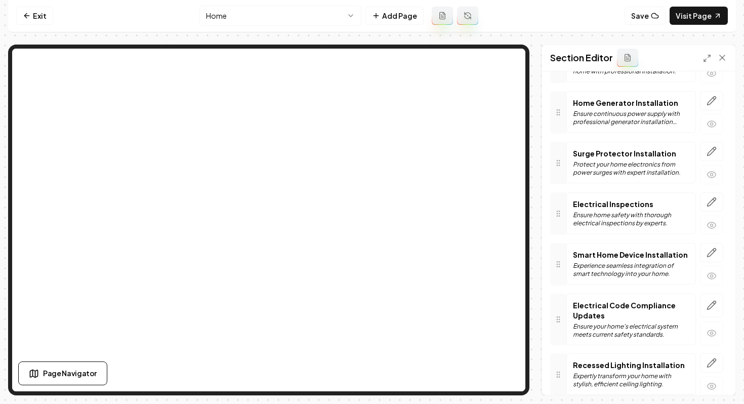
scroll to position [675, 0]
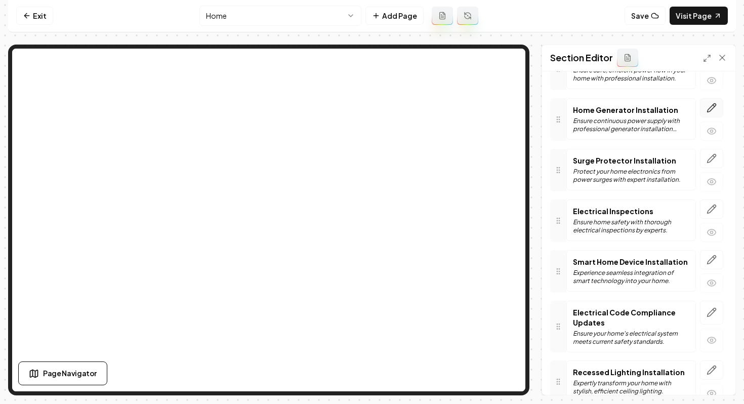
click at [711, 109] on icon "button" at bounding box center [712, 107] width 9 height 9
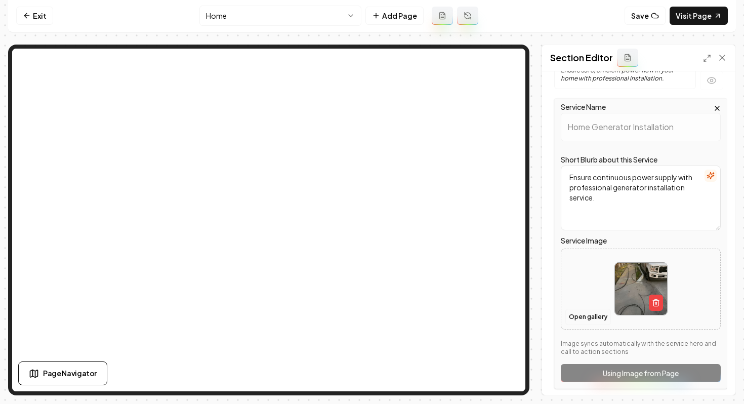
click at [591, 316] on button "Open gallery" at bounding box center [588, 317] width 46 height 16
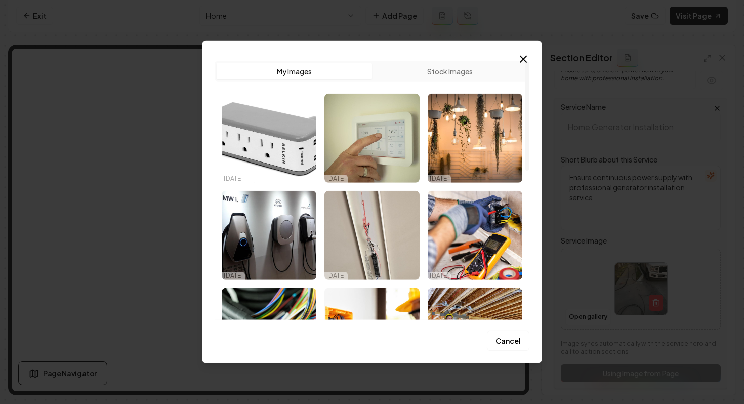
click at [450, 60] on div "Upload My Images Stock Images [DATE] [DATE] [DATE] [DATE] [DATE] [DATE] [DATE] …" at bounding box center [372, 186] width 315 height 267
click at [449, 75] on button "Stock Images" at bounding box center [449, 71] width 155 height 16
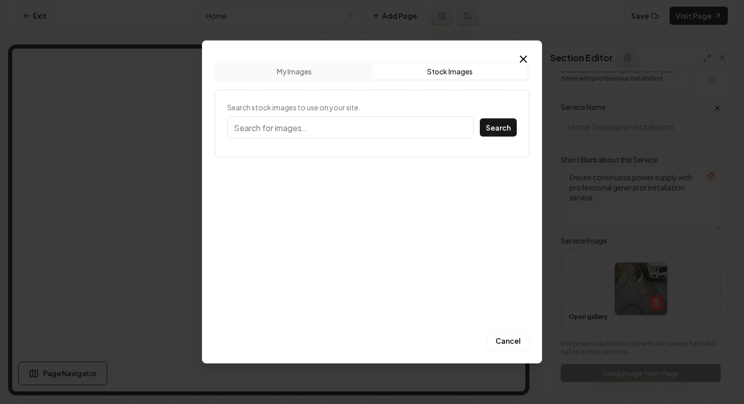
click at [348, 129] on input "Search stock images to use on your site." at bounding box center [350, 127] width 247 height 22
click at [480, 118] on button "Search" at bounding box center [498, 127] width 37 height 18
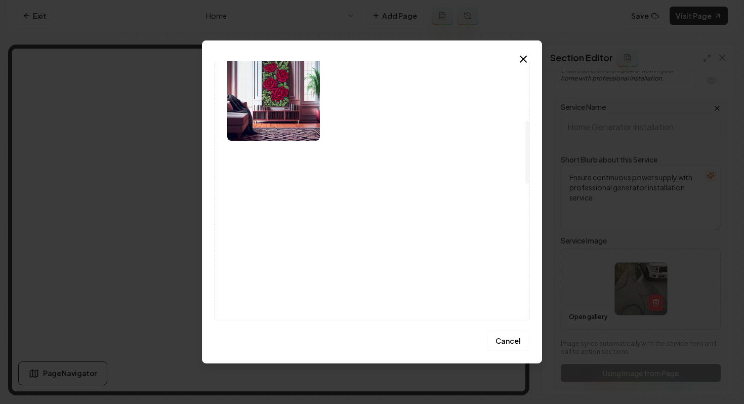
scroll to position [0, 0]
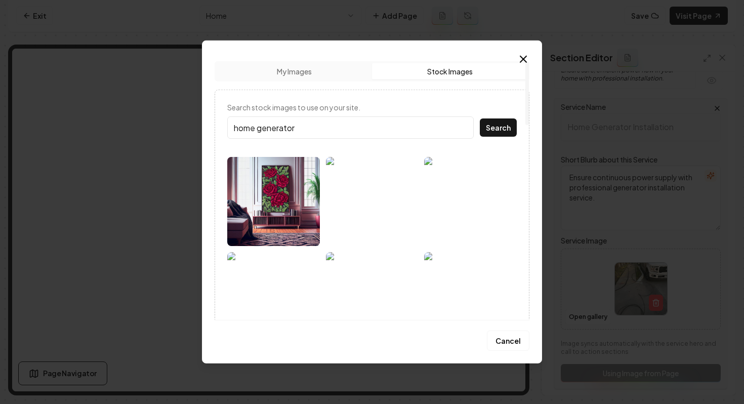
drag, startPoint x: 257, startPoint y: 128, endPoint x: 201, endPoint y: 128, distance: 56.2
click at [201, 128] on body "Computer Required This feature is only available on a computer. Please switch t…" at bounding box center [372, 201] width 744 height 404
click at [480, 118] on button "Search" at bounding box center [498, 127] width 37 height 18
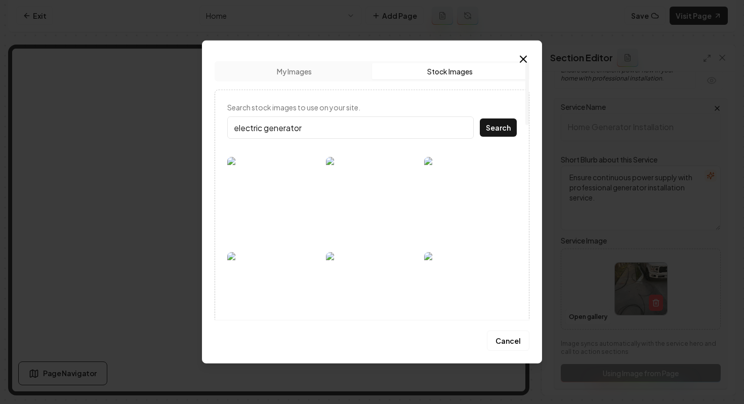
click at [480, 118] on button "Search" at bounding box center [498, 127] width 37 height 18
type input "generator"
click at [480, 118] on button "Search" at bounding box center [498, 127] width 37 height 18
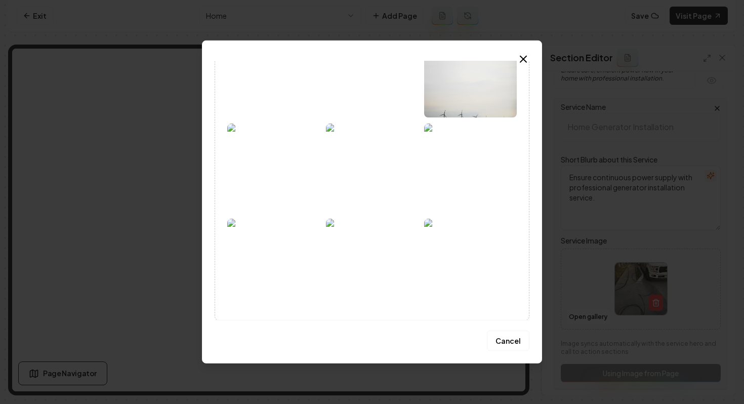
scroll to position [352, 0]
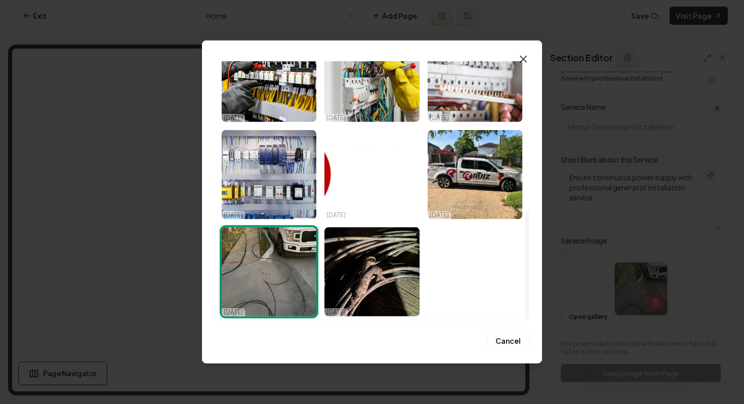
click at [526, 59] on icon "button" at bounding box center [523, 59] width 12 height 12
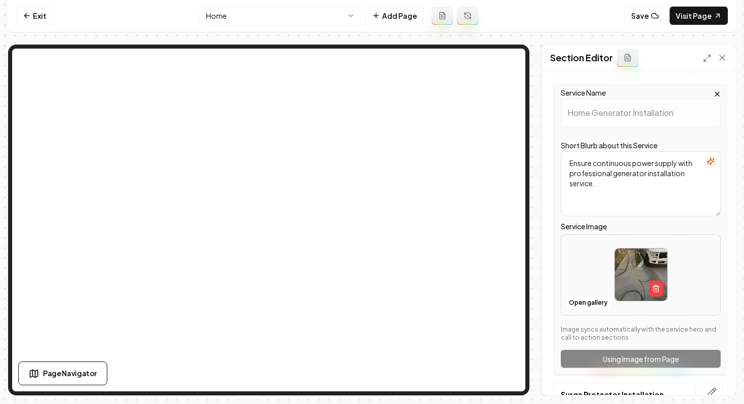
scroll to position [718, 0]
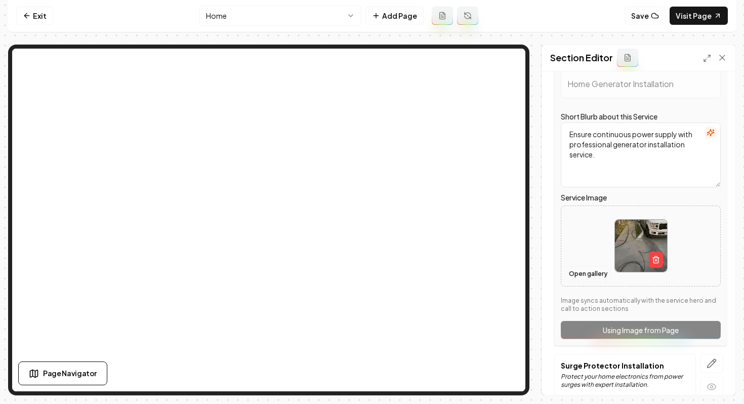
click at [586, 271] on button "Open gallery" at bounding box center [588, 274] width 46 height 16
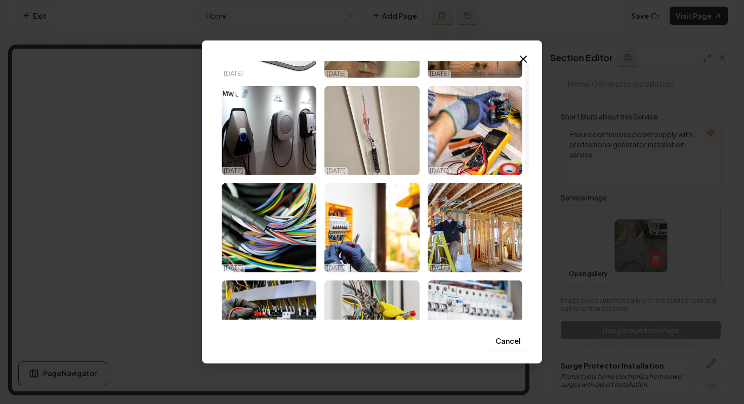
scroll to position [0, 0]
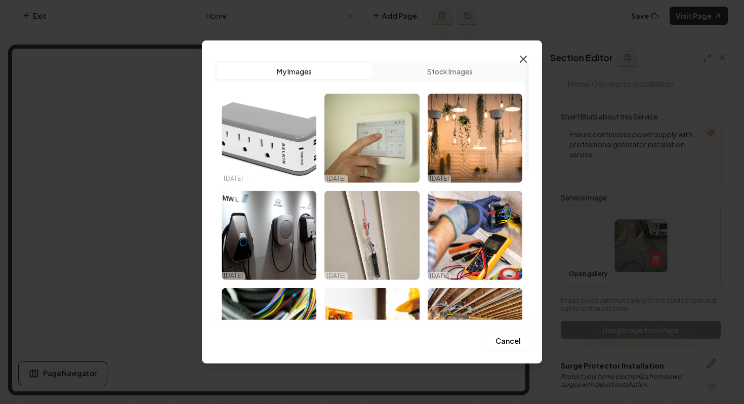
click at [519, 61] on icon "button" at bounding box center [523, 59] width 12 height 12
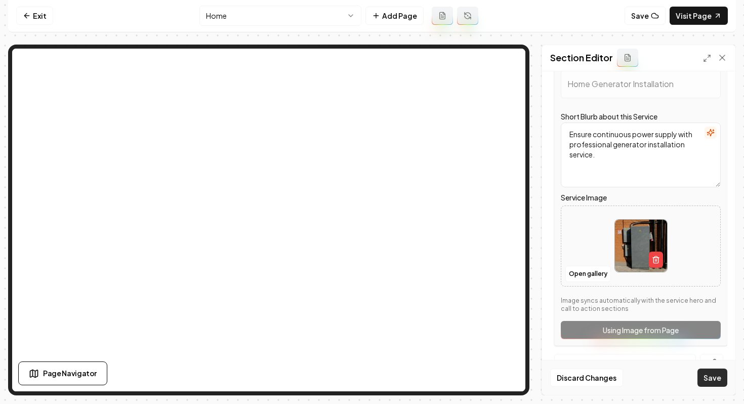
click at [714, 379] on button "Save" at bounding box center [713, 378] width 30 height 18
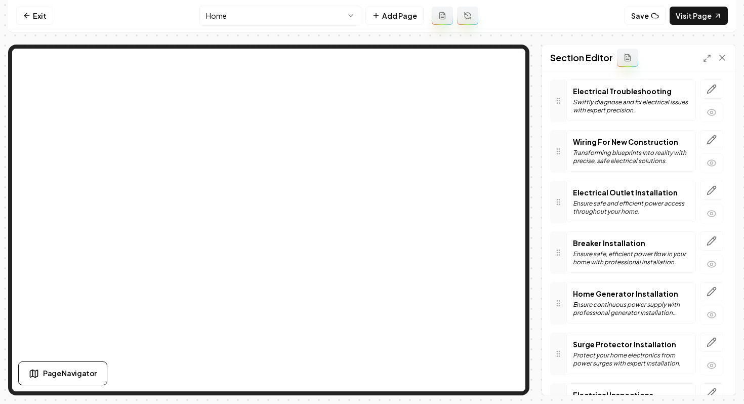
scroll to position [483, 0]
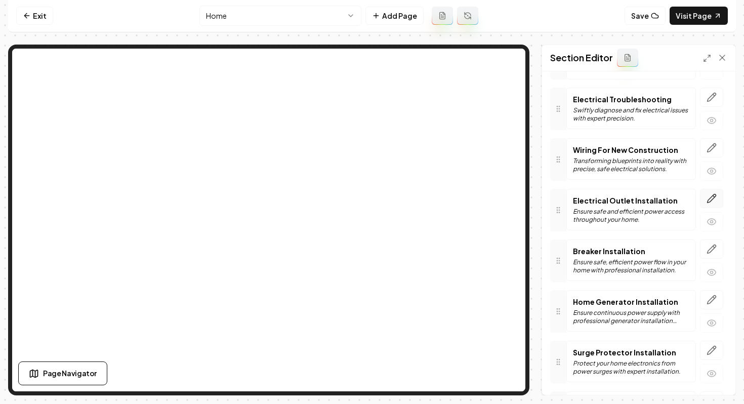
click at [710, 195] on icon "button" at bounding box center [712, 198] width 10 height 10
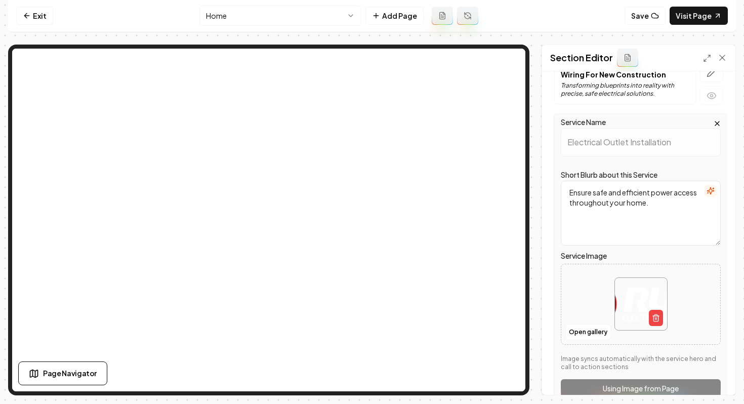
scroll to position [600, 0]
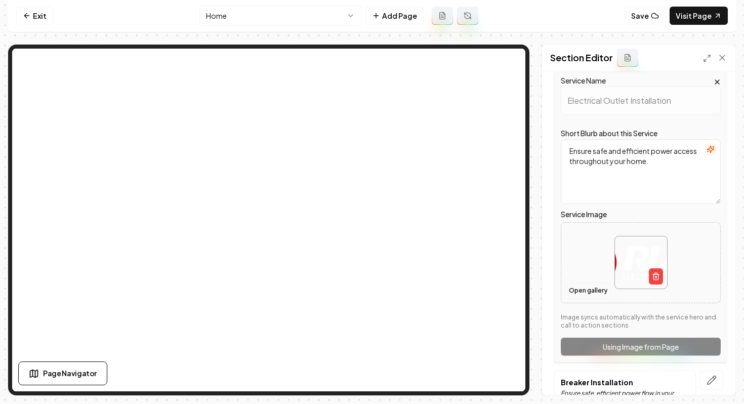
click at [592, 294] on button "Open gallery" at bounding box center [588, 290] width 46 height 16
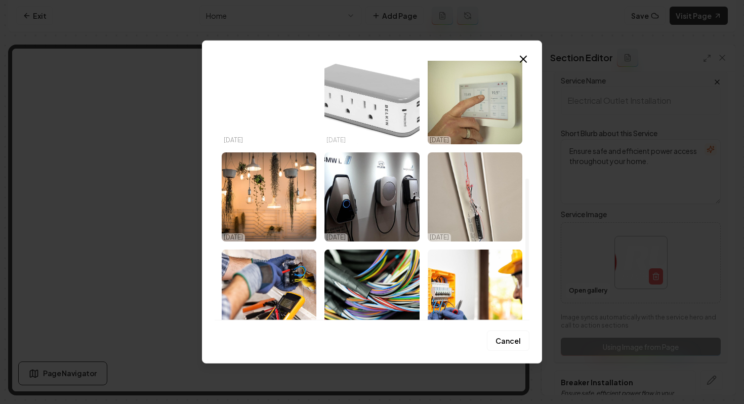
scroll to position [0, 0]
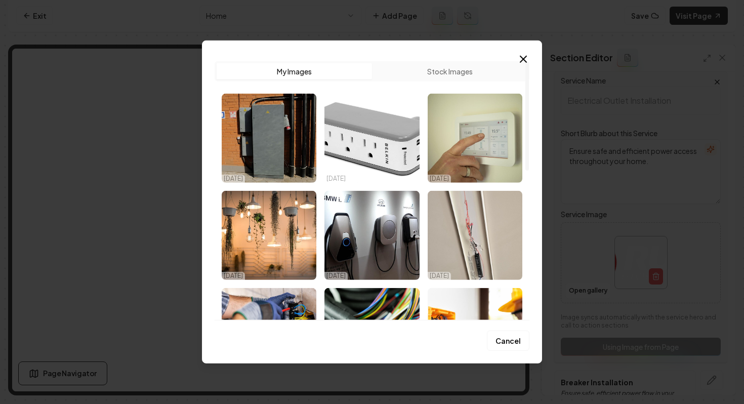
click at [430, 70] on button "Stock Images" at bounding box center [449, 71] width 155 height 16
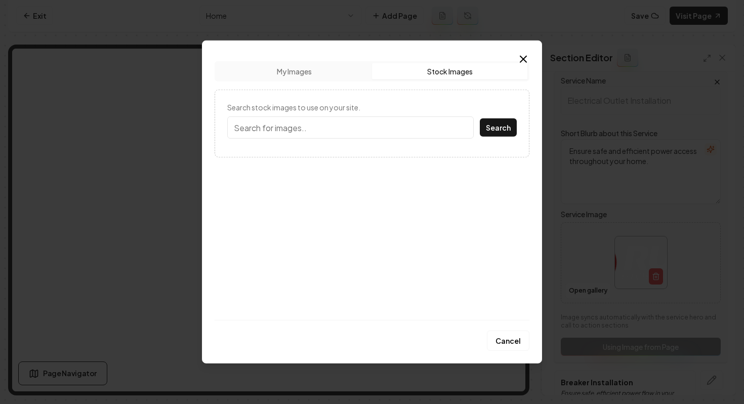
click at [381, 132] on input "Search stock images to use on your site." at bounding box center [350, 127] width 247 height 22
click at [480, 118] on button "Search" at bounding box center [498, 127] width 37 height 18
click at [233, 130] on input "outlet" at bounding box center [350, 127] width 247 height 22
type input "electrical outlet"
click at [480, 118] on button "Search" at bounding box center [498, 127] width 37 height 18
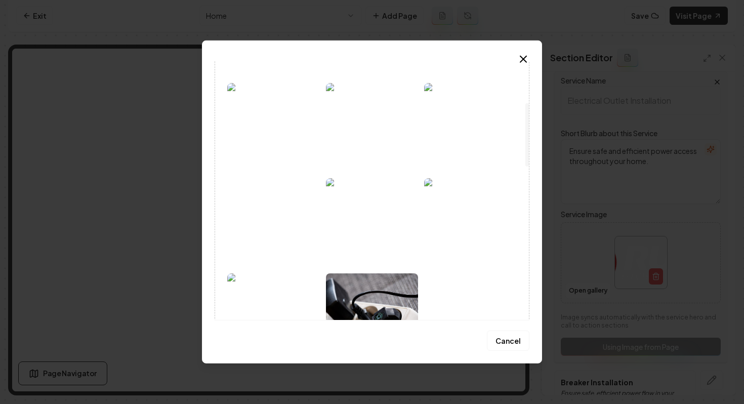
scroll to position [170, 0]
click at [358, 157] on img at bounding box center [372, 127] width 93 height 89
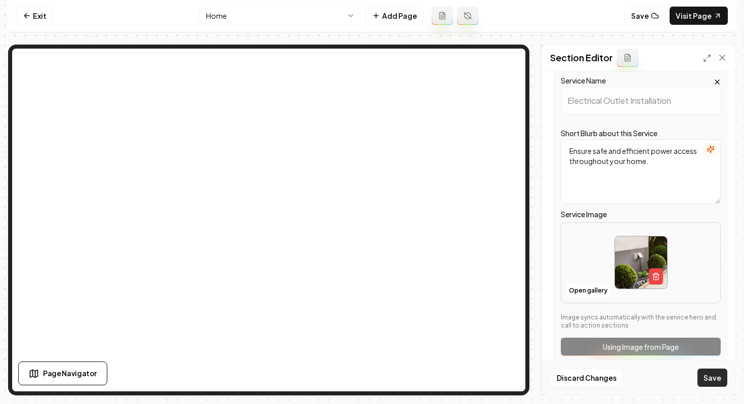
click at [719, 375] on button "Save" at bounding box center [713, 378] width 30 height 18
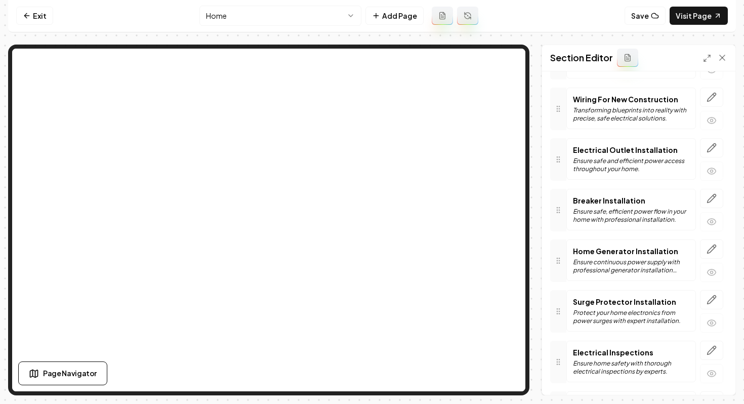
scroll to position [526, 0]
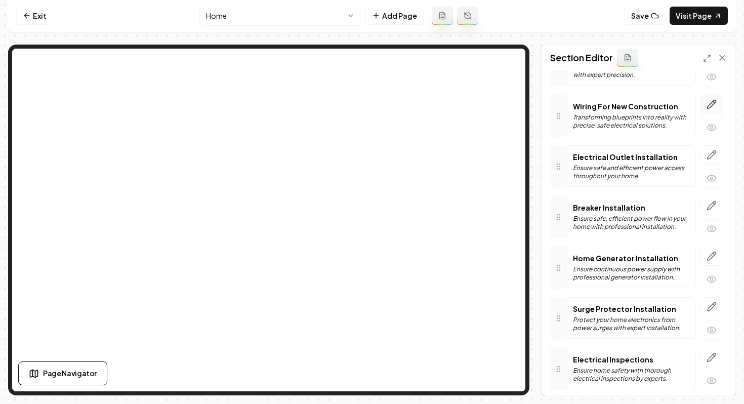
click at [707, 108] on icon "button" at bounding box center [712, 104] width 10 height 10
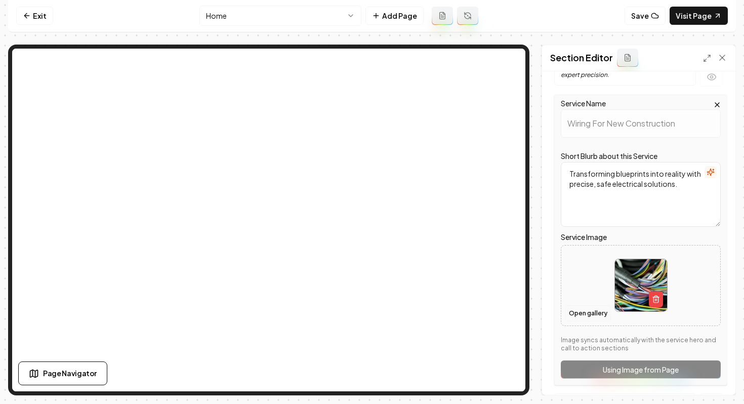
click at [581, 314] on button "Open gallery" at bounding box center [588, 313] width 46 height 16
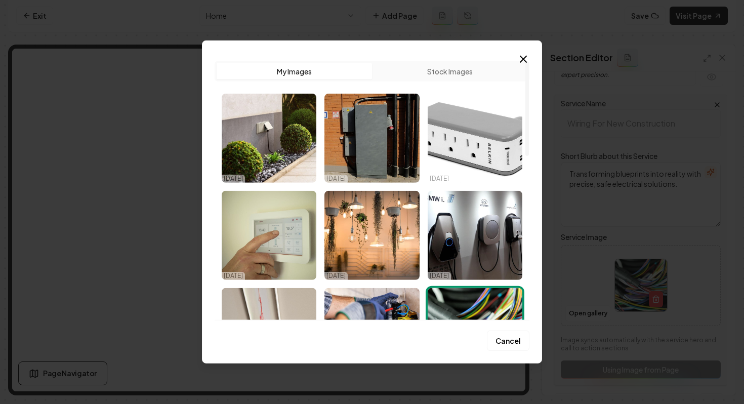
click at [416, 79] on div "Upload My Images Stock Images" at bounding box center [372, 71] width 315 height 20
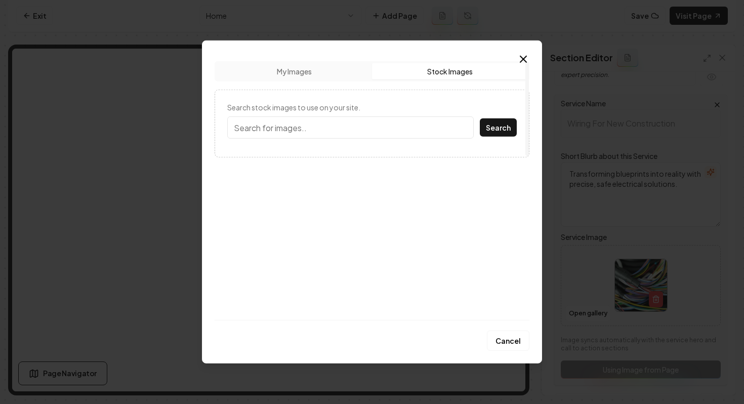
click at [415, 67] on button "Stock Images" at bounding box center [449, 71] width 155 height 16
click at [337, 127] on input "Search stock images to use on your site." at bounding box center [350, 127] width 247 height 22
click at [480, 118] on button "Search" at bounding box center [498, 127] width 37 height 18
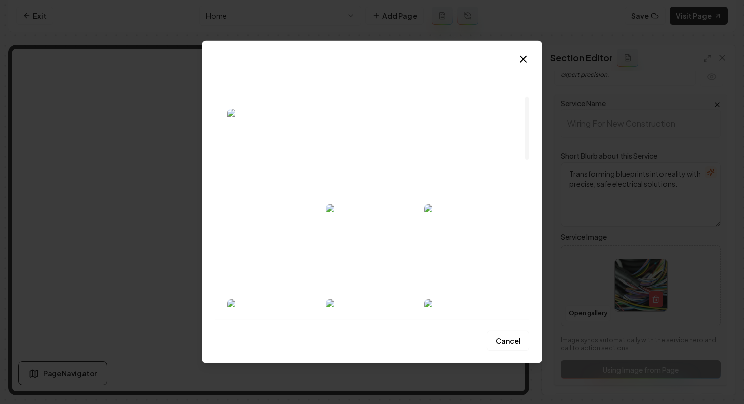
scroll to position [0, 0]
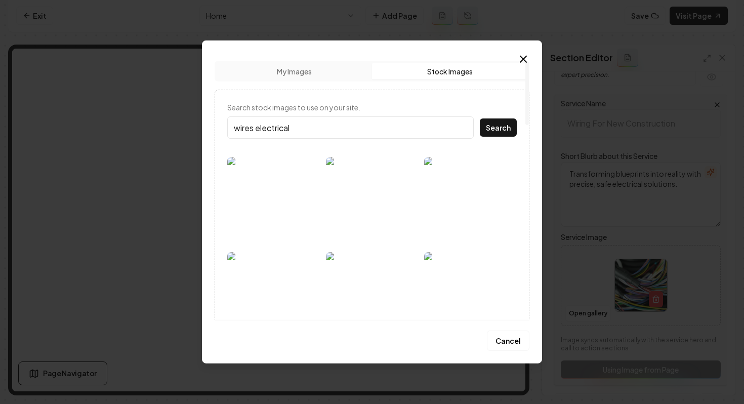
type input "wires electrical"
click at [480, 118] on button "Search" at bounding box center [498, 127] width 37 height 18
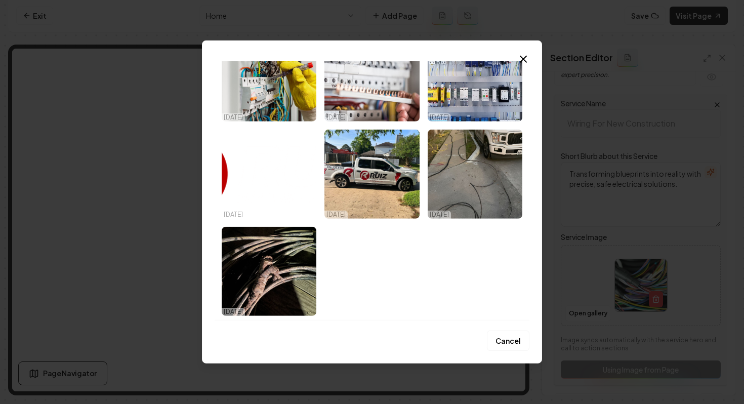
scroll to position [450, 0]
click at [525, 58] on icon "button" at bounding box center [523, 59] width 12 height 12
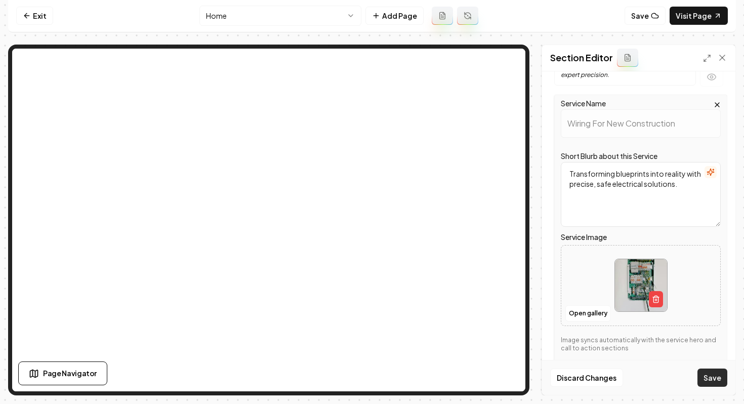
click at [719, 382] on button "Save" at bounding box center [713, 378] width 30 height 18
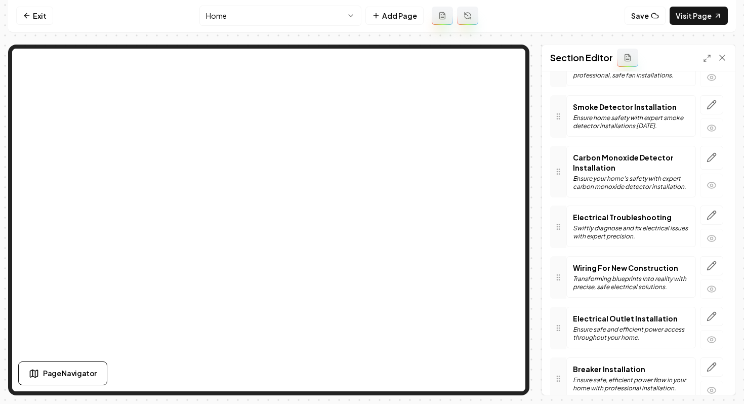
scroll to position [356, 0]
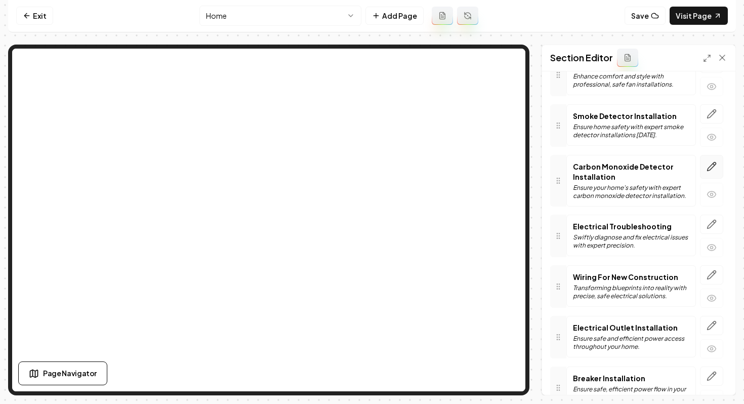
click at [718, 170] on button "button" at bounding box center [711, 167] width 23 height 24
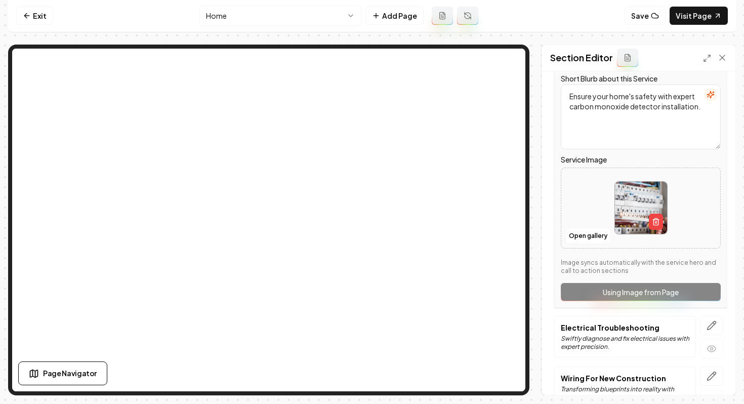
scroll to position [538, 0]
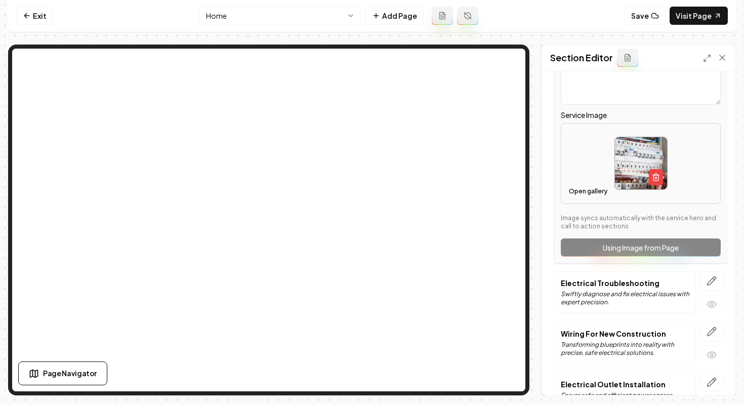
click at [586, 195] on button "Open gallery" at bounding box center [588, 191] width 46 height 16
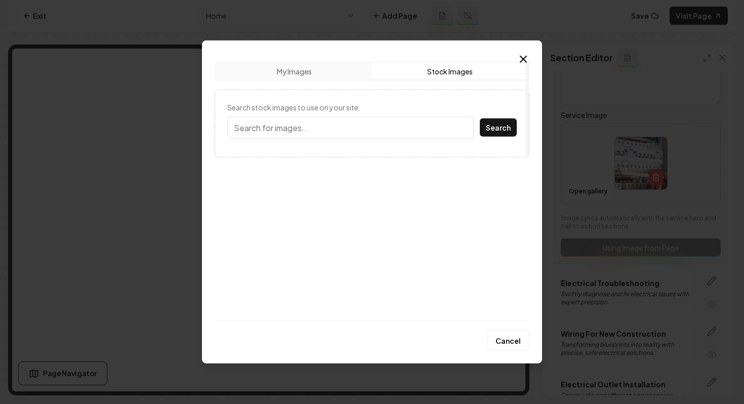
click at [436, 72] on button "Stock Images" at bounding box center [449, 71] width 155 height 16
click at [353, 123] on input "Search stock images to use on your site." at bounding box center [350, 127] width 247 height 22
click at [480, 118] on button "Search" at bounding box center [498, 127] width 37 height 18
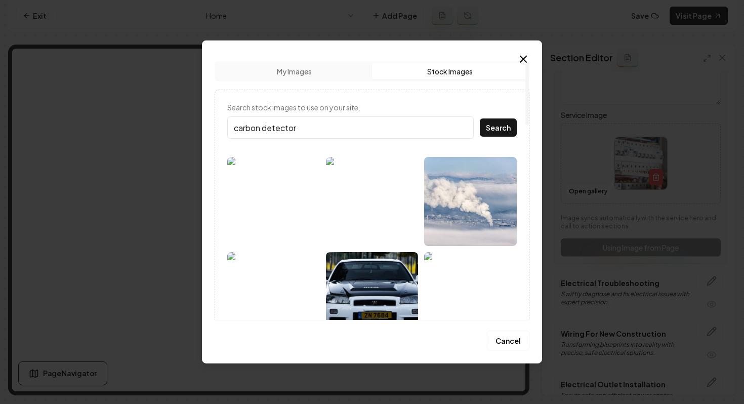
drag, startPoint x: 261, startPoint y: 127, endPoint x: 195, endPoint y: 127, distance: 66.3
click at [195, 127] on body "Computer Required This feature is only available on a computer. Please switch t…" at bounding box center [372, 201] width 744 height 404
type input "smoke detector"
click at [480, 118] on button "Search" at bounding box center [498, 127] width 37 height 18
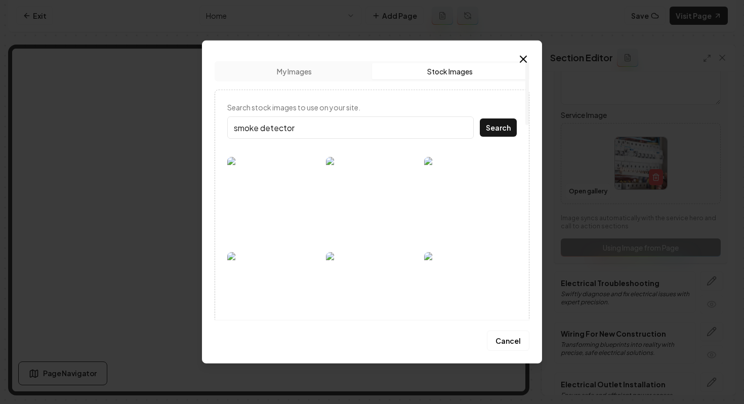
click at [378, 194] on img at bounding box center [372, 201] width 93 height 89
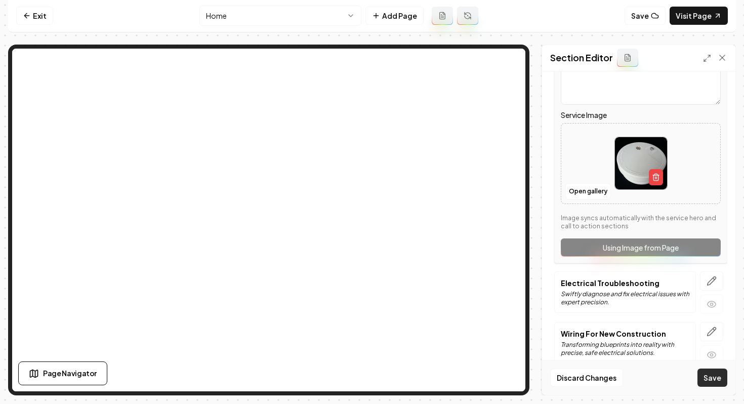
click at [704, 378] on button "Save" at bounding box center [713, 378] width 30 height 18
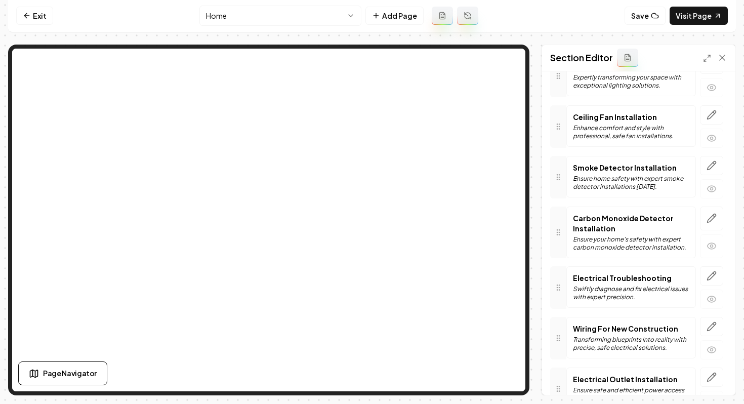
scroll to position [303, 0]
click at [708, 118] on icon "button" at bounding box center [712, 115] width 9 height 9
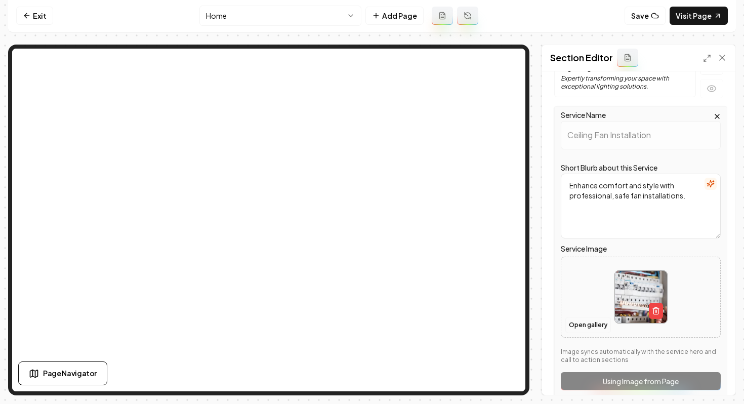
click at [585, 329] on button "Open gallery" at bounding box center [588, 325] width 46 height 16
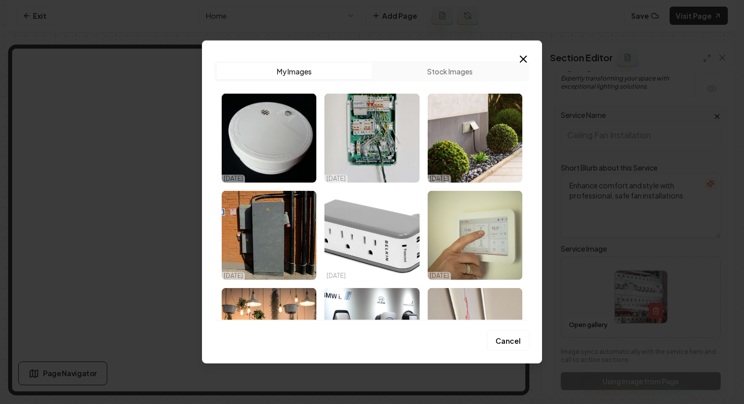
click at [463, 69] on button "Stock Images" at bounding box center [449, 71] width 155 height 16
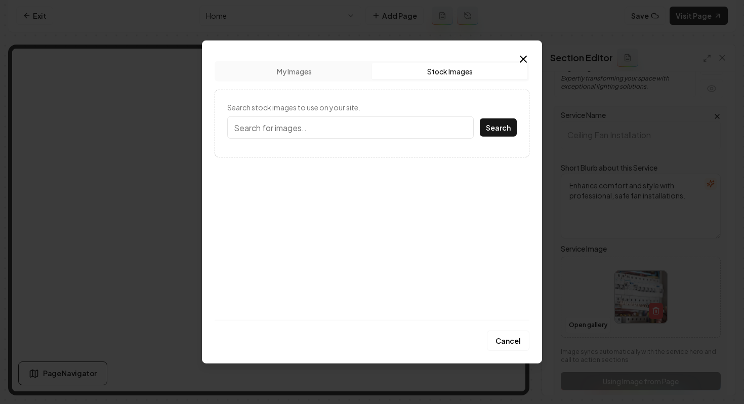
click at [347, 137] on input "Search stock images to use on your site." at bounding box center [350, 127] width 247 height 22
click at [480, 118] on button "Search" at bounding box center [498, 127] width 37 height 18
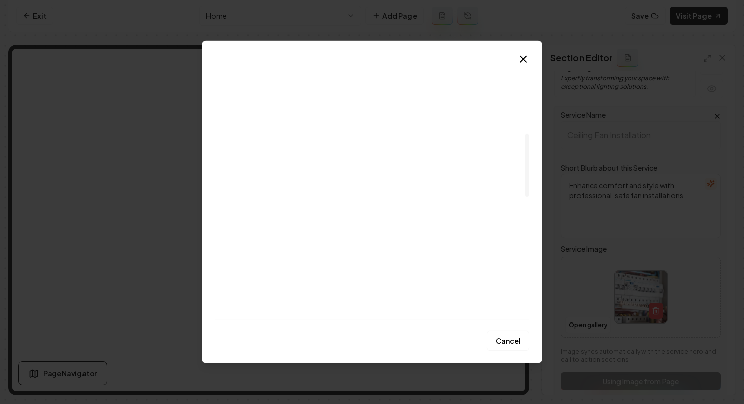
scroll to position [51, 0]
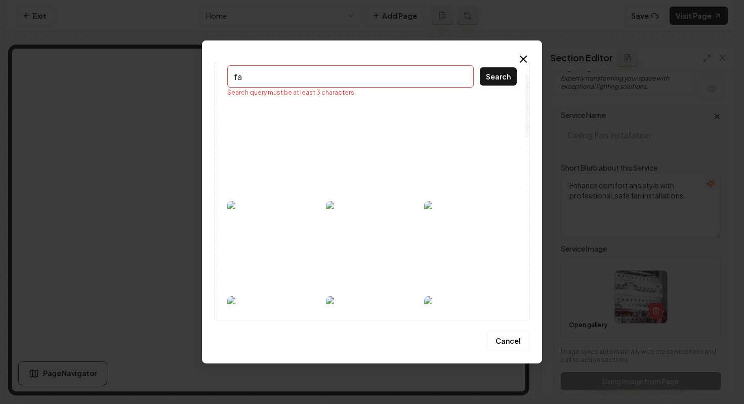
type input "f"
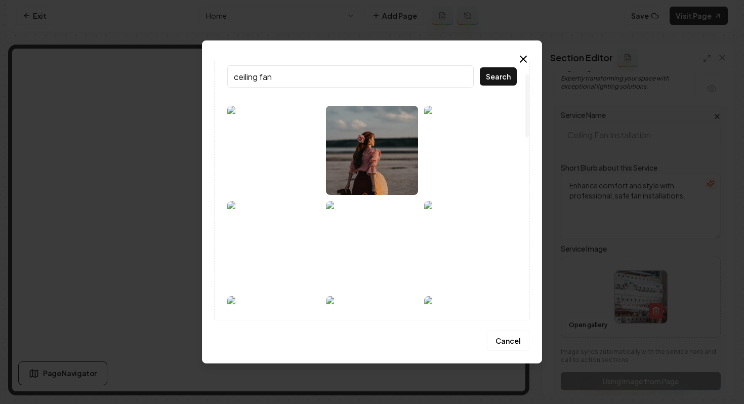
type input "ceiling fan"
click at [480, 67] on button "Search" at bounding box center [498, 76] width 37 height 18
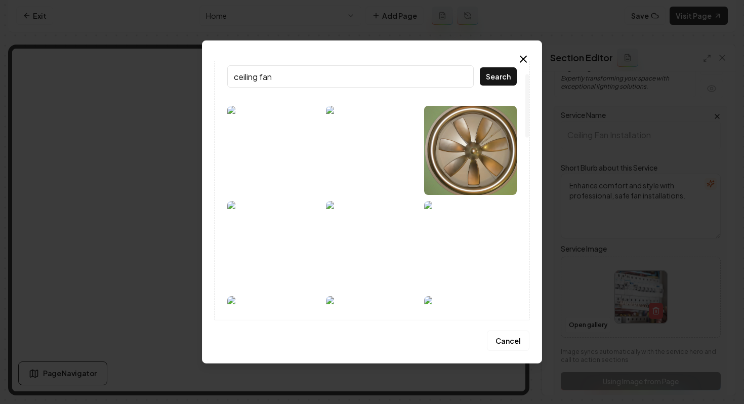
click at [374, 150] on img at bounding box center [372, 150] width 93 height 89
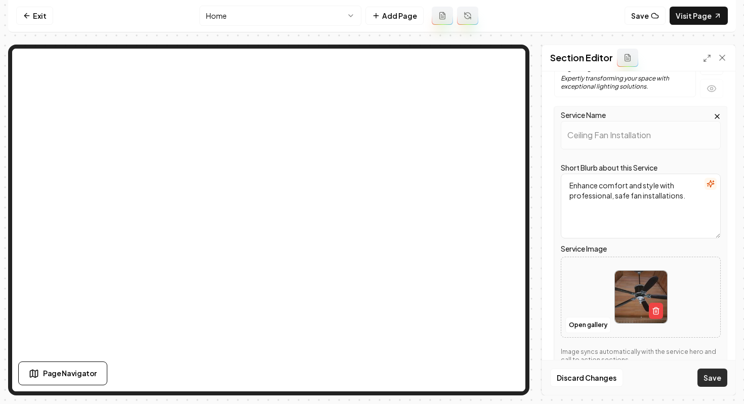
click at [699, 374] on button "Save" at bounding box center [713, 378] width 30 height 18
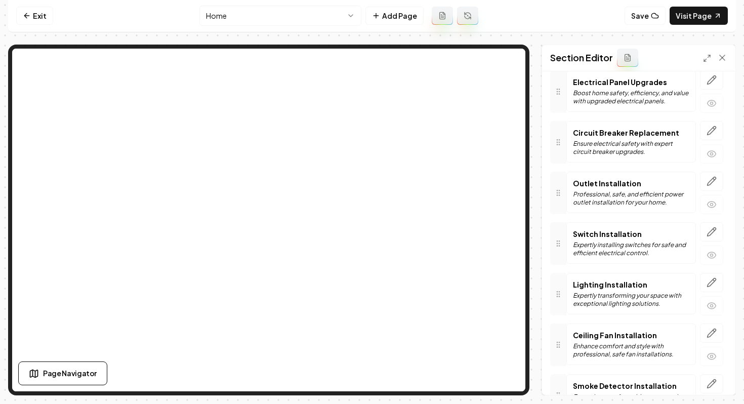
scroll to position [85, 0]
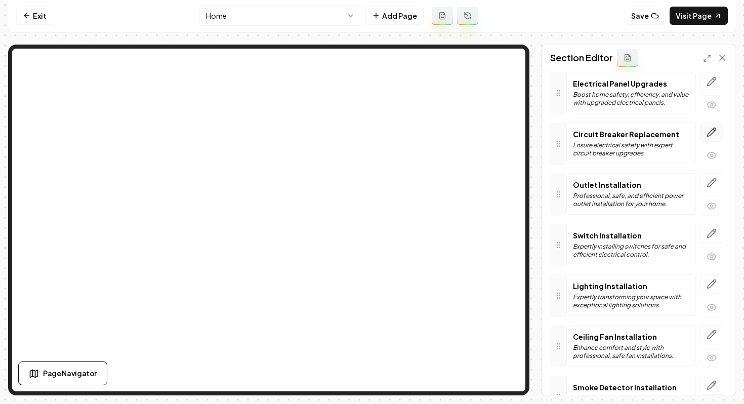
click at [707, 134] on icon "button" at bounding box center [712, 132] width 10 height 10
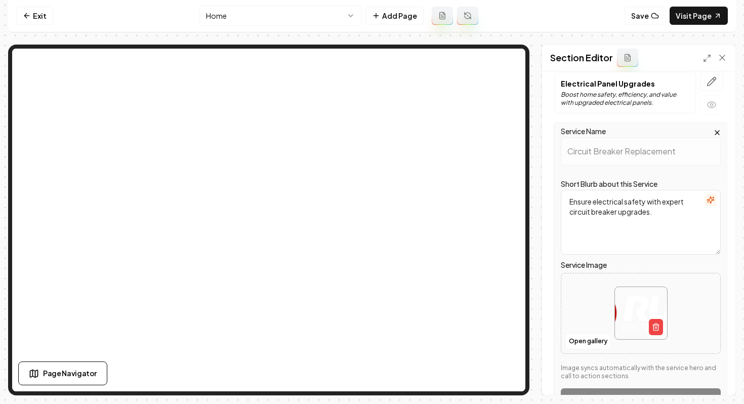
scroll to position [83, 0]
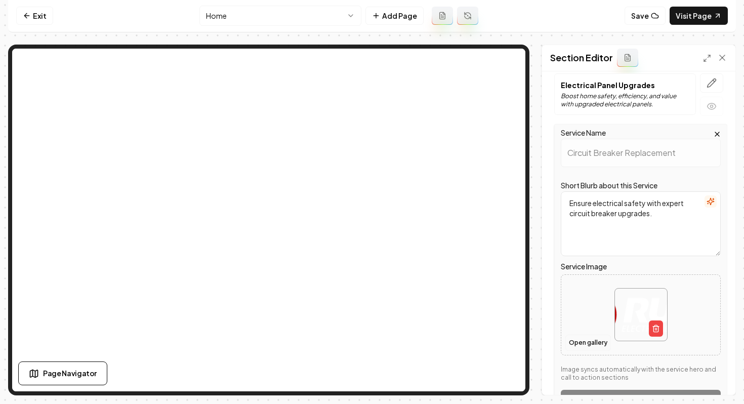
click at [584, 340] on button "Open gallery" at bounding box center [588, 343] width 46 height 16
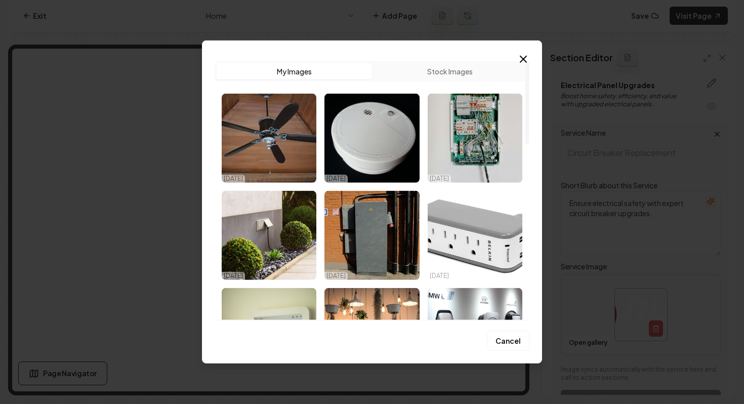
click at [433, 71] on button "Stock Images" at bounding box center [449, 71] width 155 height 16
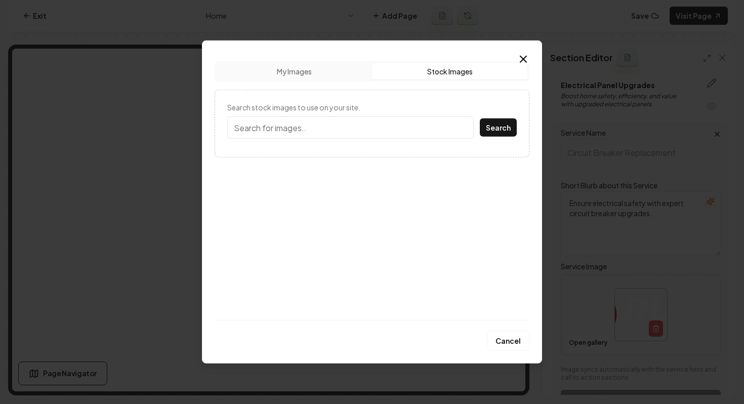
click at [360, 137] on input "Search stock images to use on your site." at bounding box center [350, 127] width 247 height 22
click at [480, 118] on button "Search" at bounding box center [498, 127] width 37 height 18
click at [241, 131] on input "circut breaker" at bounding box center [350, 127] width 247 height 22
type input "circuit breaker"
click at [501, 129] on button "Search" at bounding box center [498, 127] width 37 height 18
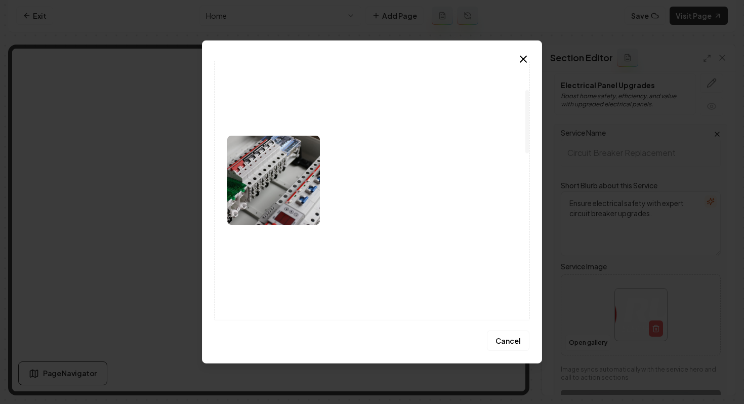
scroll to position [116, 0]
click at [388, 109] on img at bounding box center [372, 85] width 93 height 89
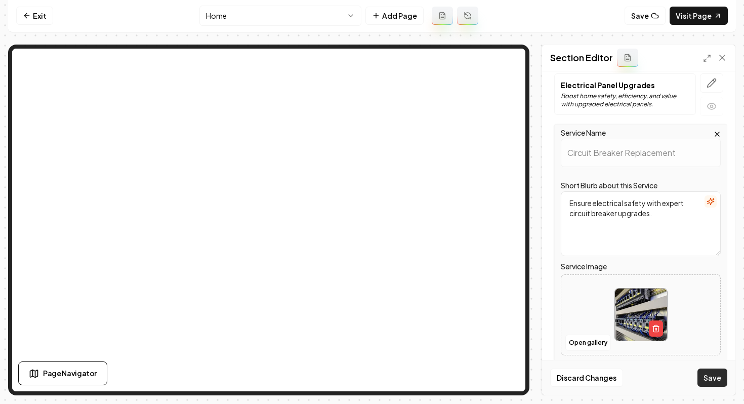
click at [705, 378] on button "Save" at bounding box center [713, 378] width 30 height 18
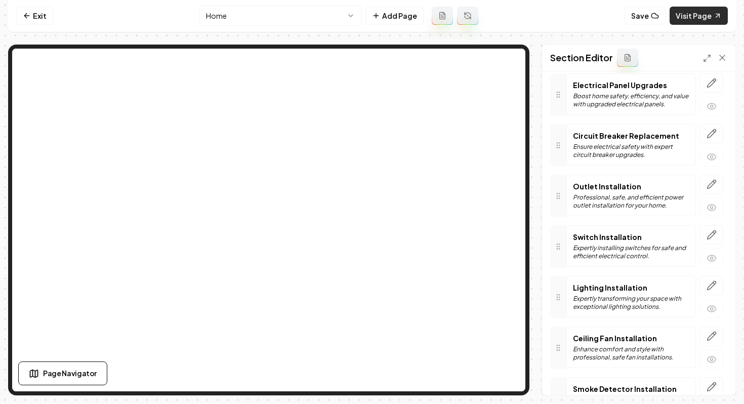
click at [691, 20] on link "Visit Page" at bounding box center [699, 16] width 58 height 18
click at [41, 14] on link "Exit" at bounding box center [34, 16] width 37 height 18
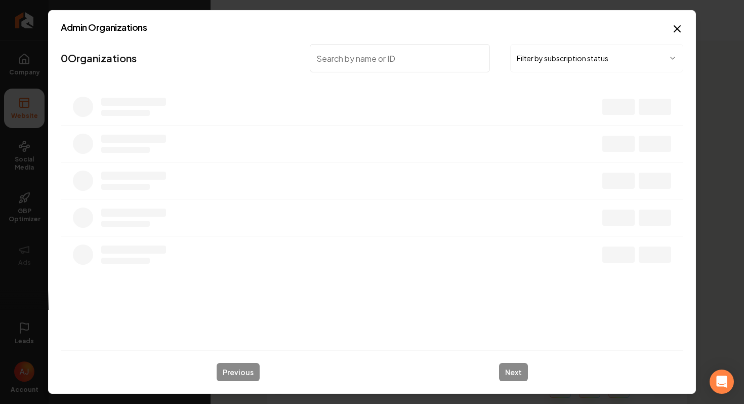
click at [326, 58] on input "search" at bounding box center [400, 58] width 180 height 28
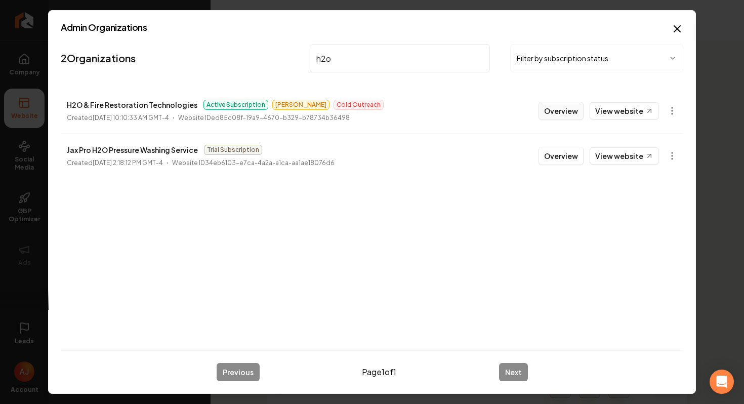
type input "h2o"
click at [559, 112] on button "Overview" at bounding box center [561, 111] width 45 height 18
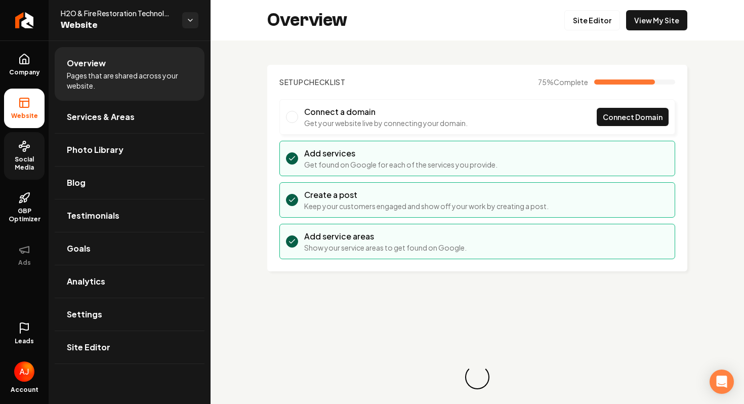
click at [31, 165] on span "Social Media" at bounding box center [24, 163] width 40 height 16
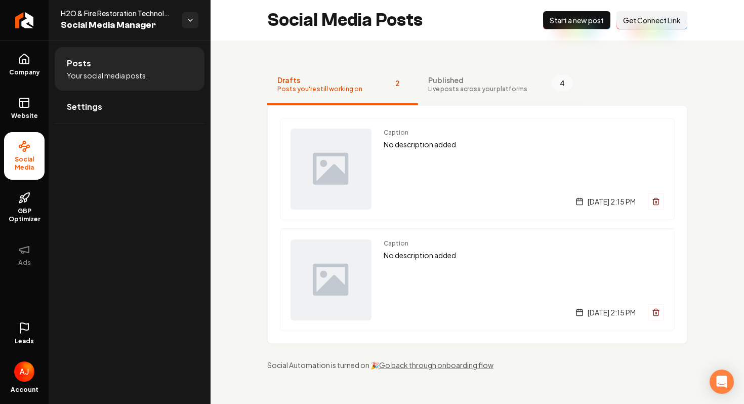
click at [444, 96] on button "Published Live posts across your platforms 4" at bounding box center [500, 85] width 165 height 40
